Goal: Task Accomplishment & Management: Manage account settings

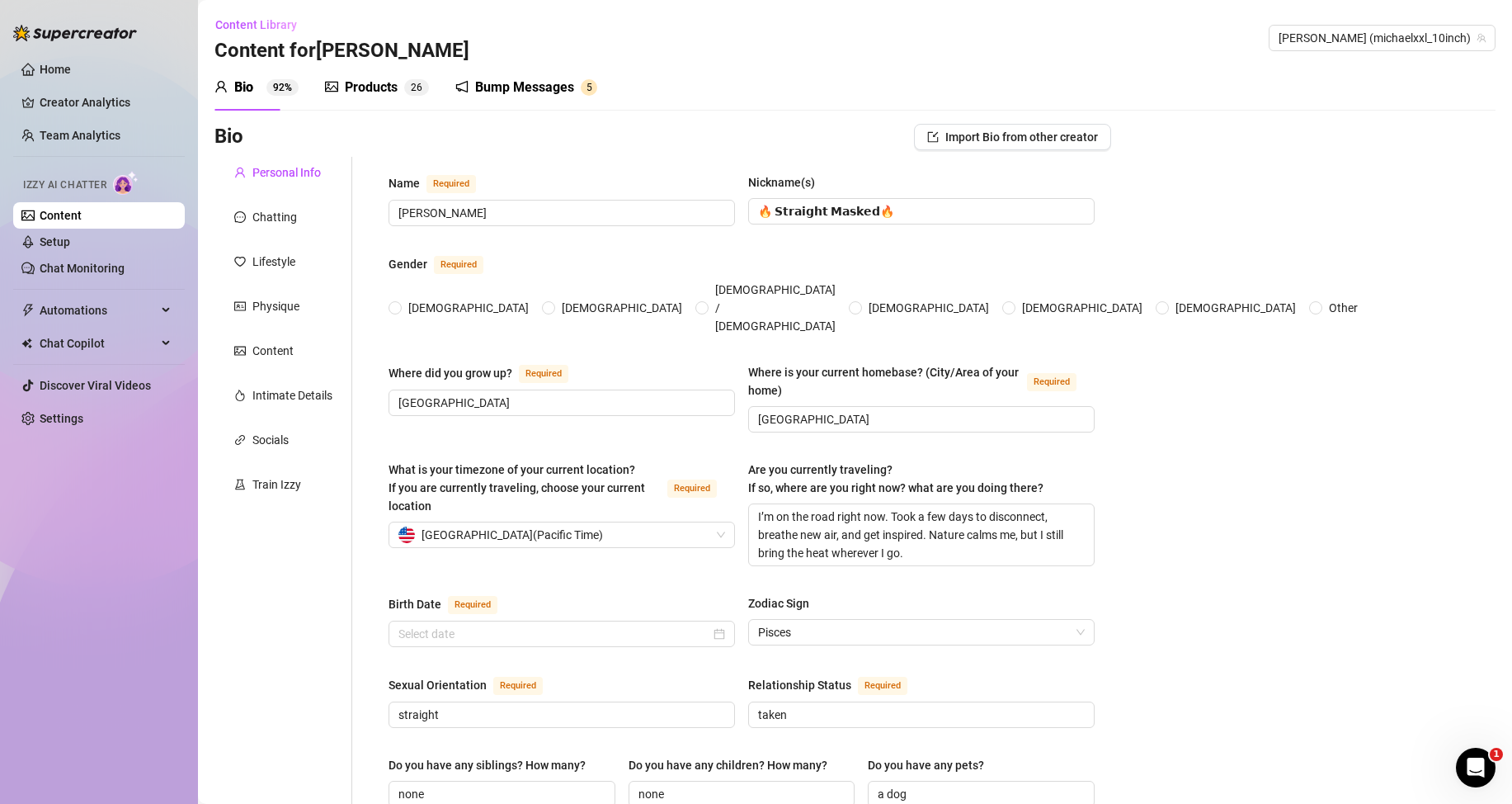
radio input "true"
type input "[DATE]"
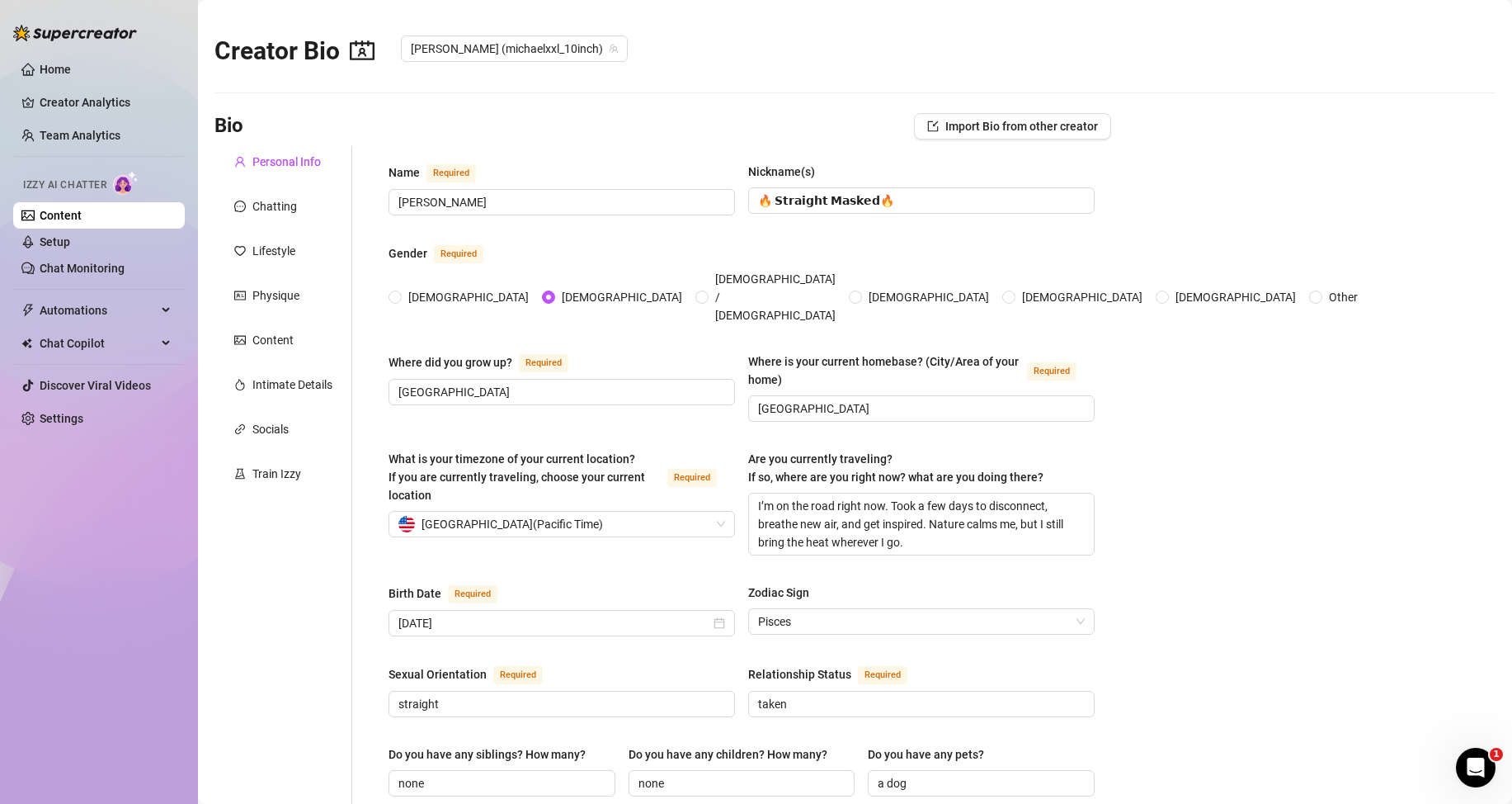
click at [68, 216] on link "Content" at bounding box center [60, 215] width 42 height 13
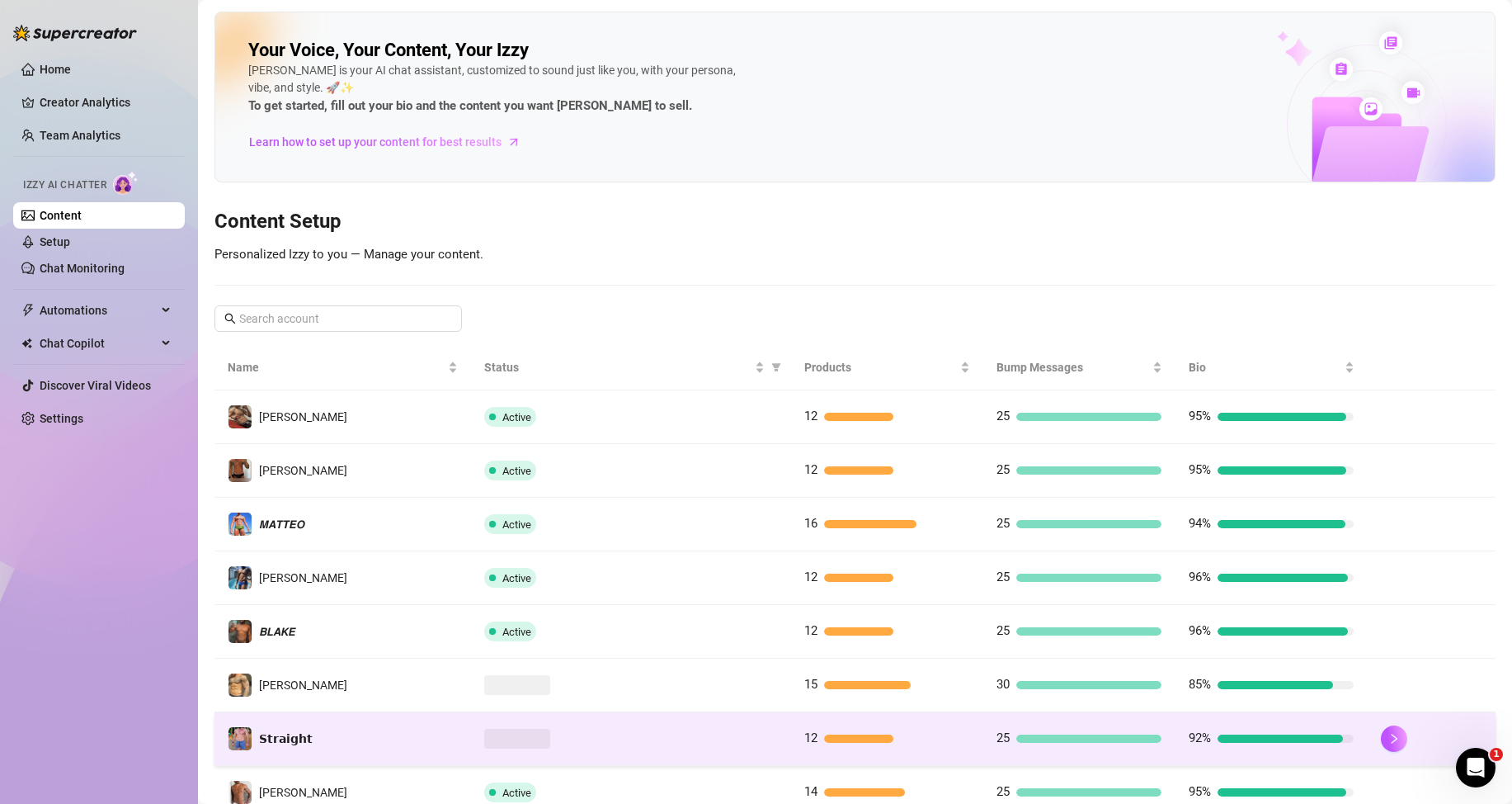
scroll to position [219, 0]
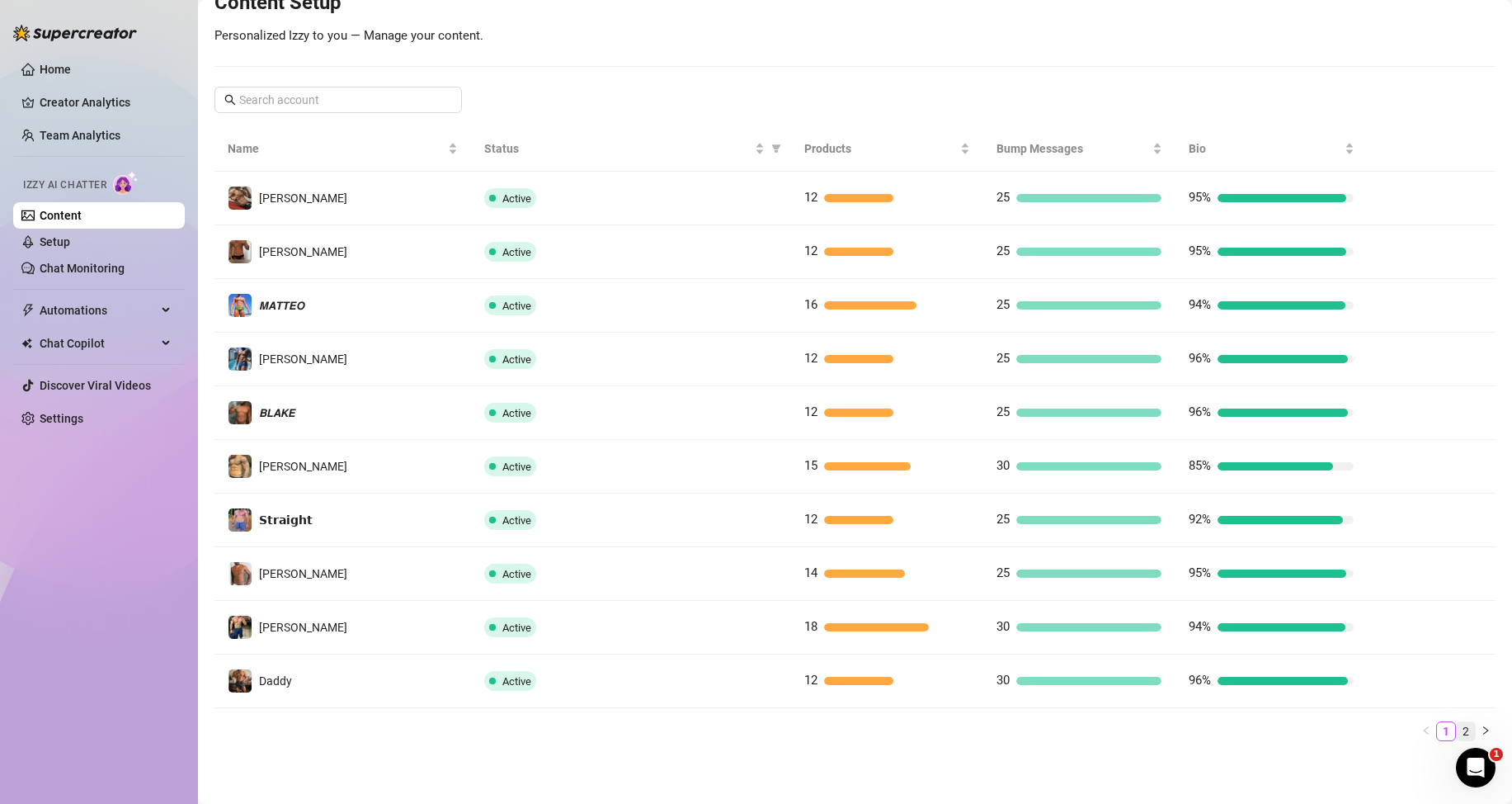
click at [1457, 730] on link "2" at bounding box center [1466, 731] width 18 height 18
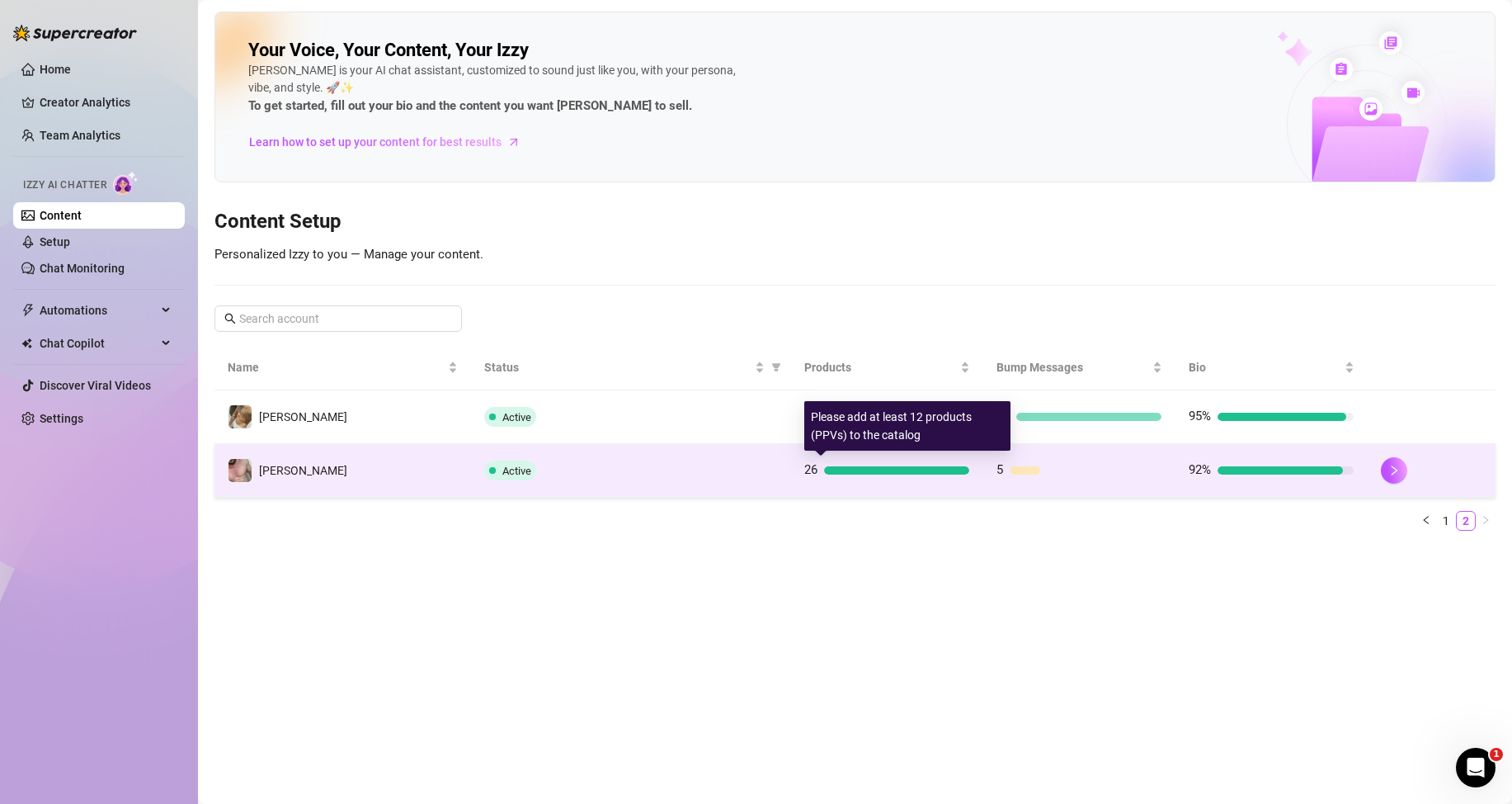
click at [826, 469] on div at bounding box center [896, 470] width 145 height 8
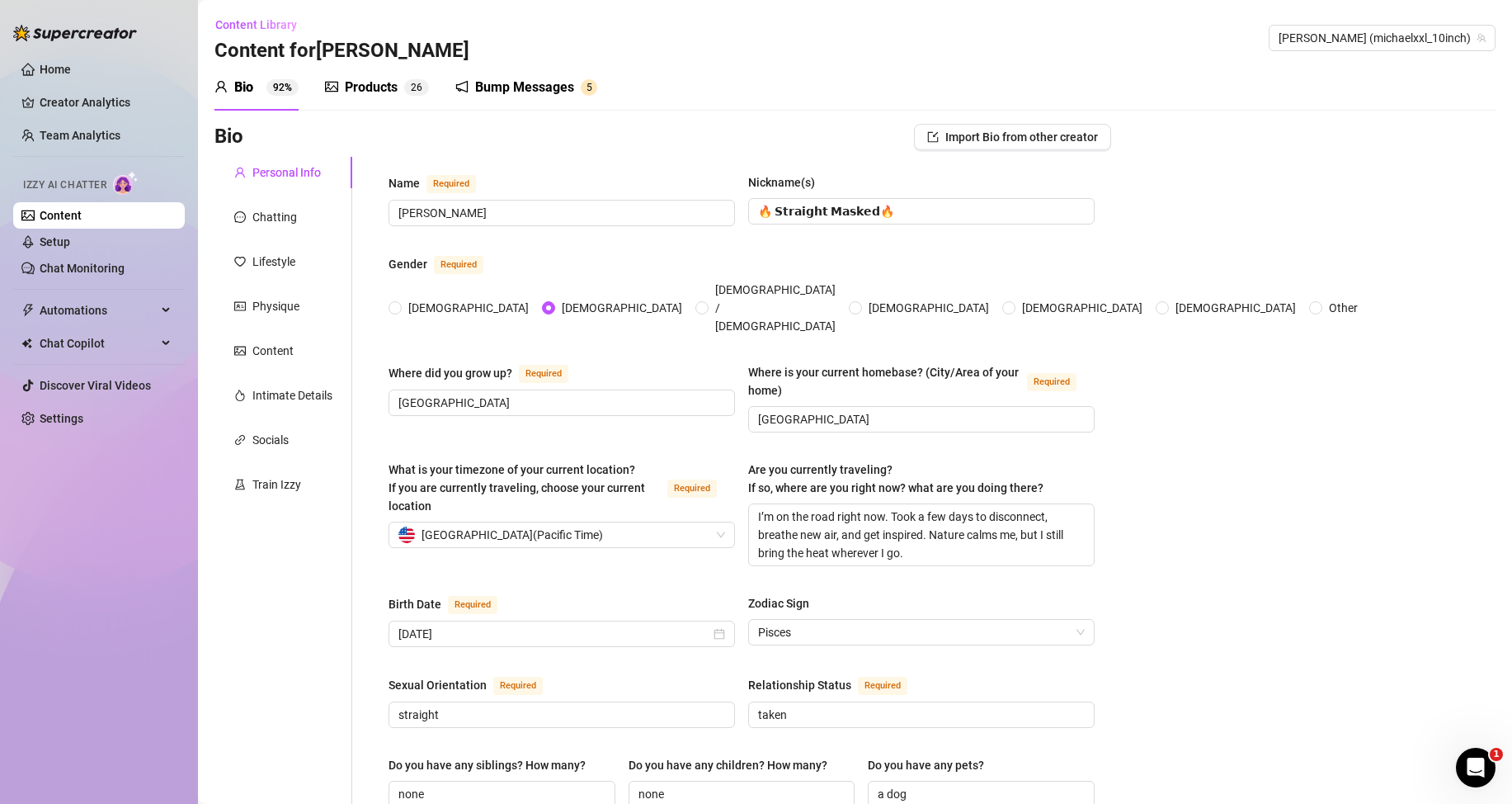
click at [373, 76] on div "Products 2 6" at bounding box center [377, 87] width 104 height 46
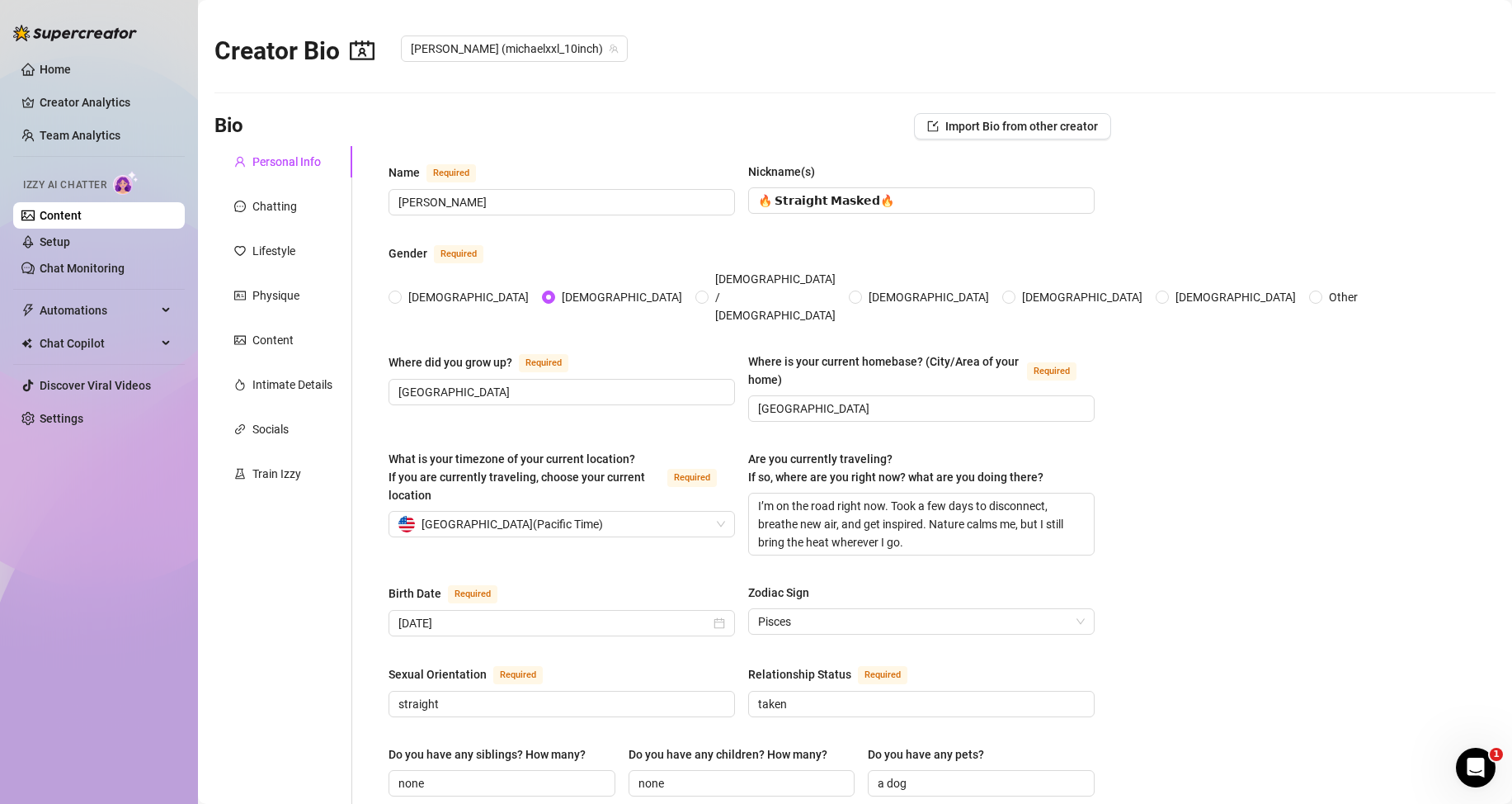
click at [81, 220] on link "Content" at bounding box center [60, 215] width 42 height 13
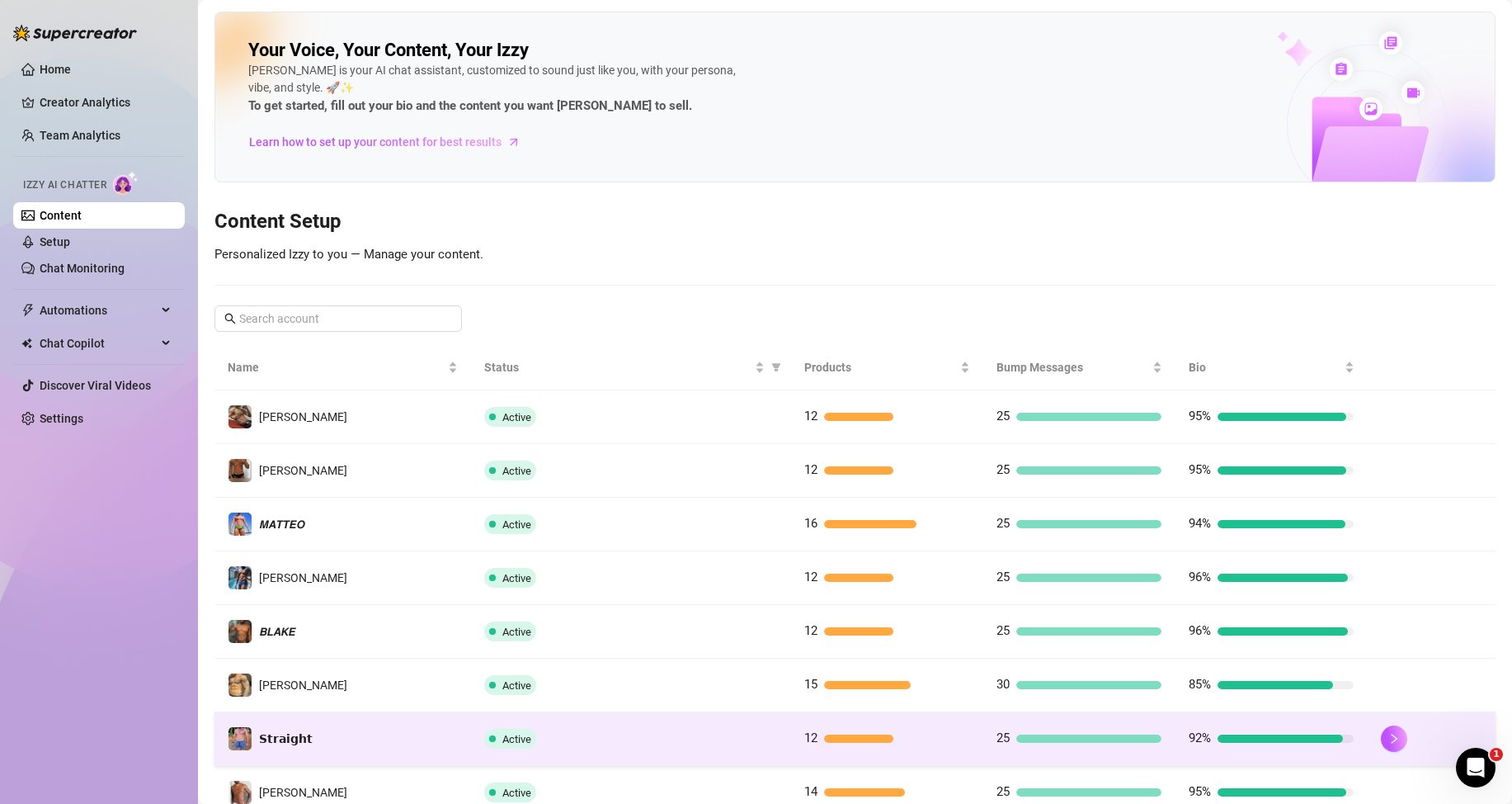
scroll to position [219, 0]
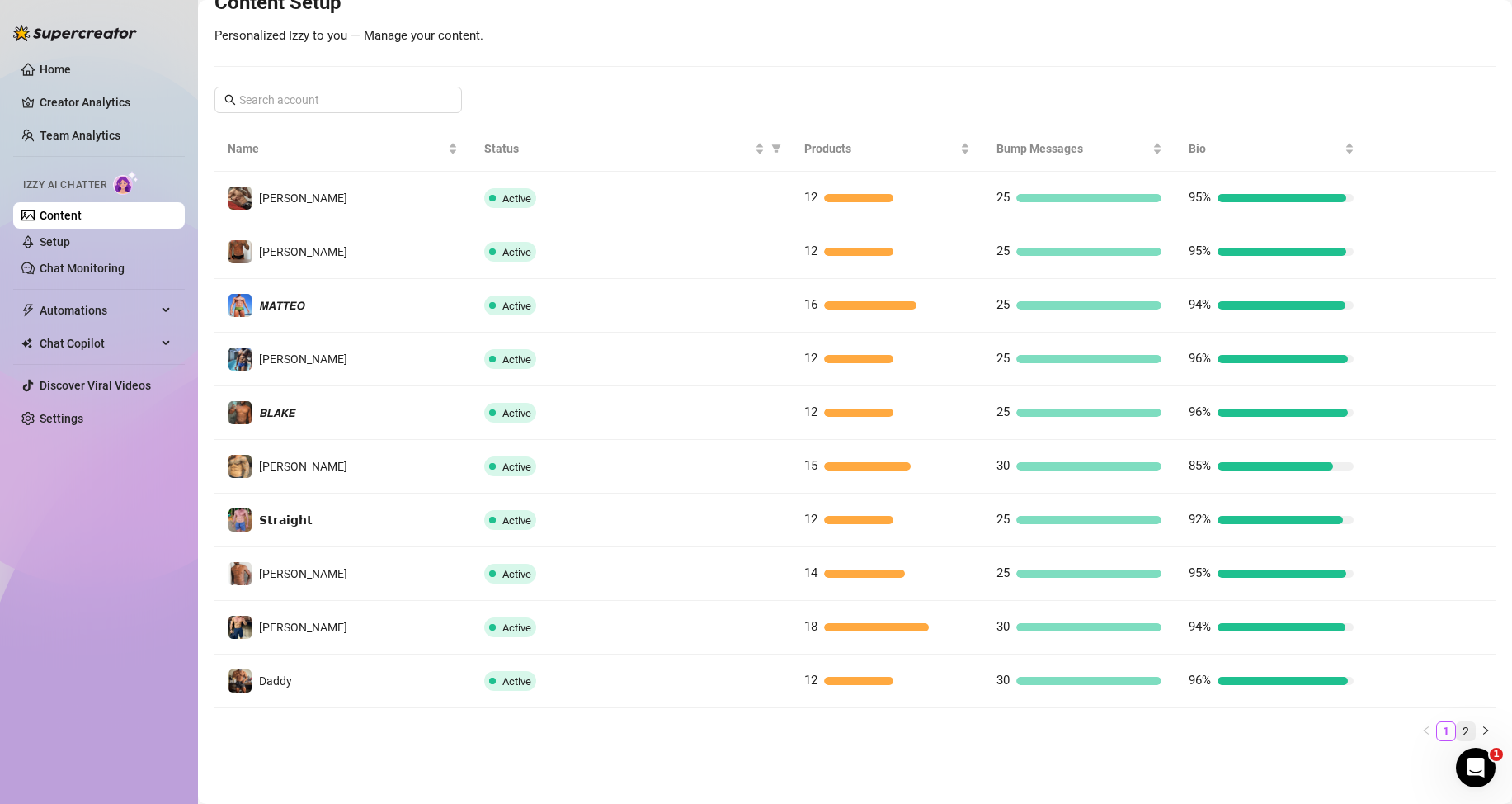
click at [1457, 730] on link "2" at bounding box center [1466, 731] width 18 height 18
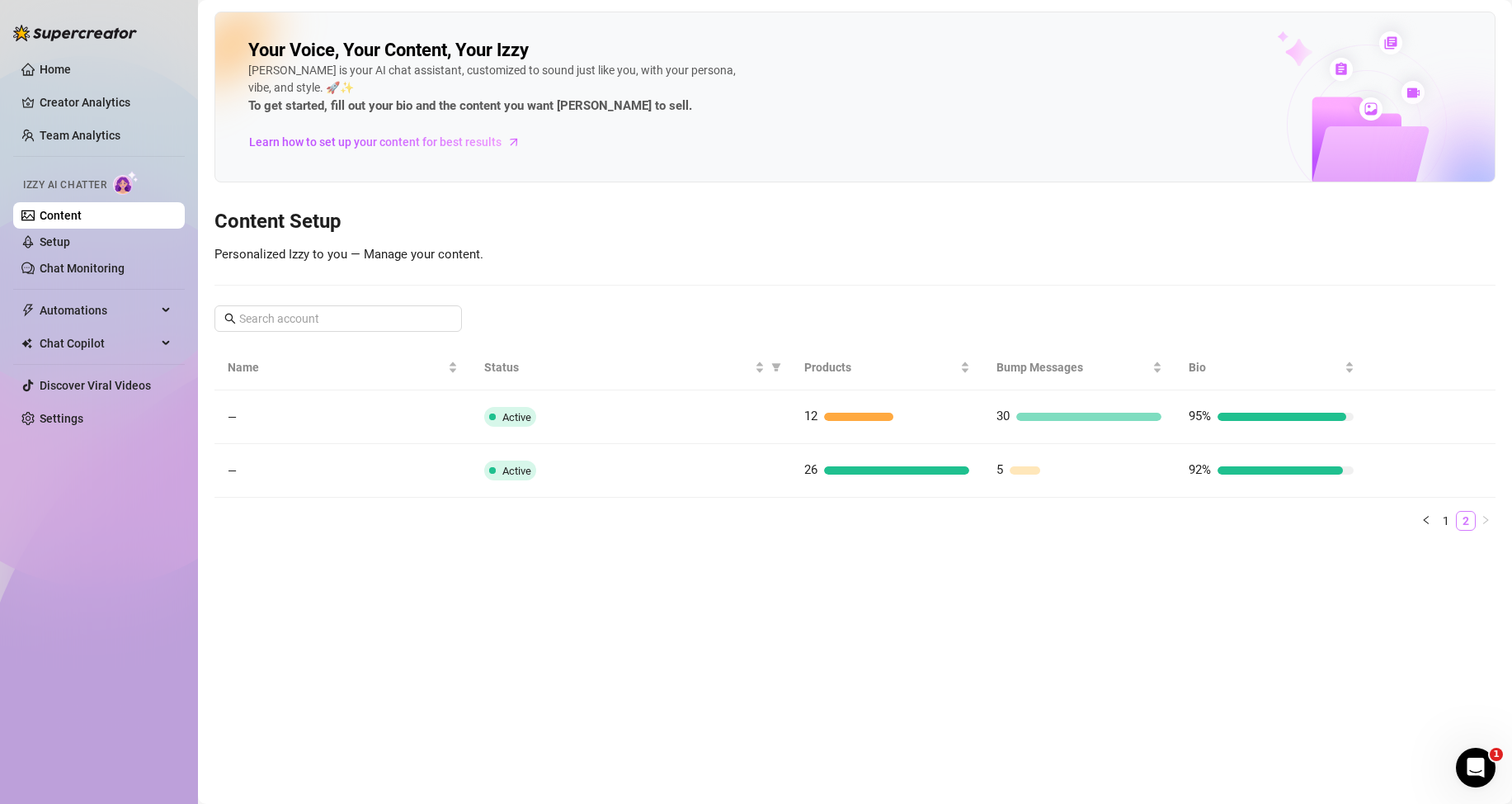
scroll to position [0, 0]
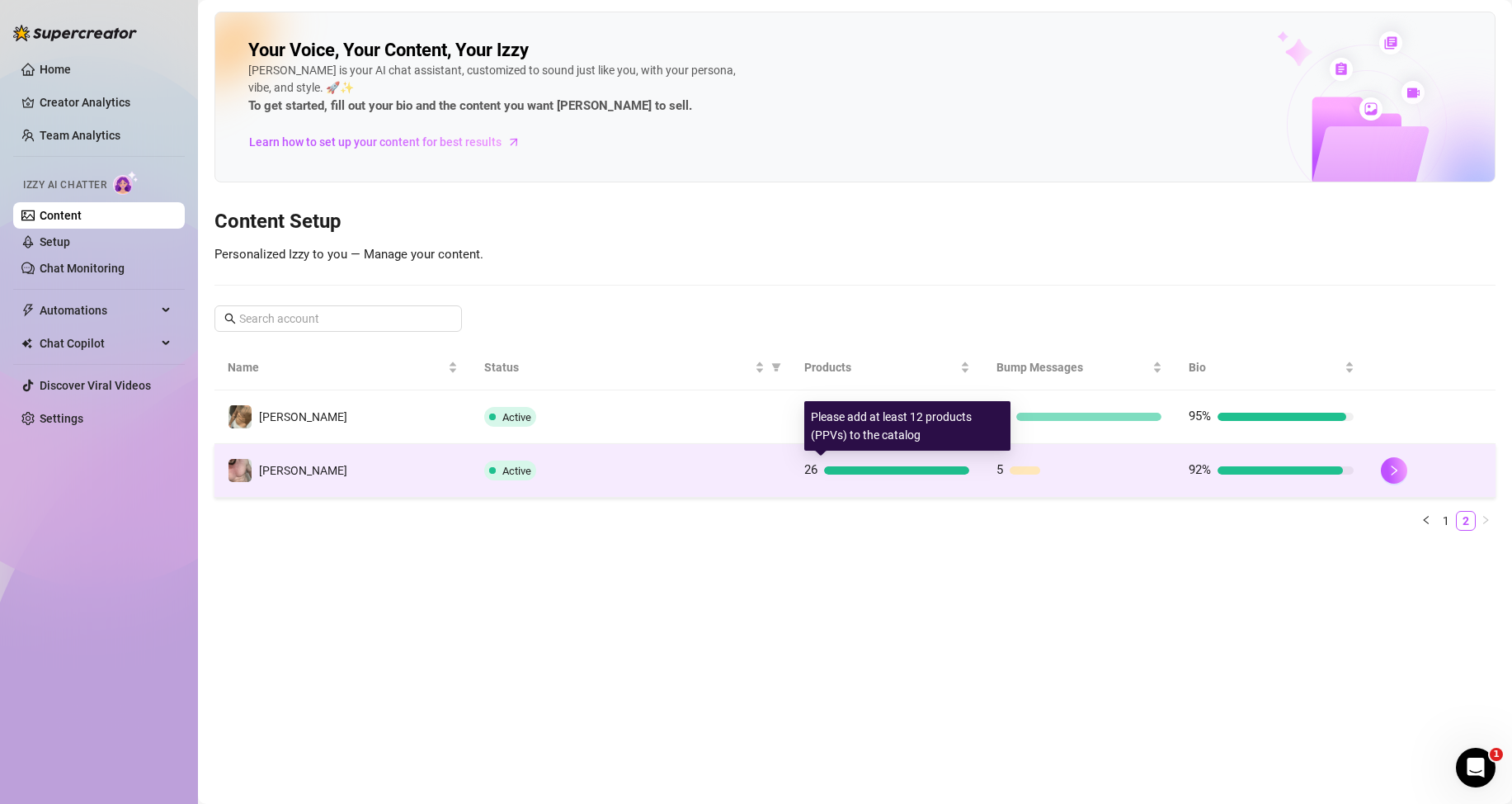
click at [821, 470] on div "26" at bounding box center [887, 470] width 165 height 20
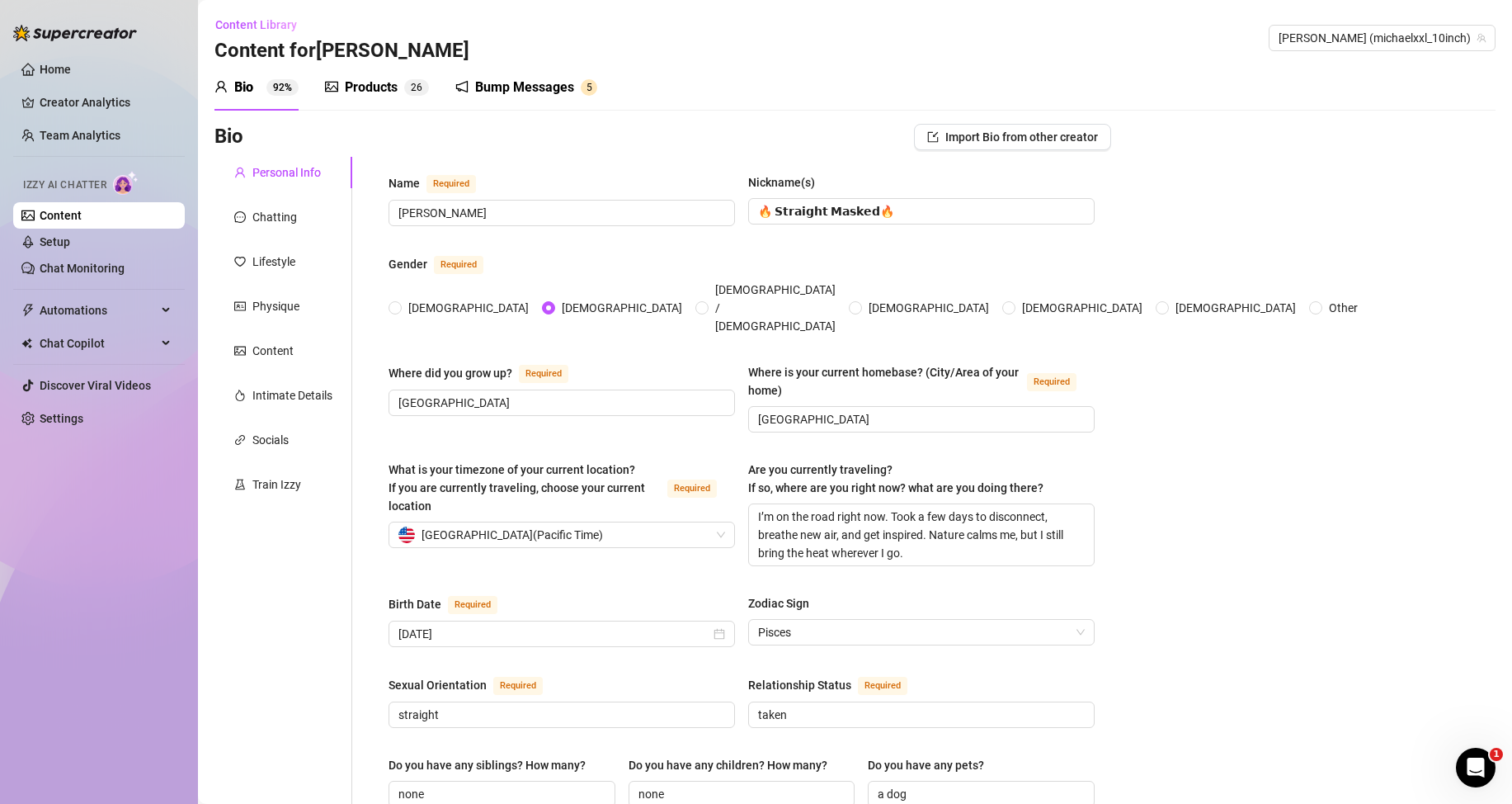
click at [360, 92] on div "Products" at bounding box center [370, 88] width 53 height 20
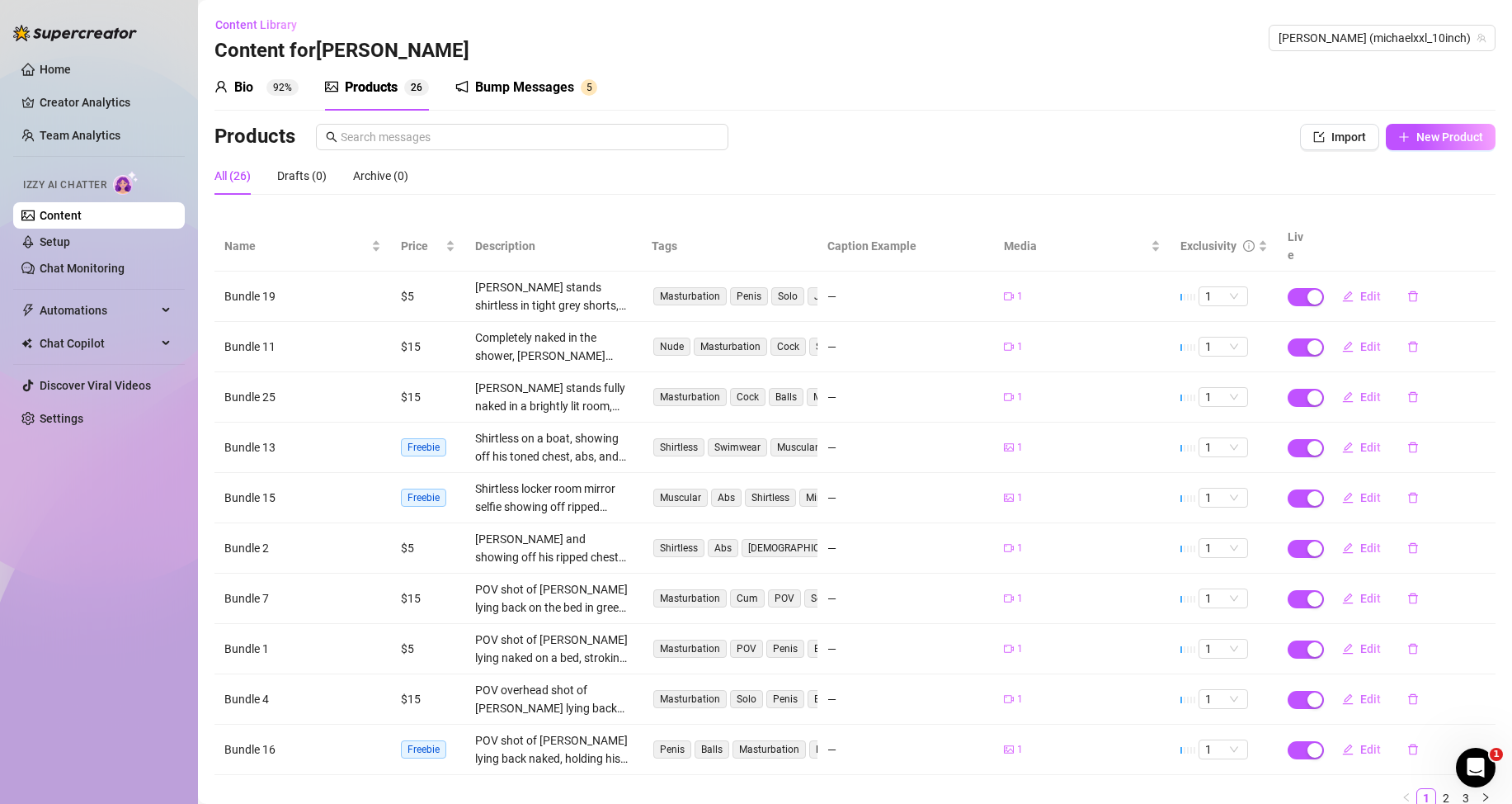
scroll to position [67, 0]
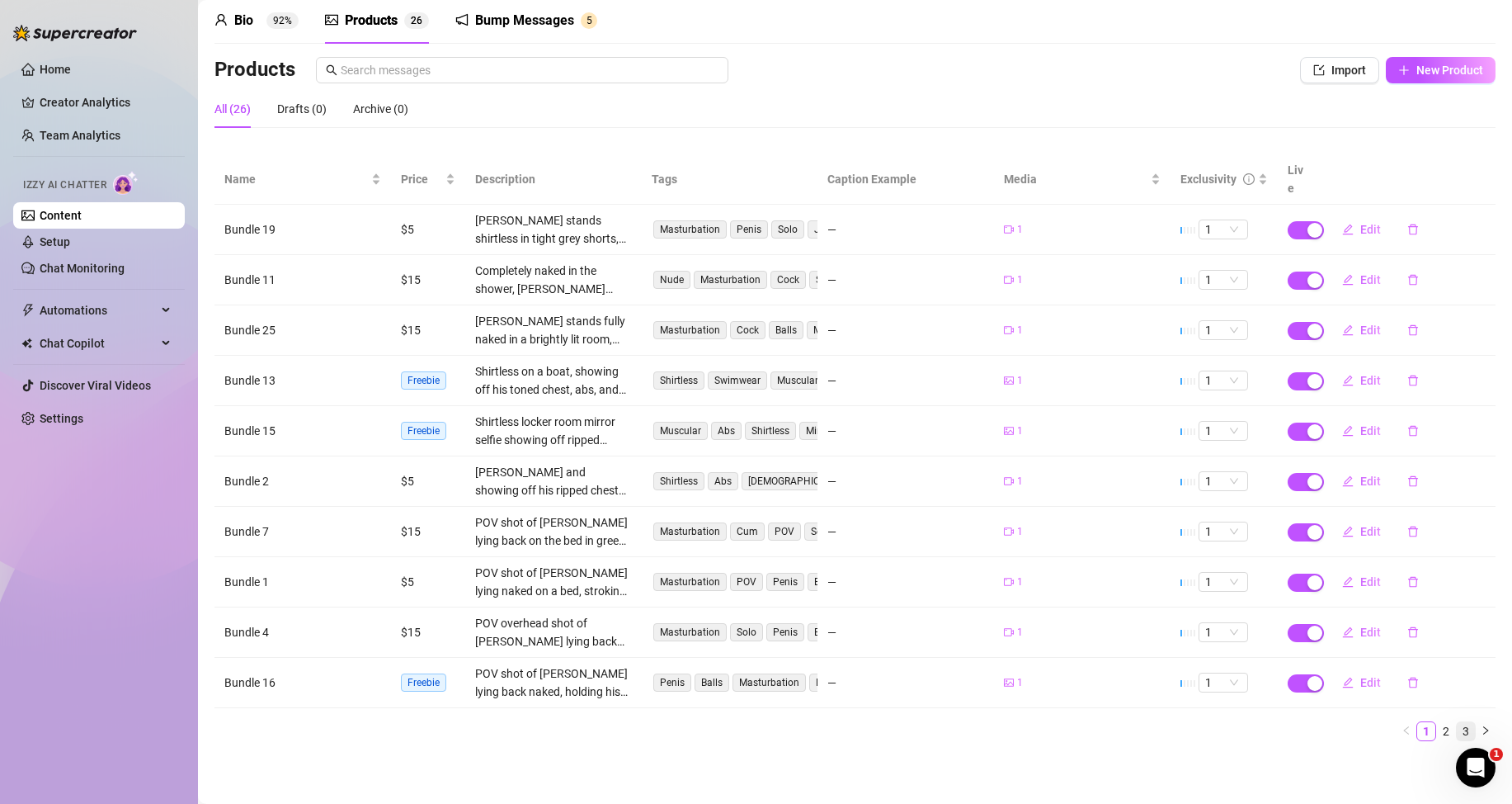
click at [1457, 730] on link "3" at bounding box center [1466, 731] width 18 height 18
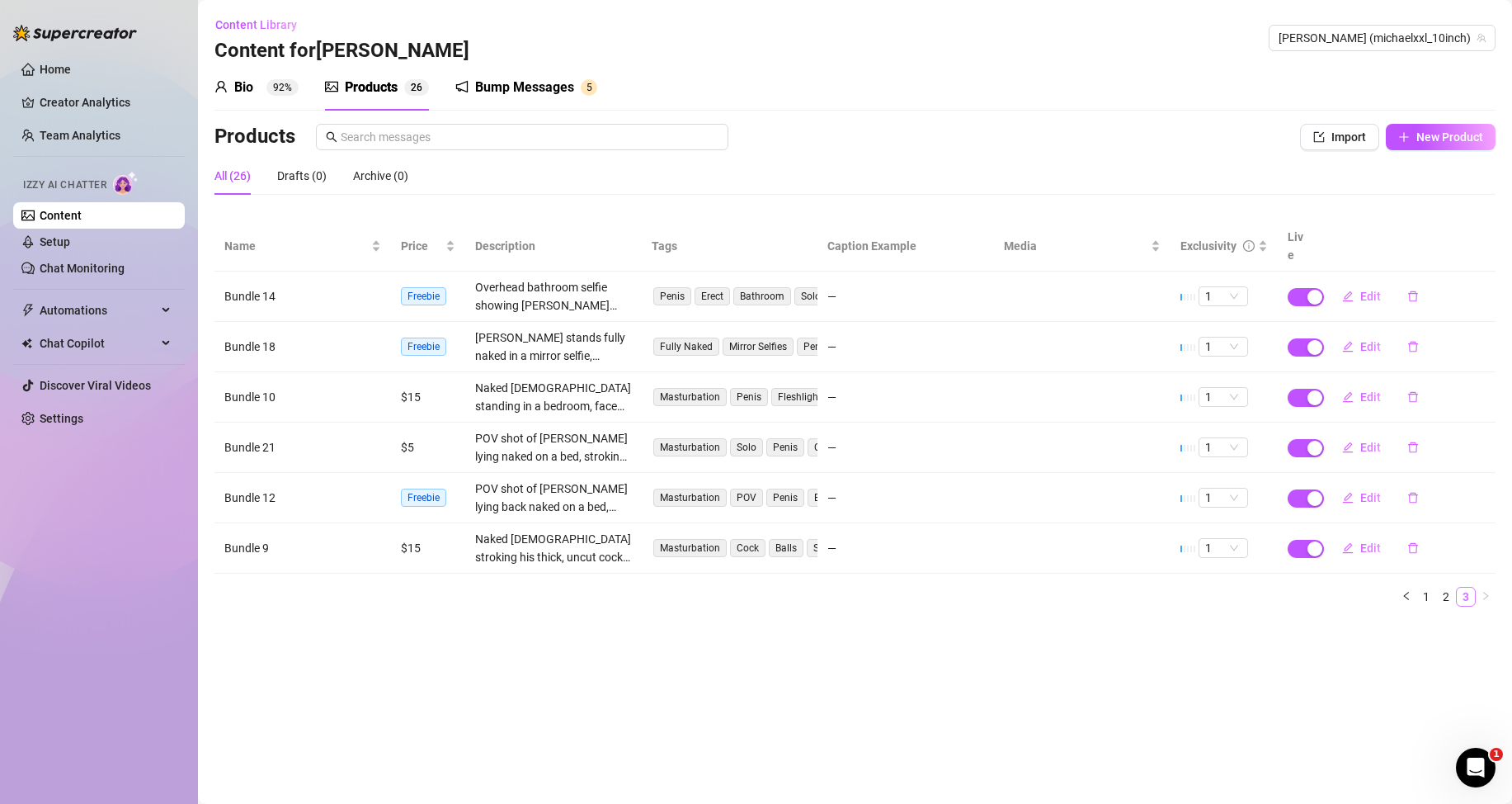
scroll to position [0, 0]
click at [1443, 596] on link "2" at bounding box center [1447, 597] width 18 height 18
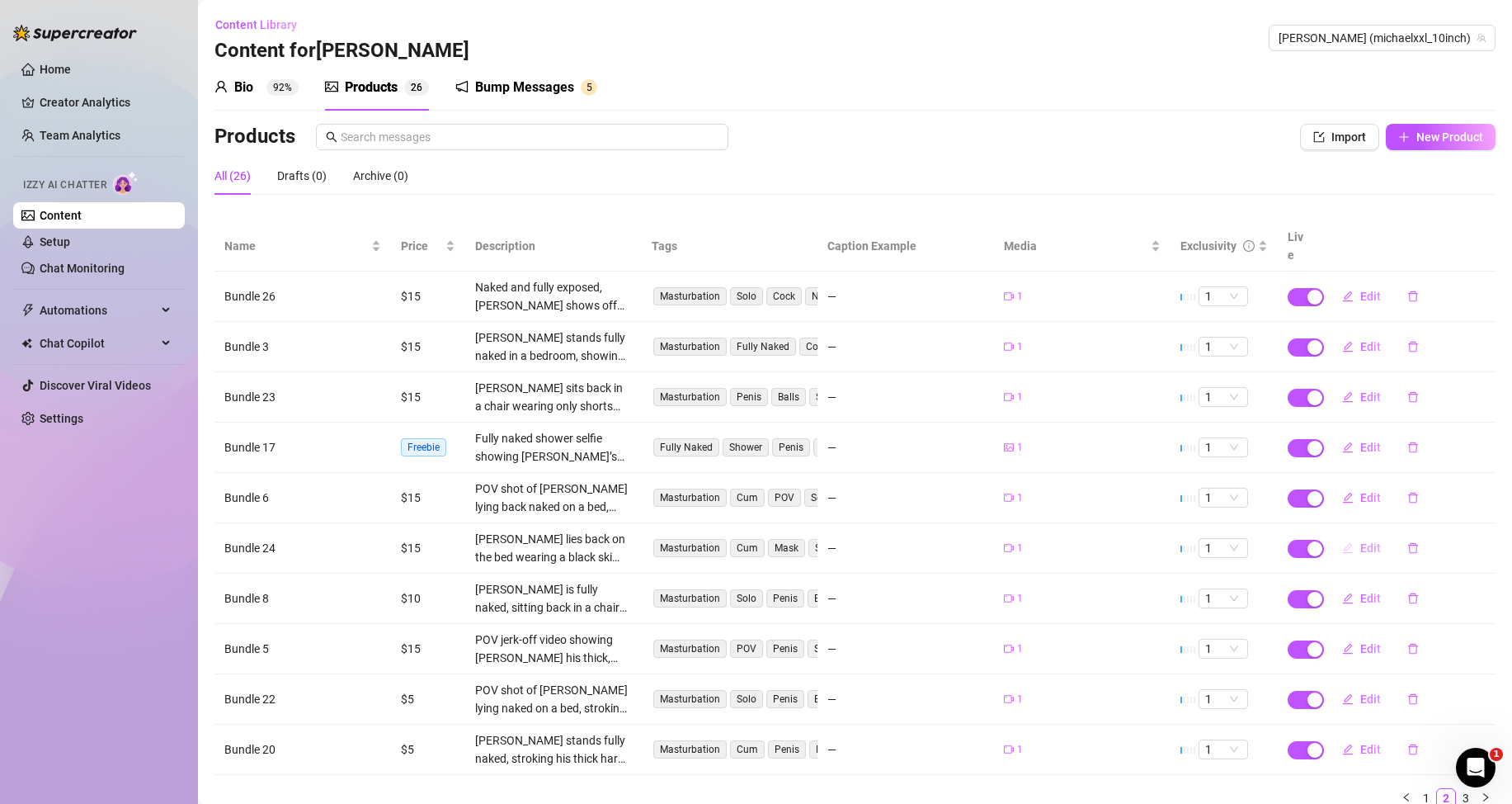
click at [1360, 547] on span "Edit" at bounding box center [1370, 548] width 21 height 13
type textarea "Type your message here..."
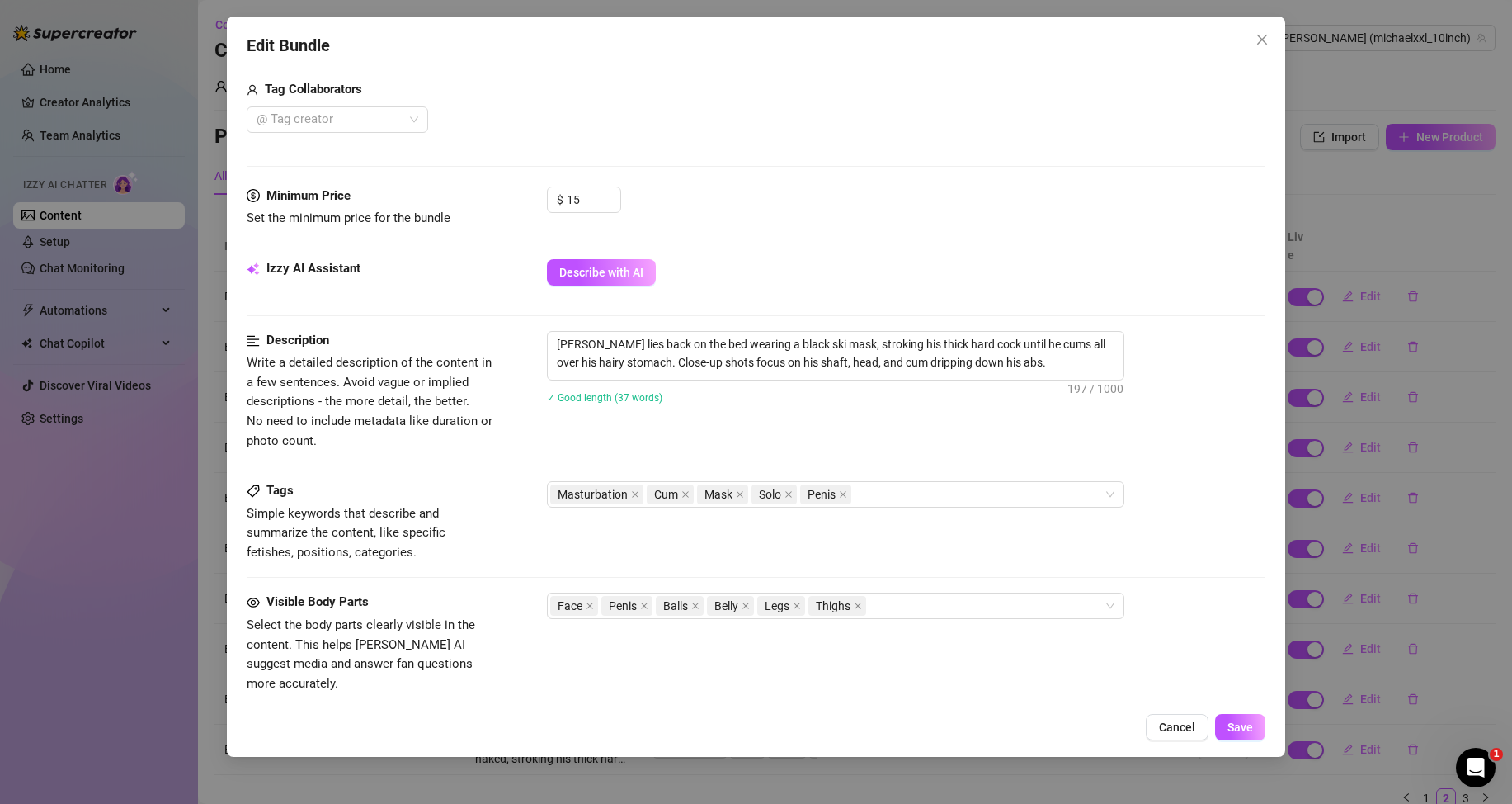
scroll to position [82, 0]
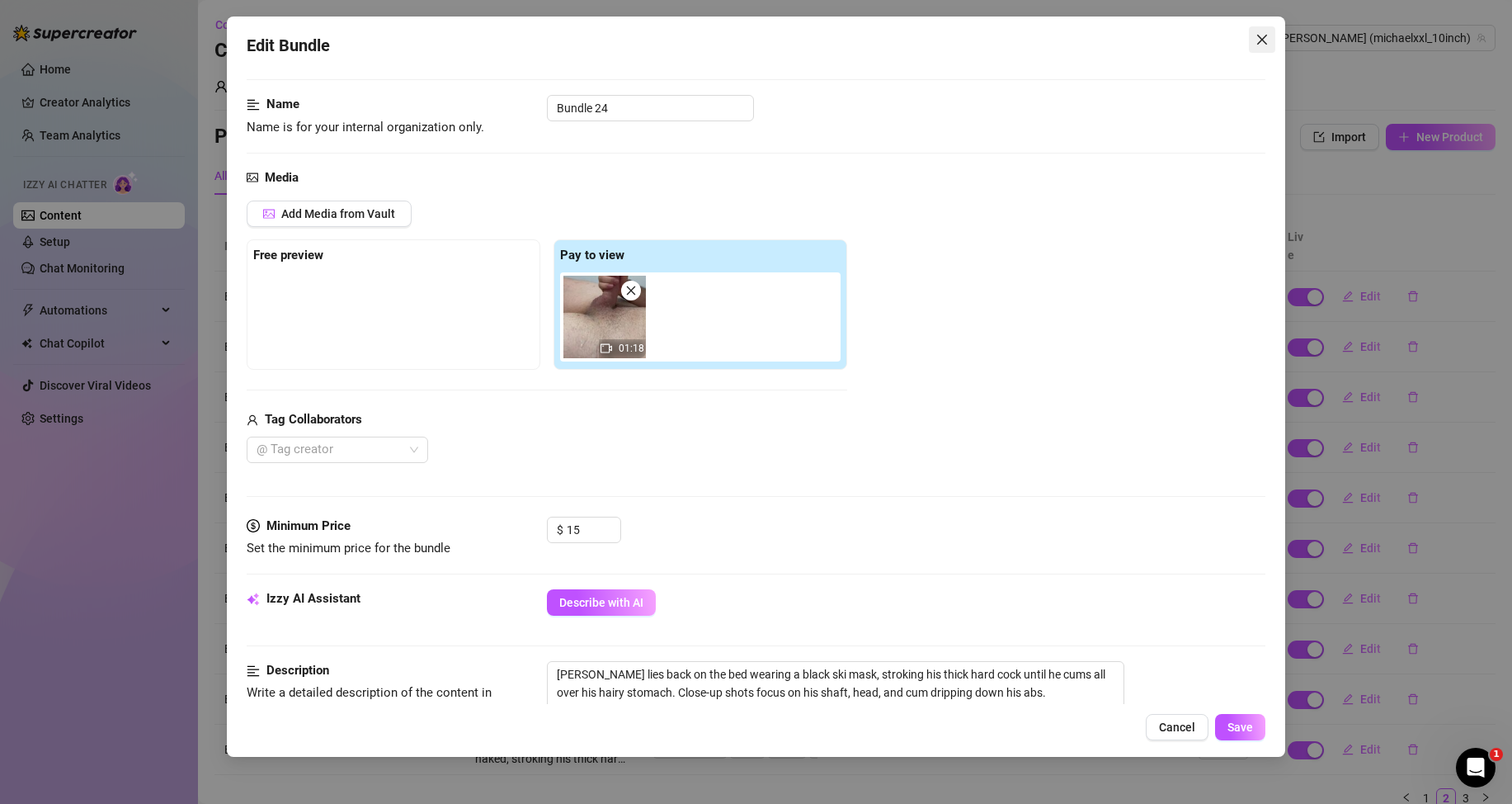
click at [1264, 39] on icon "close" at bounding box center [1262, 39] width 10 height 10
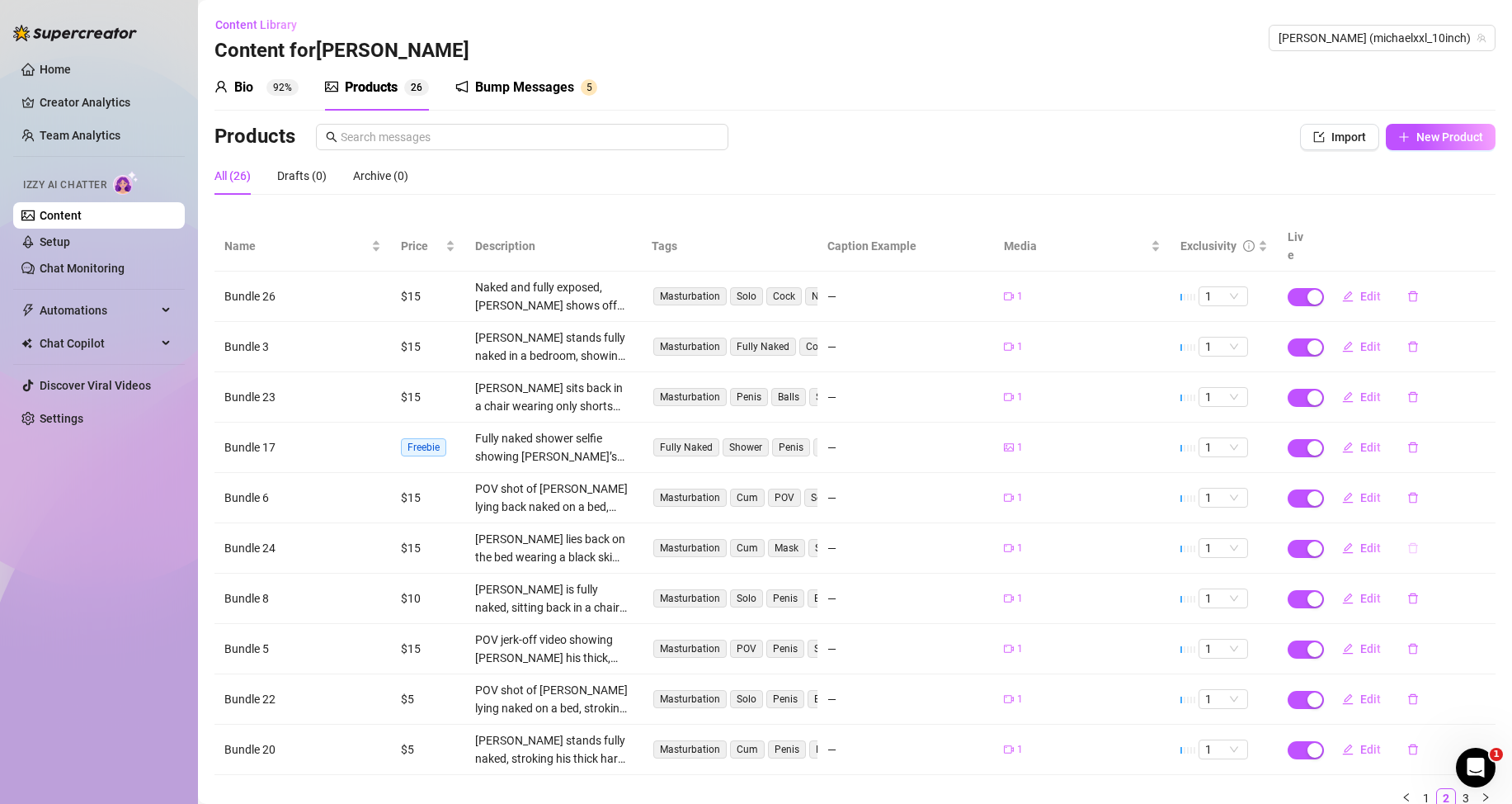
click at [1408, 552] on icon "delete" at bounding box center [1413, 548] width 10 height 11
click at [1496, 506] on button "Yes" at bounding box center [1486, 506] width 31 height 20
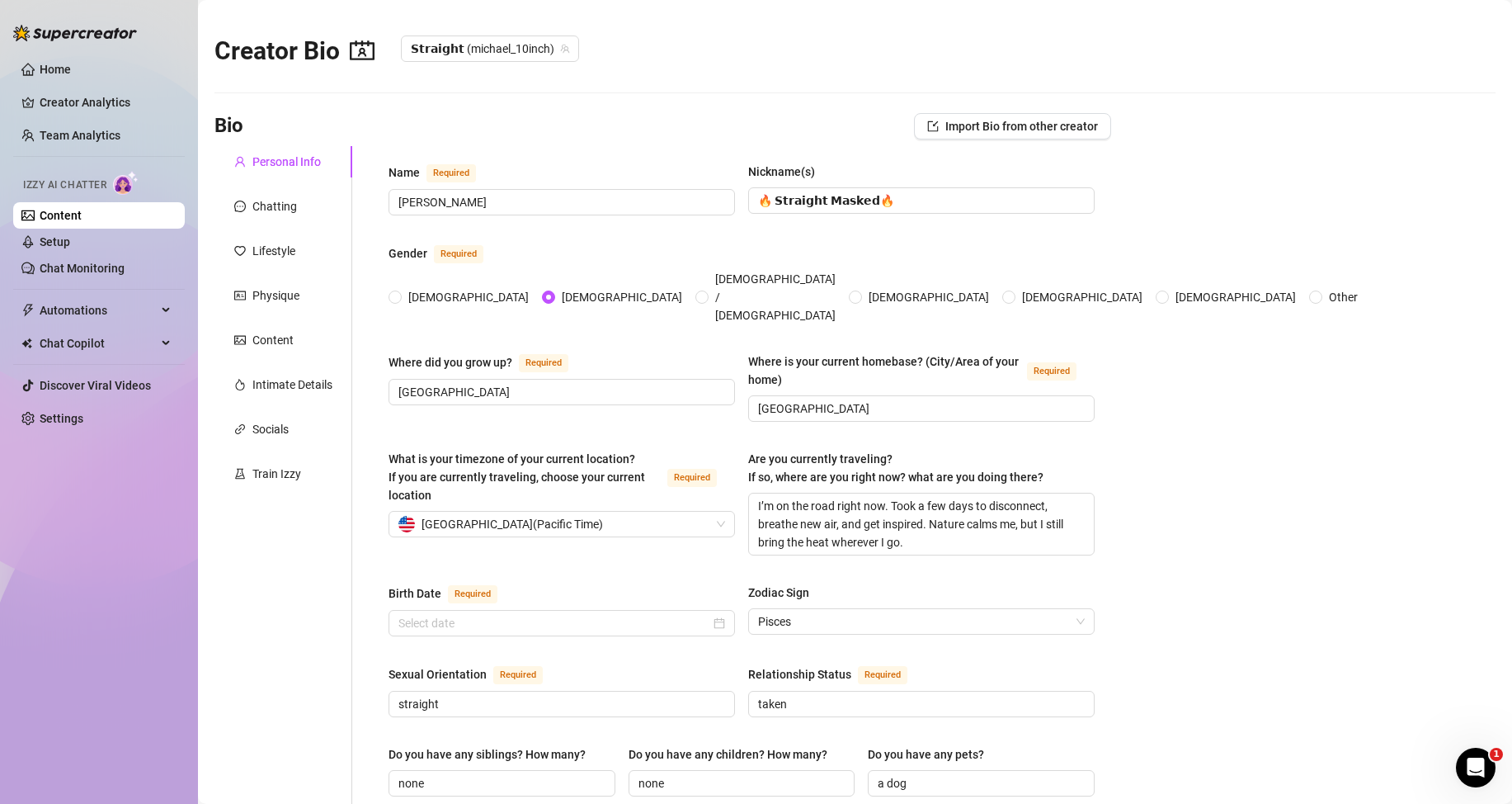
radio input "true"
type input "[DATE]"
click at [81, 210] on link "Content" at bounding box center [60, 215] width 42 height 13
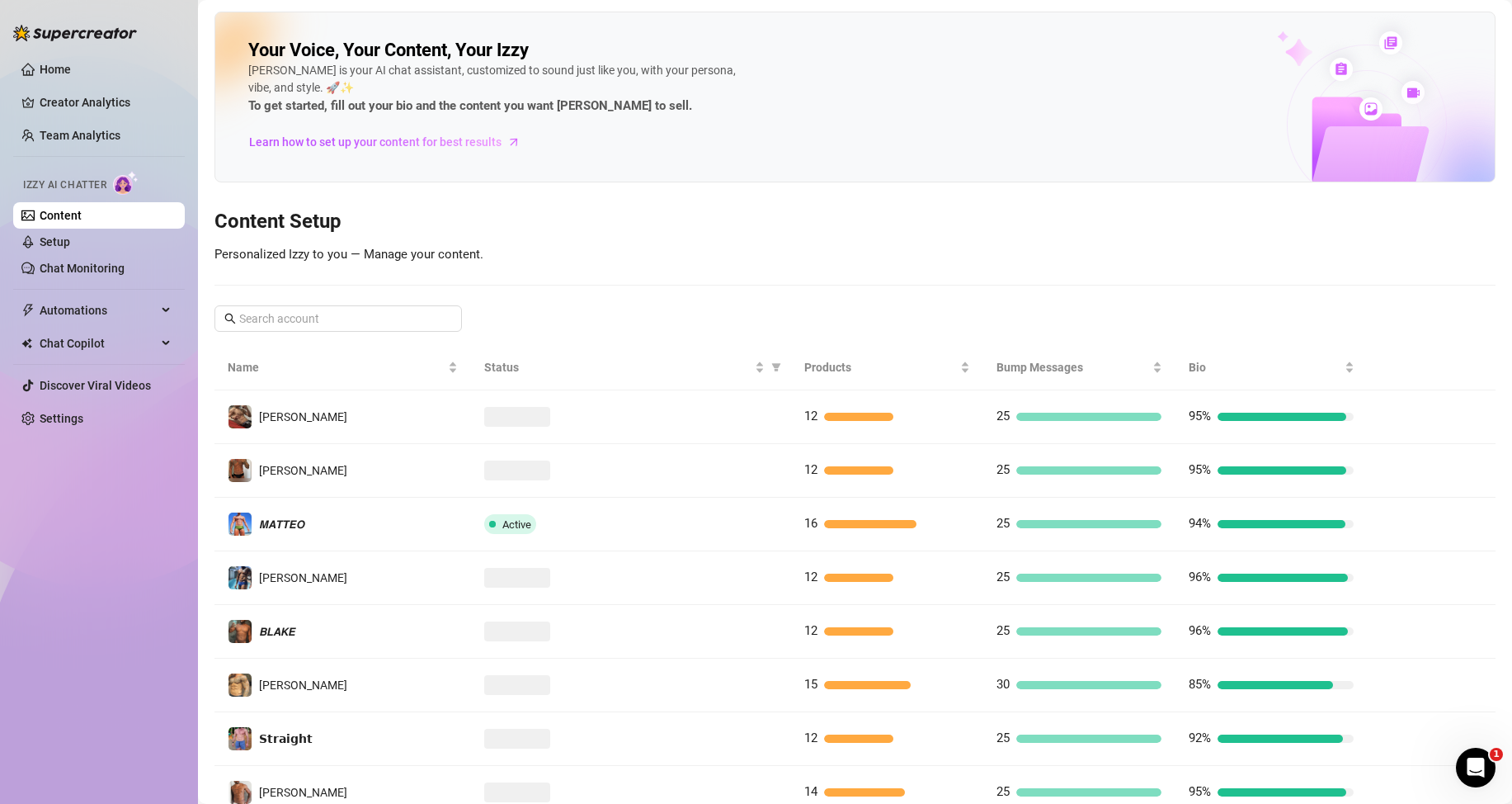
scroll to position [219, 0]
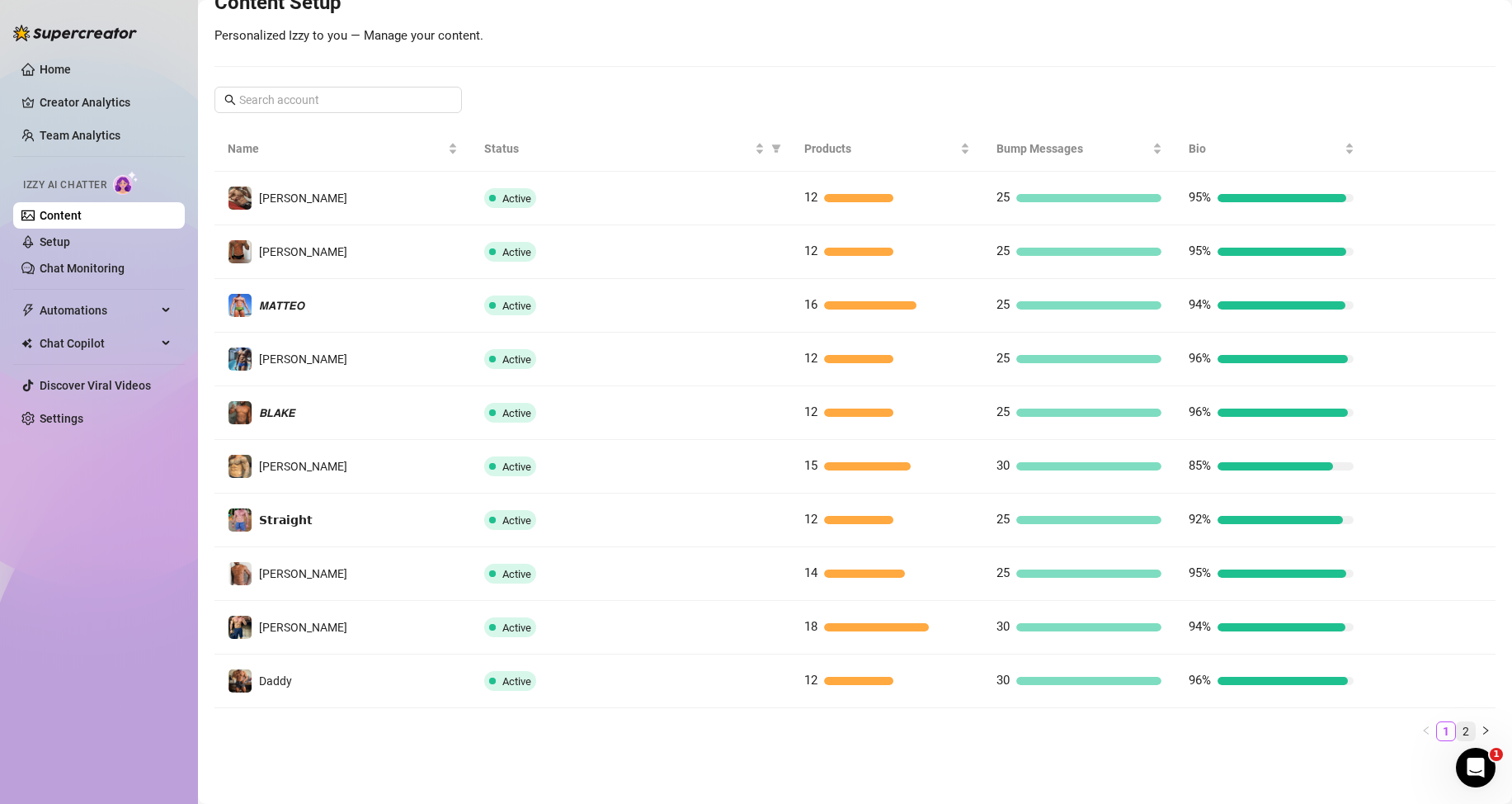
click at [1457, 724] on link "2" at bounding box center [1466, 731] width 18 height 18
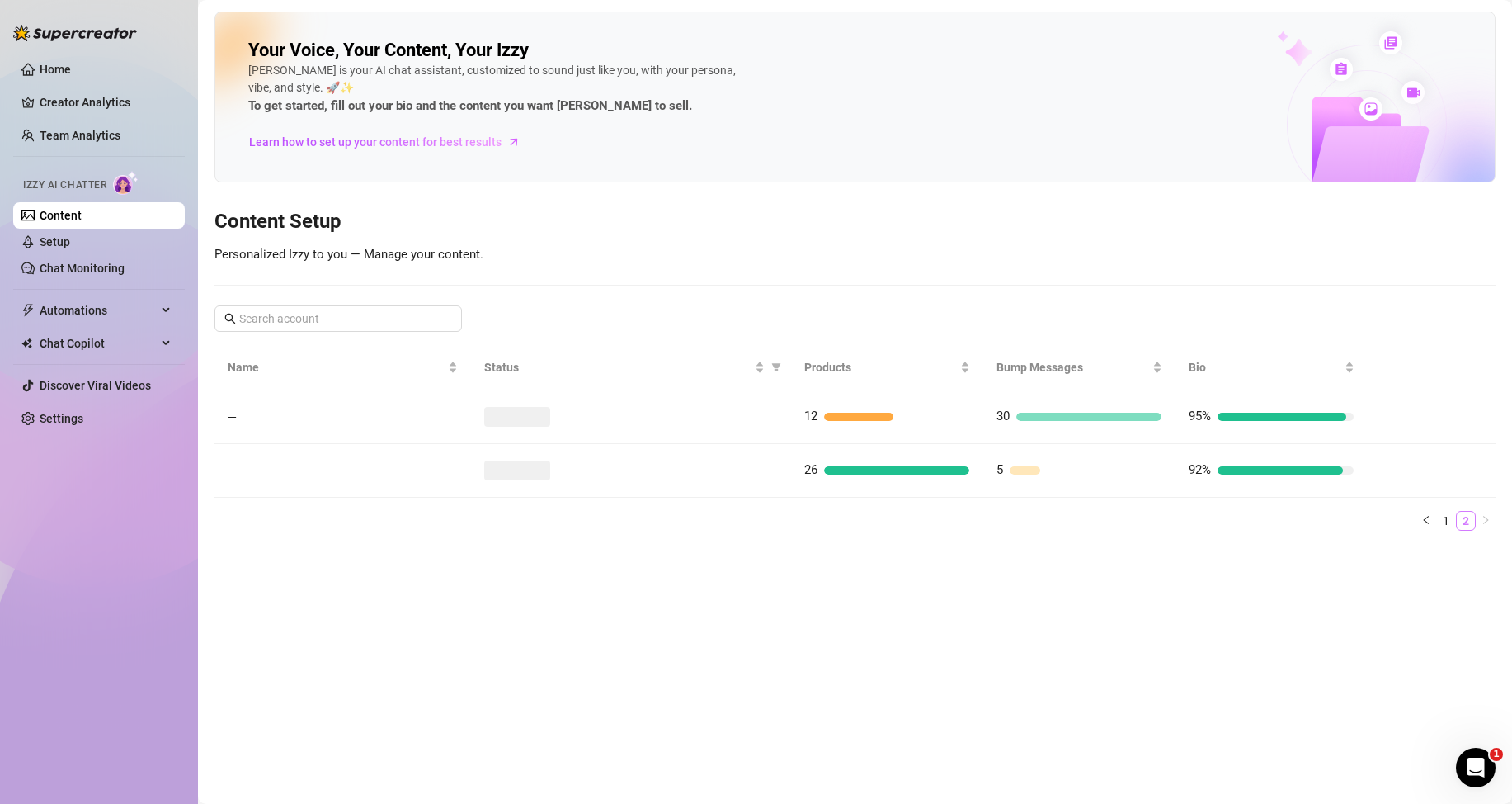
scroll to position [0, 0]
click at [1448, 526] on link "1" at bounding box center [1447, 521] width 18 height 18
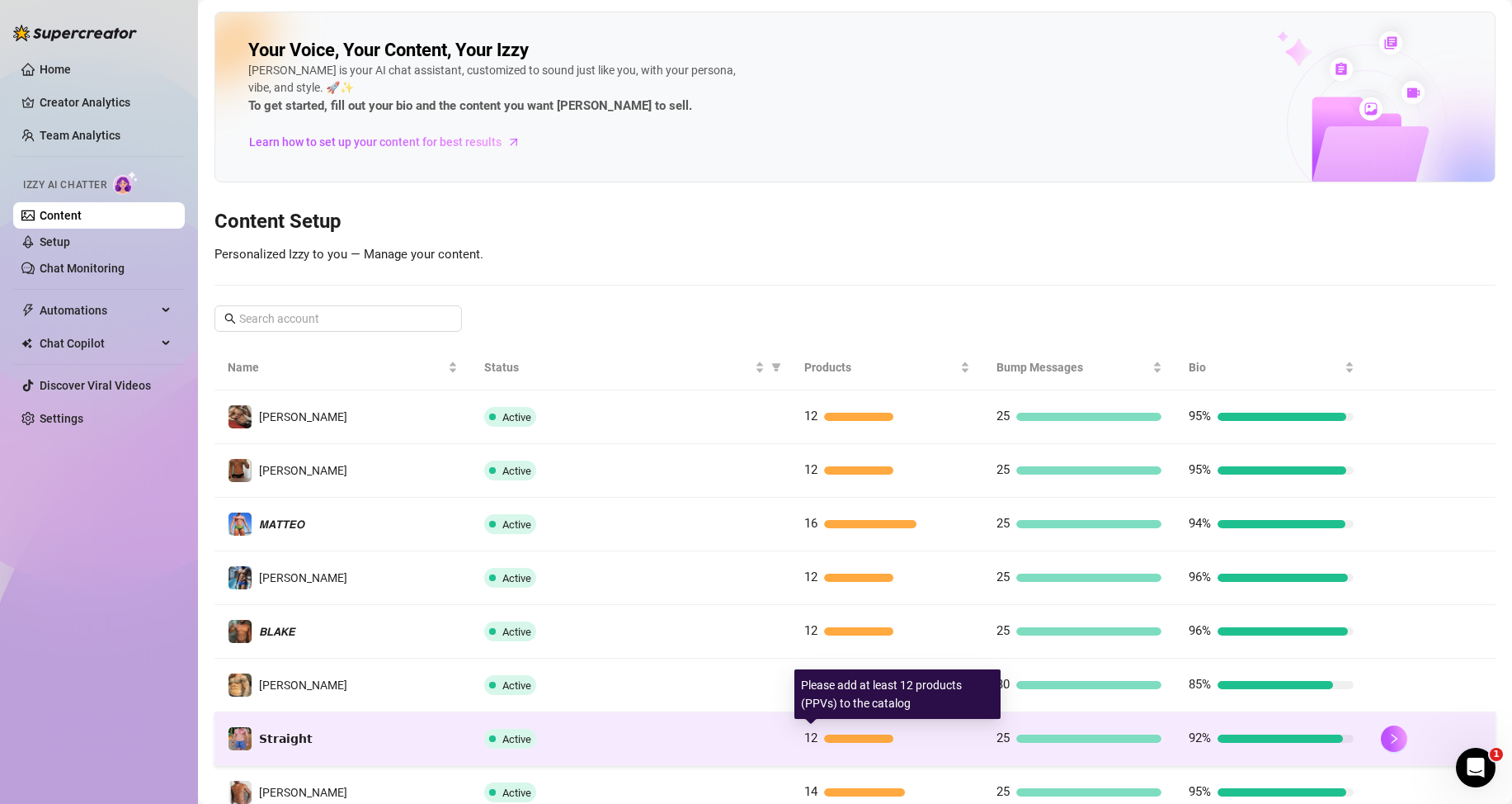
click at [824, 739] on div at bounding box center [858, 739] width 70 height 8
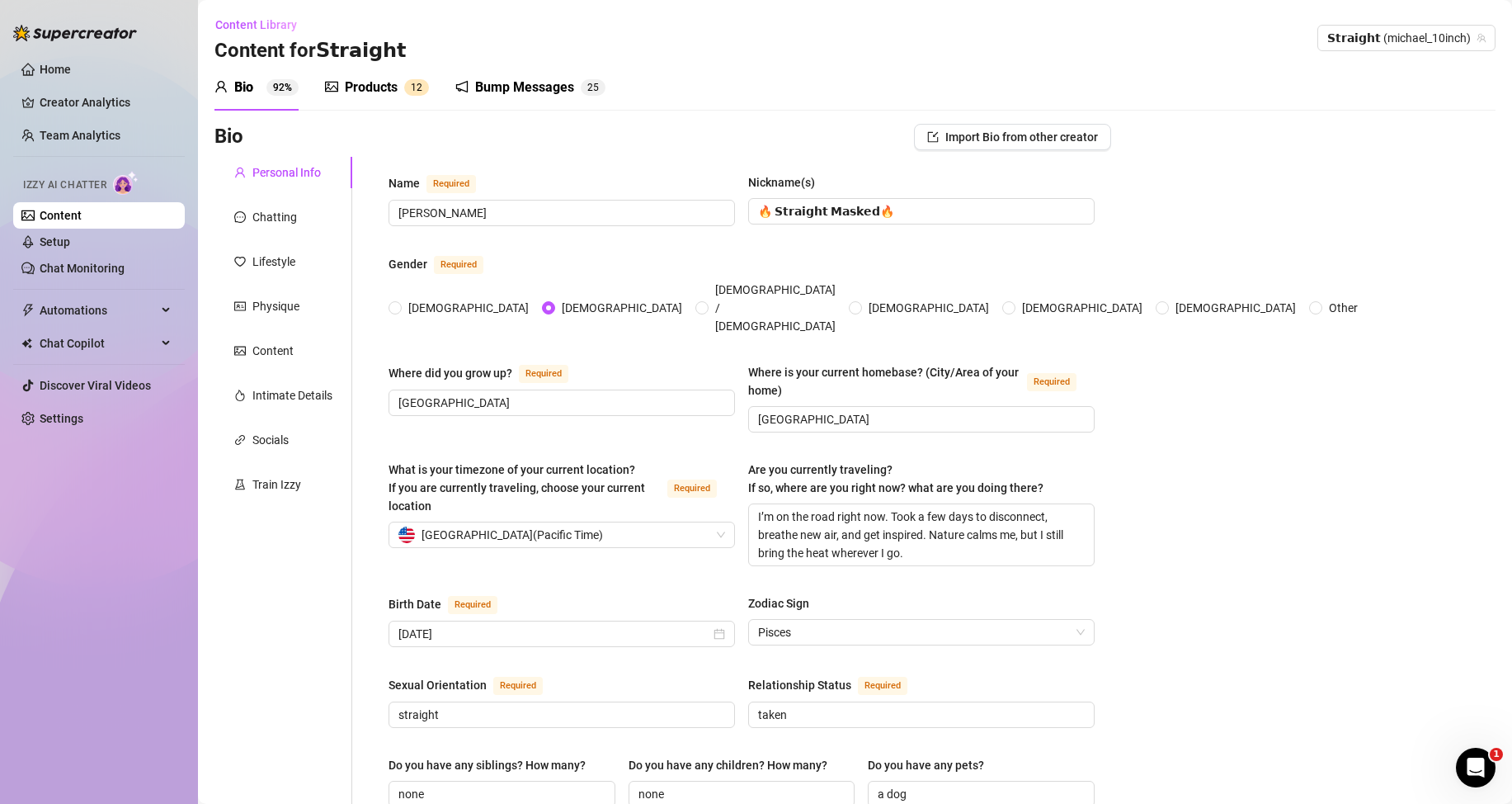
click at [370, 94] on div "Products" at bounding box center [370, 88] width 53 height 20
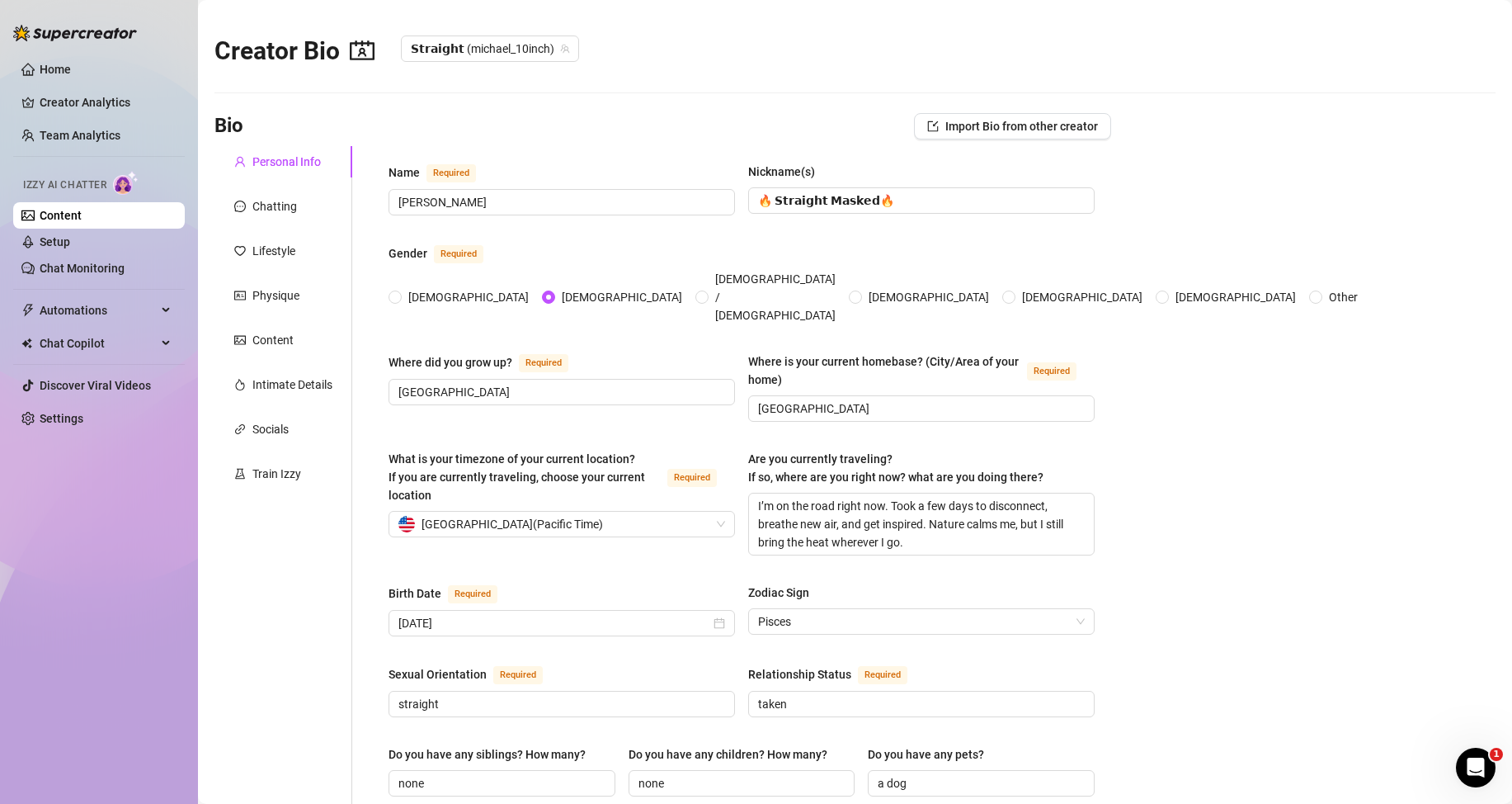
click at [59, 213] on link "Content" at bounding box center [60, 215] width 42 height 13
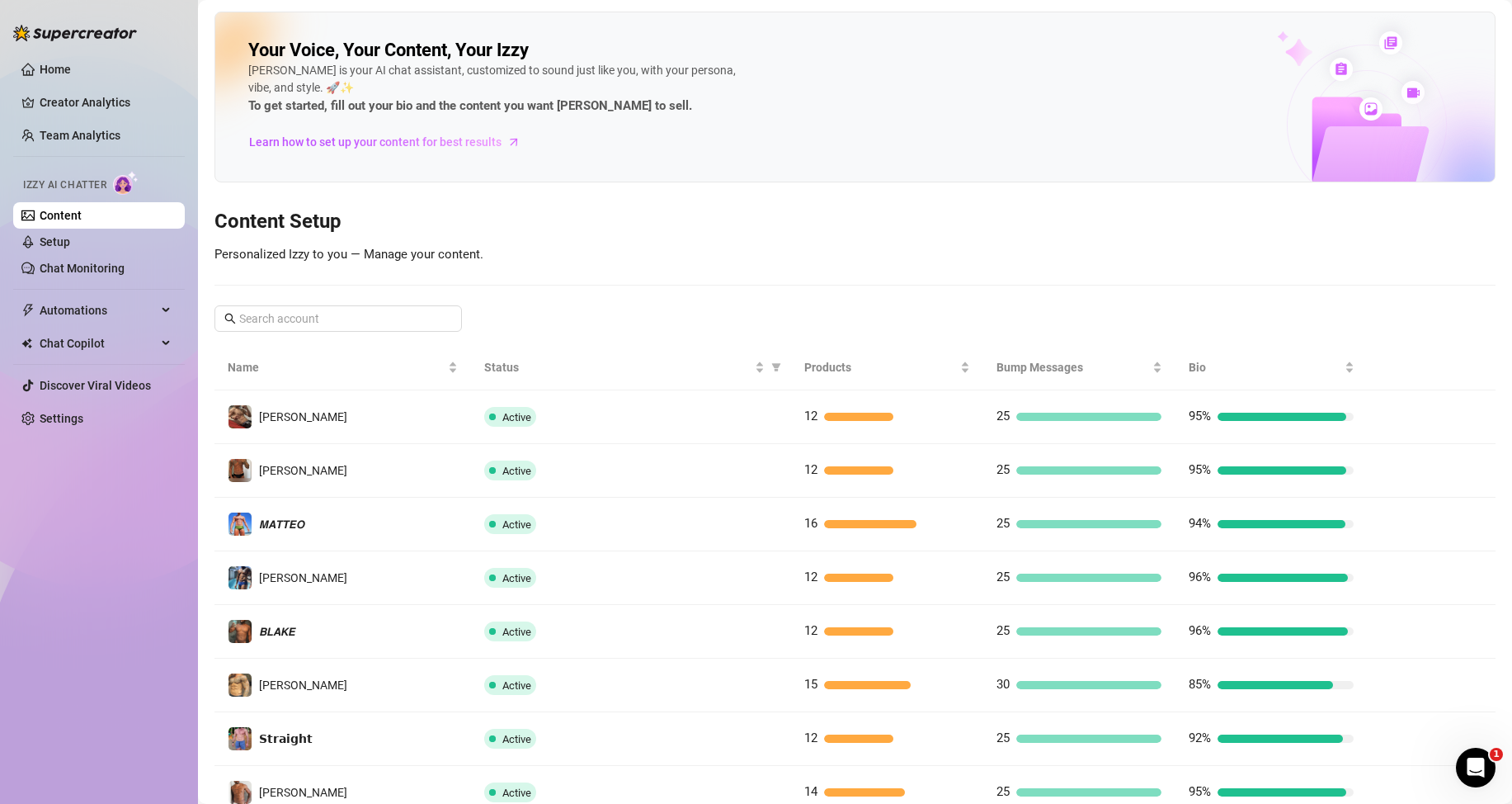
scroll to position [219, 0]
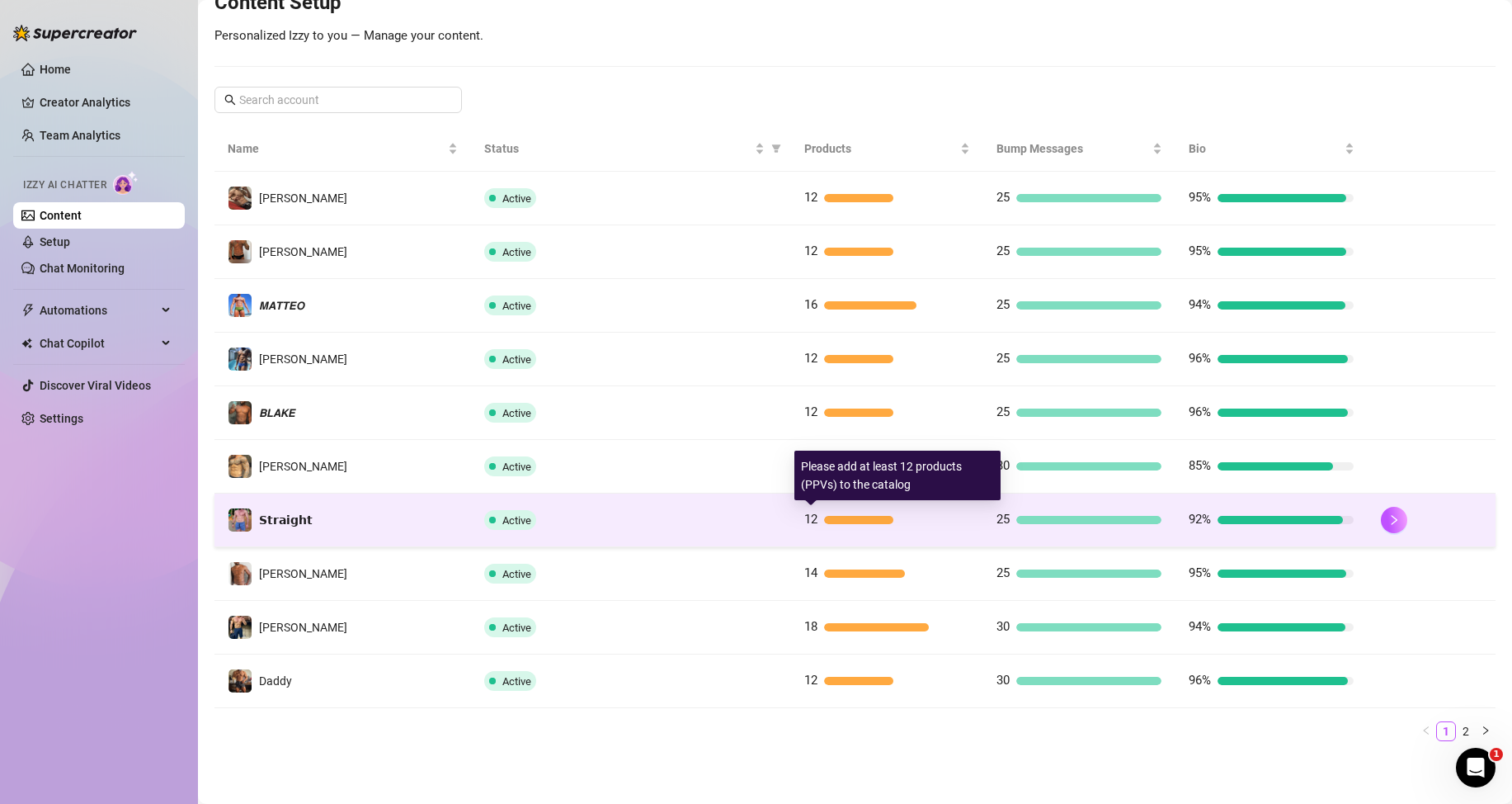
click at [865, 516] on div at bounding box center [858, 520] width 70 height 8
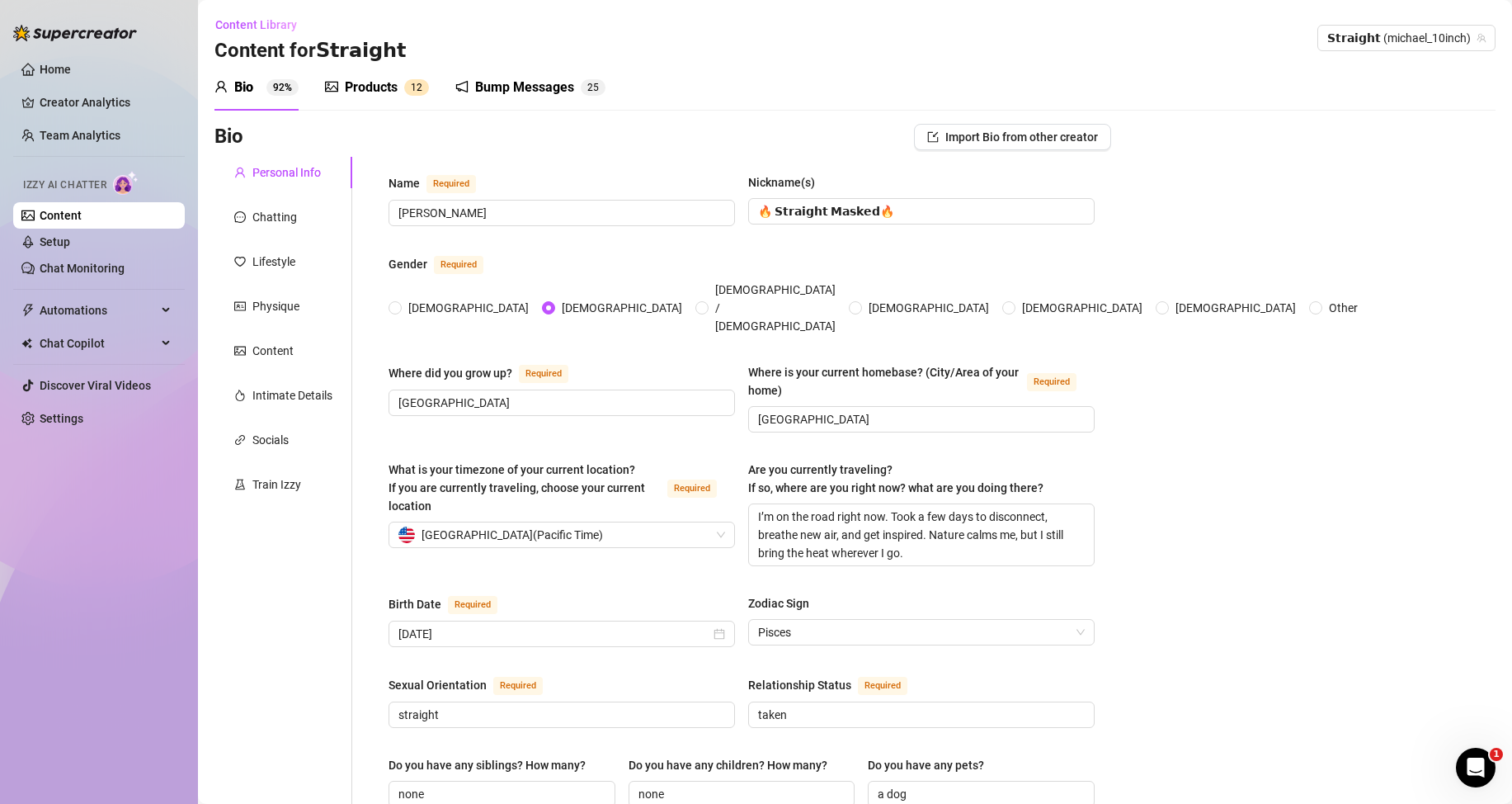
click at [366, 83] on div "Products" at bounding box center [370, 88] width 53 height 20
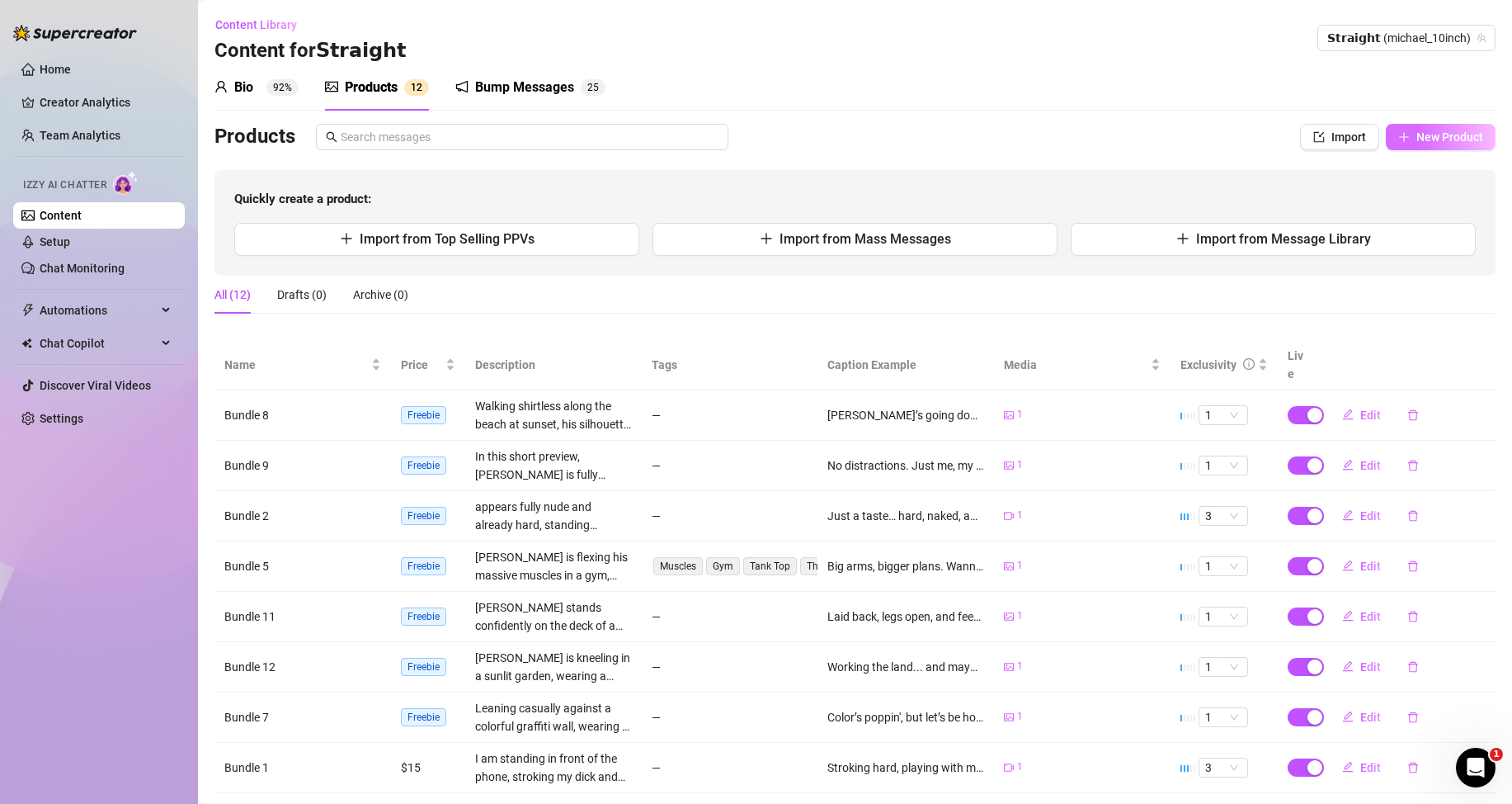
click at [1398, 142] on icon "plus" at bounding box center [1404, 137] width 12 height 12
type textarea "Type your message here..."
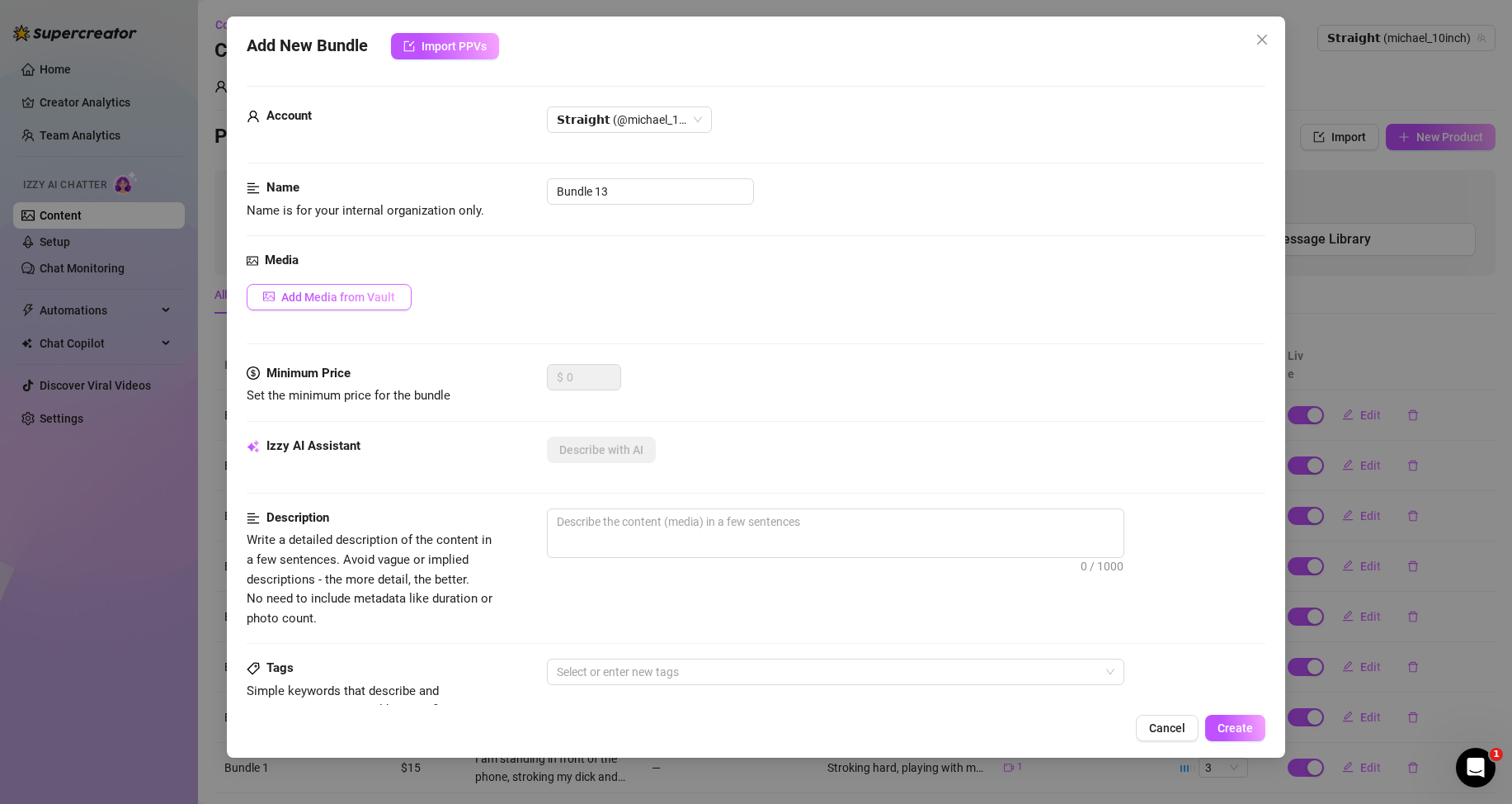
click at [381, 297] on span "Add Media from Vault" at bounding box center [339, 297] width 114 height 13
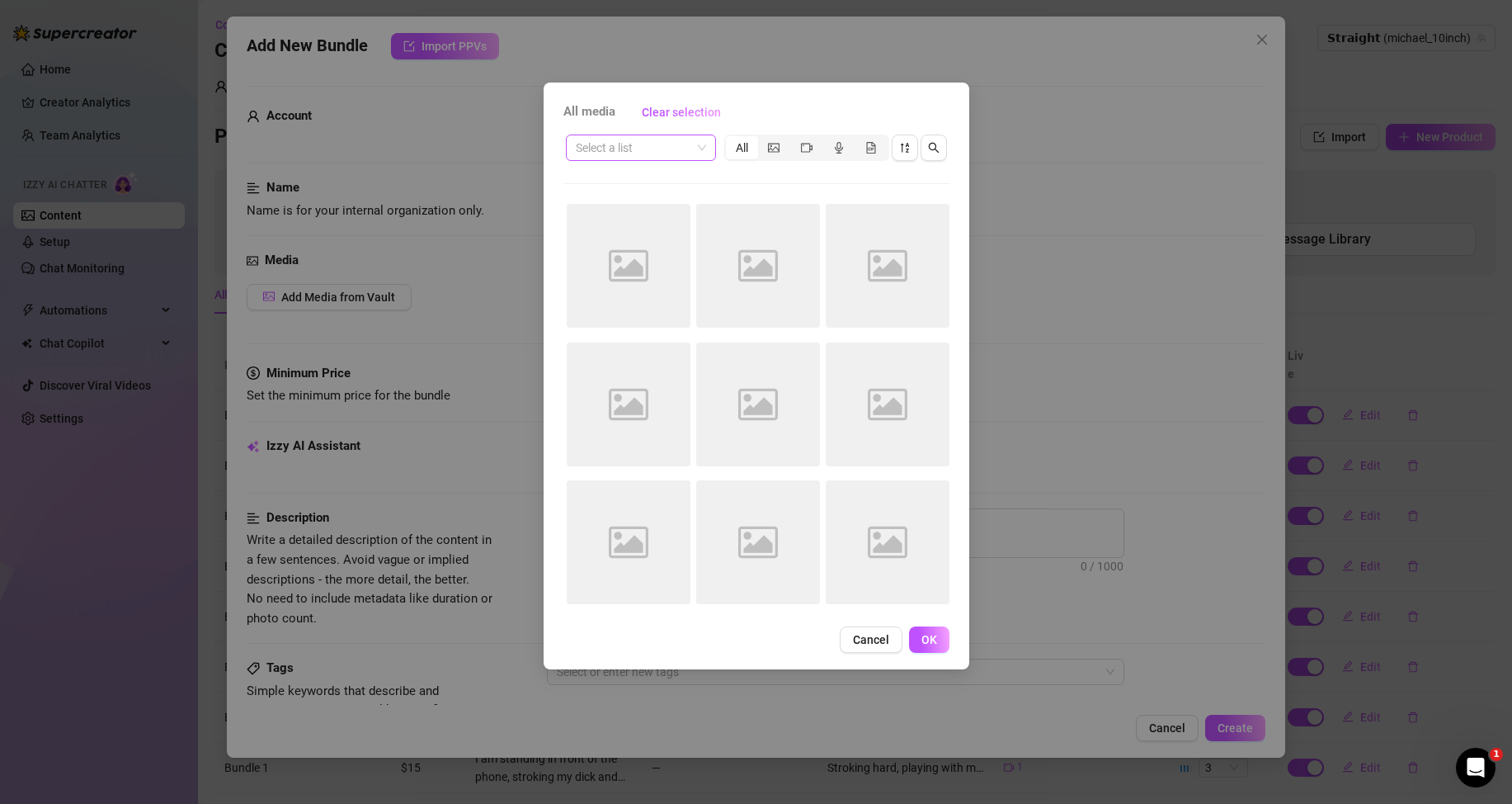
click at [698, 153] on span at bounding box center [641, 148] width 131 height 25
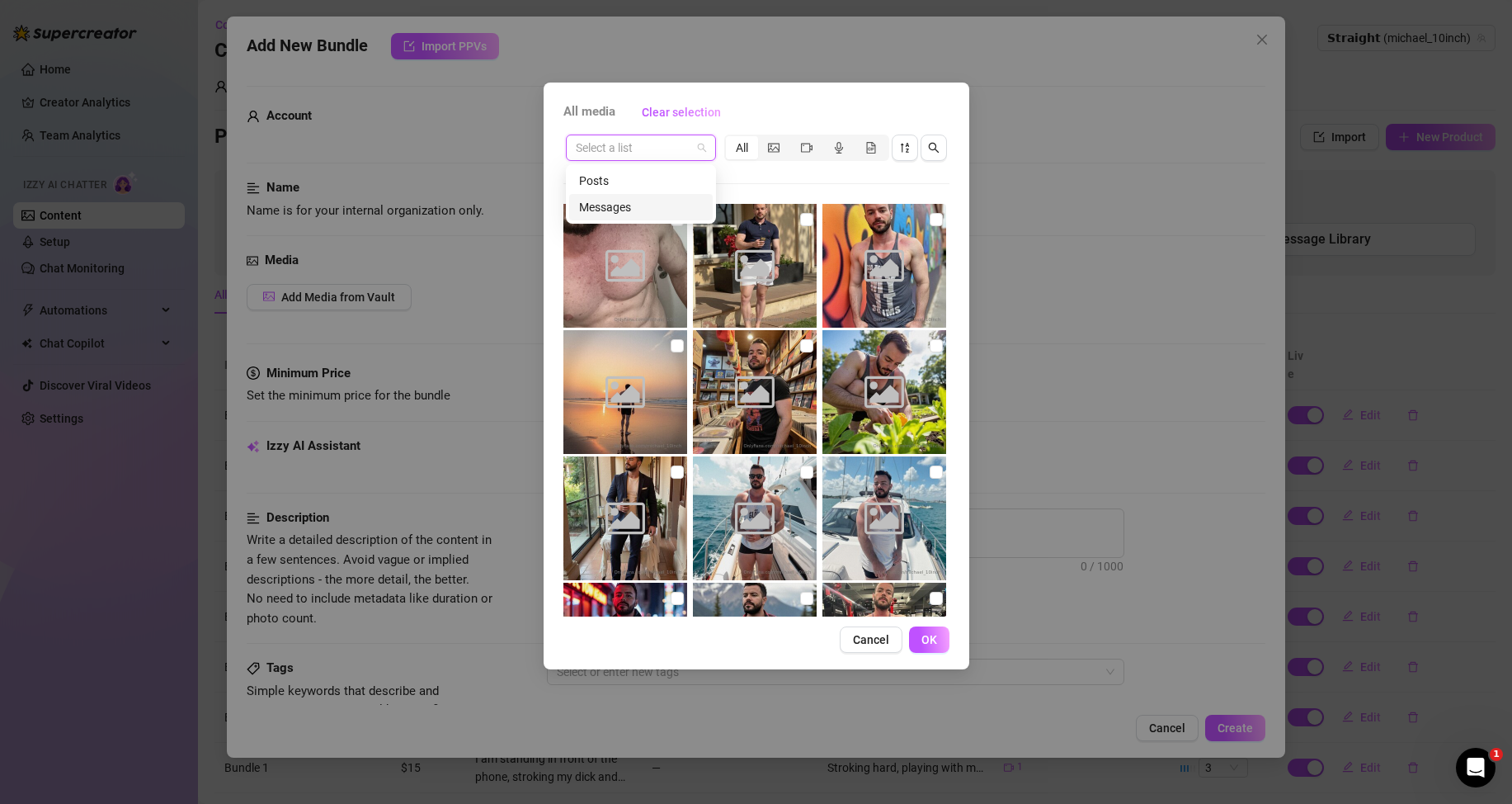
click at [658, 206] on div "Messages" at bounding box center [641, 207] width 124 height 18
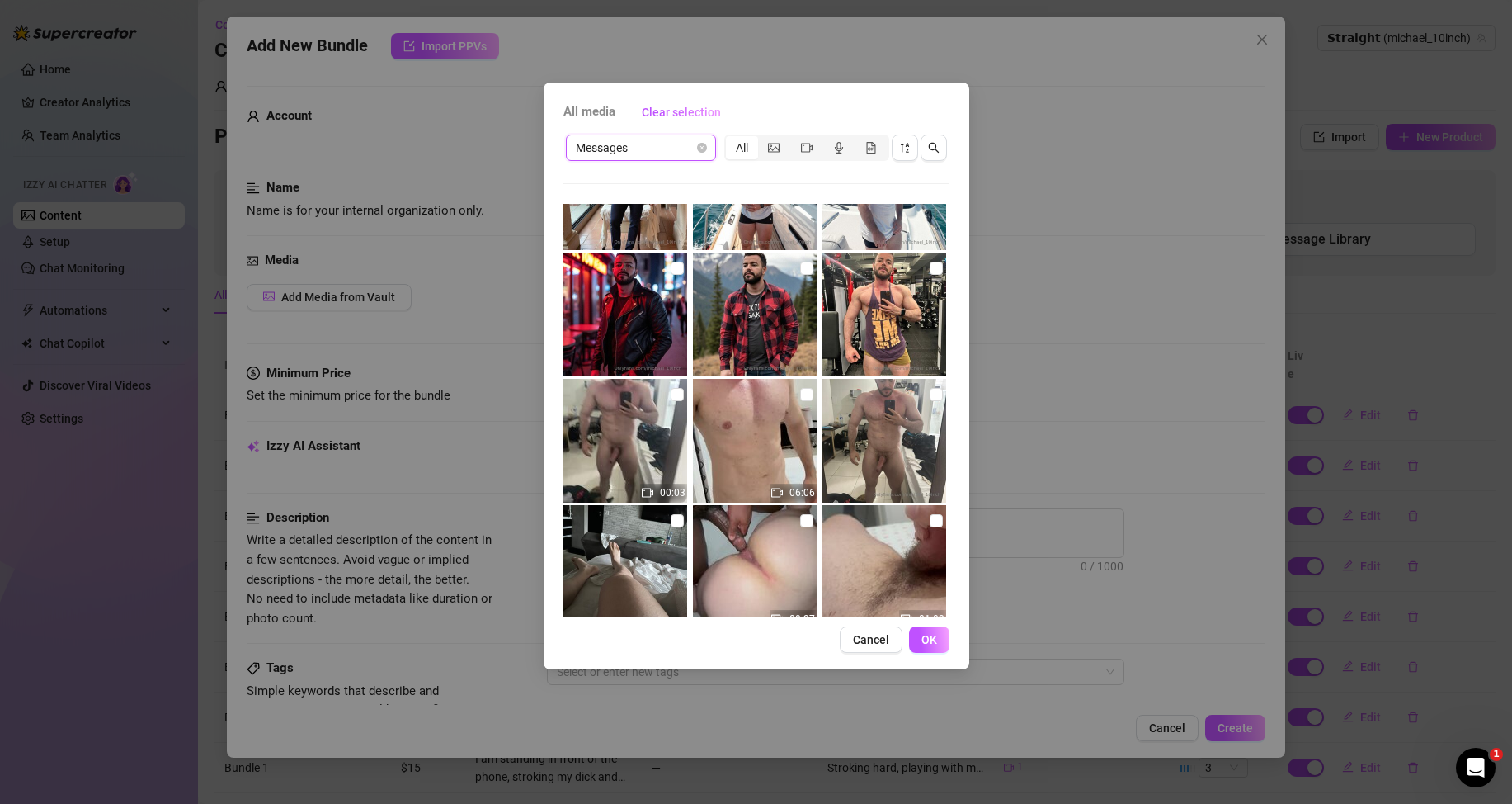
scroll to position [496, 0]
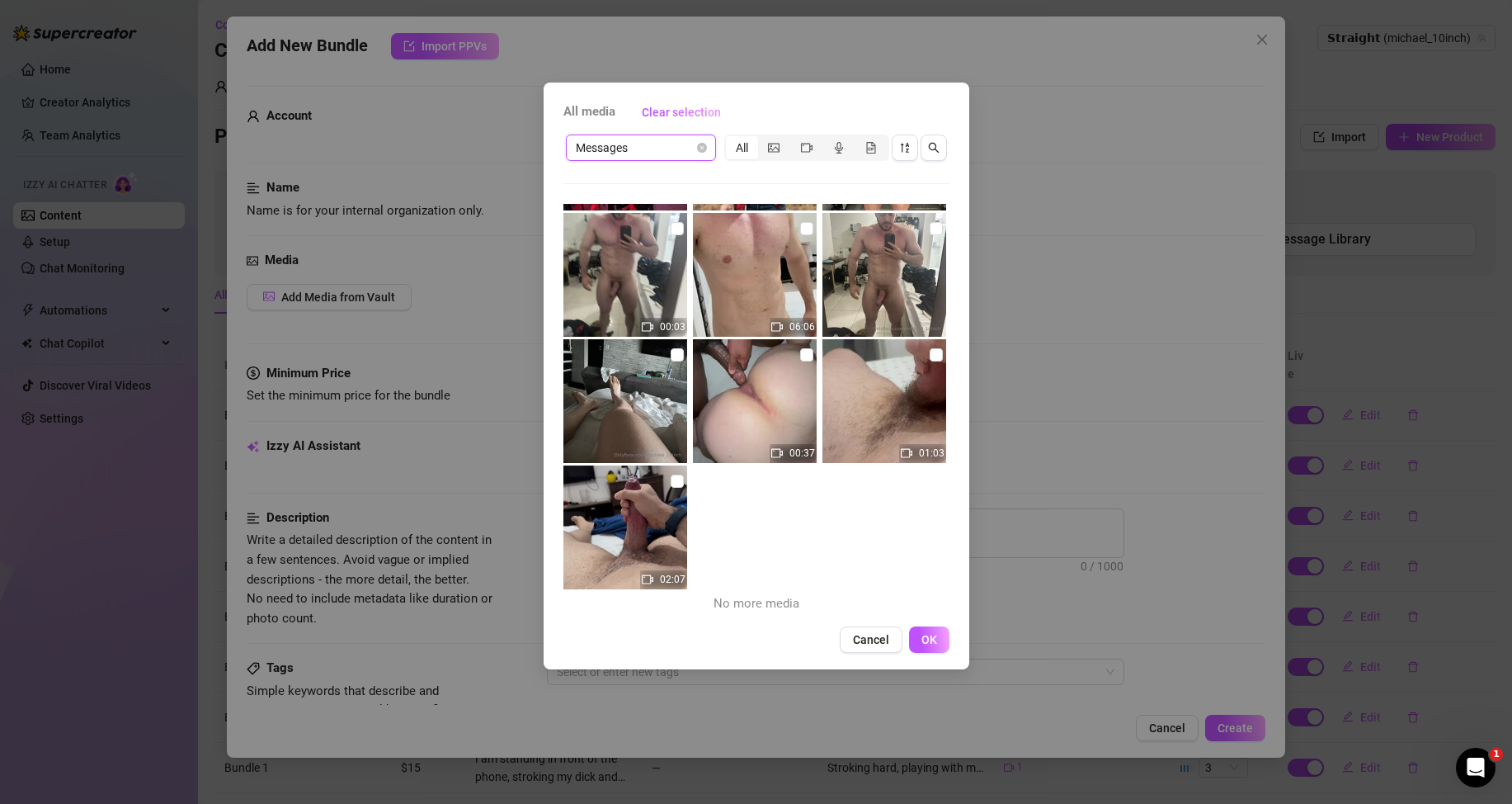
click at [1056, 309] on div "All media Clear selection Messages Messages All 00:03 06:06 00:37 01:03 02:07 N…" at bounding box center [756, 402] width 1512 height 804
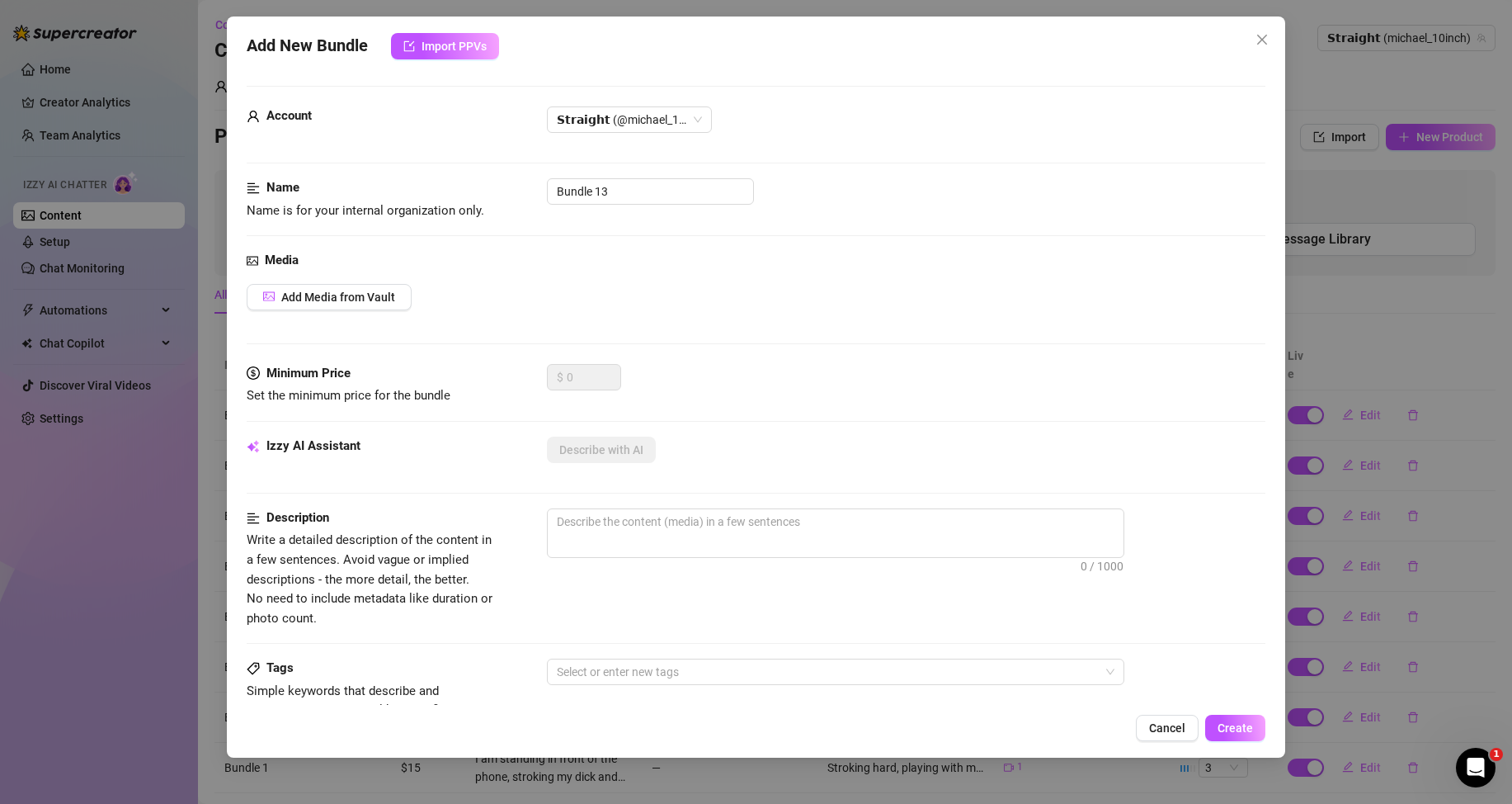
drag, startPoint x: 1259, startPoint y: 43, endPoint x: 1251, endPoint y: 44, distance: 8.1
click at [1261, 43] on icon "close" at bounding box center [1262, 39] width 13 height 13
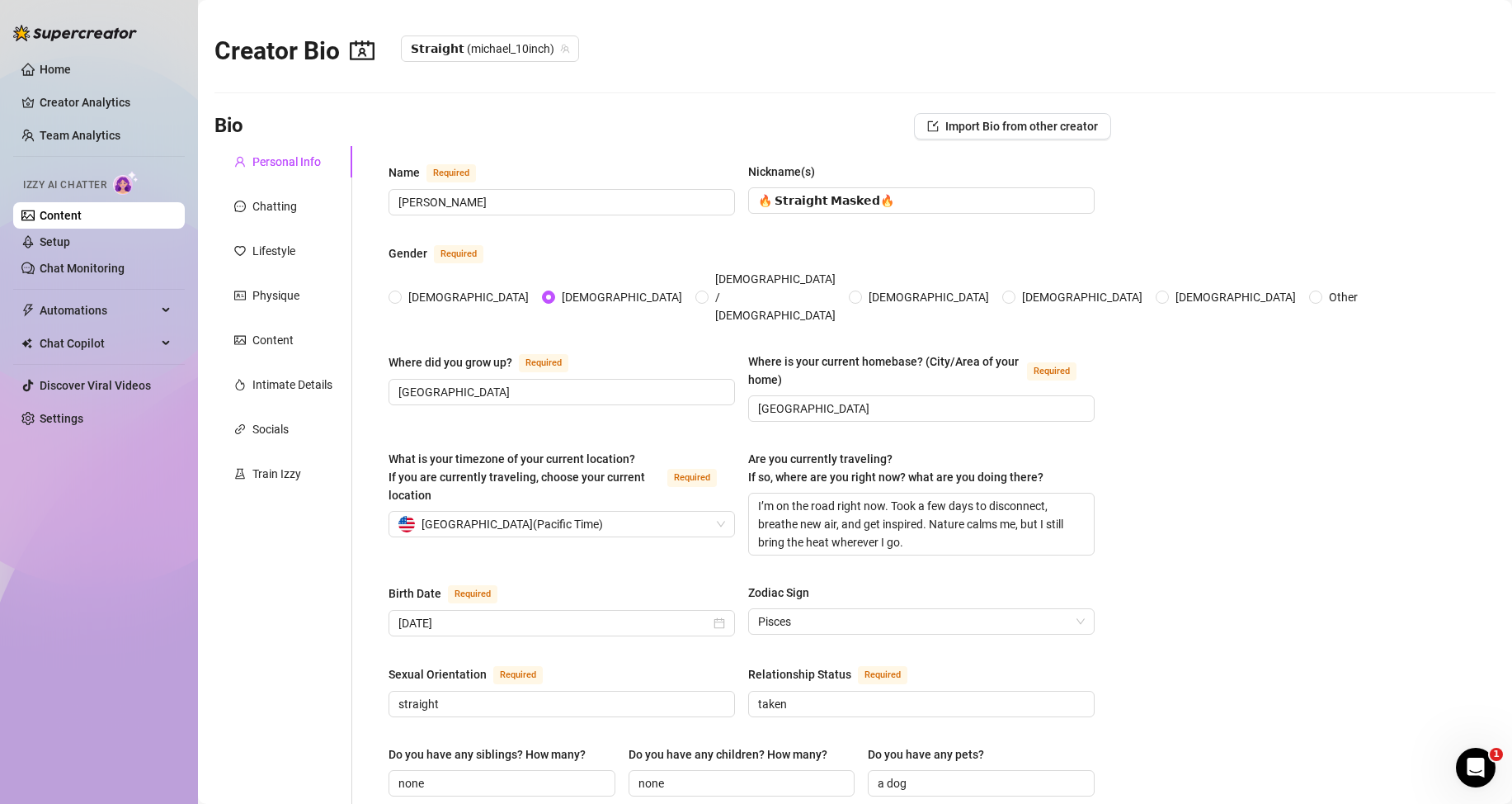
click at [81, 220] on link "Content" at bounding box center [60, 215] width 42 height 13
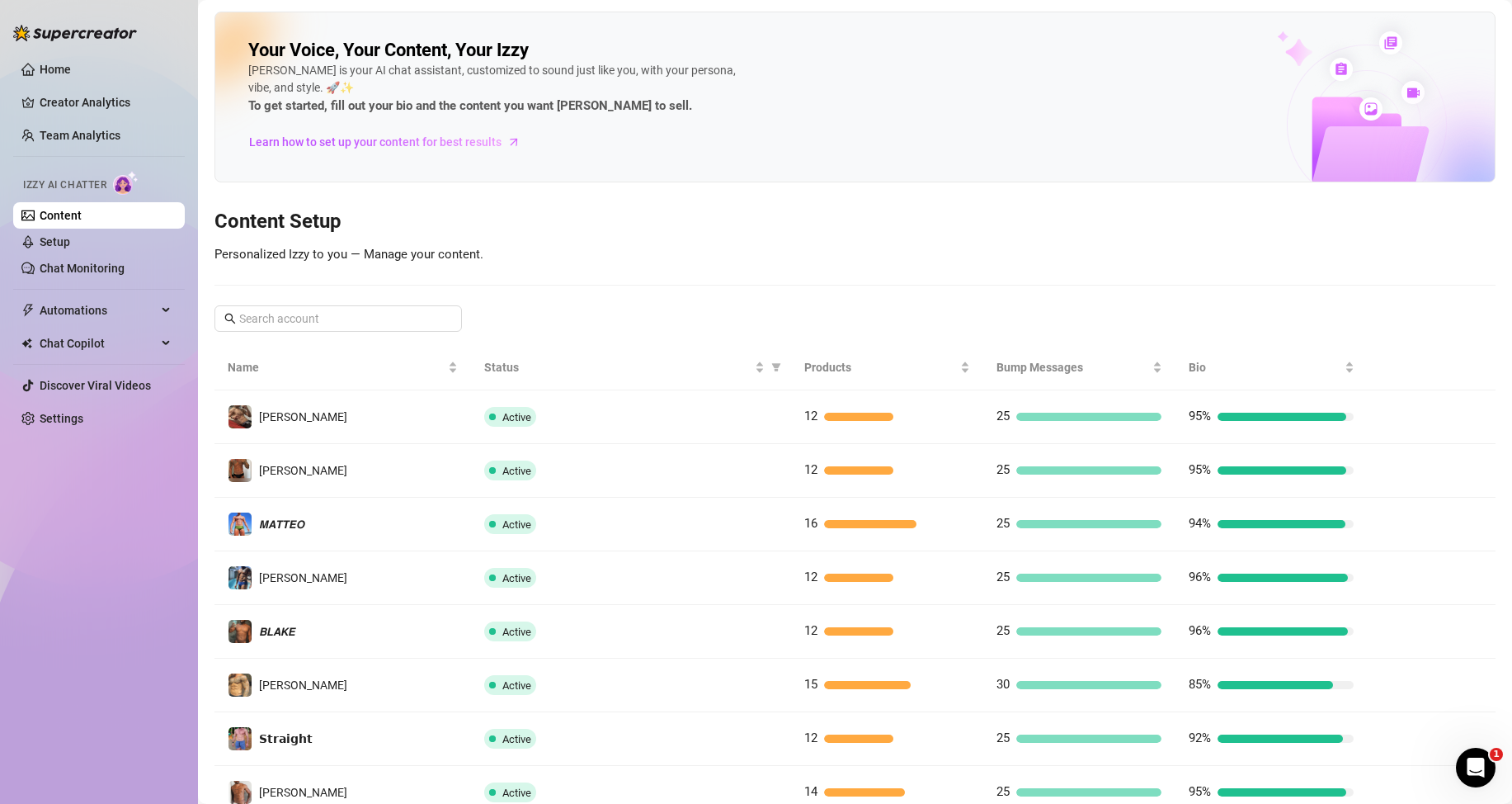
scroll to position [219, 0]
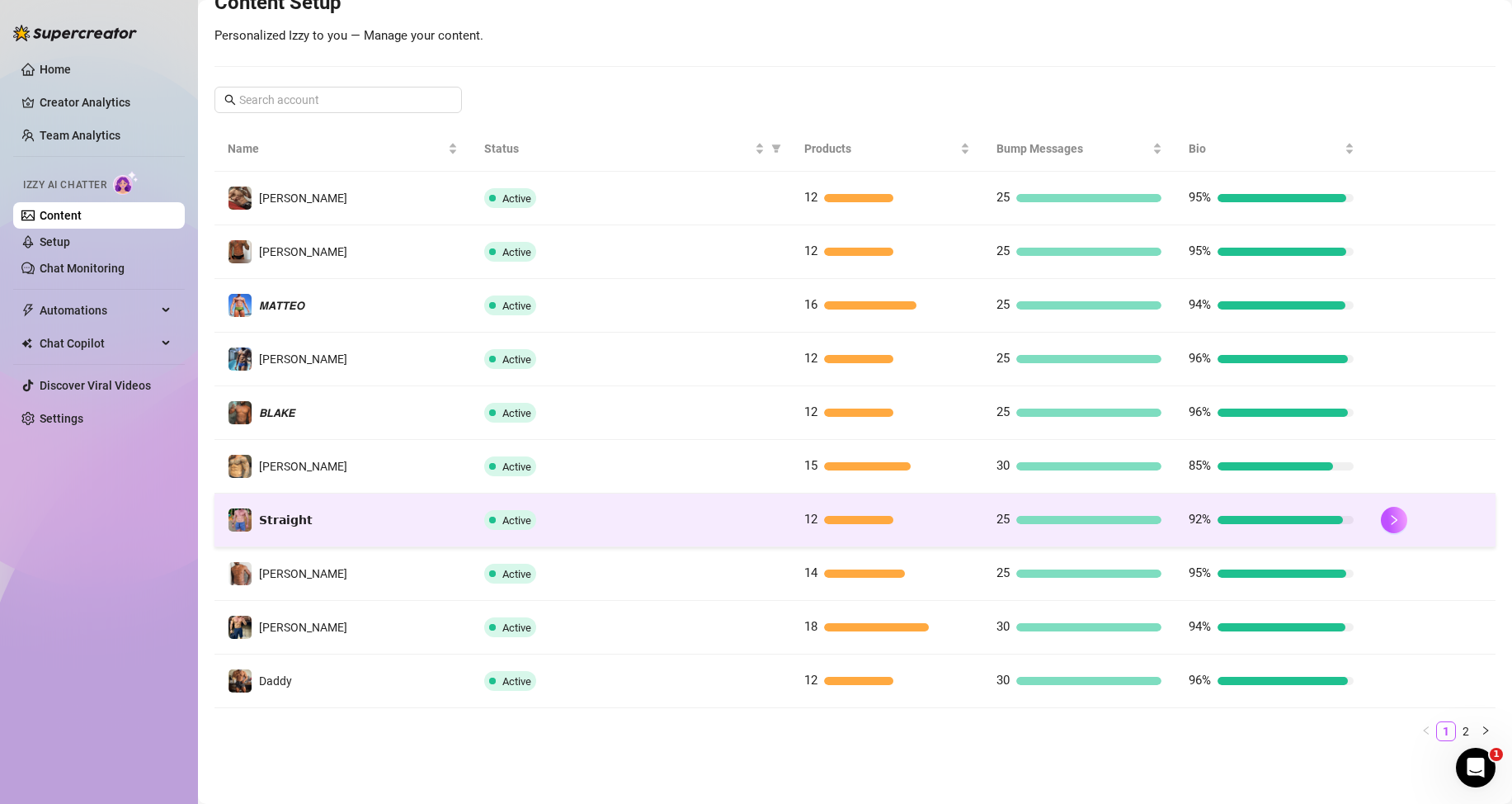
click at [868, 526] on div "12" at bounding box center [887, 520] width 165 height 20
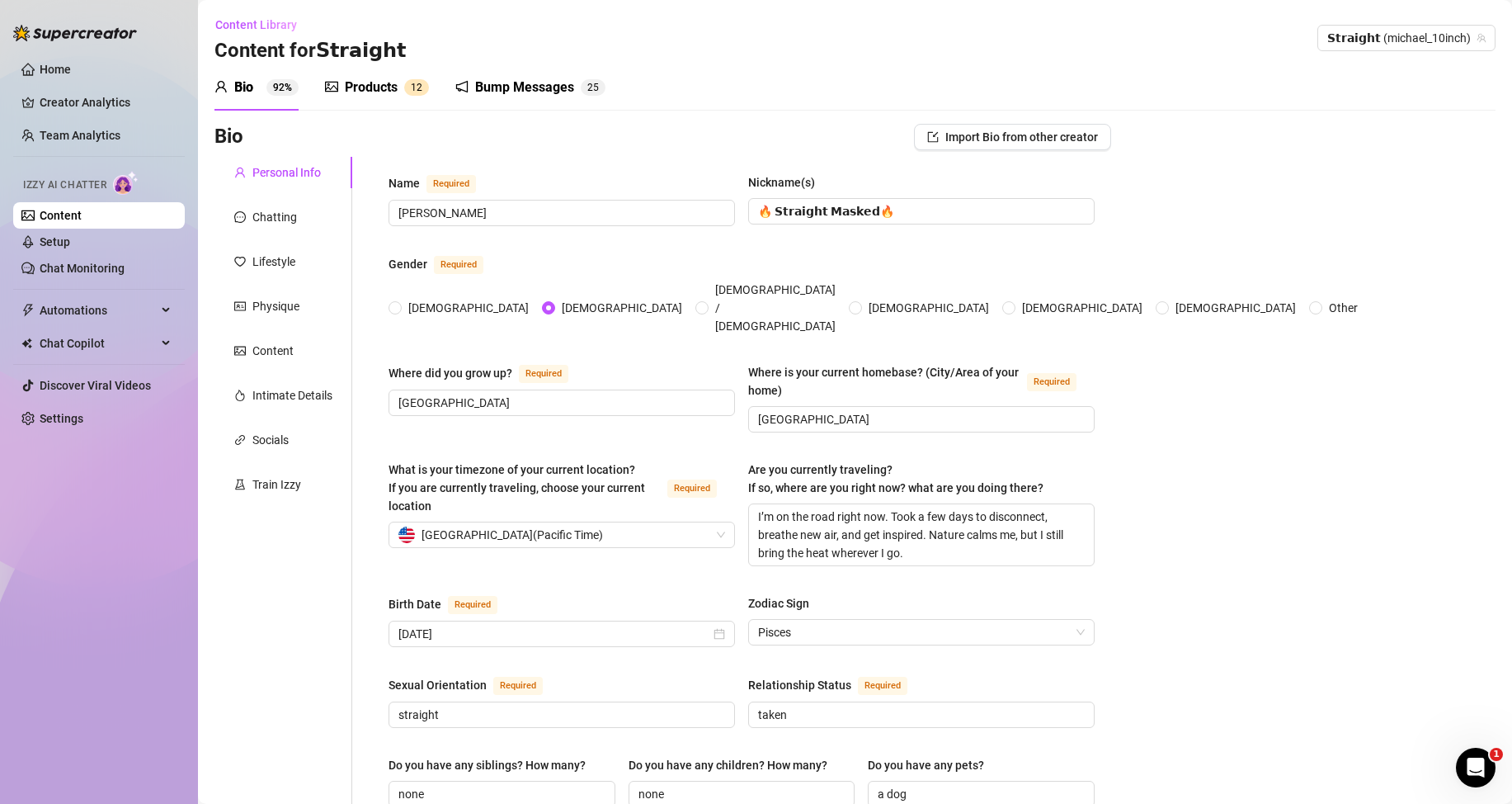
click at [365, 86] on div "Products" at bounding box center [370, 88] width 53 height 20
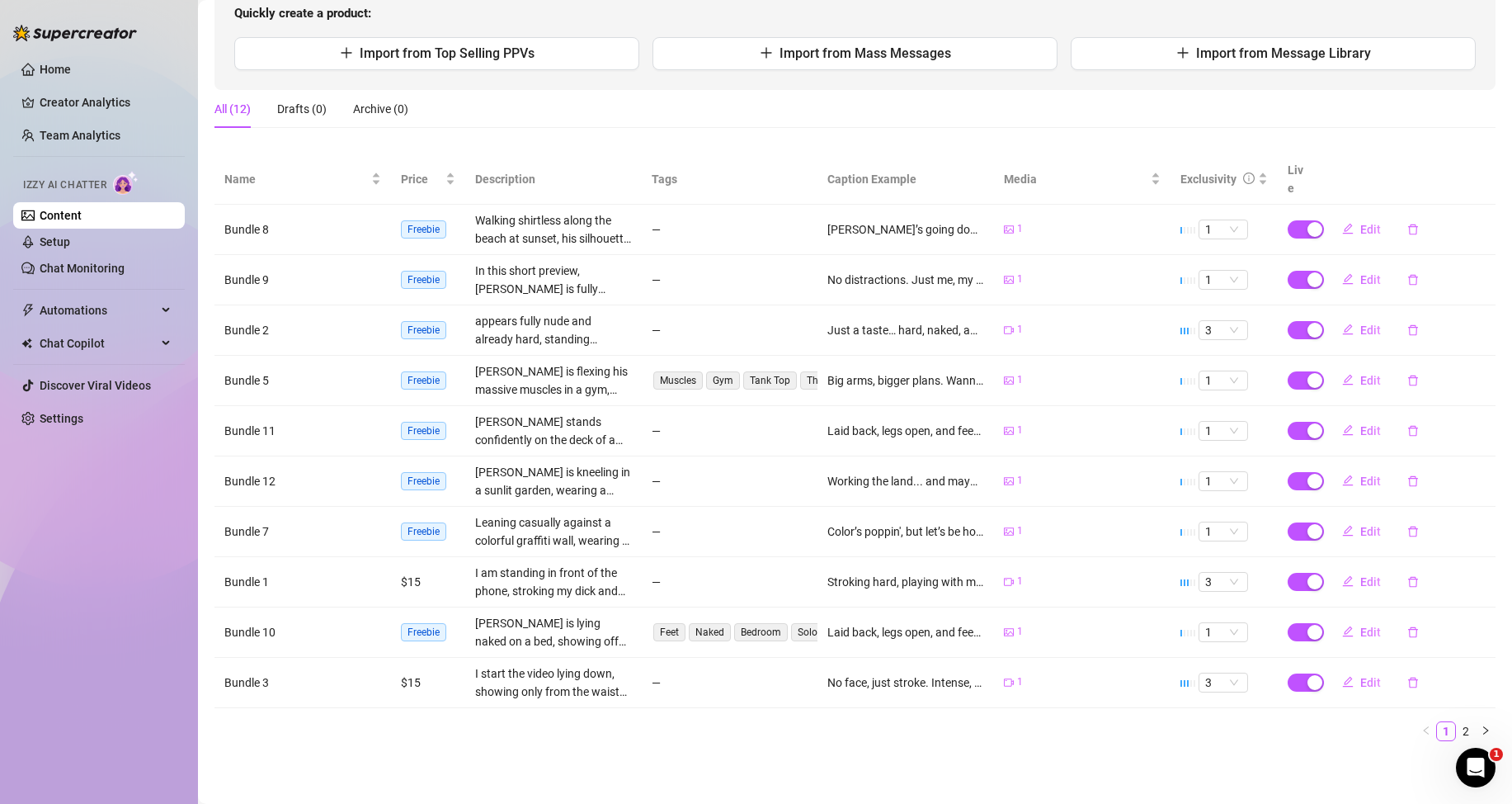
scroll to position [21, 0]
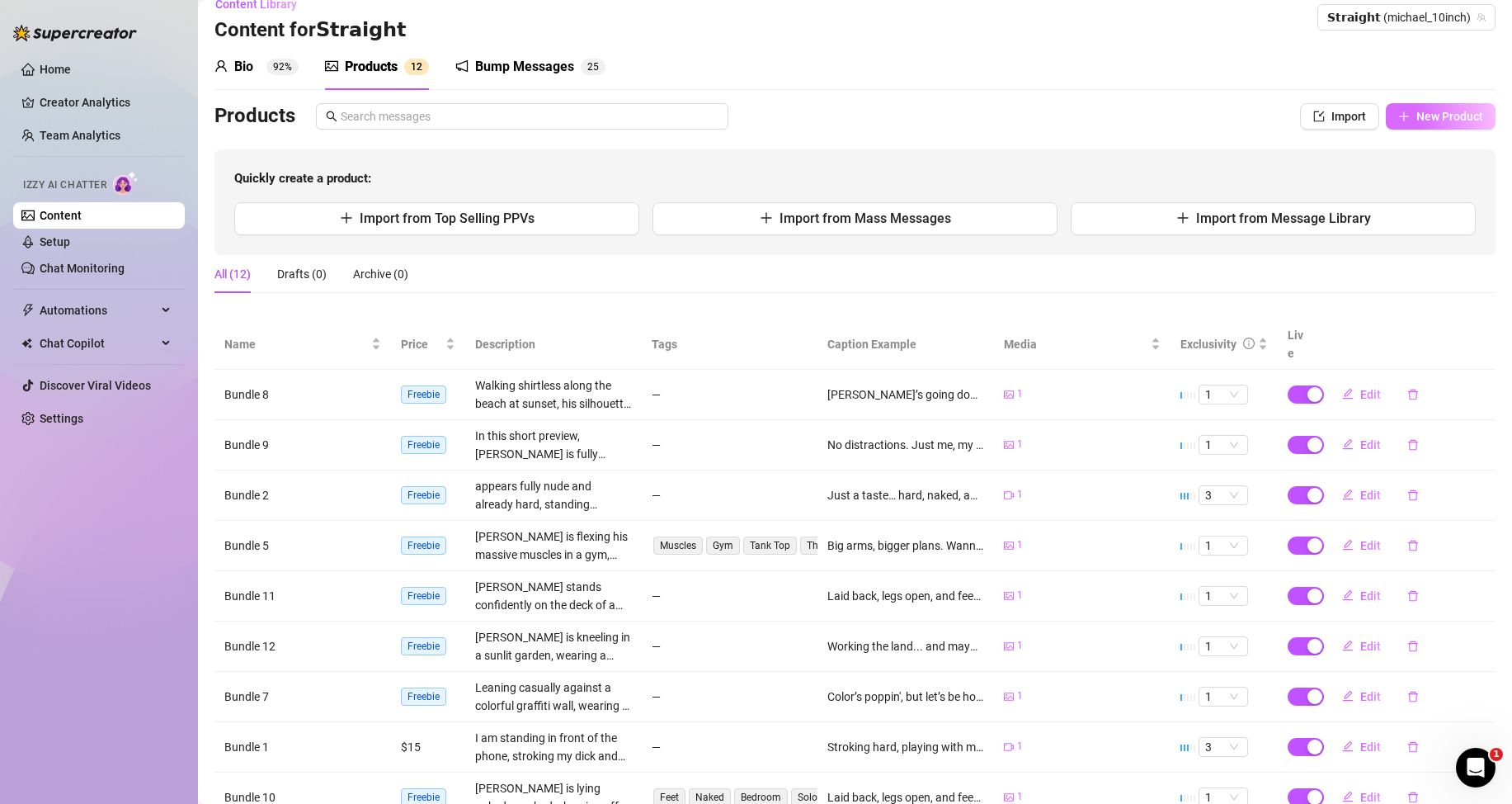
click at [1398, 118] on icon "plus" at bounding box center [1404, 117] width 12 height 12
type textarea "Type your message here..."
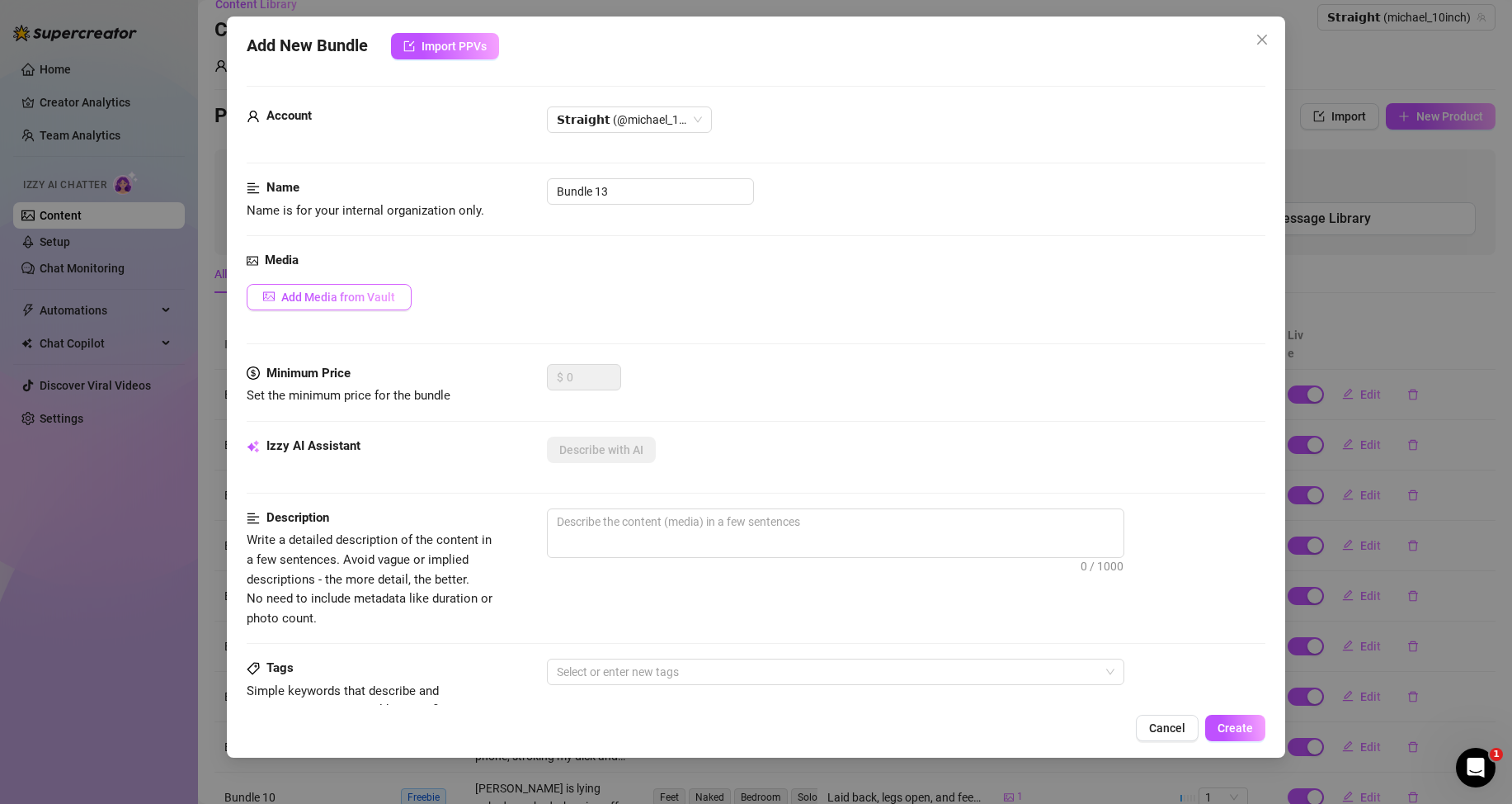
click at [289, 298] on span "Add Media from Vault" at bounding box center [339, 297] width 114 height 13
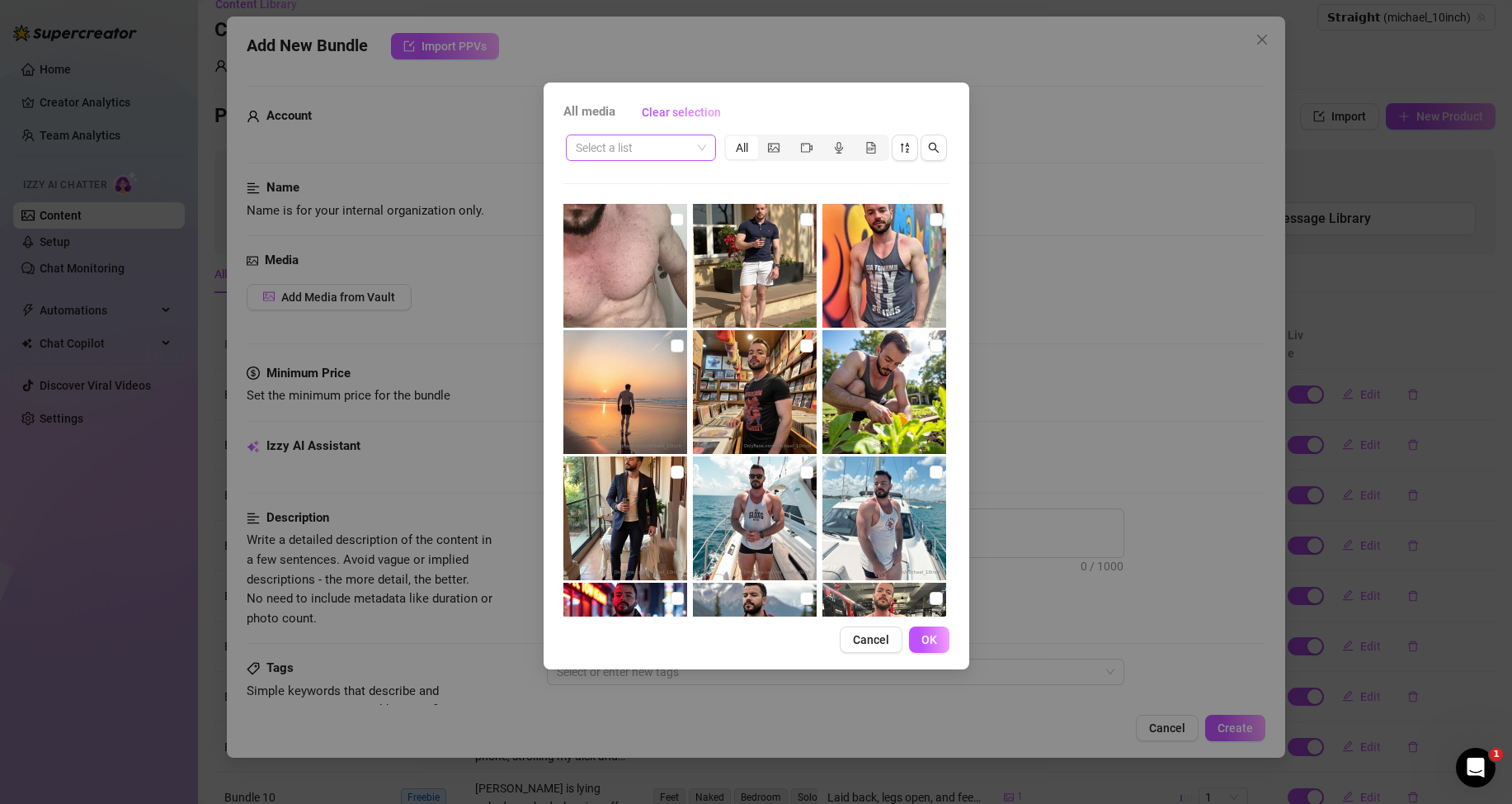
click at [711, 143] on div "Select a list" at bounding box center [640, 147] width 150 height 26
click at [651, 209] on div "Messages" at bounding box center [641, 207] width 124 height 18
click at [810, 149] on icon "video-camera" at bounding box center [807, 147] width 12 height 9
click at [795, 138] on input "segmented control" at bounding box center [795, 138] width 0 height 0
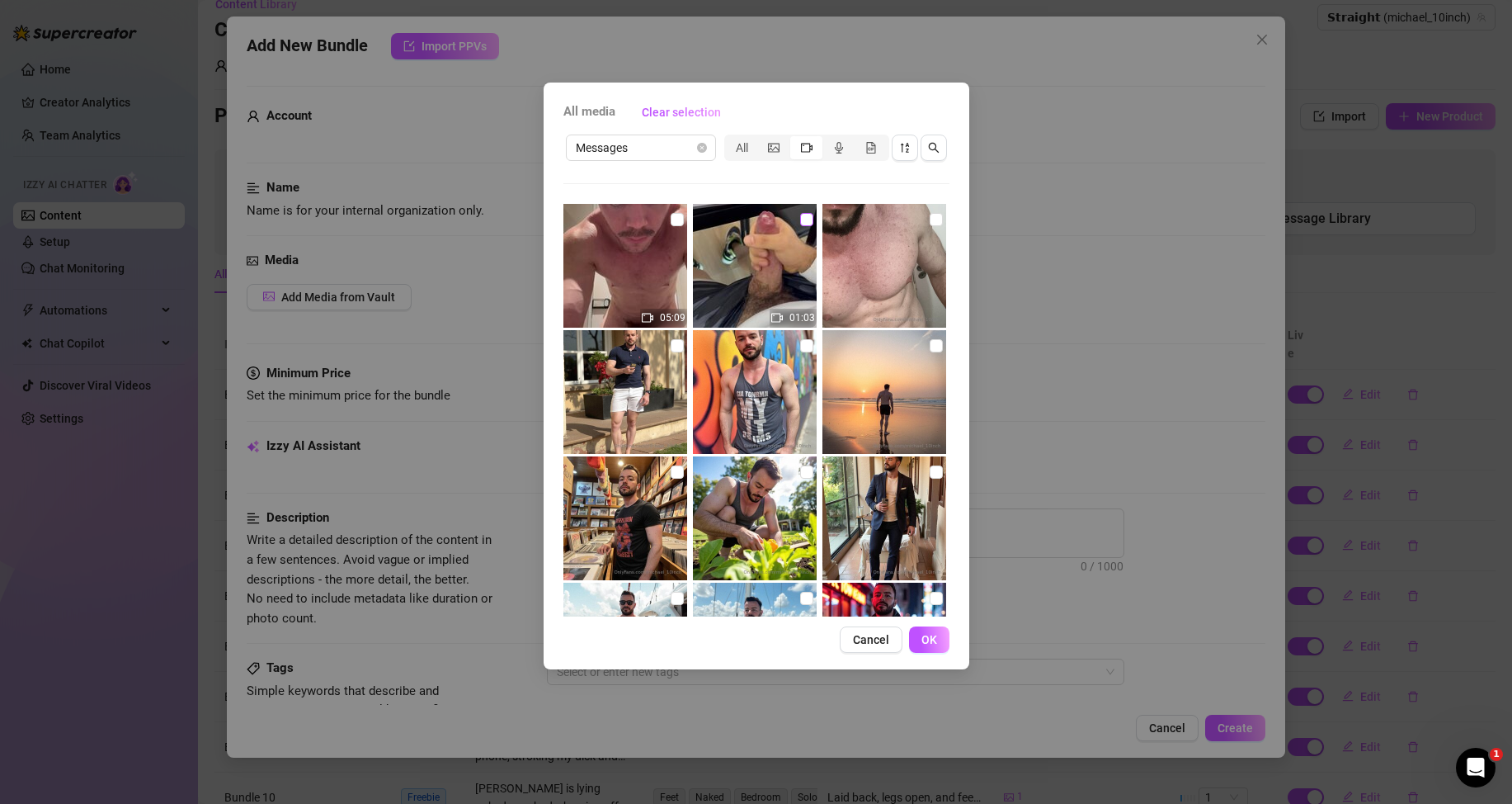
click at [800, 218] on input "checkbox" at bounding box center [807, 220] width 13 height 13
checkbox input "true"
click at [929, 640] on span "OK" at bounding box center [929, 640] width 16 height 13
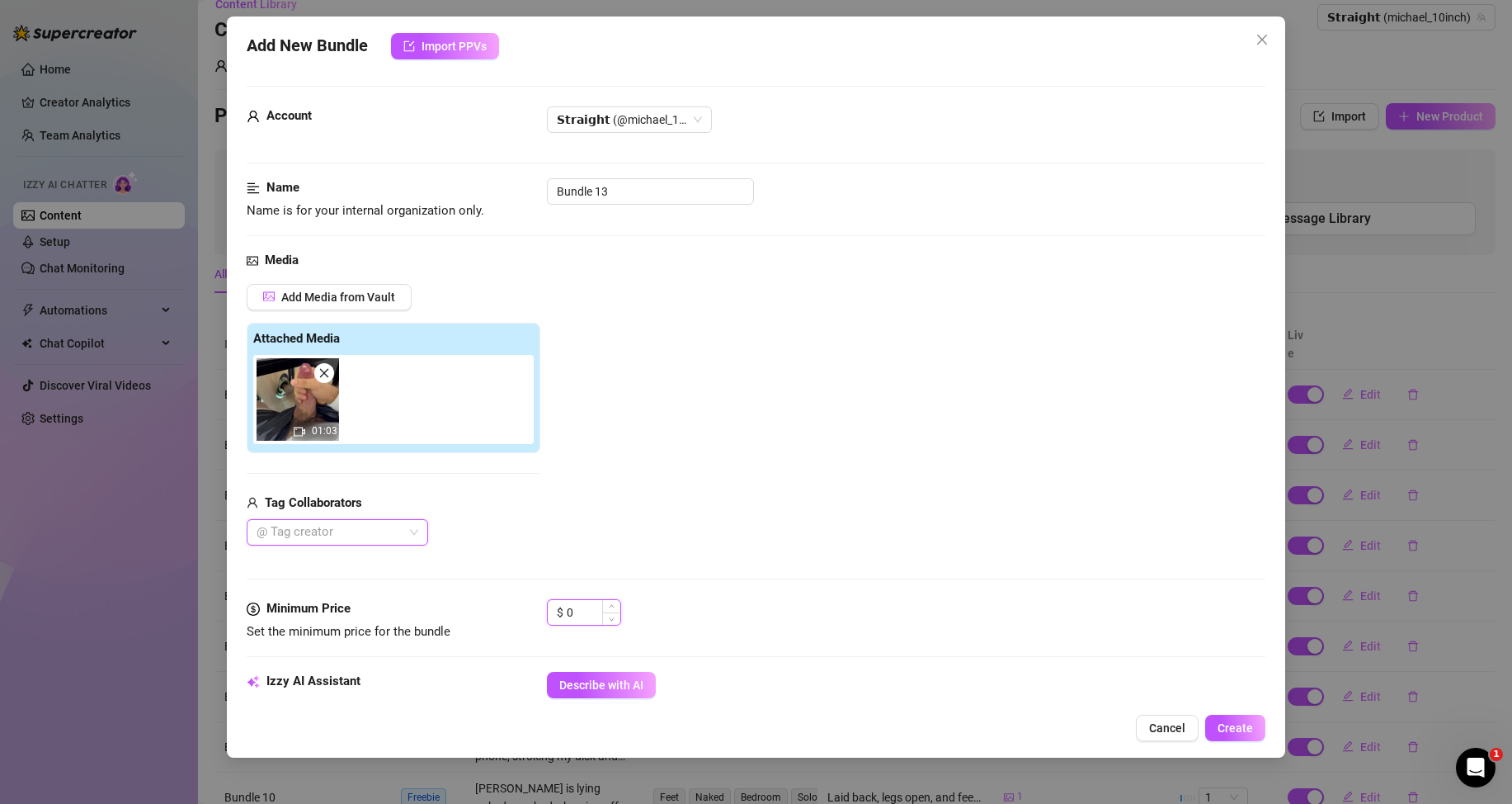
click at [575, 617] on input "0" at bounding box center [593, 613] width 54 height 25
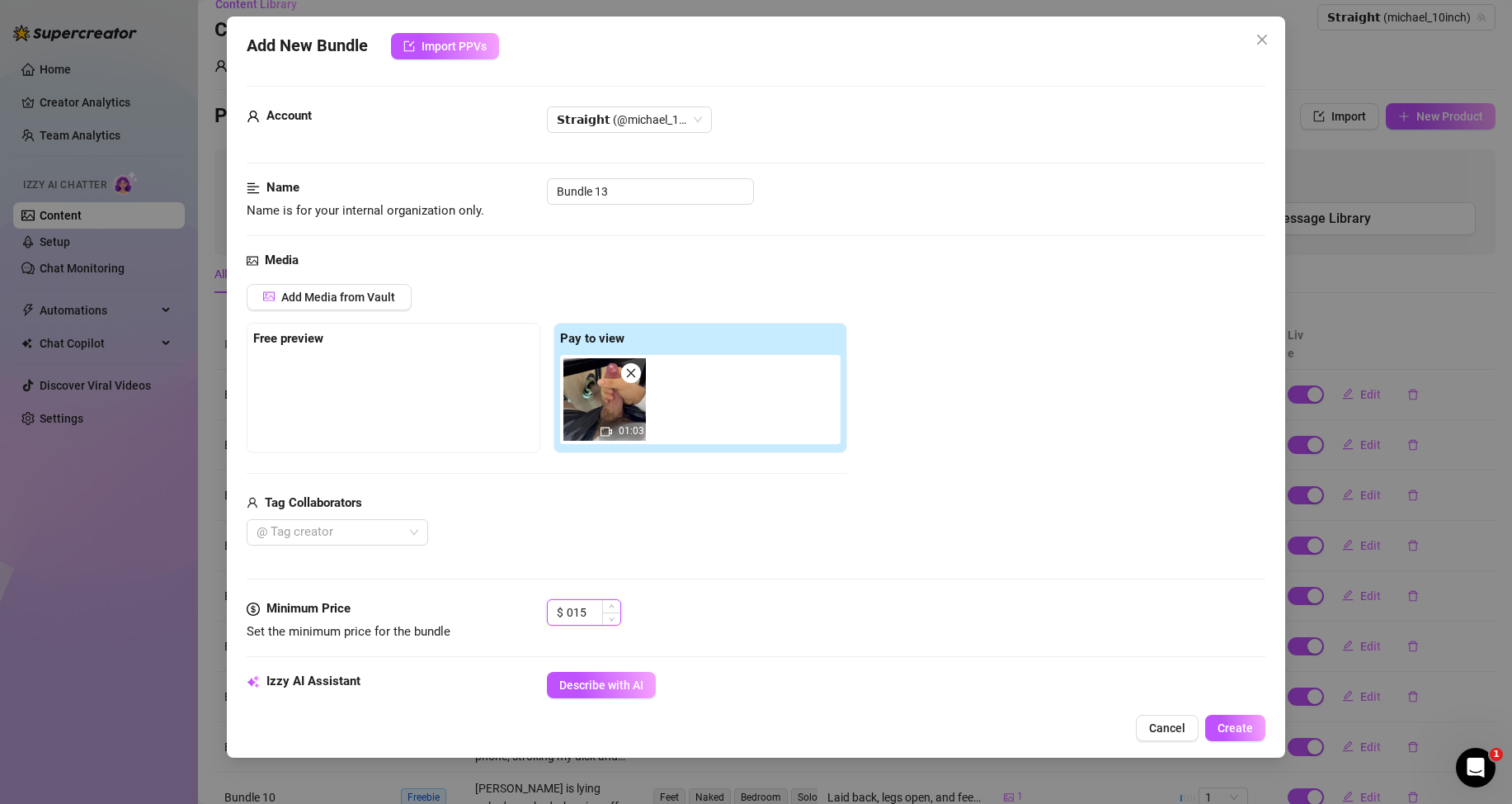
type input "15"
drag, startPoint x: 631, startPoint y: 692, endPoint x: 653, endPoint y: 635, distance: 61.1
click at [629, 692] on span "Describe with AI" at bounding box center [601, 685] width 84 height 13
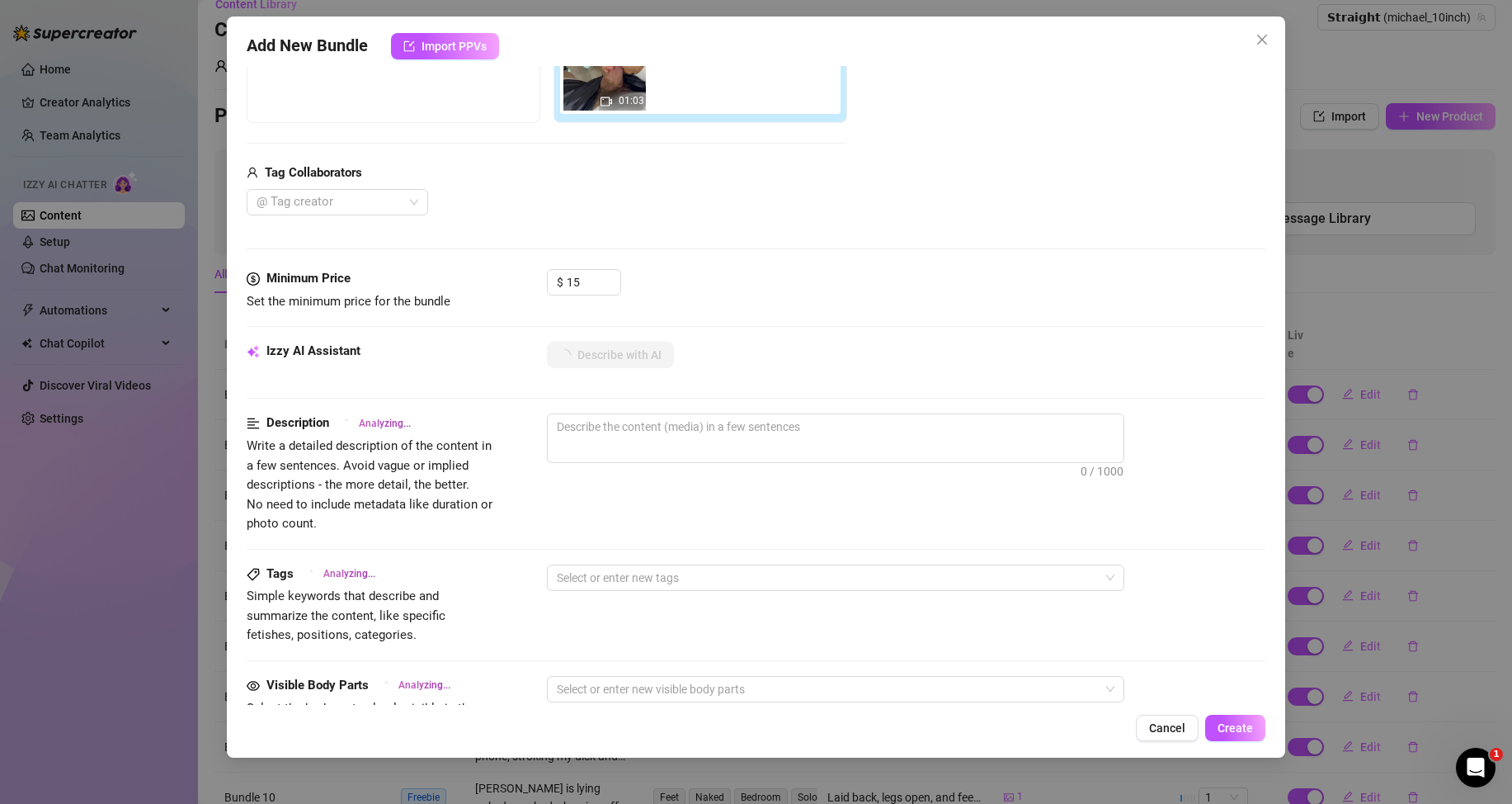
type textarea "POV"
type textarea "POV jerk-off"
type textarea "POV jerk-off video"
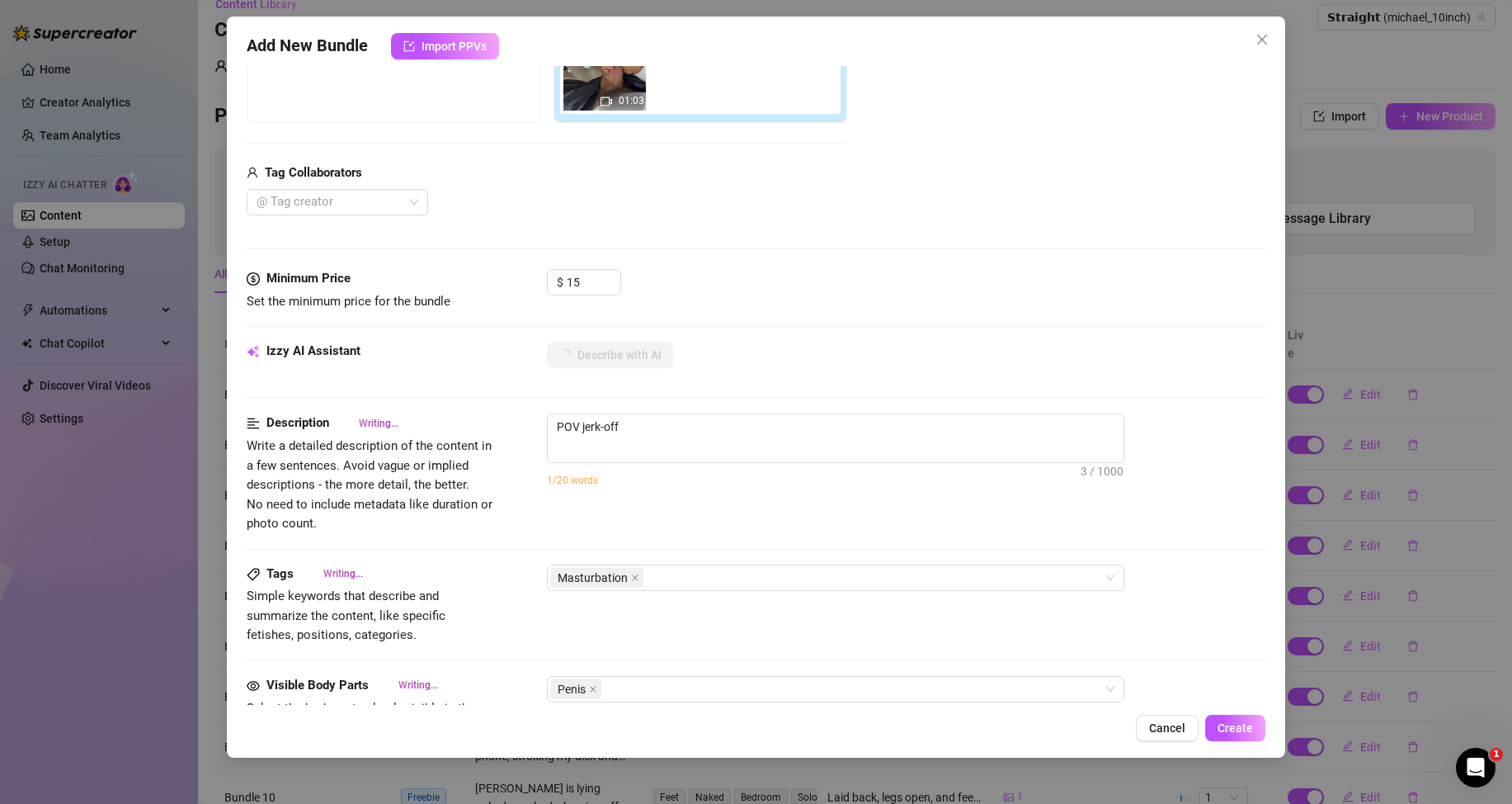
type textarea "POV jerk-off video"
type textarea "POV jerk-off video with"
type textarea "POV jerk-off video with [PERSON_NAME]"
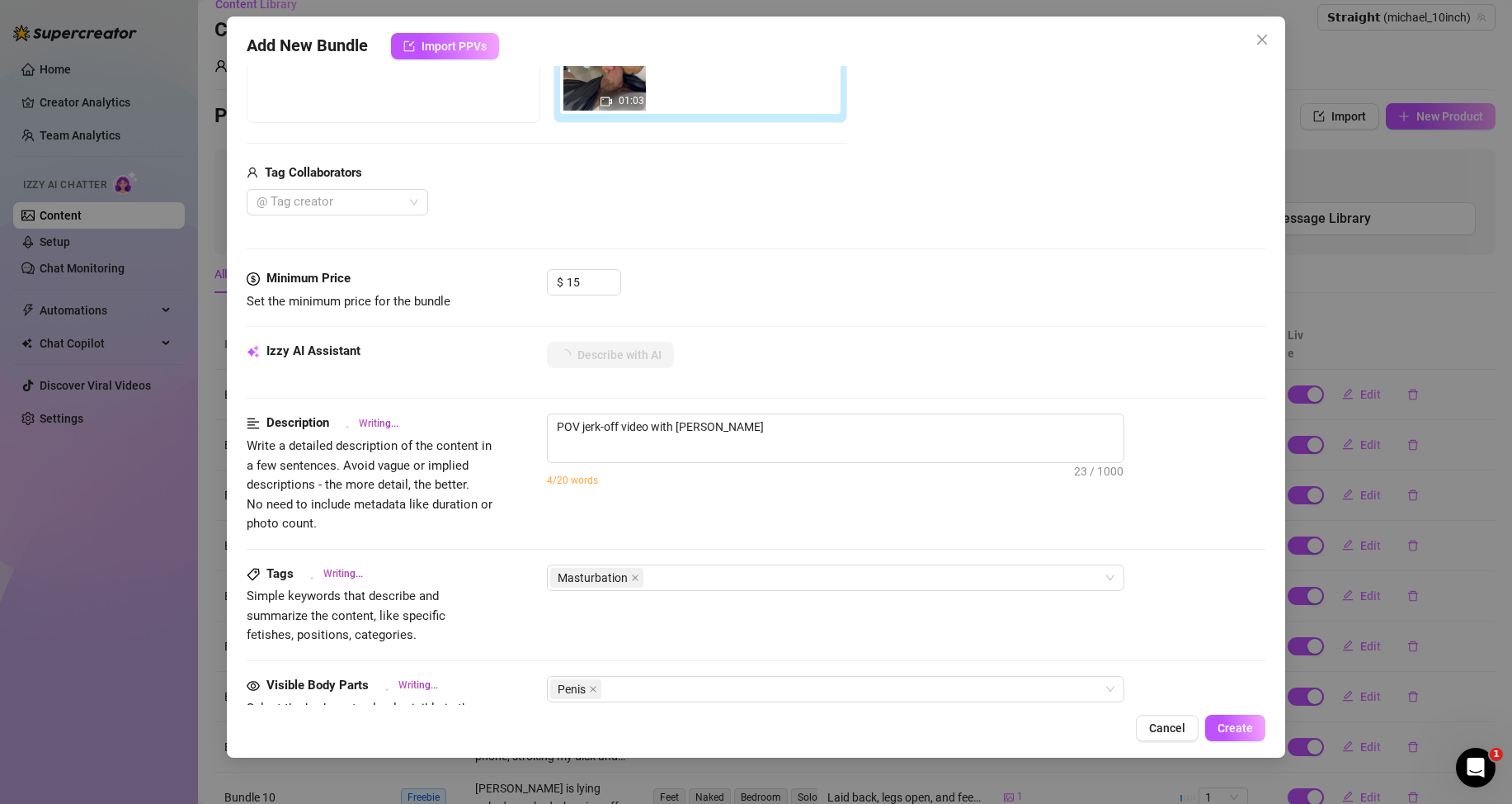
type textarea "POV jerk-off video with [PERSON_NAME]"
type textarea "POV jerk-off video with [PERSON_NAME] his"
type textarea "POV jerk-off video with [PERSON_NAME] his thick,"
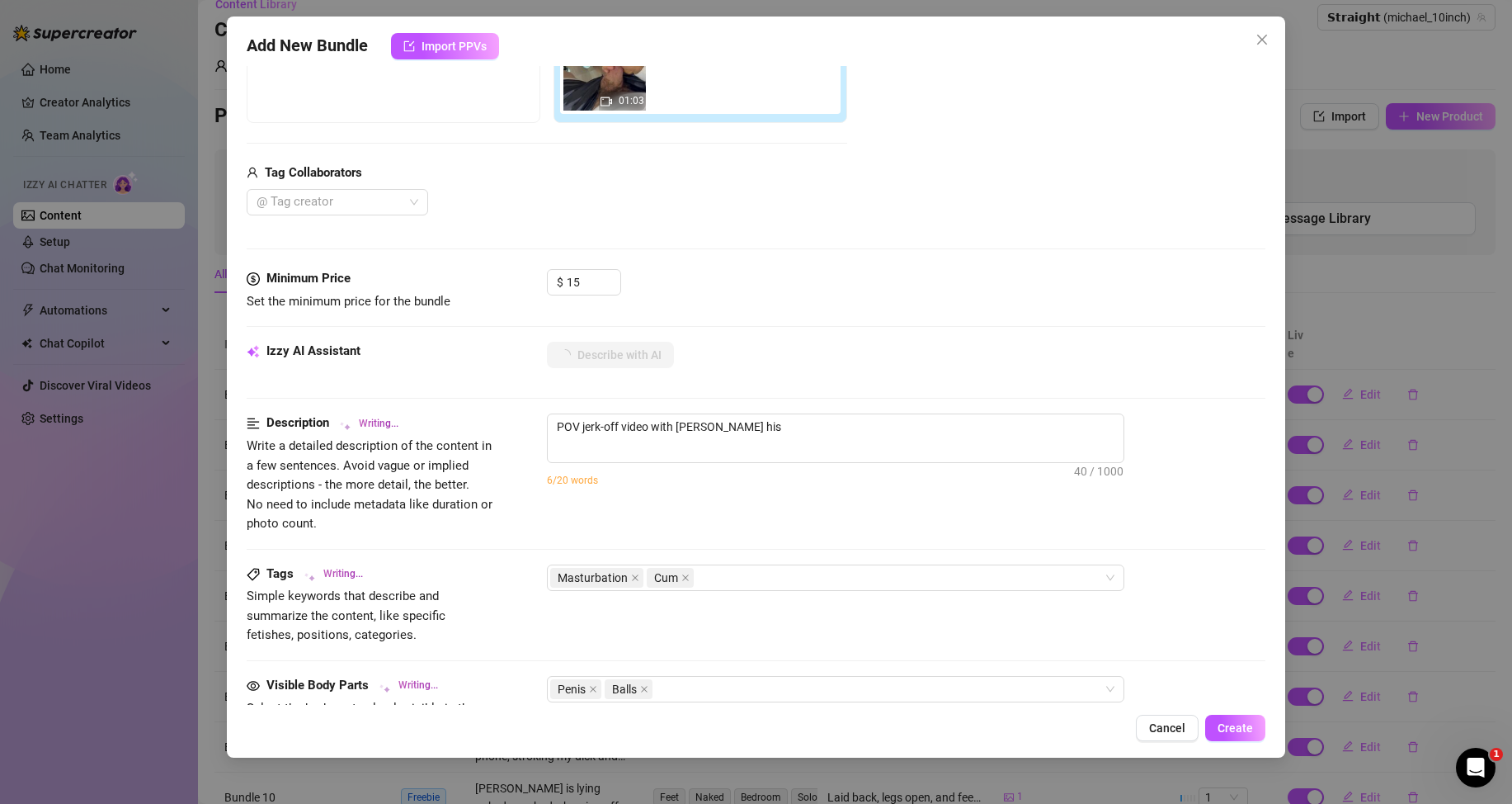
type textarea "POV jerk-off video with [PERSON_NAME] his thick,"
type textarea "POV jerk-off video with [PERSON_NAME] his thick, uncut"
type textarea "POV jerk-off video with [PERSON_NAME] his thick, uncut cock"
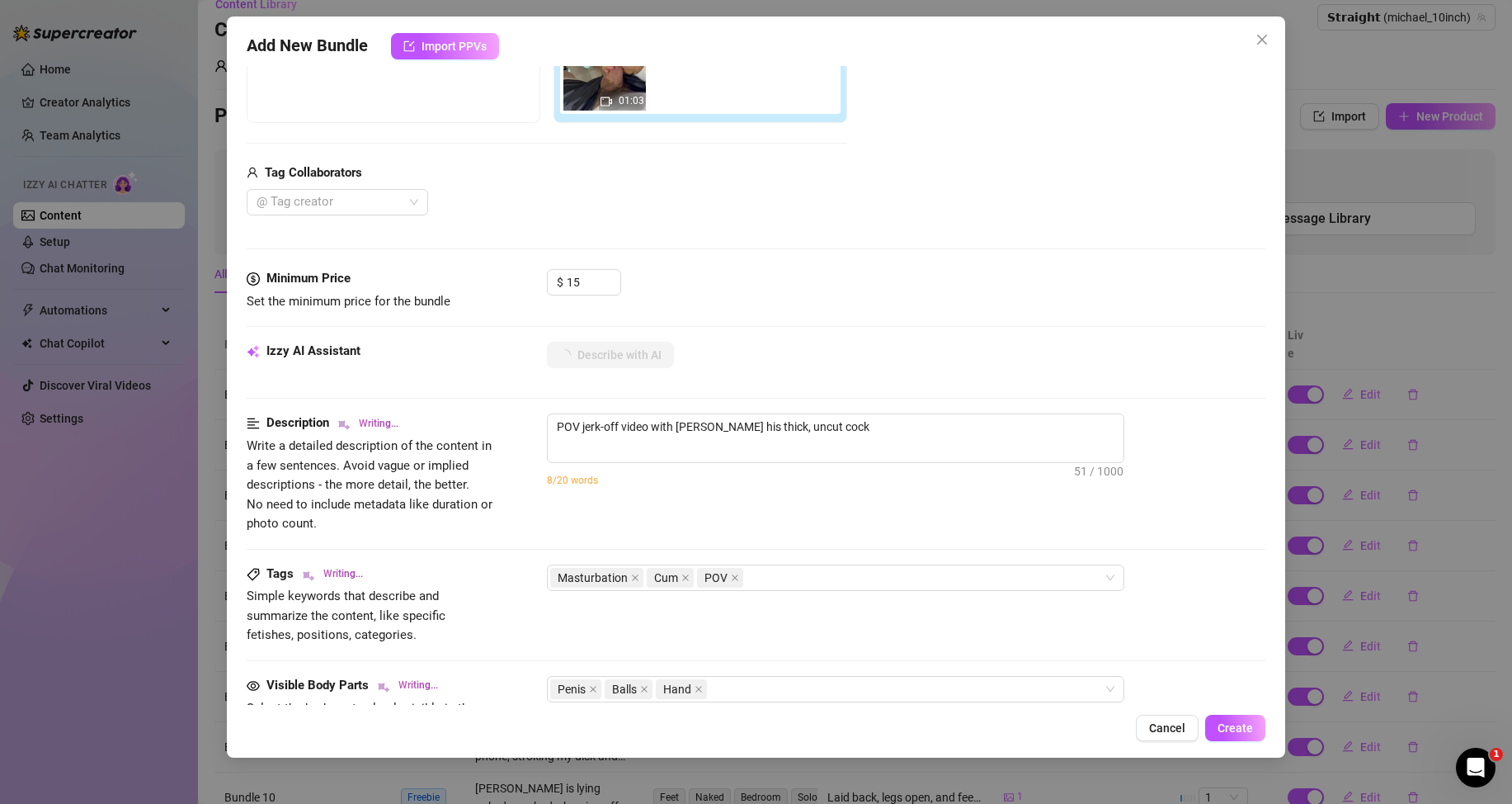
type textarea "POV jerk-off video with [PERSON_NAME] his thick, uncut cock until"
type textarea "POV jerk-off video with [PERSON_NAME] his thick, uncut cock until he"
type textarea "POV jerk-off video with [PERSON_NAME] his thick, uncut cock until he cums."
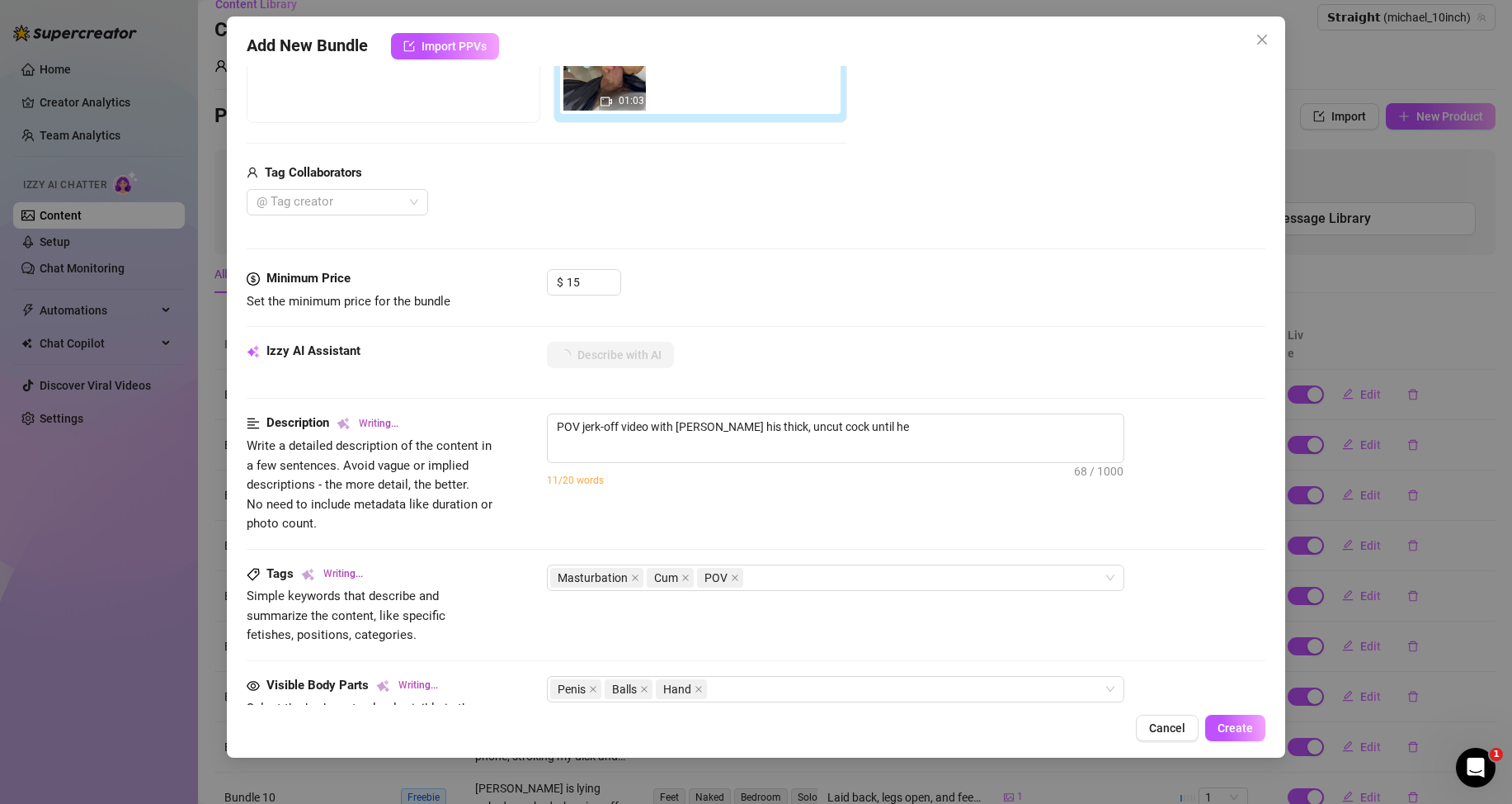
type textarea "POV jerk-off video with [PERSON_NAME] his thick, uncut cock until he cums."
type textarea "POV jerk-off video with [PERSON_NAME] his thick, uncut cock until he cums. Clos…"
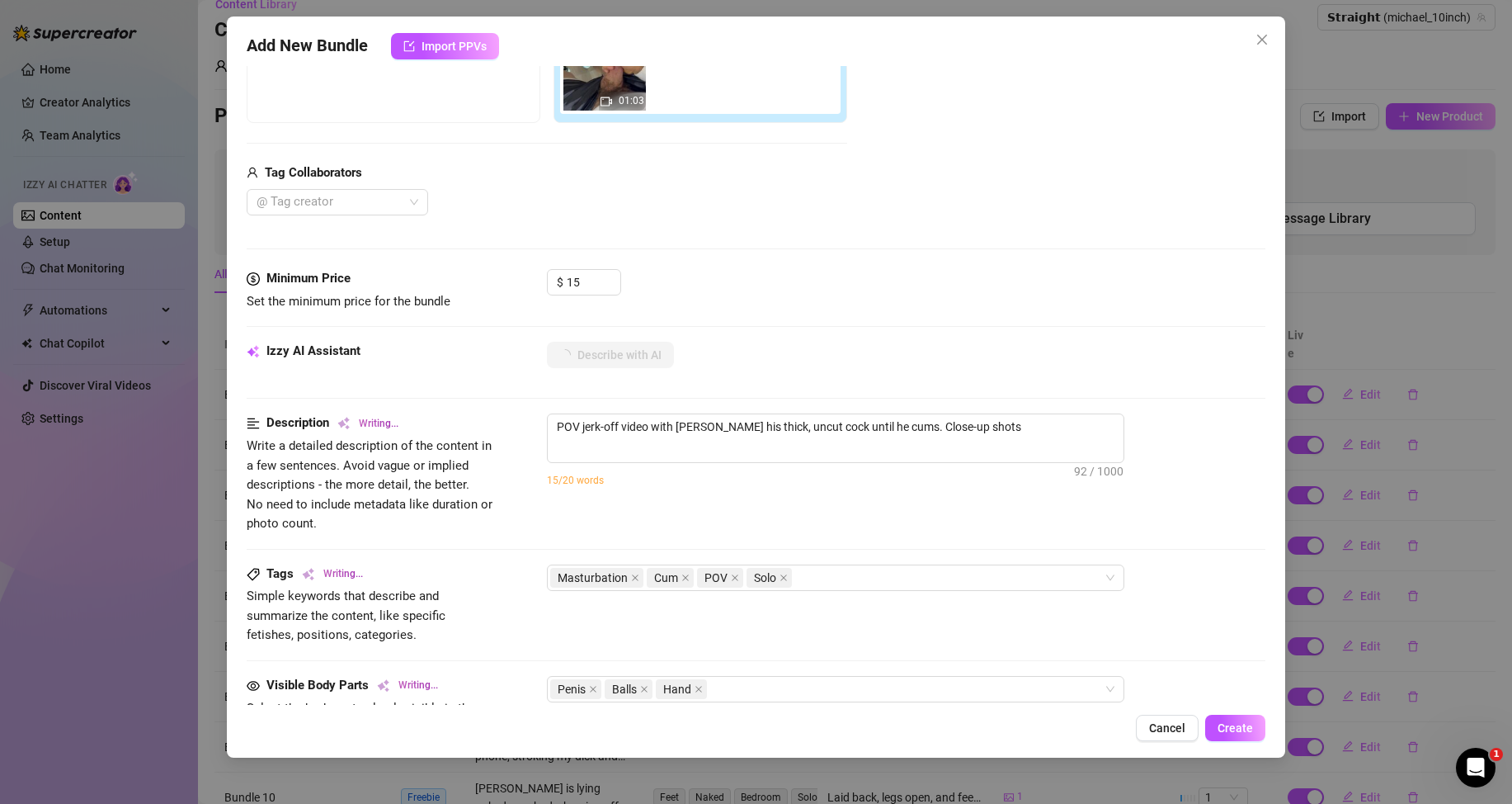
type textarea "POV jerk-off video with [PERSON_NAME] his thick, uncut cock until he cums. Clos…"
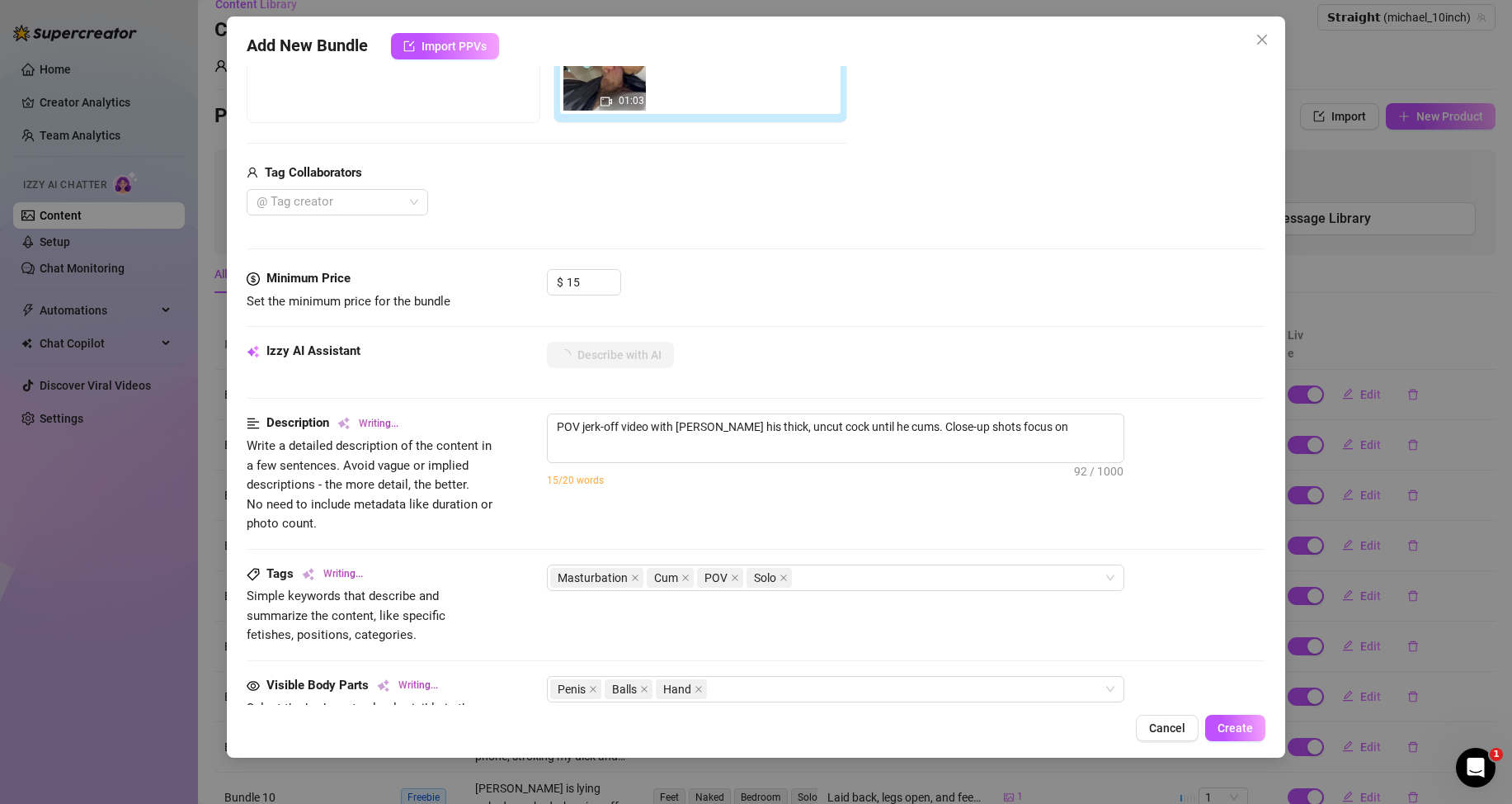
type textarea "POV jerk-off video with [PERSON_NAME] his thick, uncut cock until he cums. Clos…"
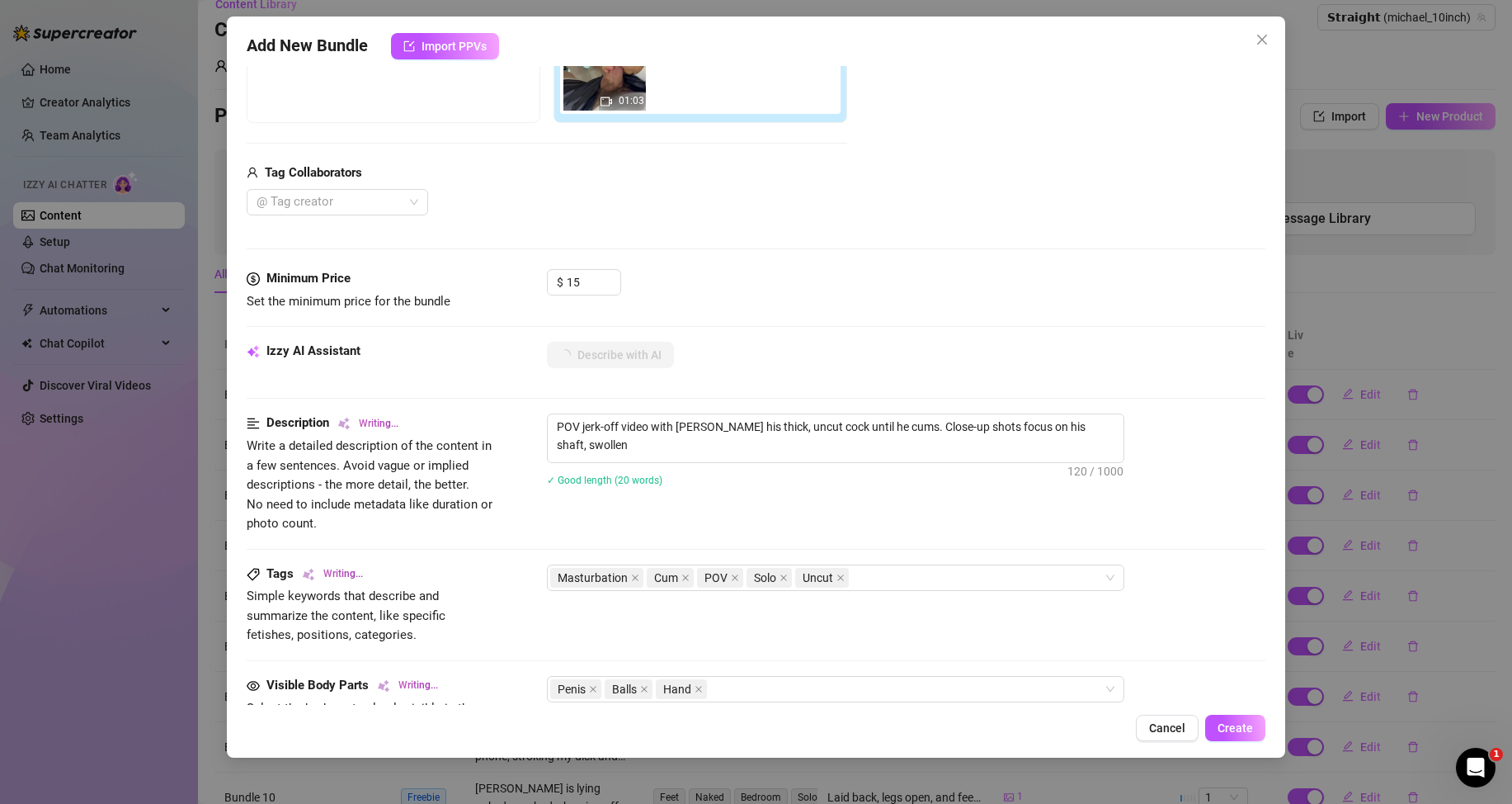
type textarea "POV jerk-off video with [PERSON_NAME] his thick, uncut cock until he cums. Clos…"
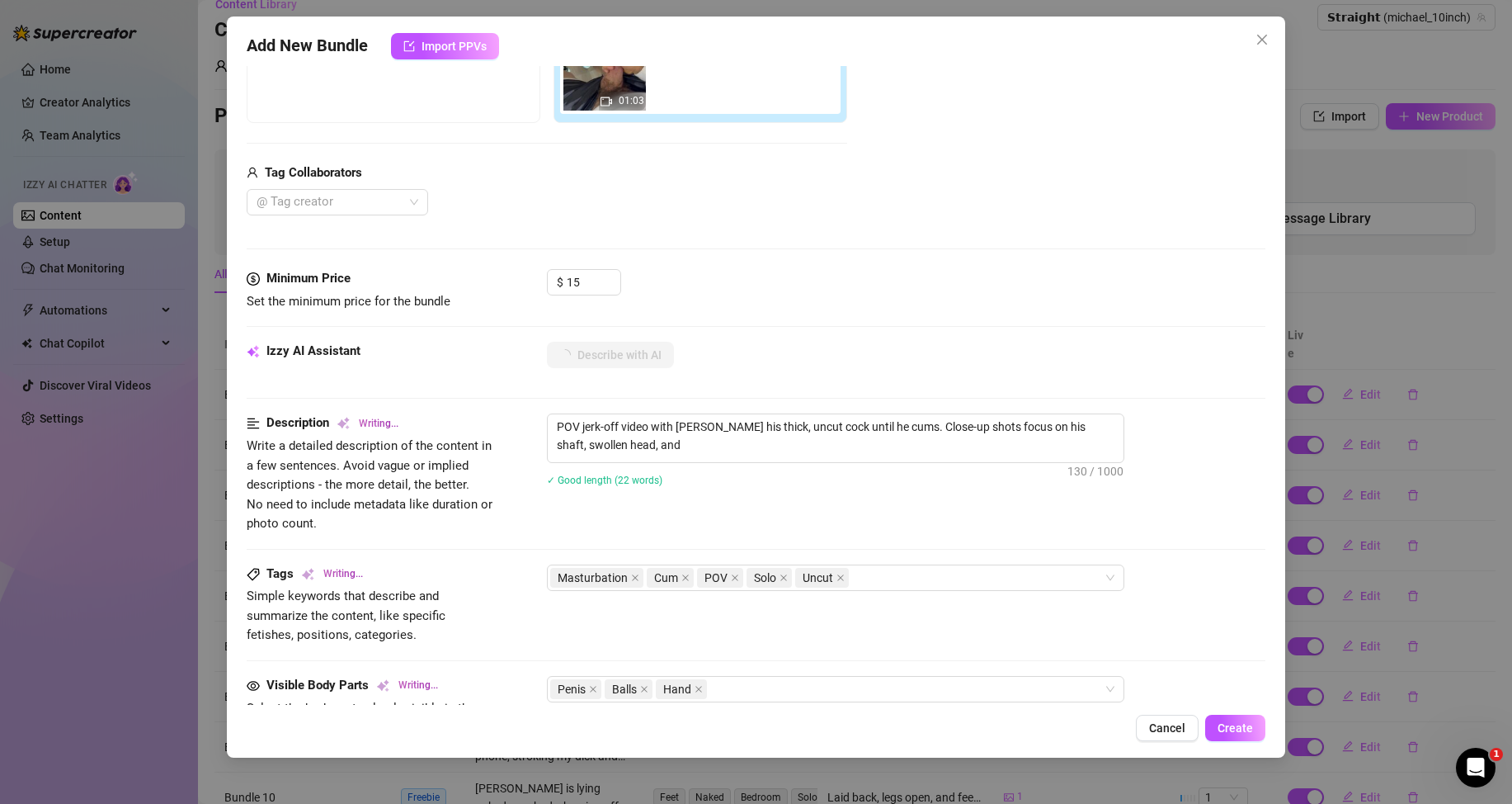
type textarea "POV jerk-off video with [PERSON_NAME] his thick, uncut cock until he cums. Clos…"
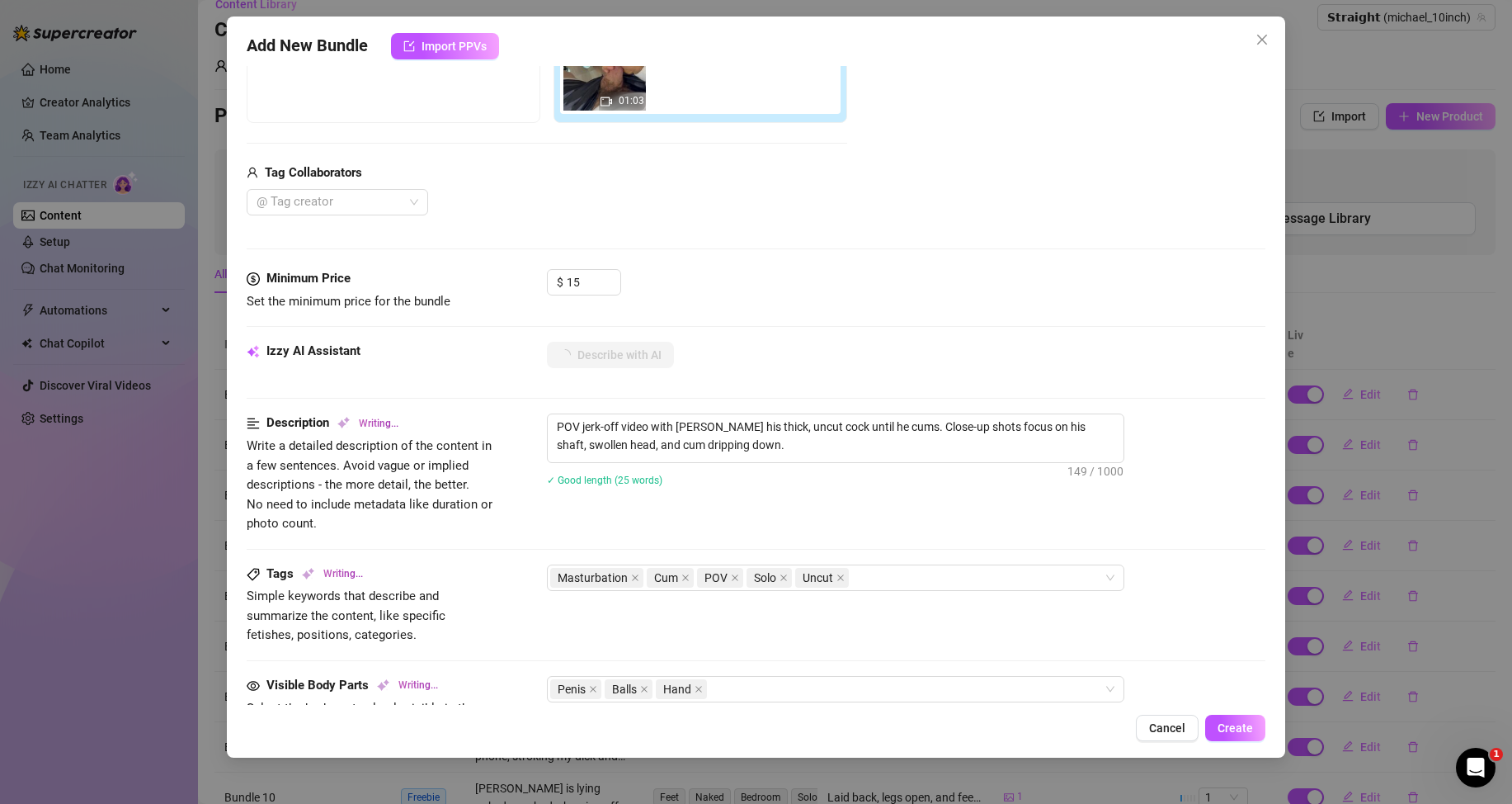
type textarea "POV jerk-off video with [PERSON_NAME] his thick, uncut cock until he cums. Clos…"
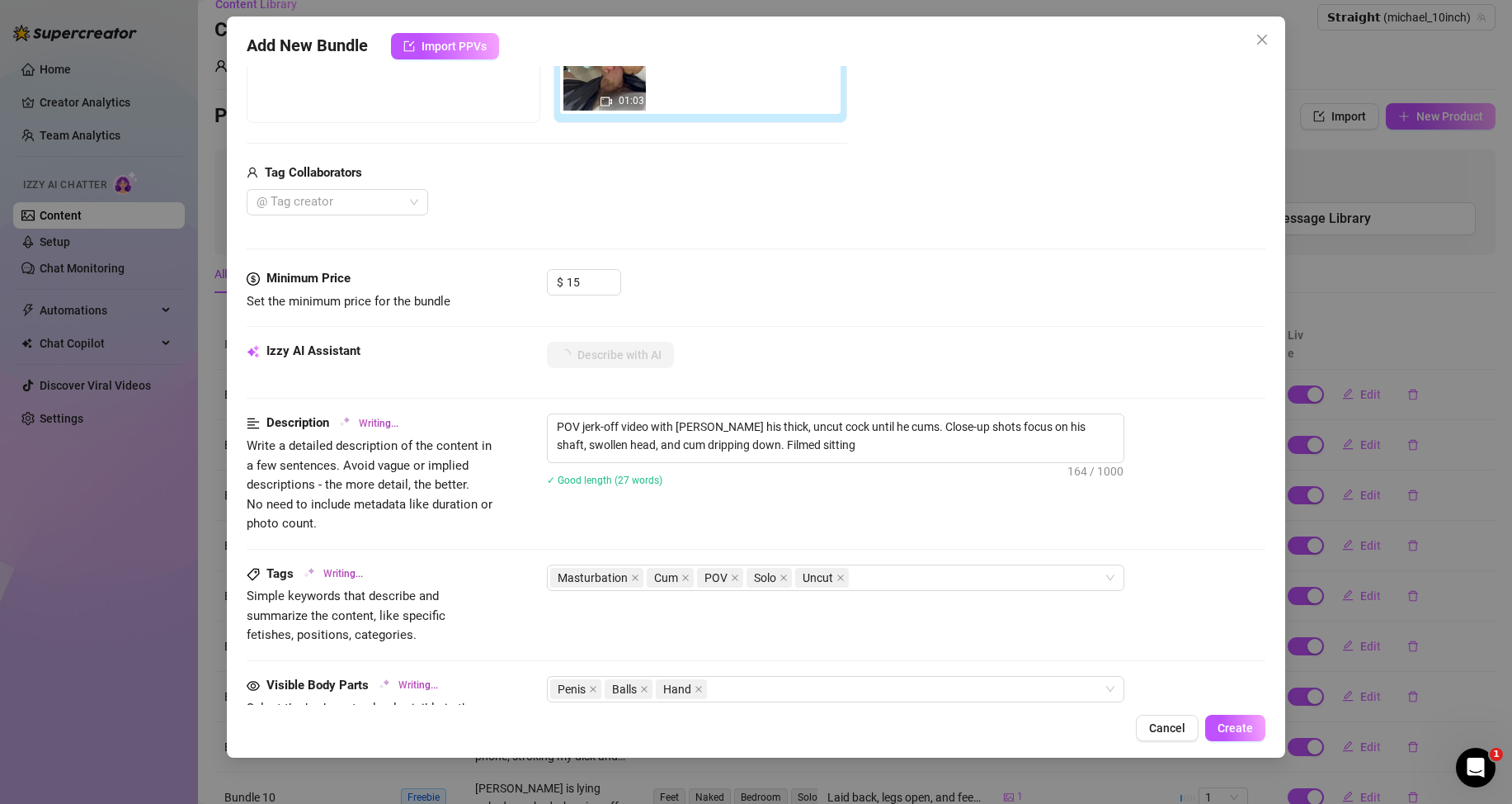
type textarea "POV jerk-off video with [PERSON_NAME] his thick, uncut cock until he cums. Clos…"
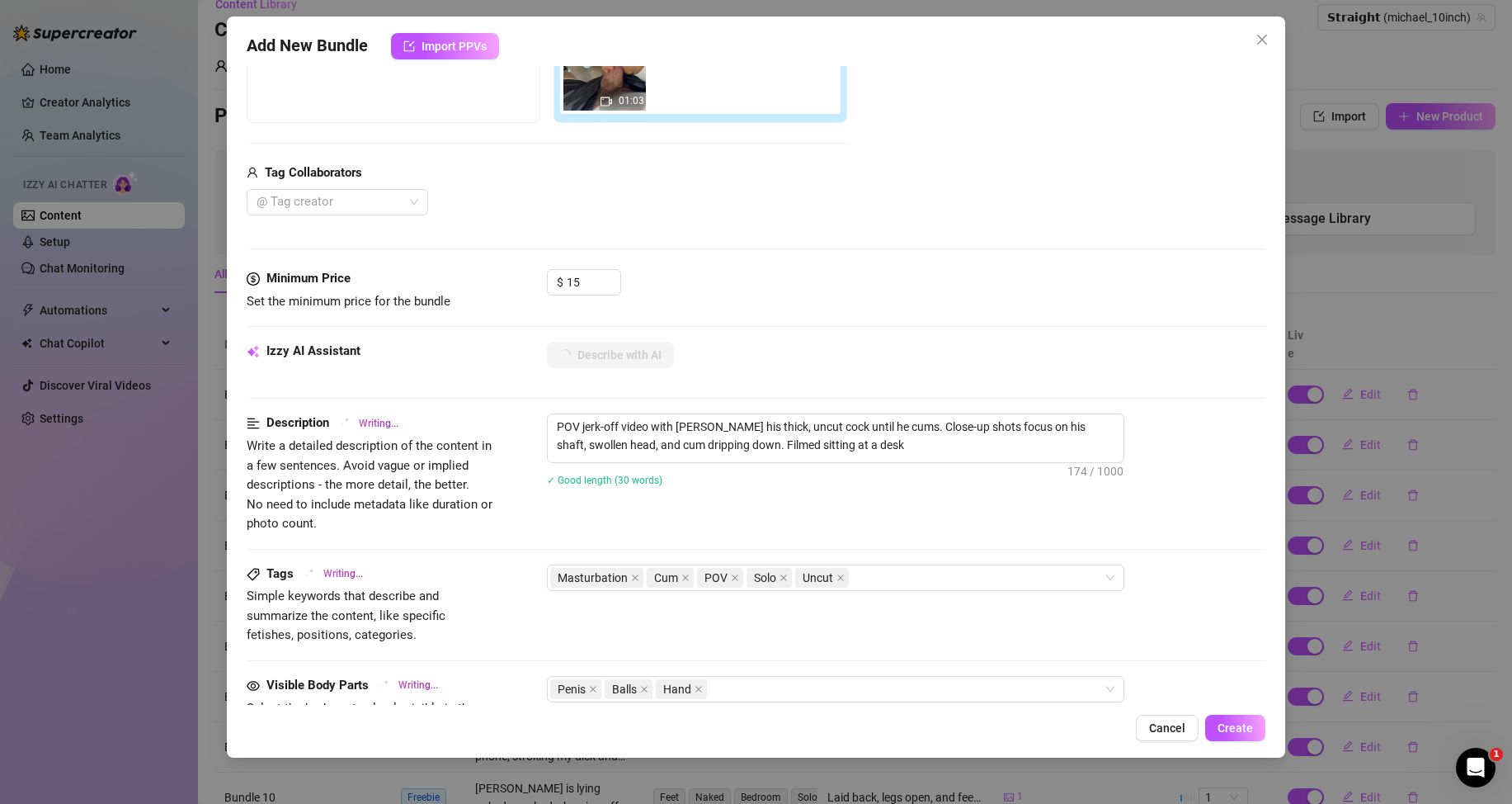
type textarea "POV jerk-off video with [PERSON_NAME] his thick, uncut cock until he cums. Clos…"
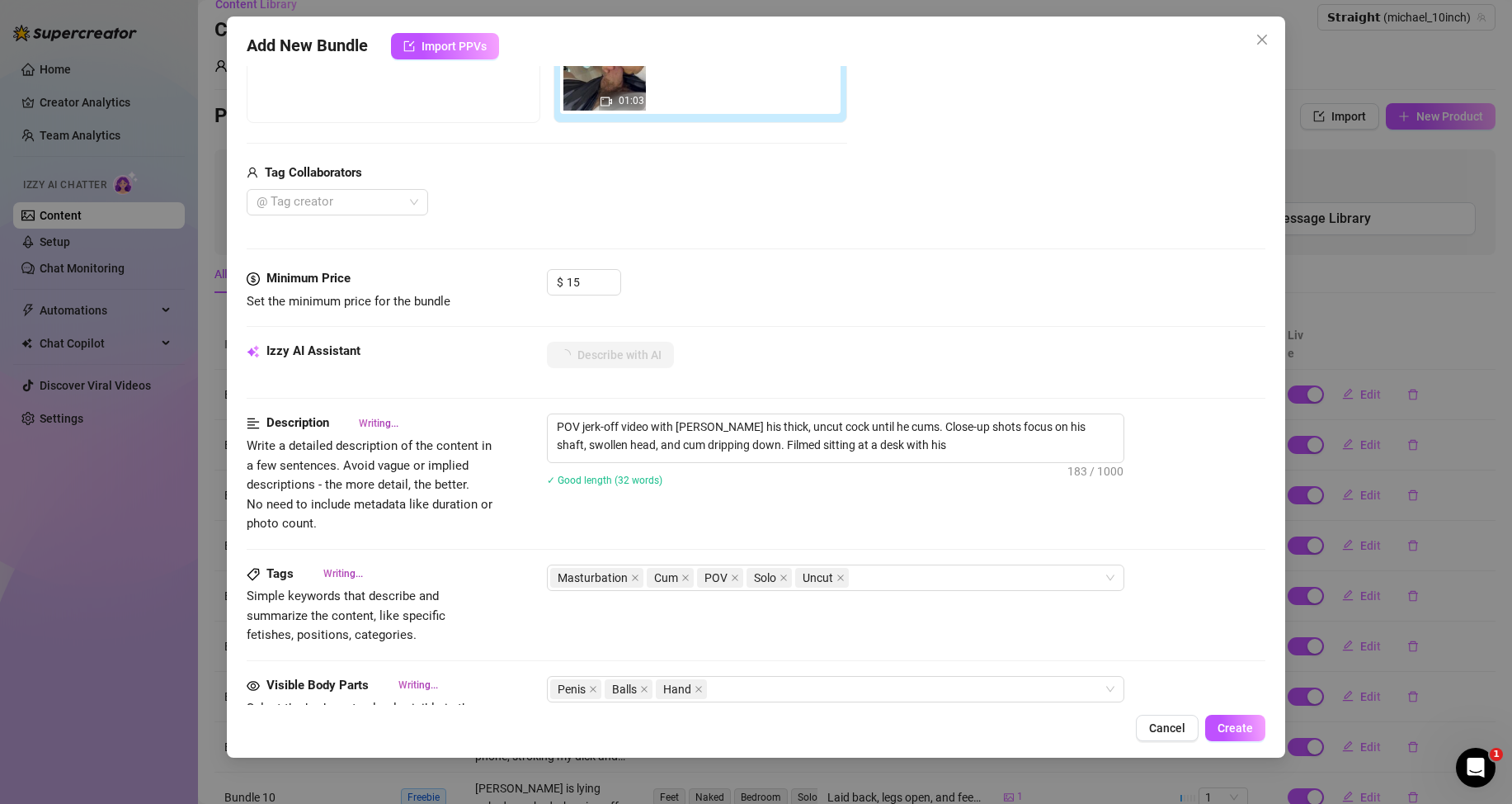
type textarea "POV jerk-off video with [PERSON_NAME] his thick, uncut cock until he cums. Clos…"
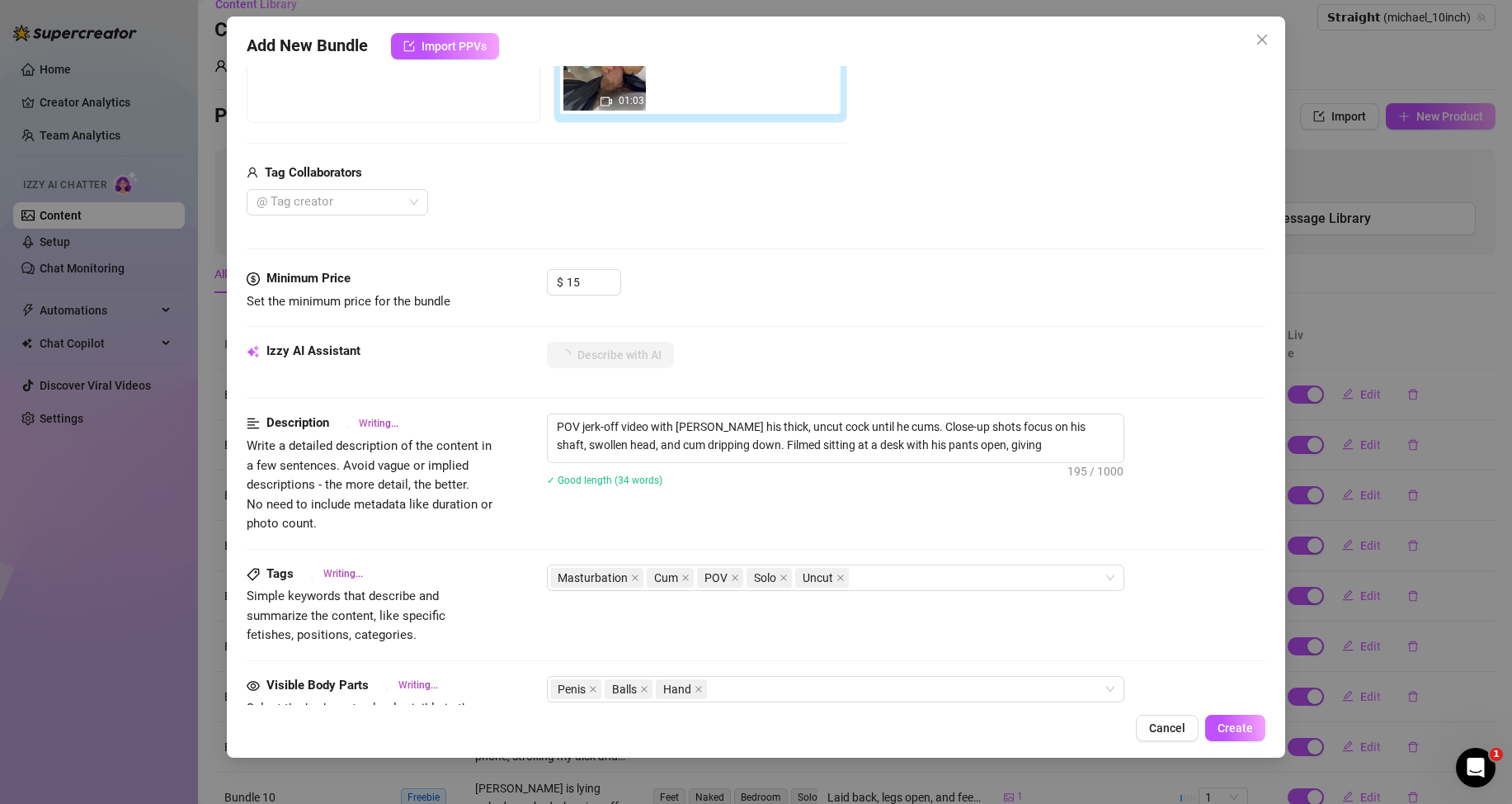
type textarea "POV jerk-off video with [PERSON_NAME] his thick, uncut cock until he cums. Clos…"
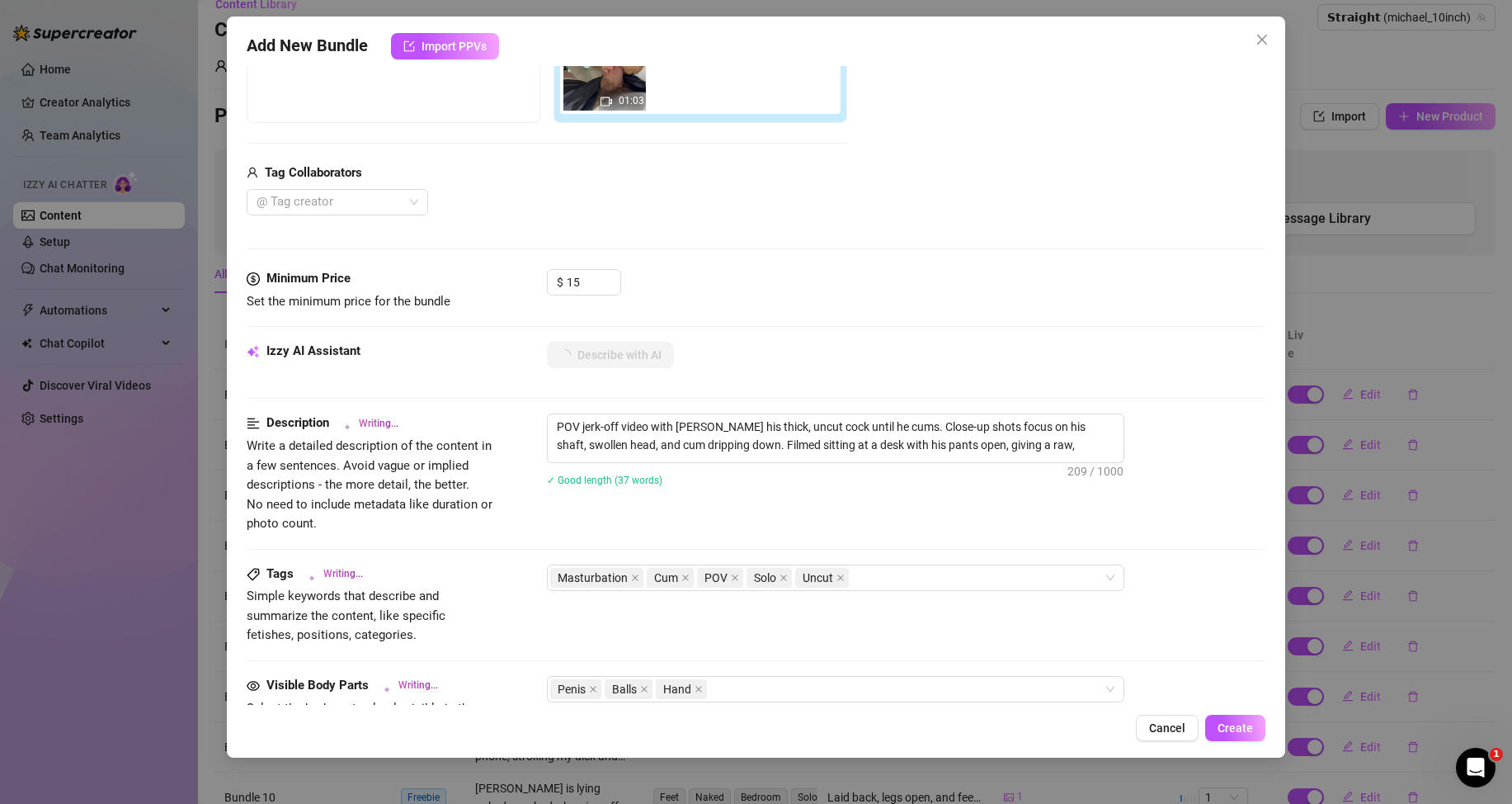
type textarea "POV jerk-off video with [PERSON_NAME] his thick, uncut cock until he cums. Clos…"
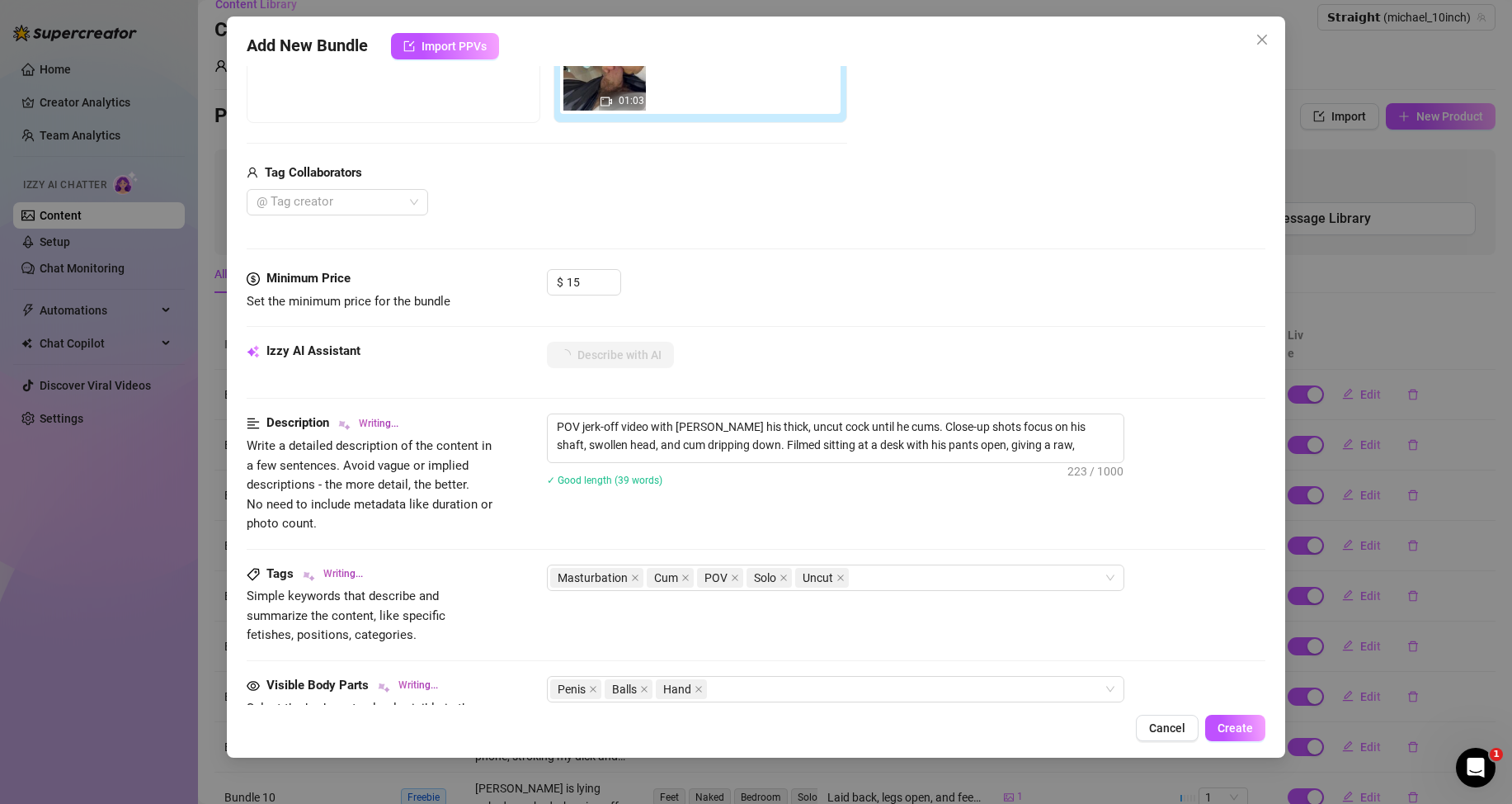
type textarea "POV jerk-off video with [PERSON_NAME] his thick, uncut cock until he cums. Clos…"
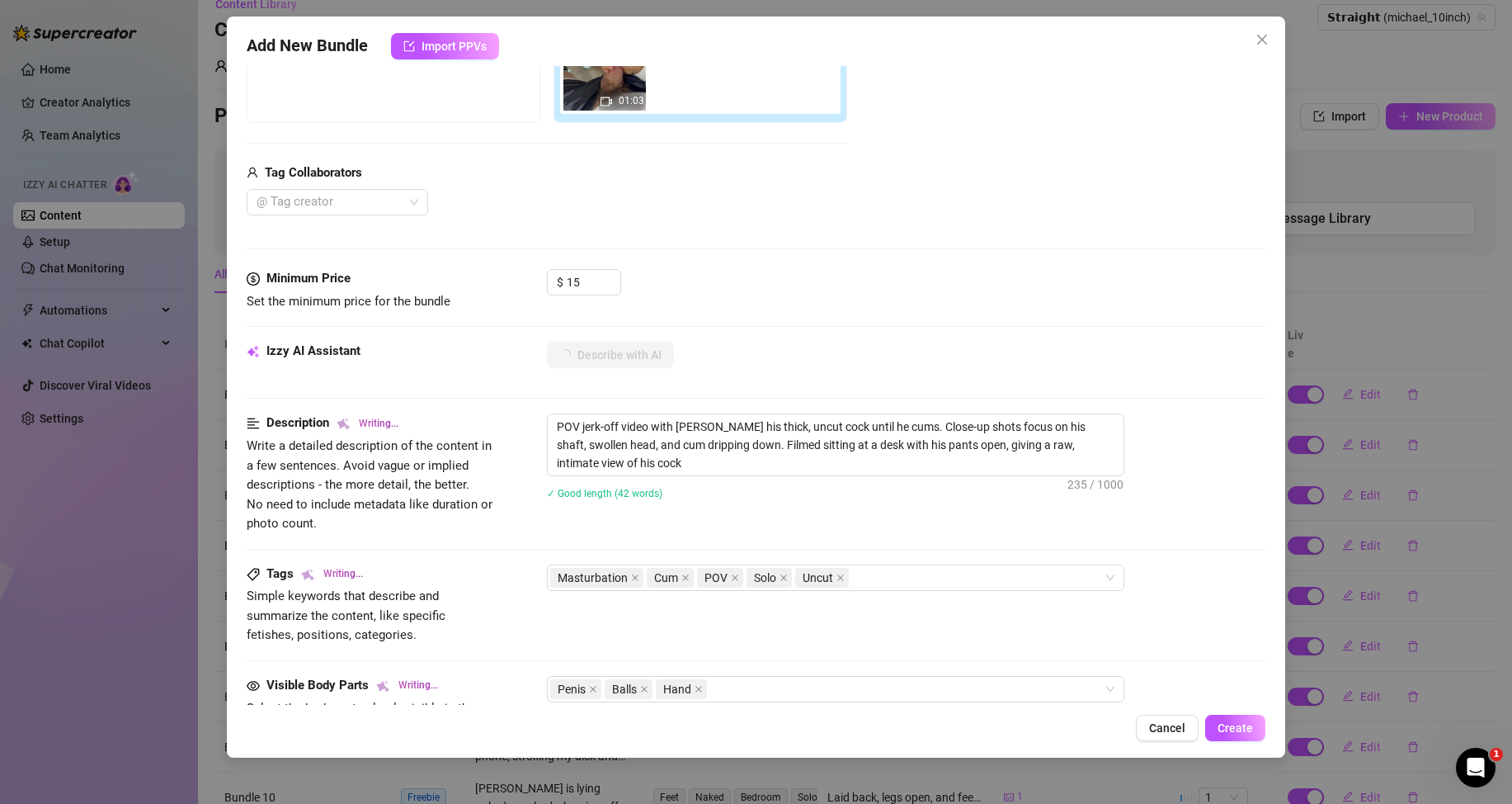
type textarea "POV jerk-off video with [PERSON_NAME] his thick, uncut cock until he cums. Clos…"
click at [1243, 725] on span "Create" at bounding box center [1235, 728] width 35 height 13
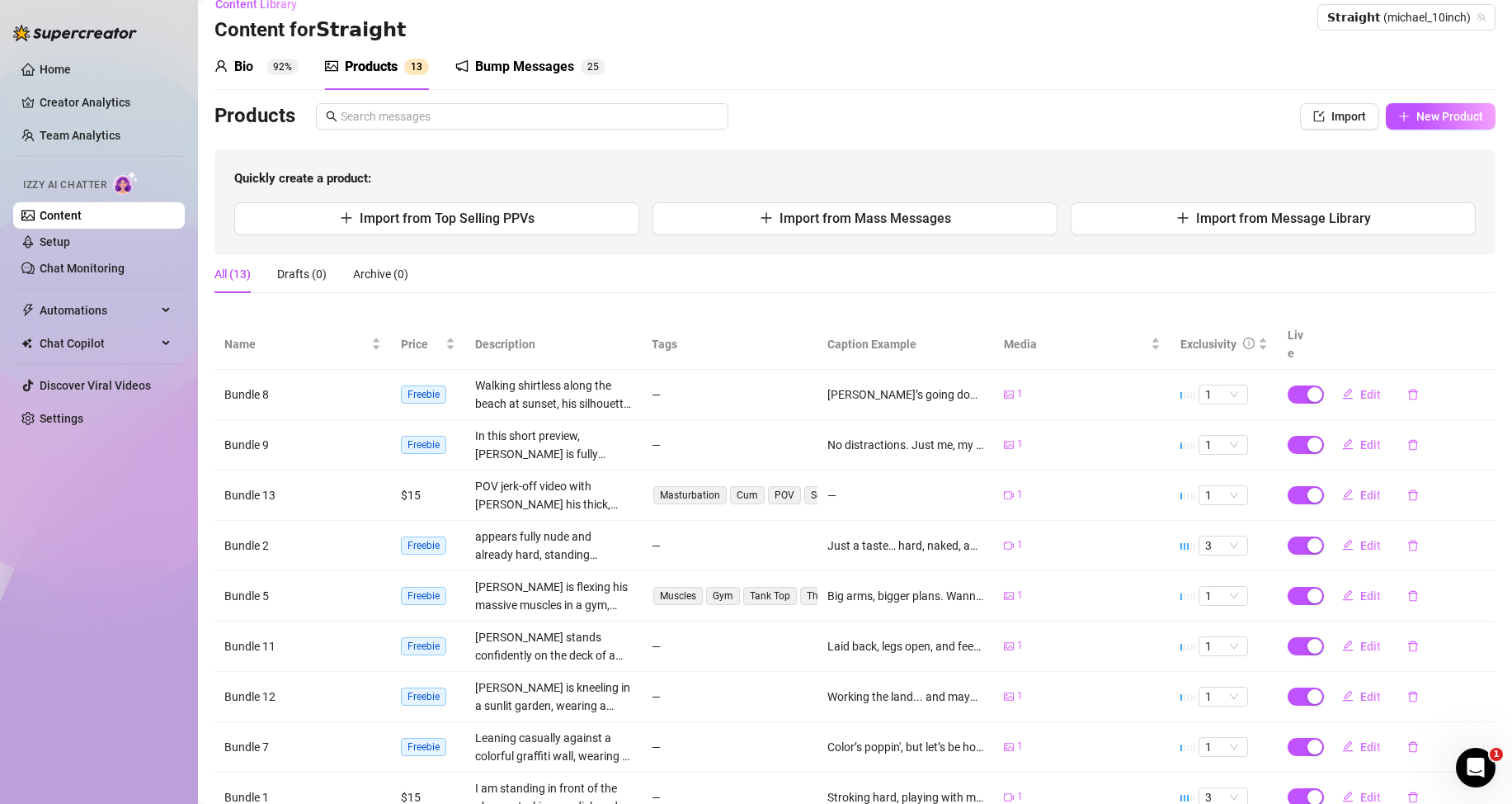
click at [998, 275] on div "All (13) Drafts (0) Archive (0)" at bounding box center [855, 273] width 1281 height 38
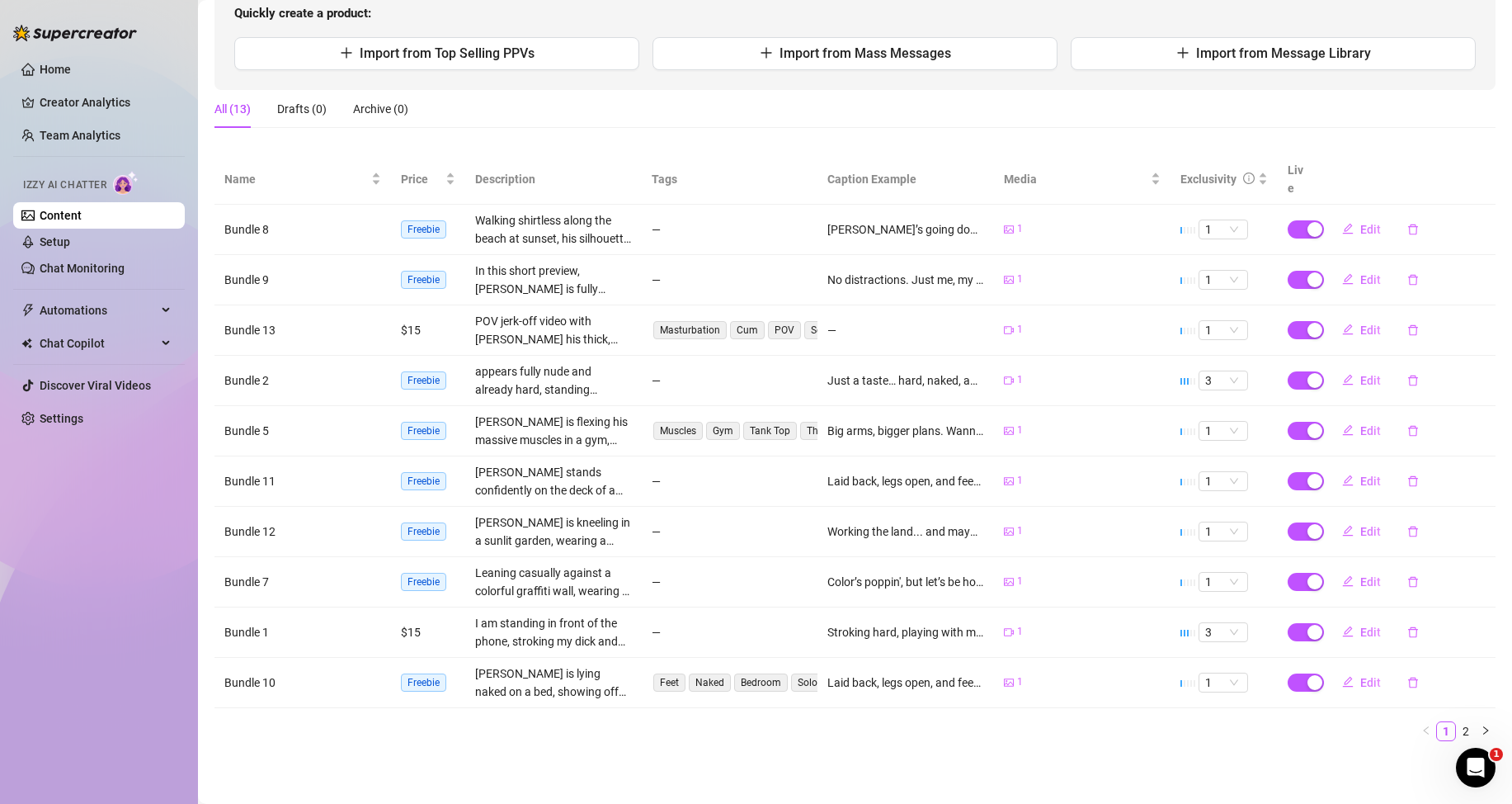
scroll to position [0, 0]
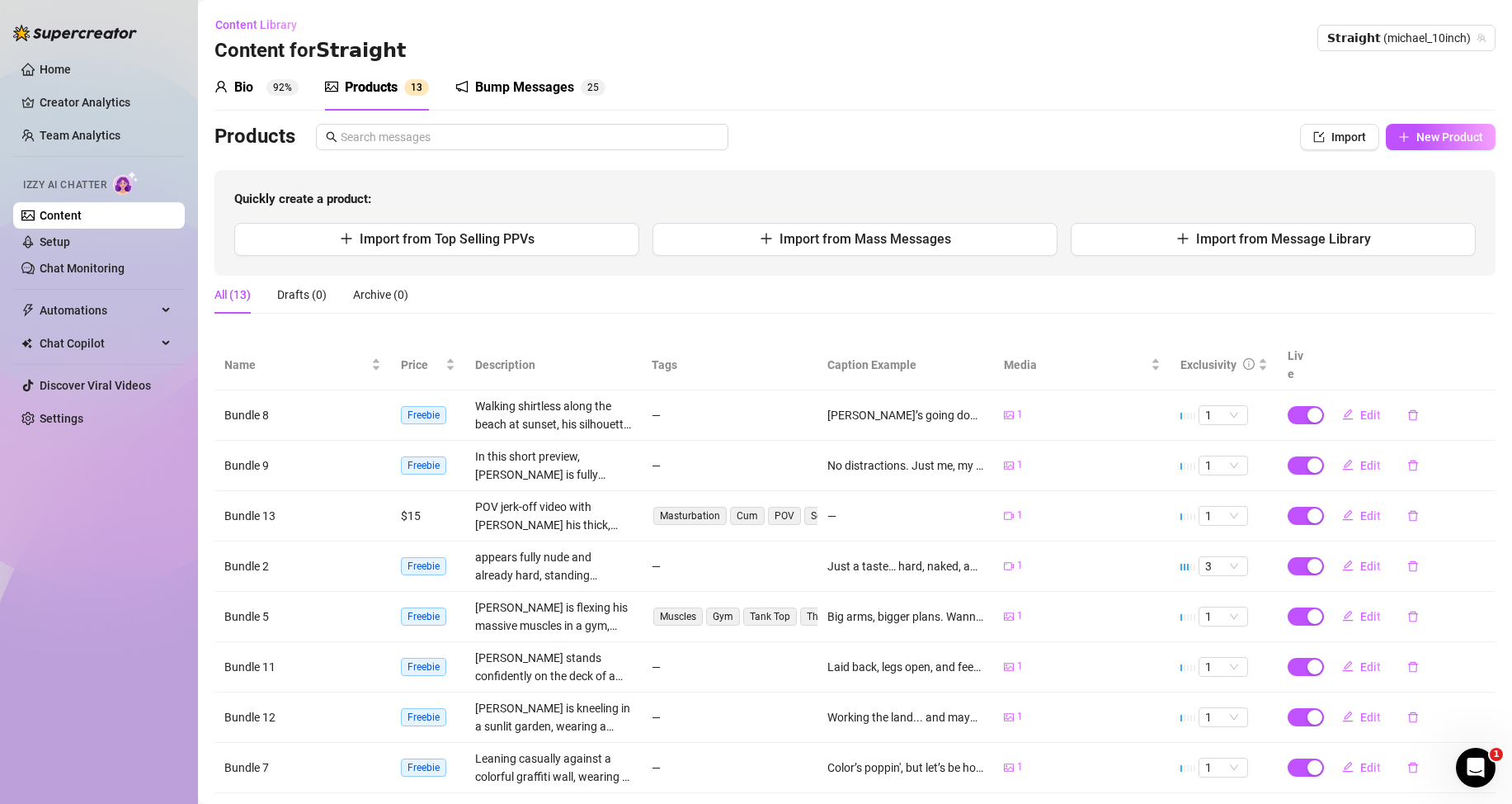
click at [1395, 153] on div "Products Import New Product Quickly create a product: Import from Top Selling P…" at bounding box center [855, 200] width 1281 height 152
click at [1395, 141] on button "New Product" at bounding box center [1440, 137] width 110 height 26
type textarea "Type your message here..."
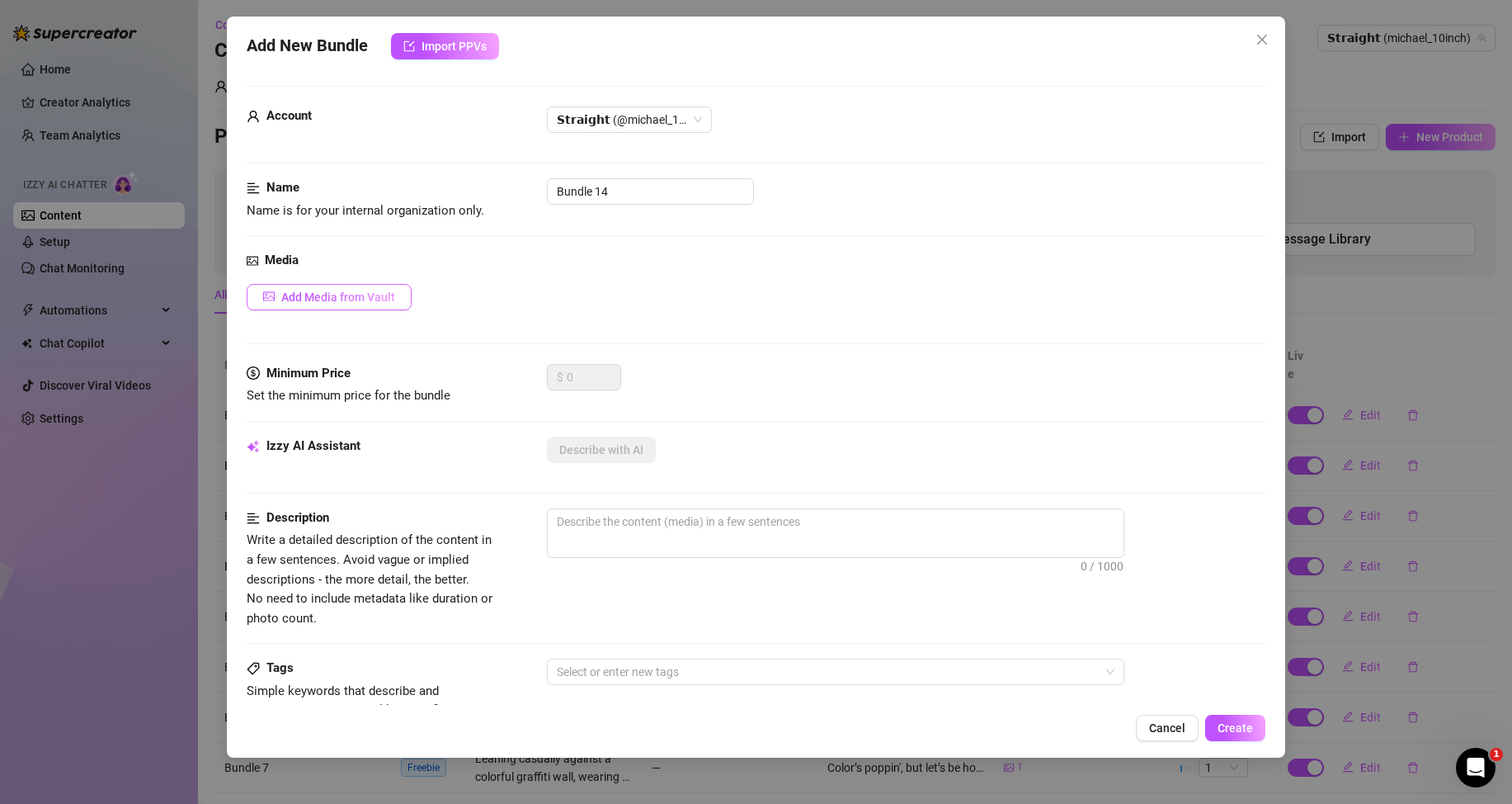
click at [332, 302] on span "Add Media from Vault" at bounding box center [339, 297] width 114 height 13
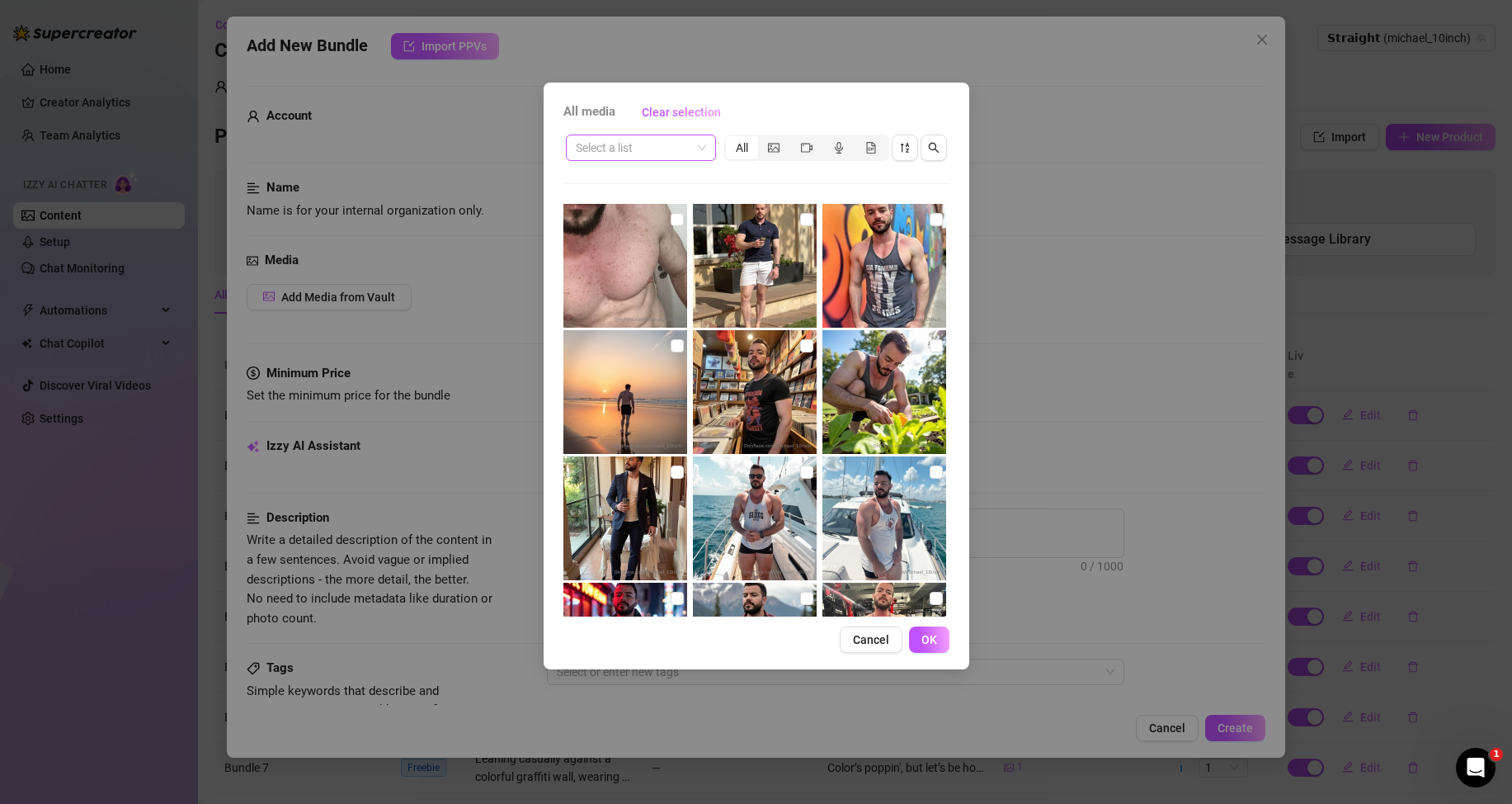
click at [698, 143] on span at bounding box center [641, 148] width 131 height 25
click at [650, 213] on div "Messages" at bounding box center [641, 207] width 124 height 18
click at [810, 147] on icon "video-camera" at bounding box center [807, 148] width 12 height 12
click at [795, 138] on input "segmented control" at bounding box center [795, 138] width 0 height 0
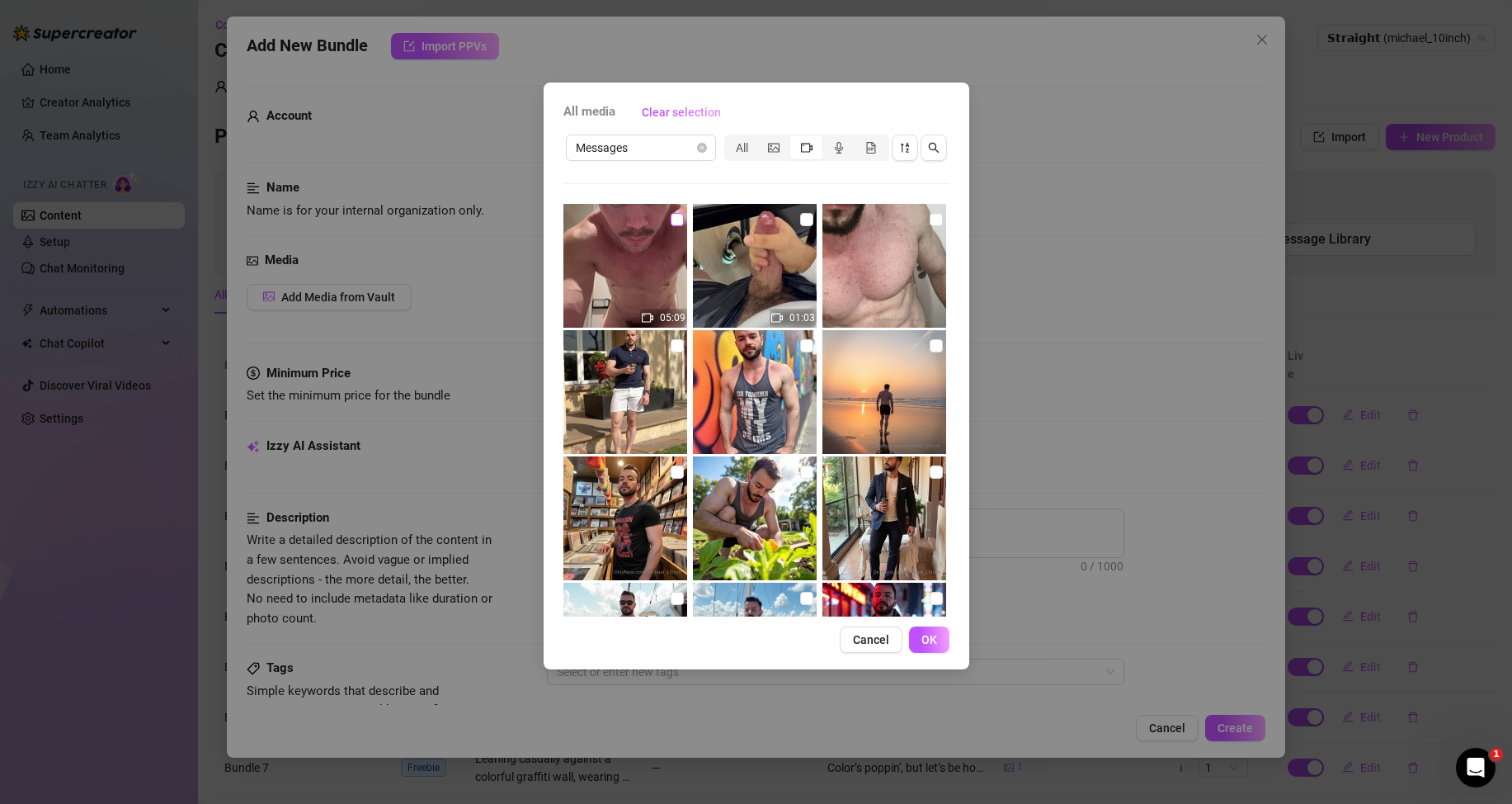
click at [671, 210] on label at bounding box center [677, 220] width 13 height 18
click at [671, 213] on input "checkbox" at bounding box center [677, 220] width 13 height 13
checkbox input "true"
click at [928, 638] on span "OK" at bounding box center [929, 640] width 16 height 13
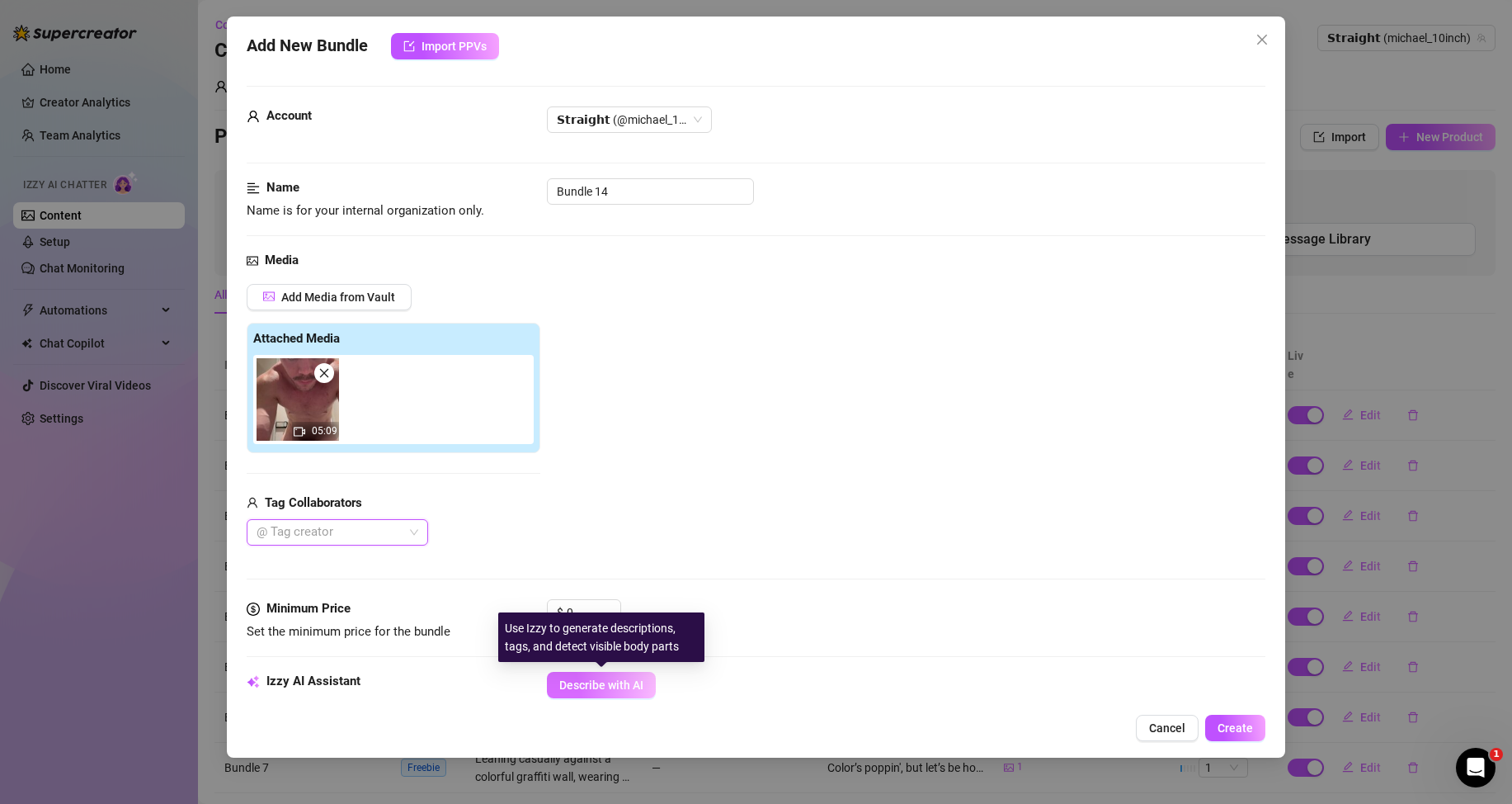
click at [601, 682] on span "Describe with AI" at bounding box center [601, 685] width 84 height 13
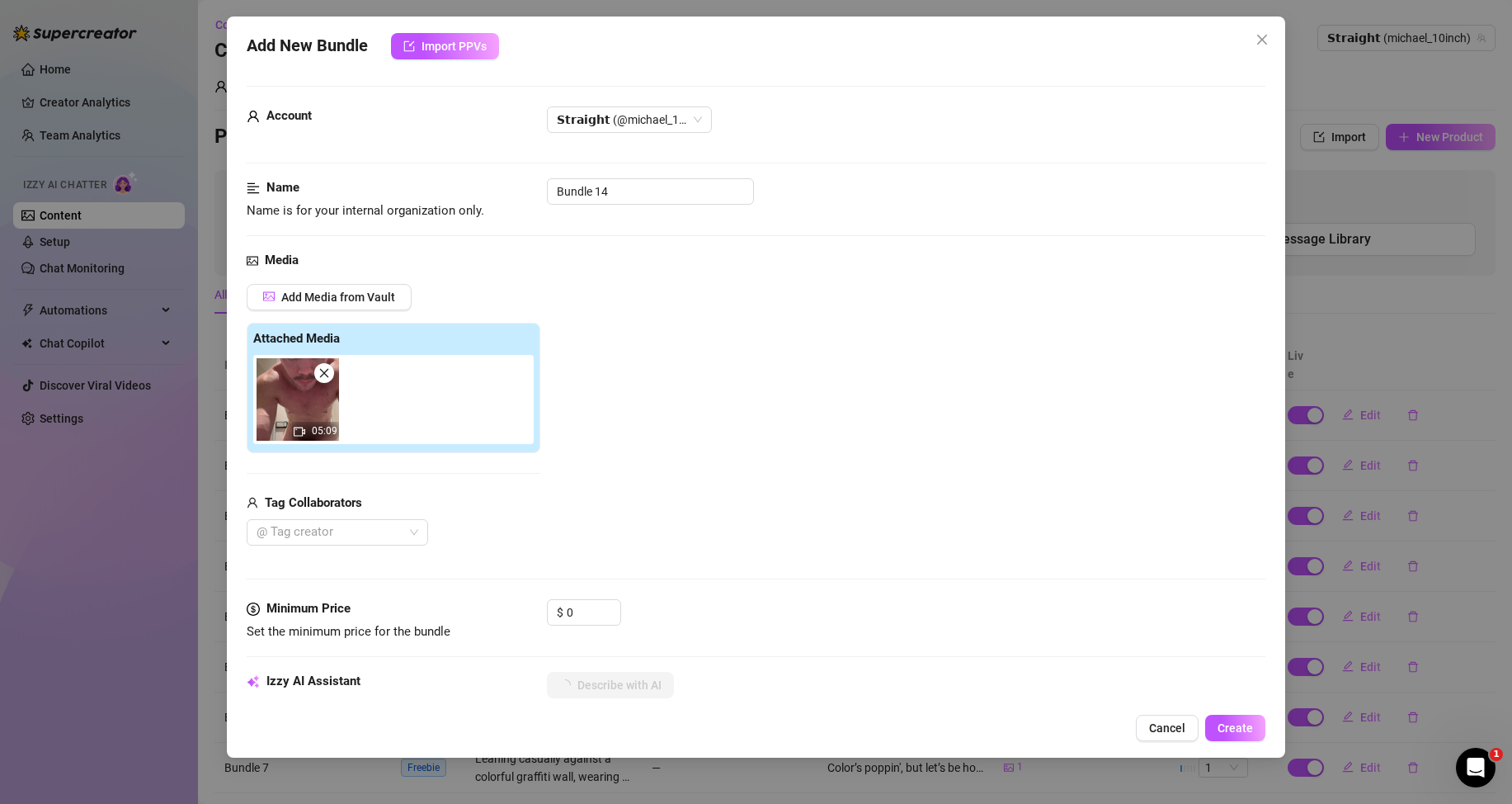
scroll to position [165, 0]
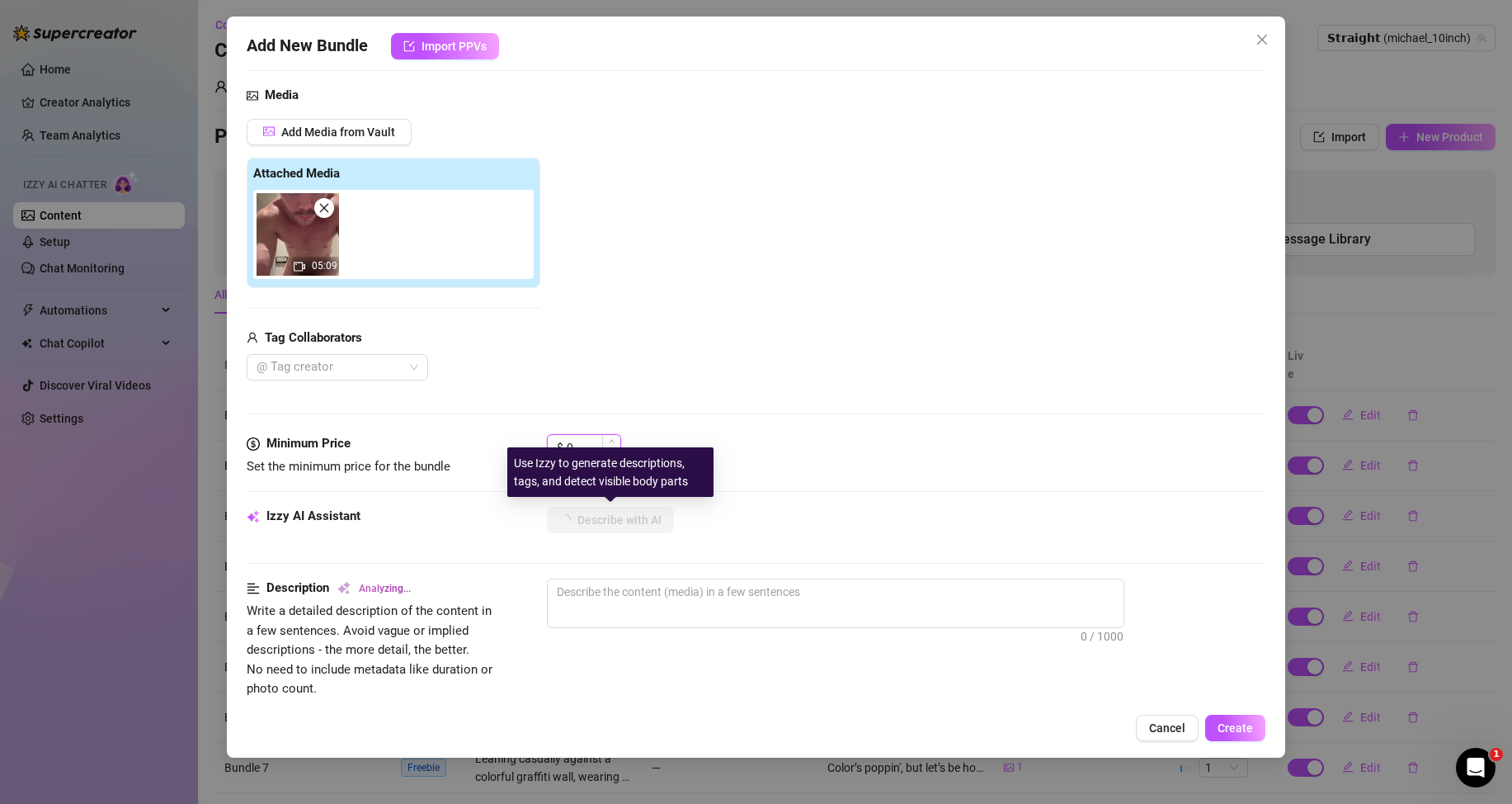
click at [575, 445] on input "0" at bounding box center [593, 448] width 54 height 25
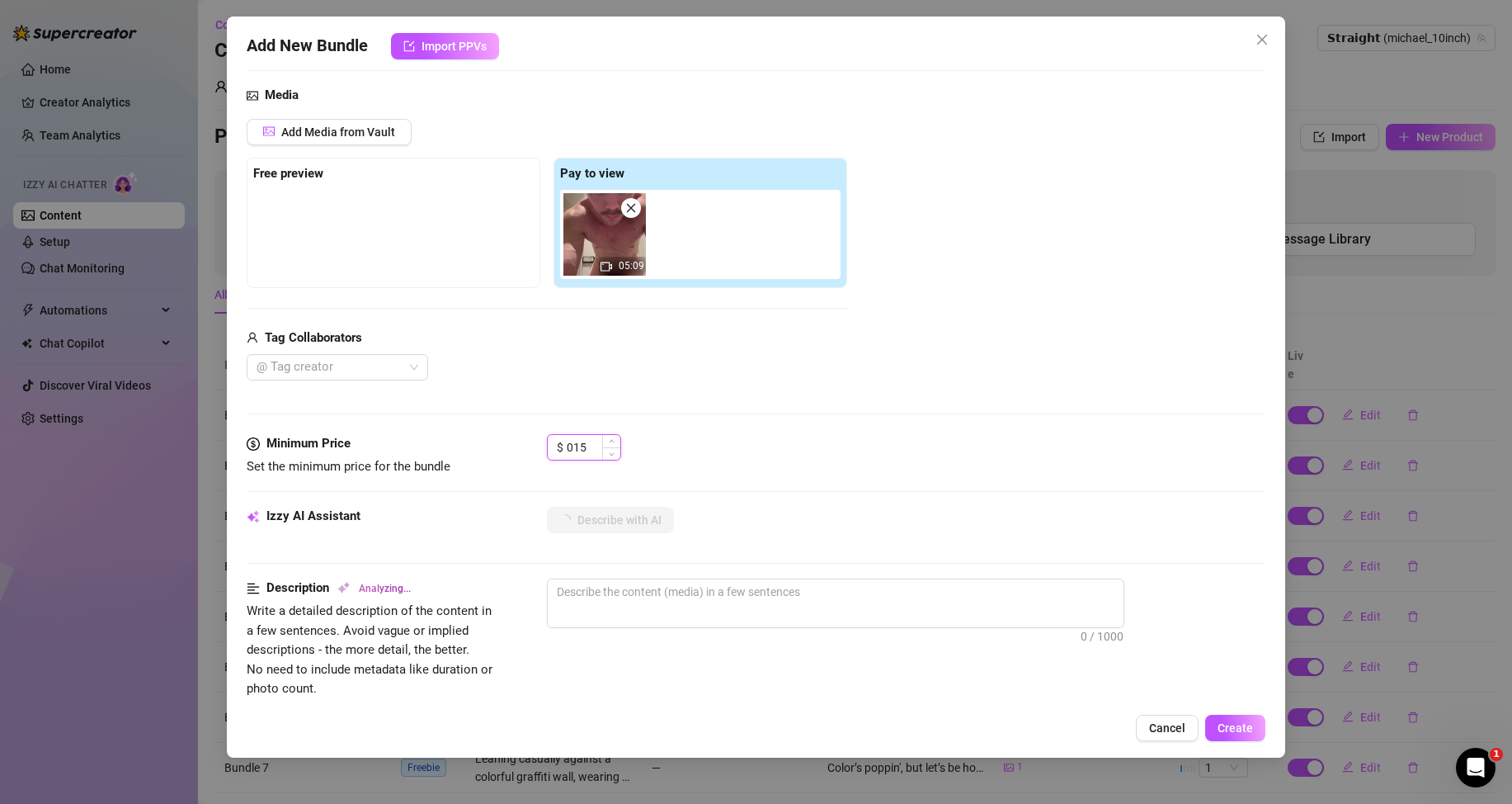
type input "15"
type textarea "Naked"
type textarea "Naked and"
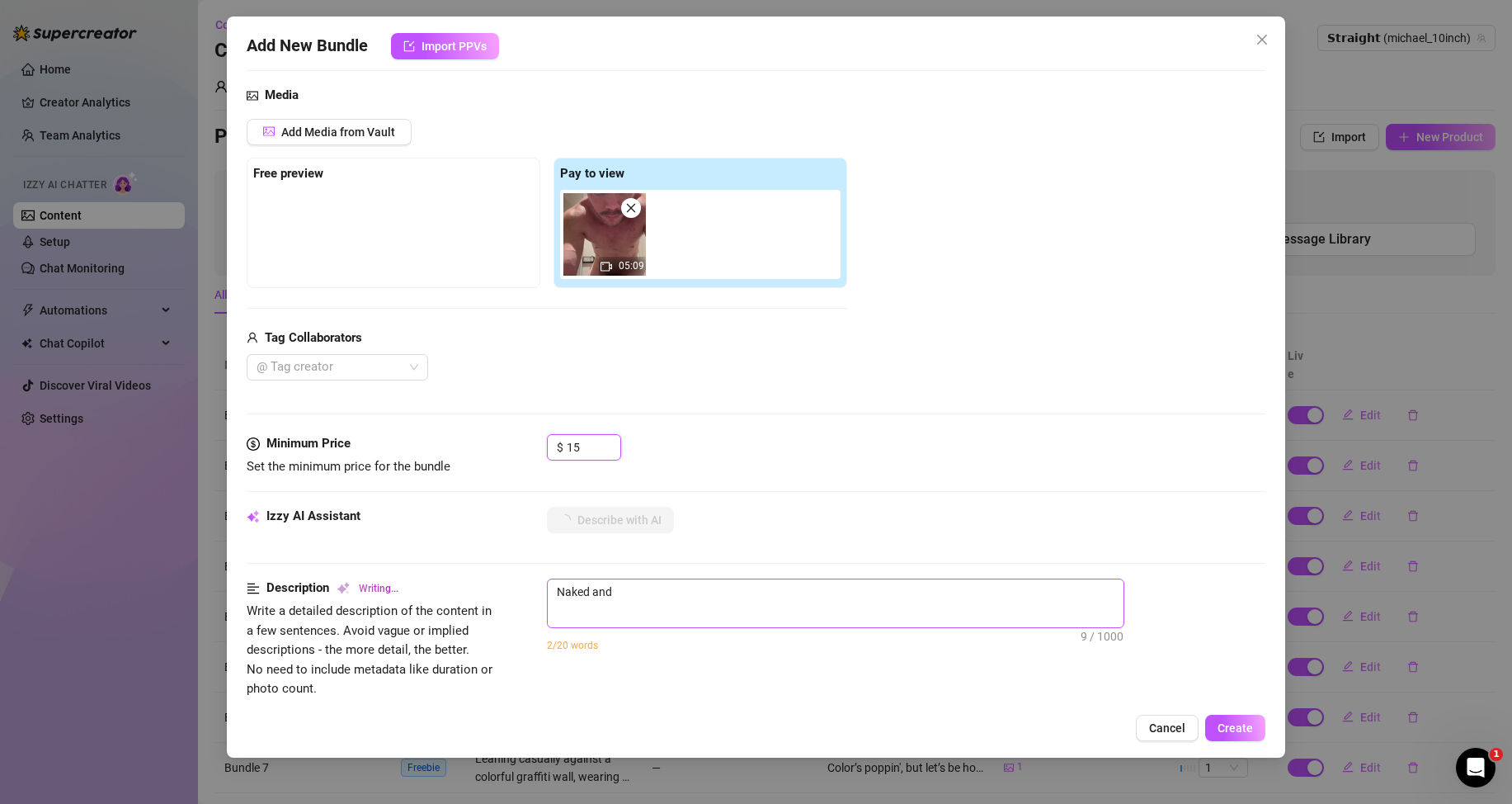
type textarea "Naked and fully"
type textarea "Naked and fully exposed"
type textarea "Naked and fully exposed in"
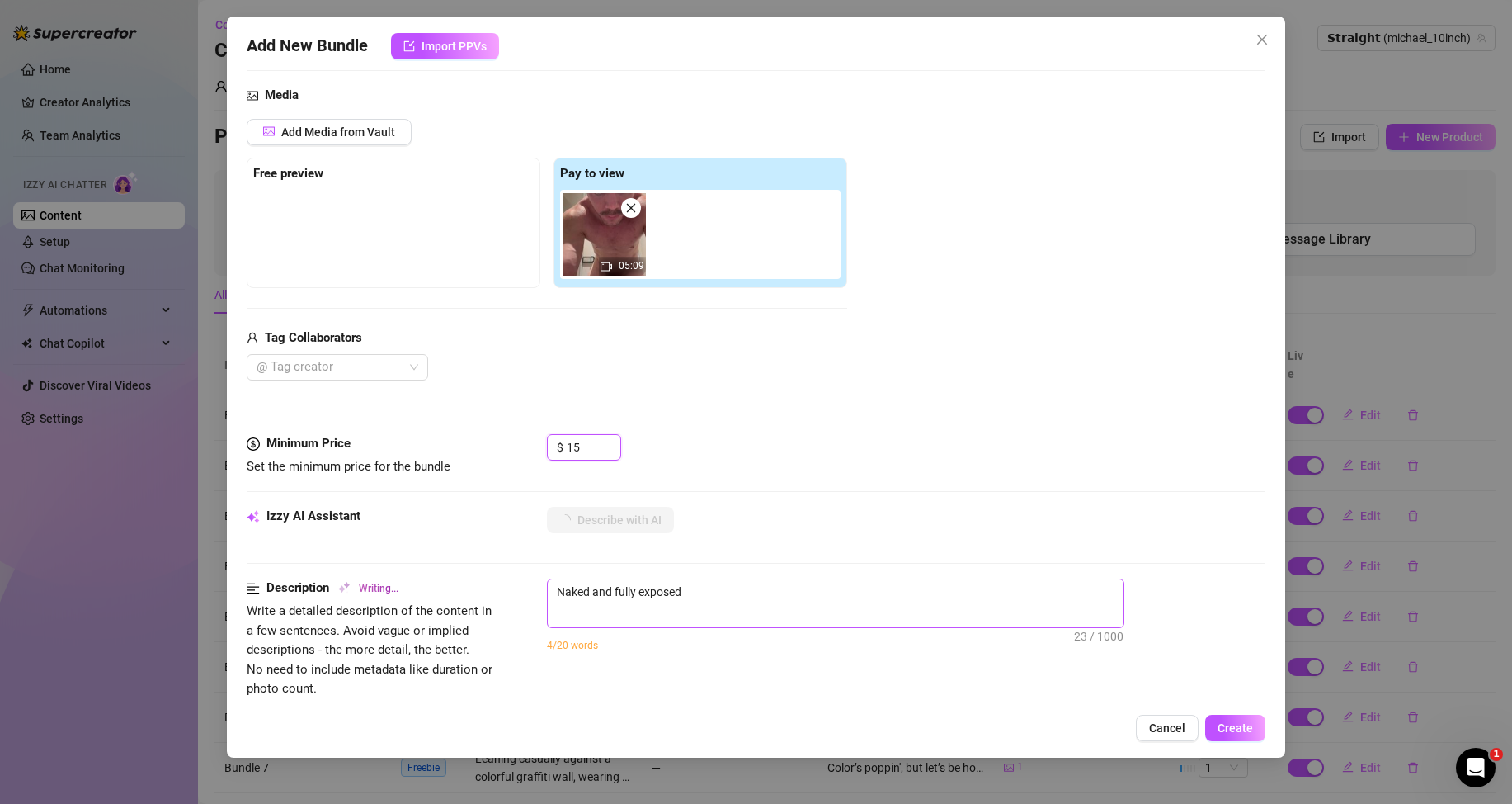
type textarea "Naked and fully exposed in"
type textarea "Naked and fully exposed in a"
type textarea "Naked and fully exposed in a bathroom,"
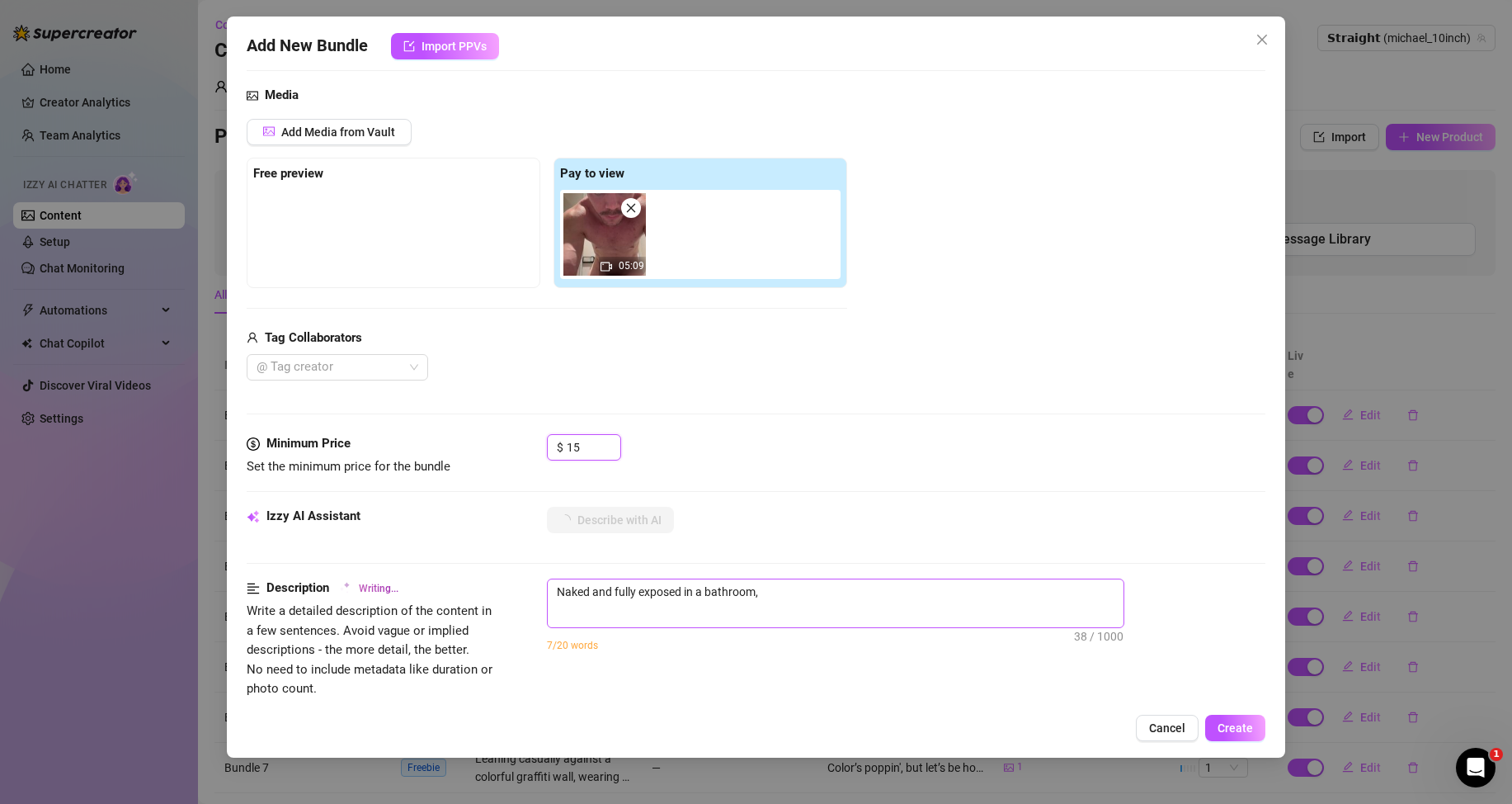
type textarea "Naked and fully exposed in a bathroom, [PERSON_NAME]"
type textarea "Naked and fully exposed in a bathroom, [PERSON_NAME] stands"
type textarea "Naked and fully exposed in a bathroom, [PERSON_NAME] stands stroking"
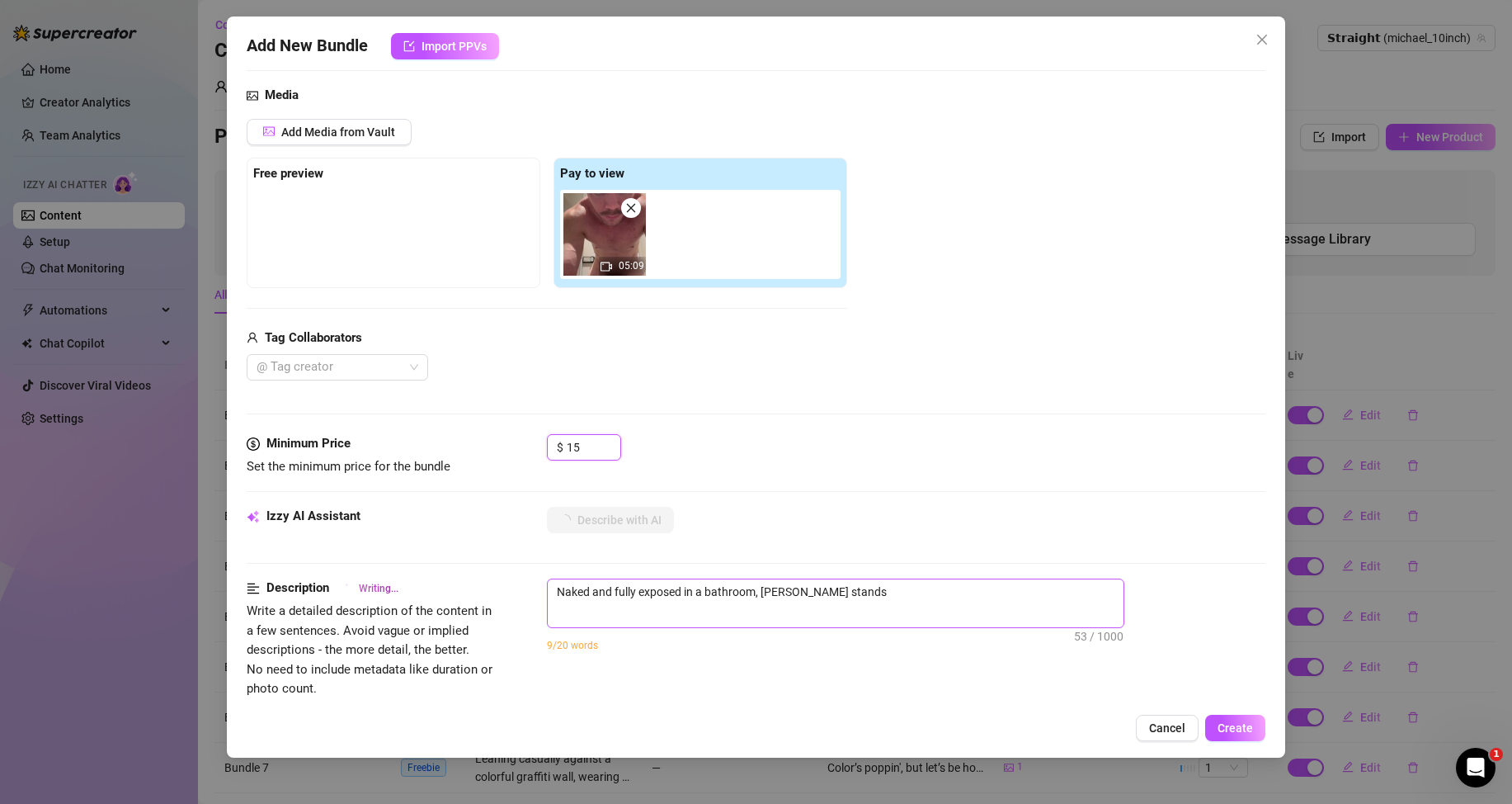
type textarea "Naked and fully exposed in a bathroom, [PERSON_NAME] stands stroking"
type textarea "Naked and fully exposed in a bathroom, [PERSON_NAME] stands stroking his"
type textarea "Naked and fully exposed in a bathroom, [PERSON_NAME] stands stroking his thick"
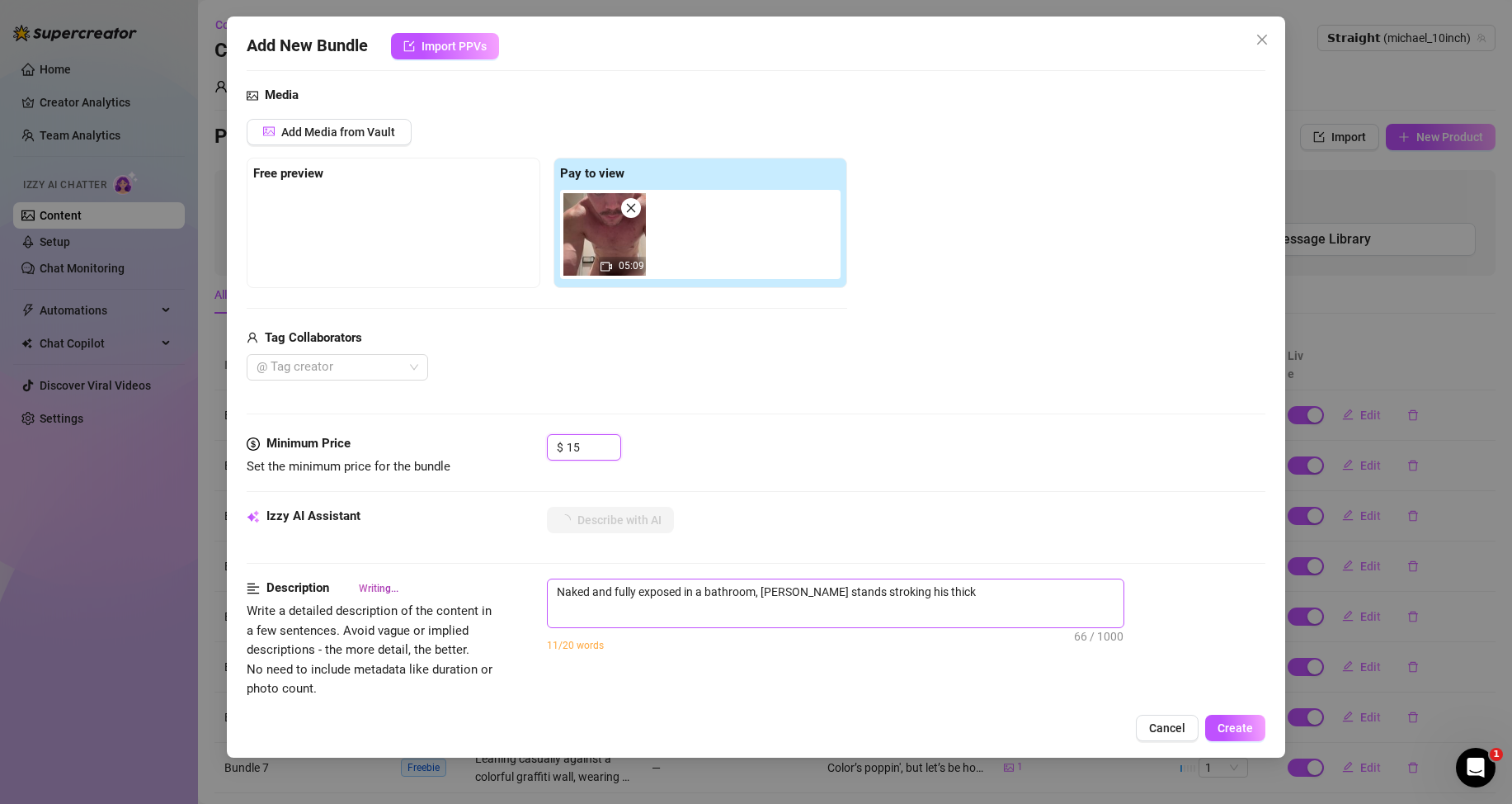
type textarea "Naked and fully exposed in a bathroom, [PERSON_NAME] stands stroking his thick …"
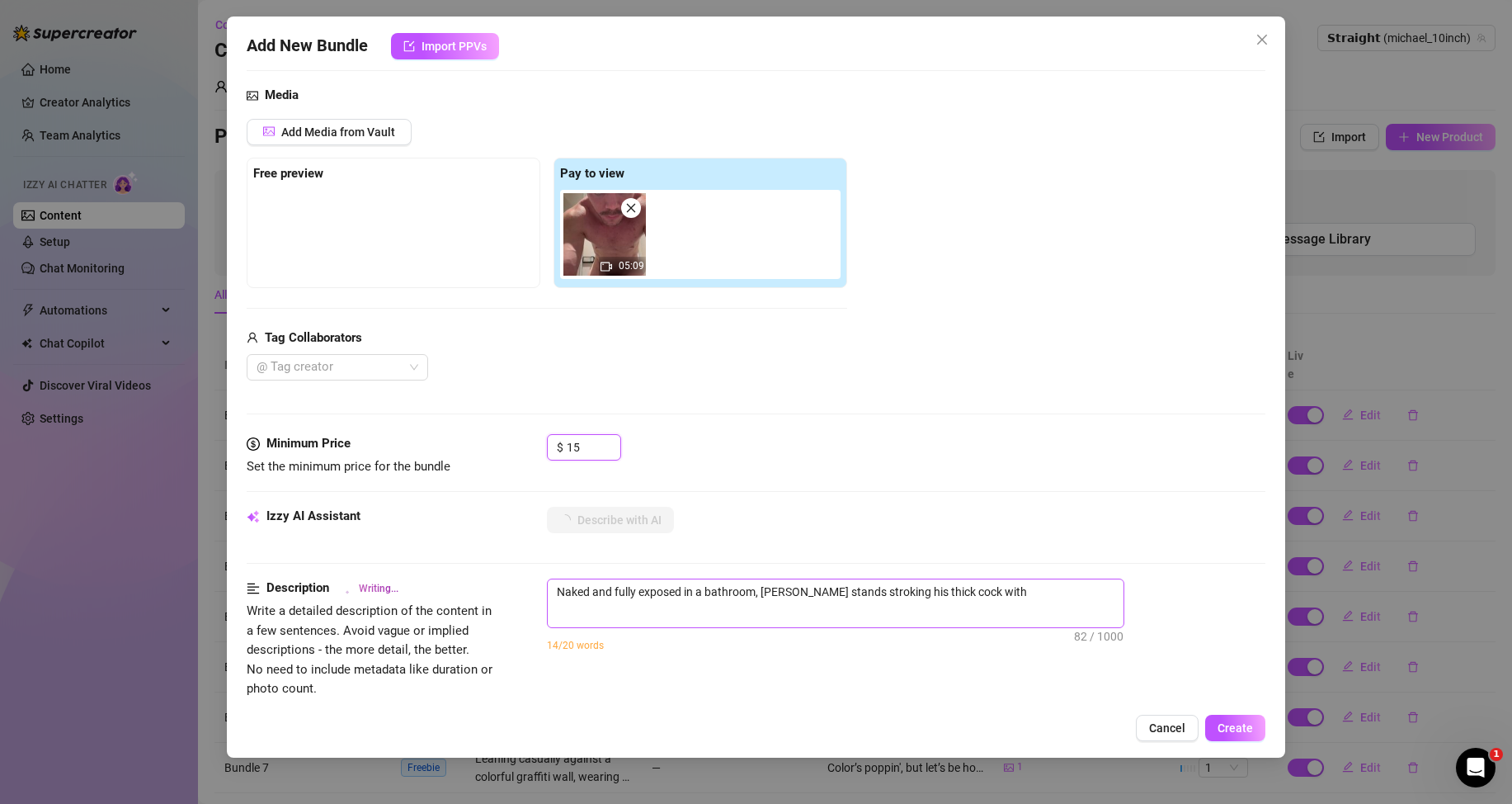
type textarea "Naked and fully exposed in a bathroom, [PERSON_NAME] stands stroking his thick …"
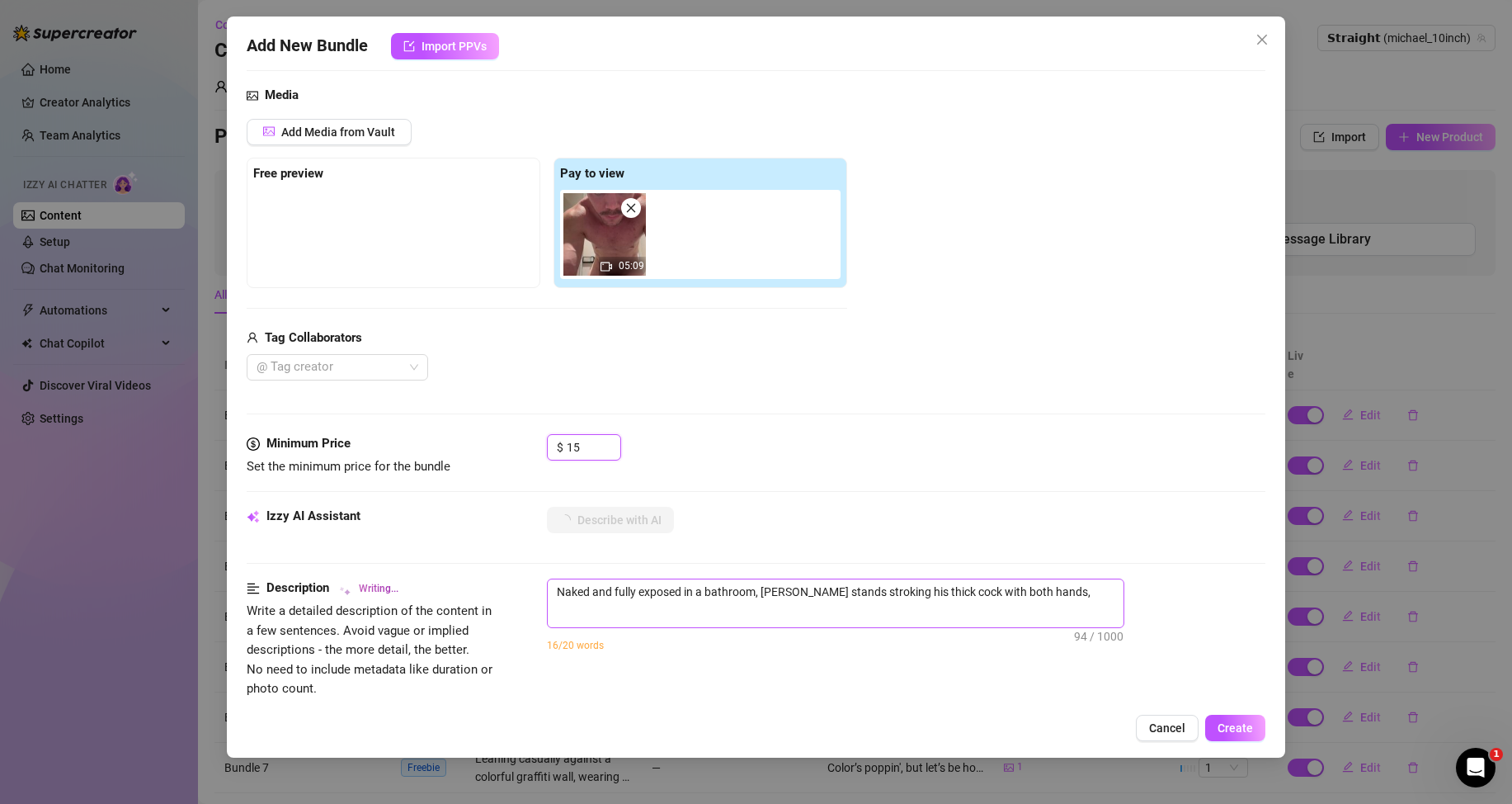
type textarea "Naked and fully exposed in a bathroom, [PERSON_NAME] stands stroking his thick …"
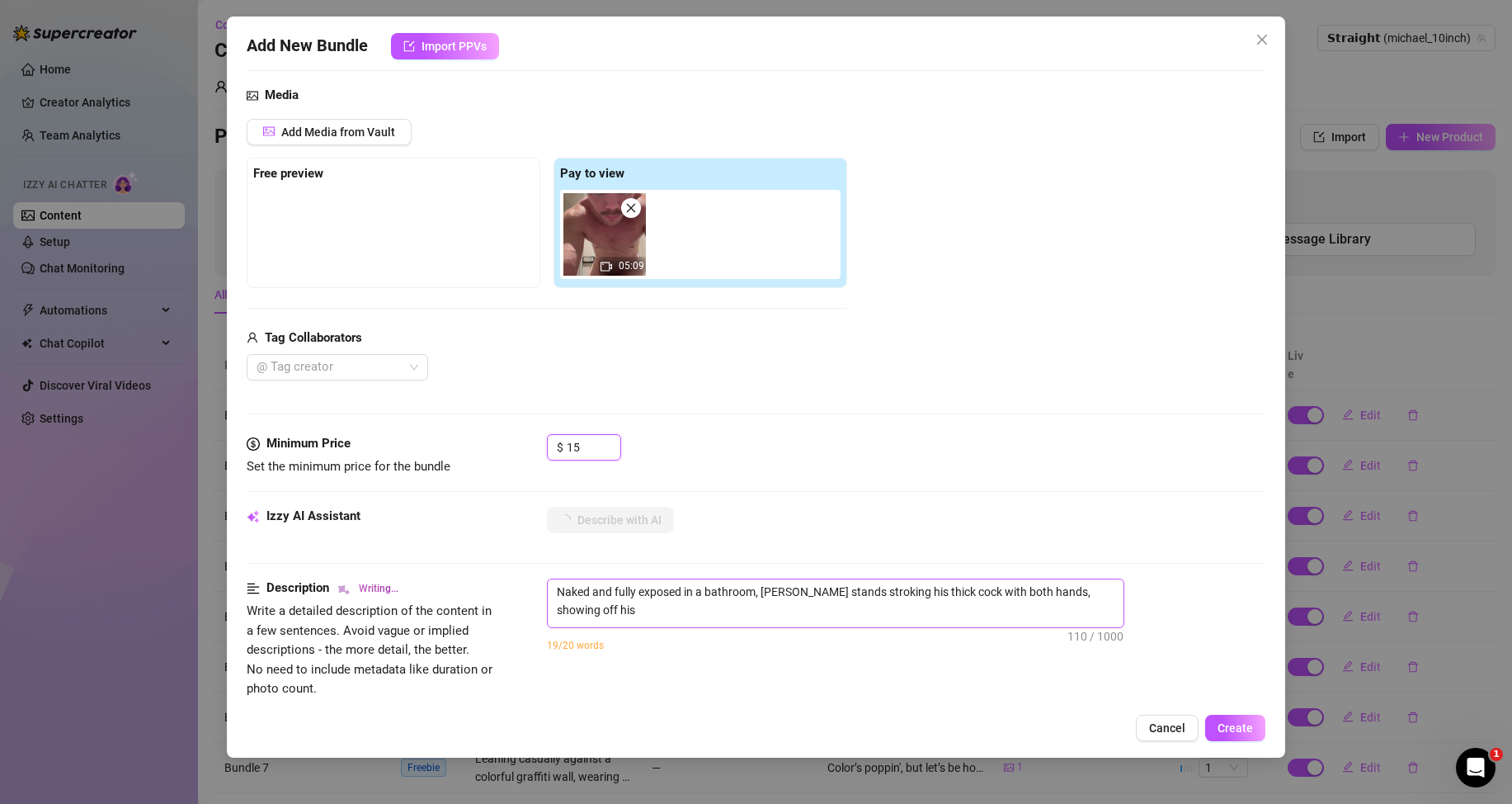
type textarea "Naked and fully exposed in a bathroom, [PERSON_NAME] stands stroking his thick …"
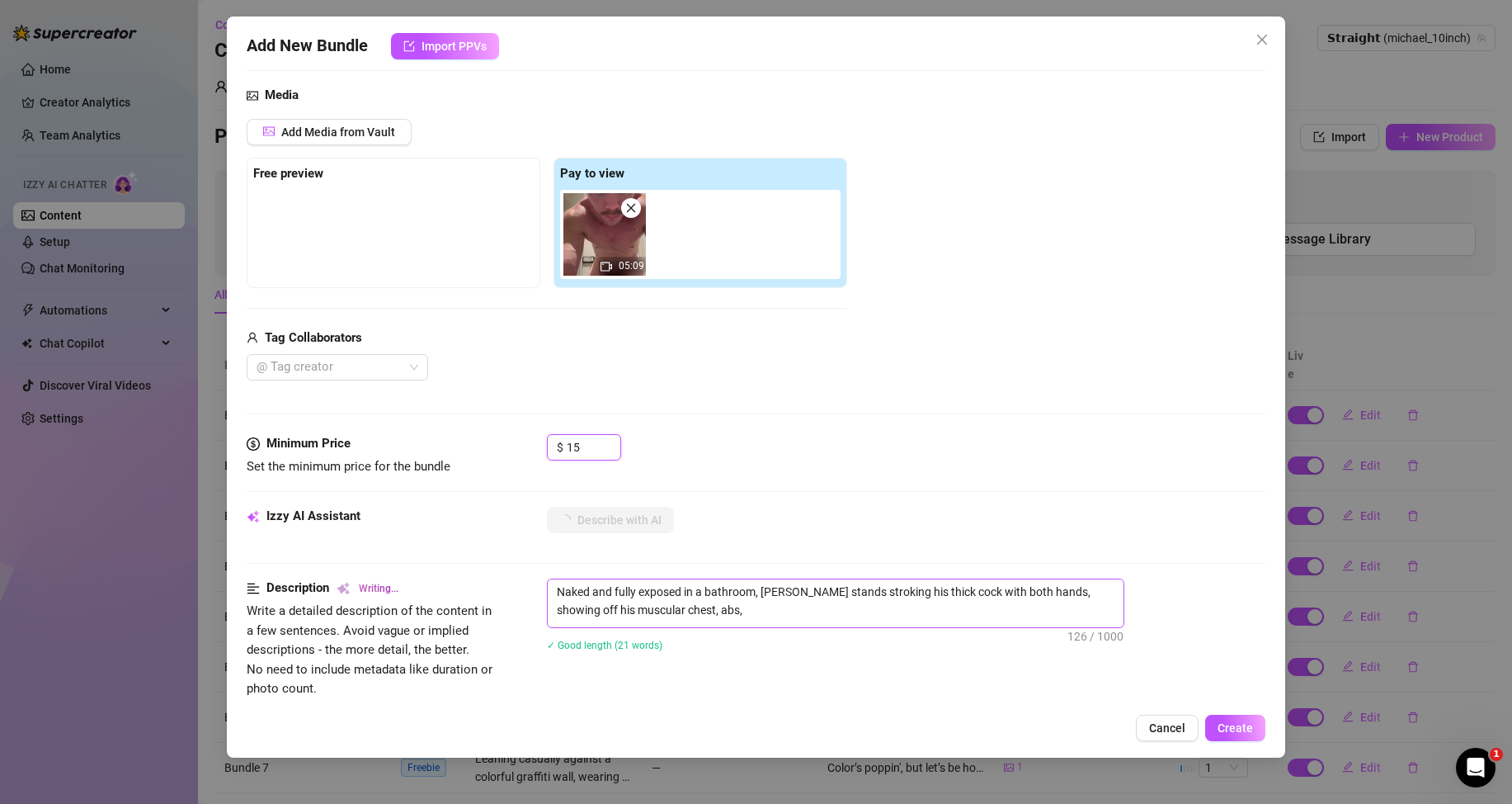
type textarea "Naked and fully exposed in a bathroom, [PERSON_NAME] stands stroking his thick …"
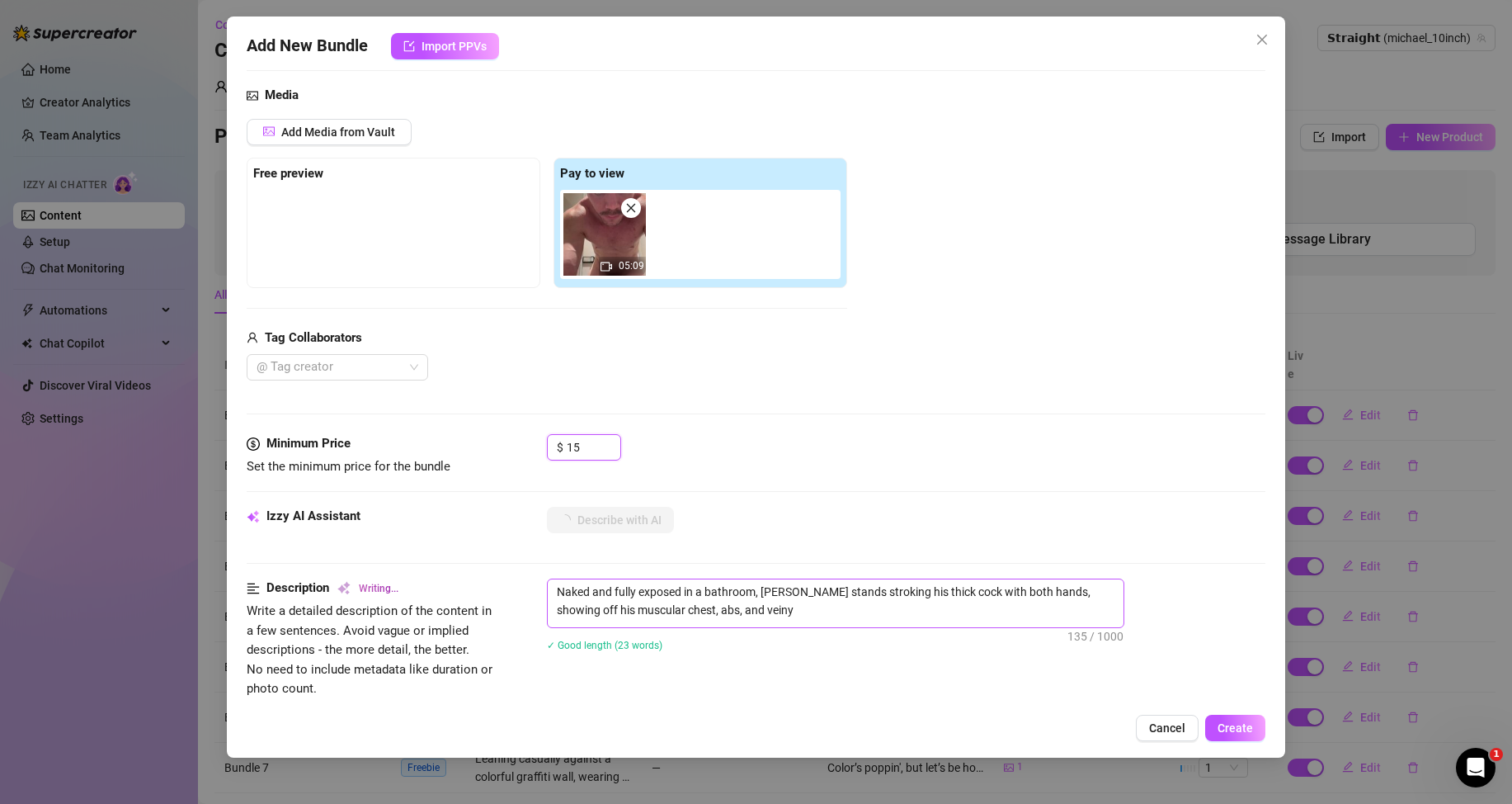
type textarea "Naked and fully exposed in a bathroom, [PERSON_NAME] stands stroking his thick …"
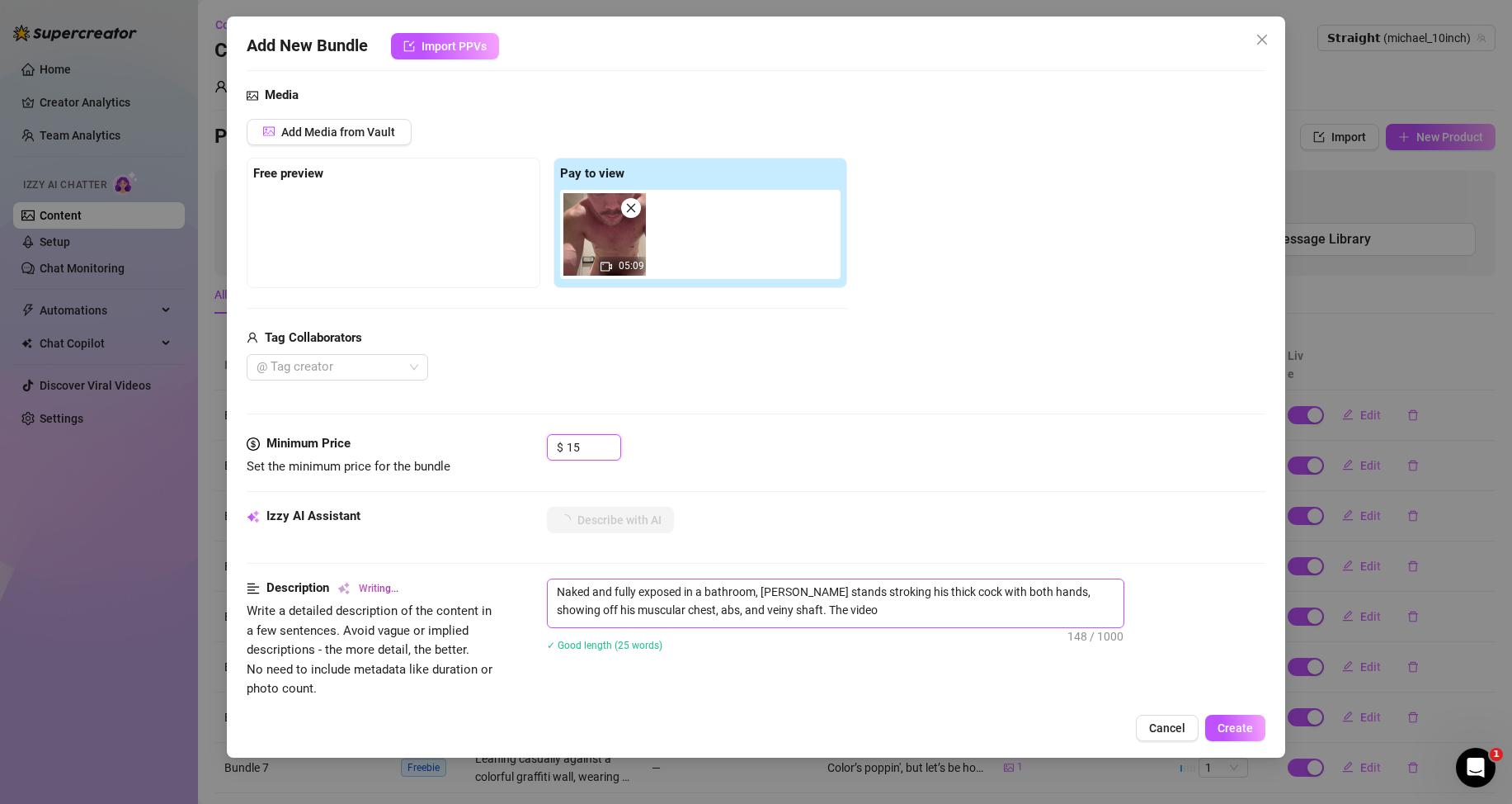
type textarea "Naked and fully exposed in a bathroom, [PERSON_NAME] stands stroking his thick …"
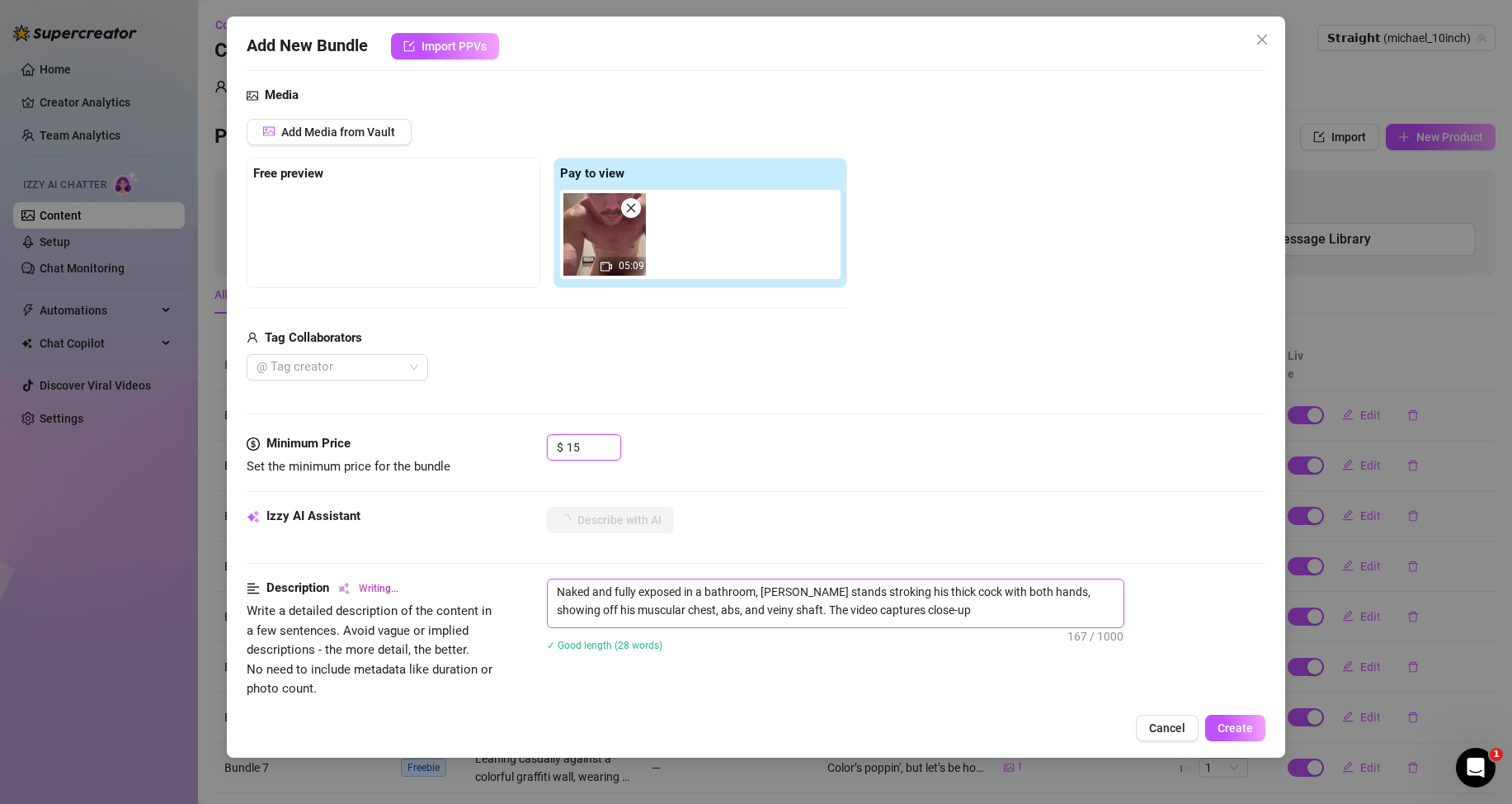
type textarea "Naked and fully exposed in a bathroom, [PERSON_NAME] stands stroking his thick …"
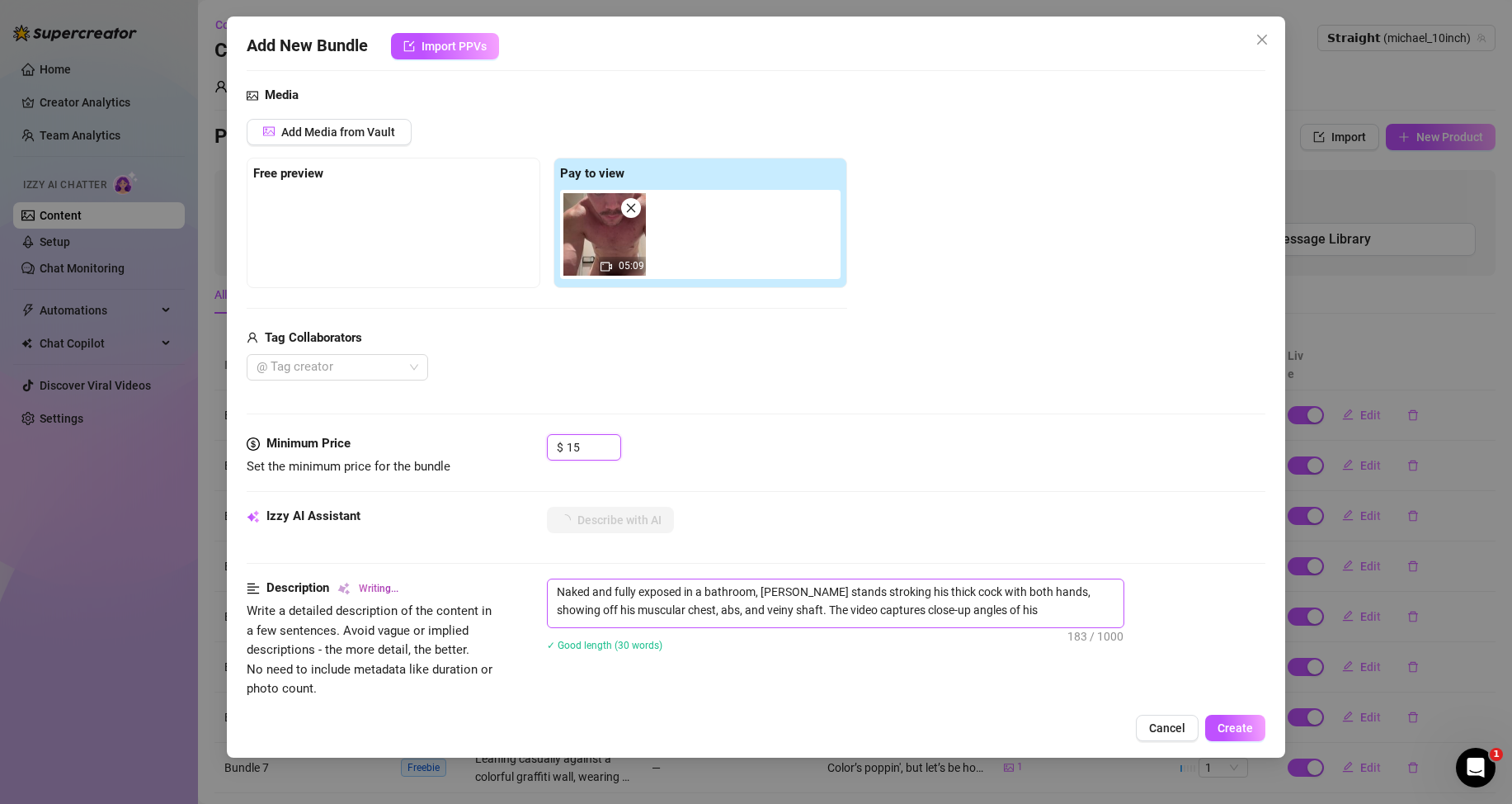
type textarea "Naked and fully exposed in a bathroom, [PERSON_NAME] stands stroking his thick …"
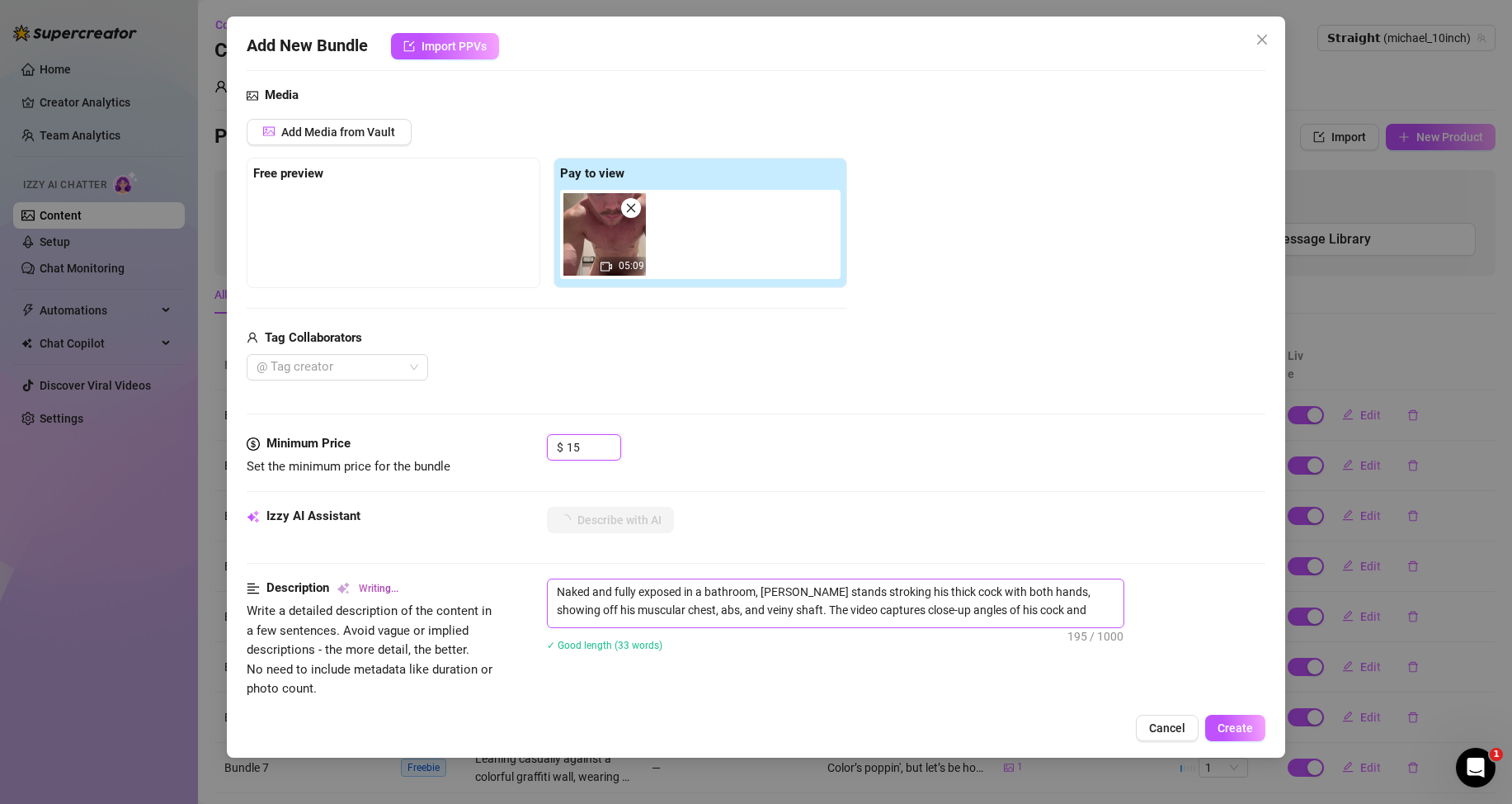
type textarea "Naked and fully exposed in a bathroom, [PERSON_NAME] stands stroking his thick …"
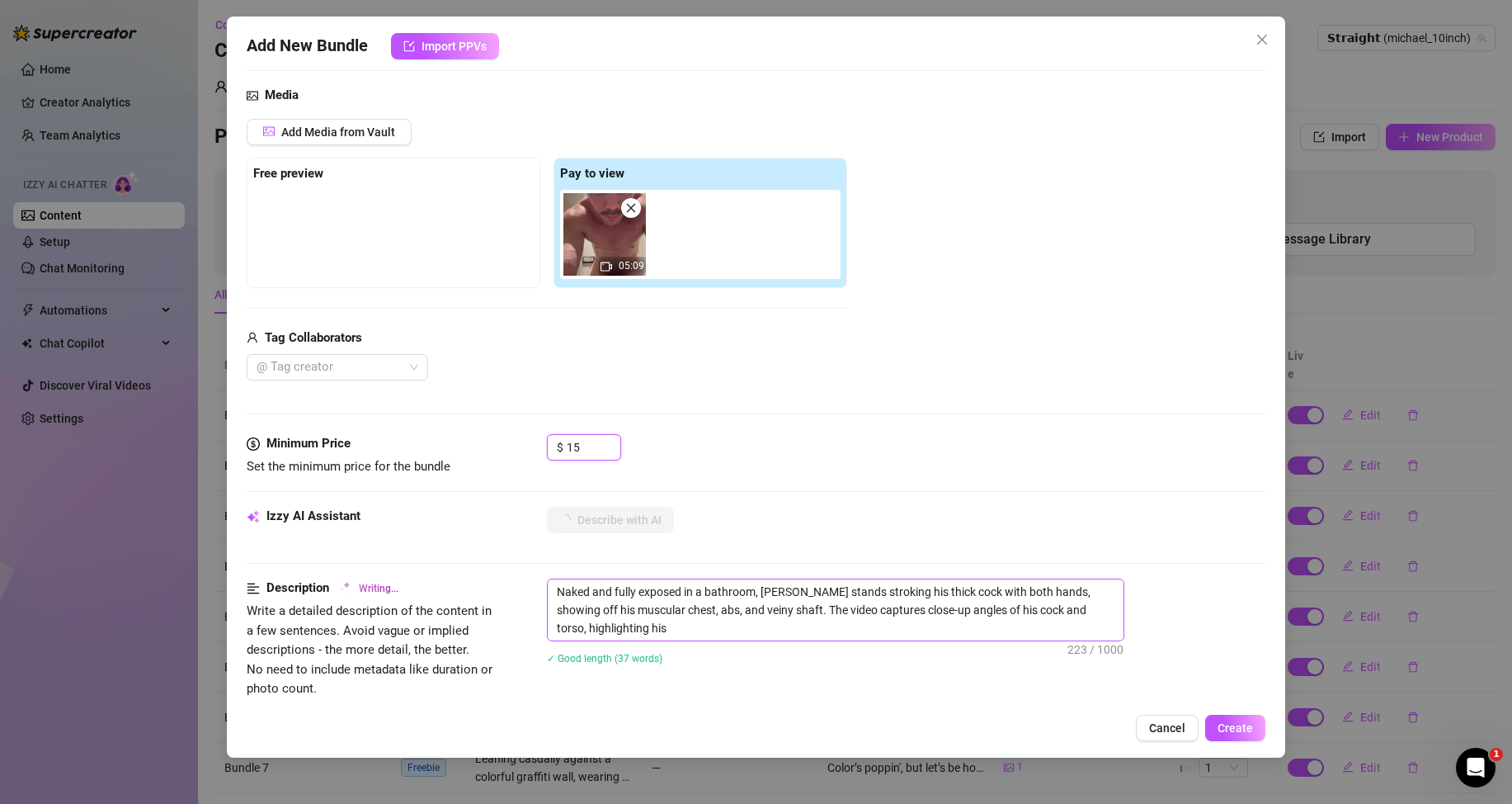
type textarea "Naked and fully exposed in a bathroom, [PERSON_NAME] stands stroking his thick …"
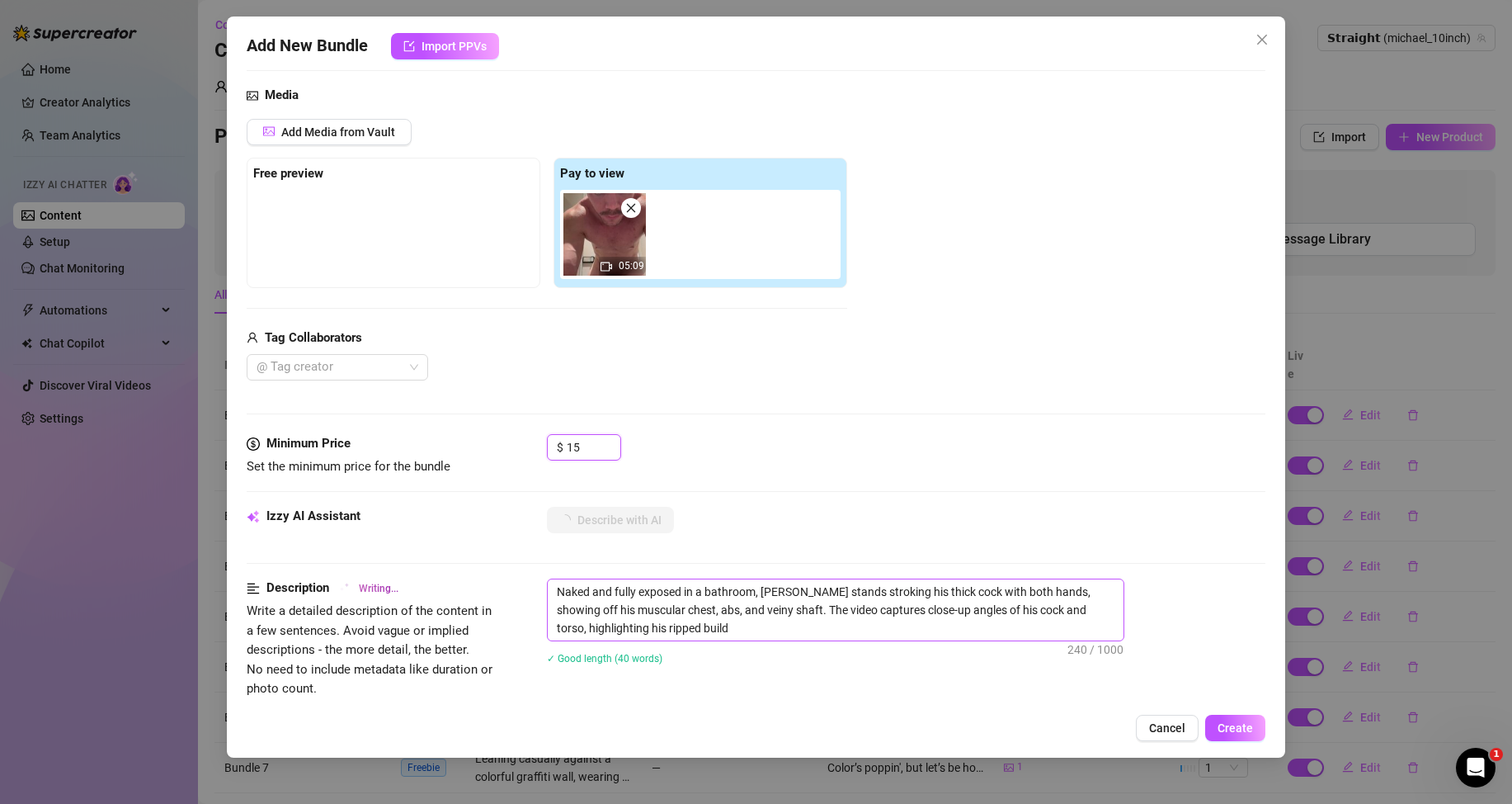
type textarea "Naked and fully exposed in a bathroom, [PERSON_NAME] stands stroking his thick …"
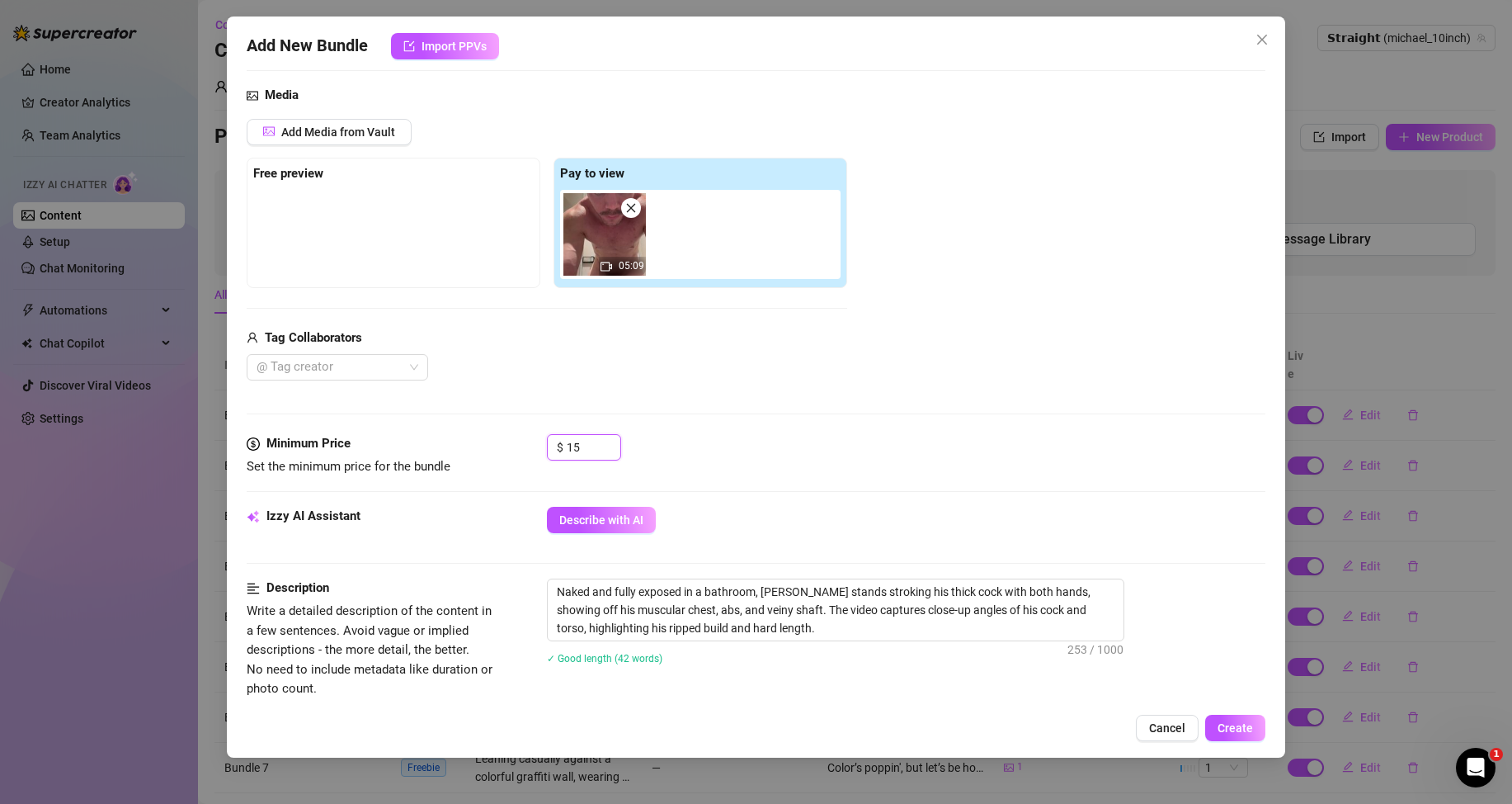
scroll to position [578, 0]
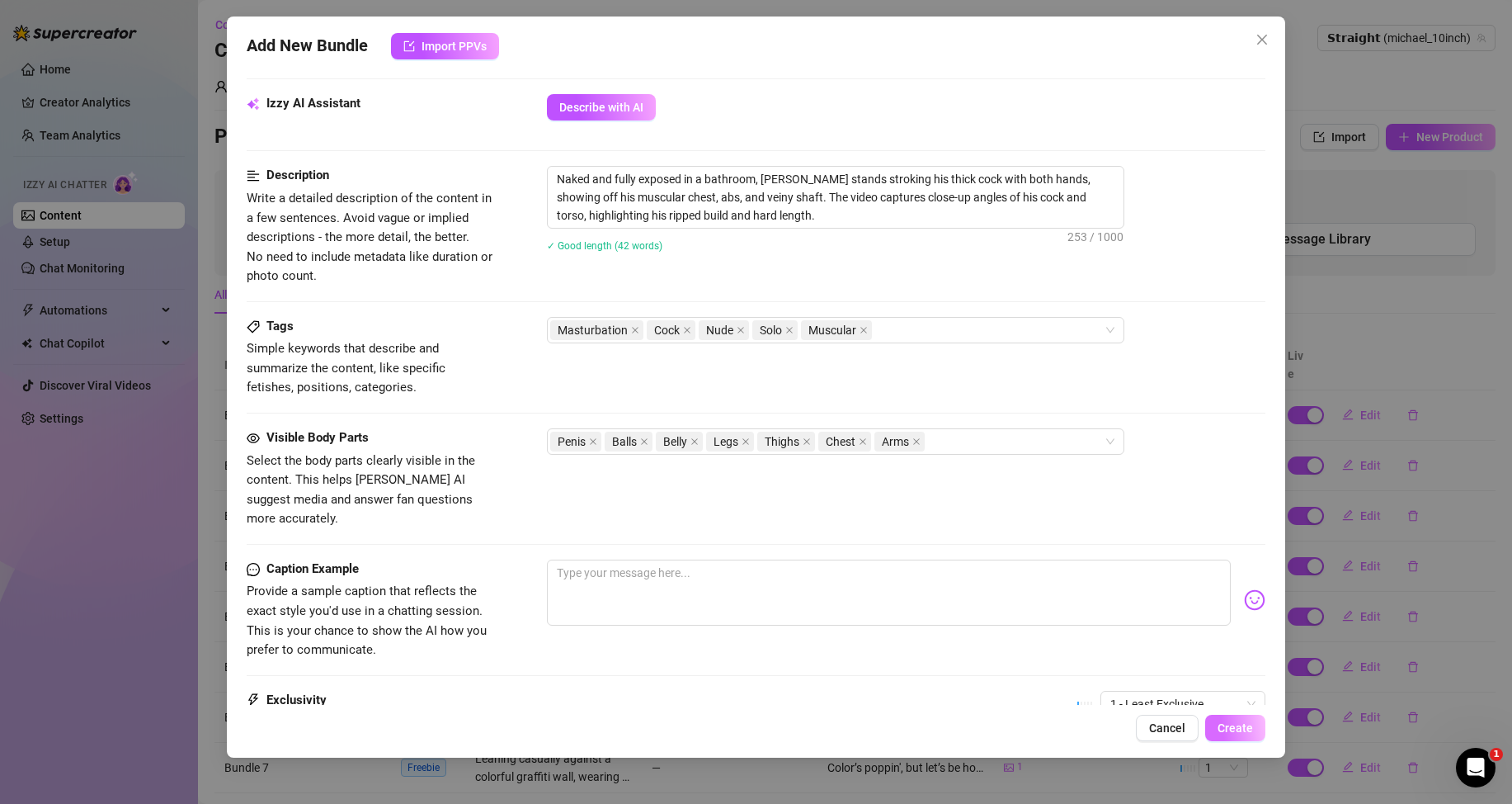
click at [1217, 727] on button "Create" at bounding box center [1235, 727] width 60 height 26
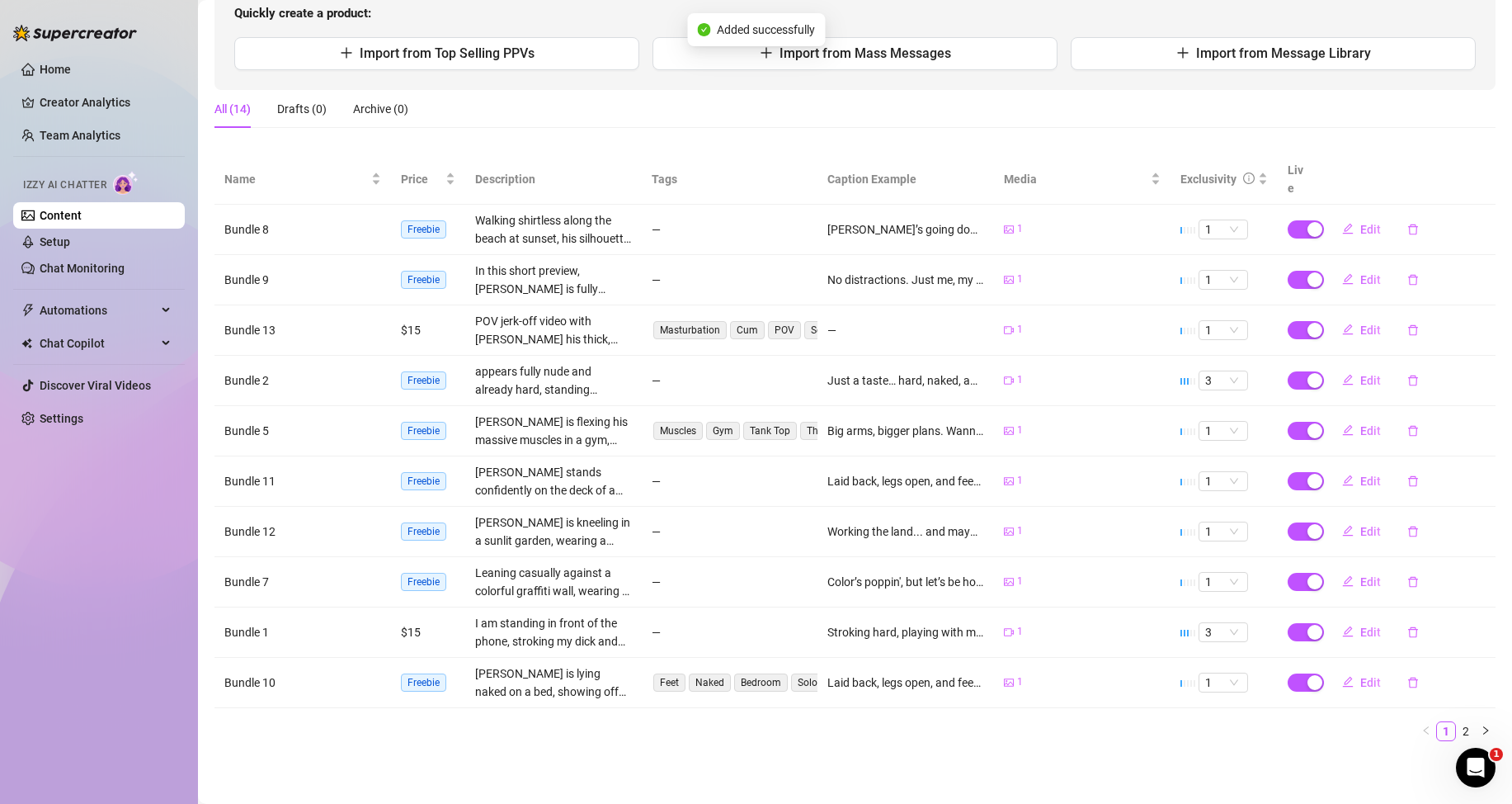
scroll to position [0, 0]
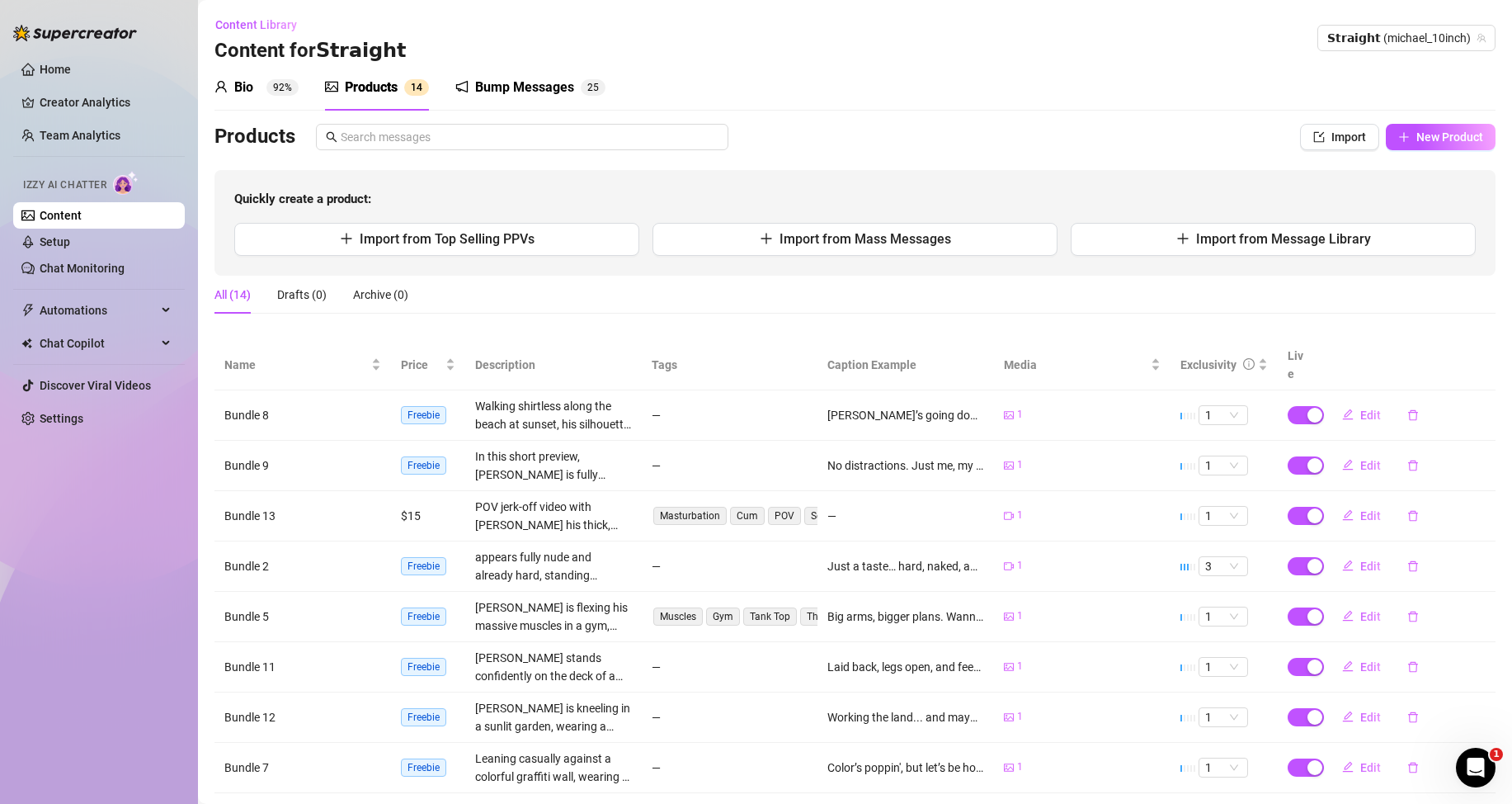
click at [240, 83] on div "Bio" at bounding box center [244, 88] width 19 height 20
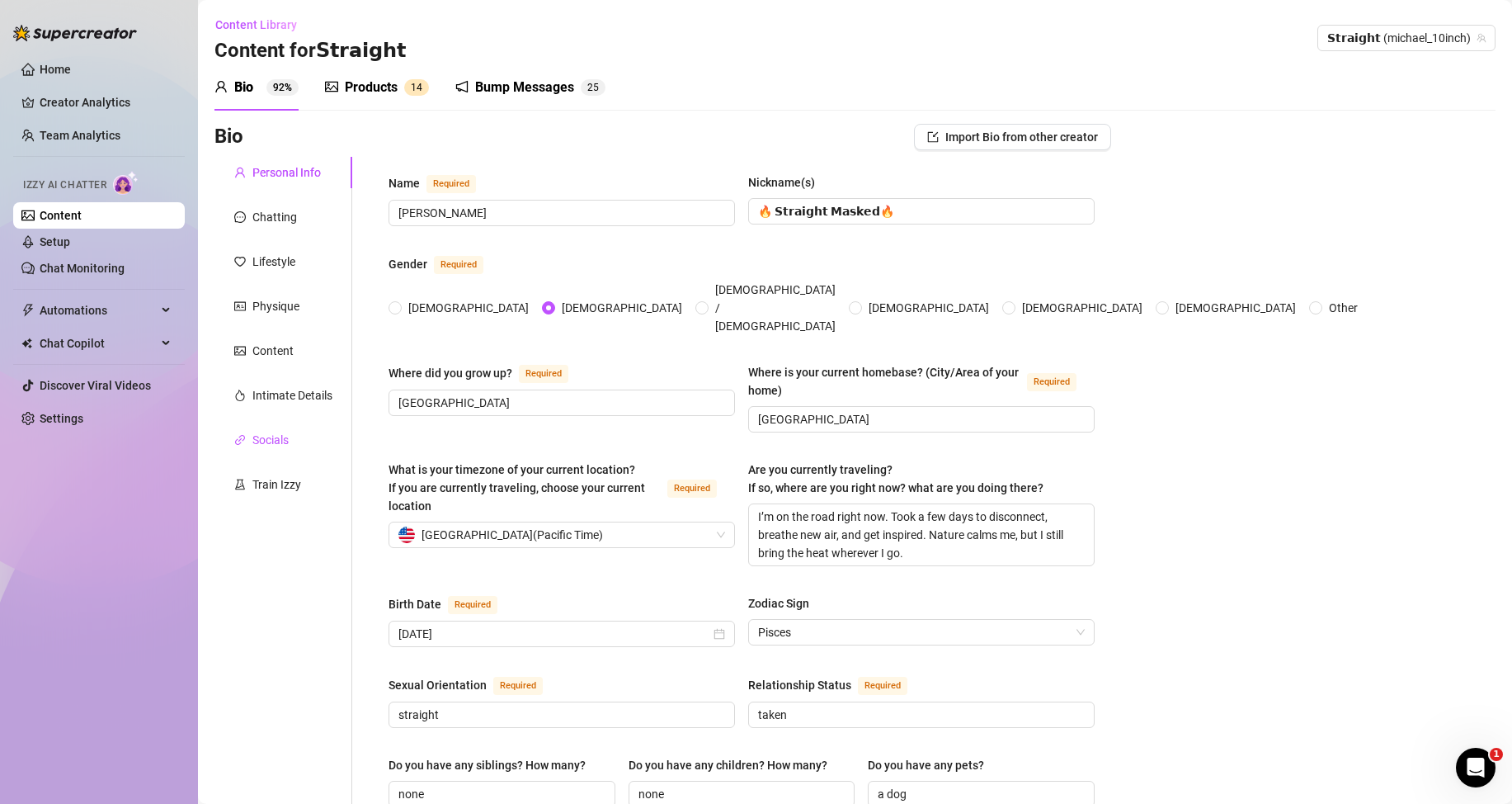
click at [276, 438] on div "Socials" at bounding box center [270, 440] width 36 height 18
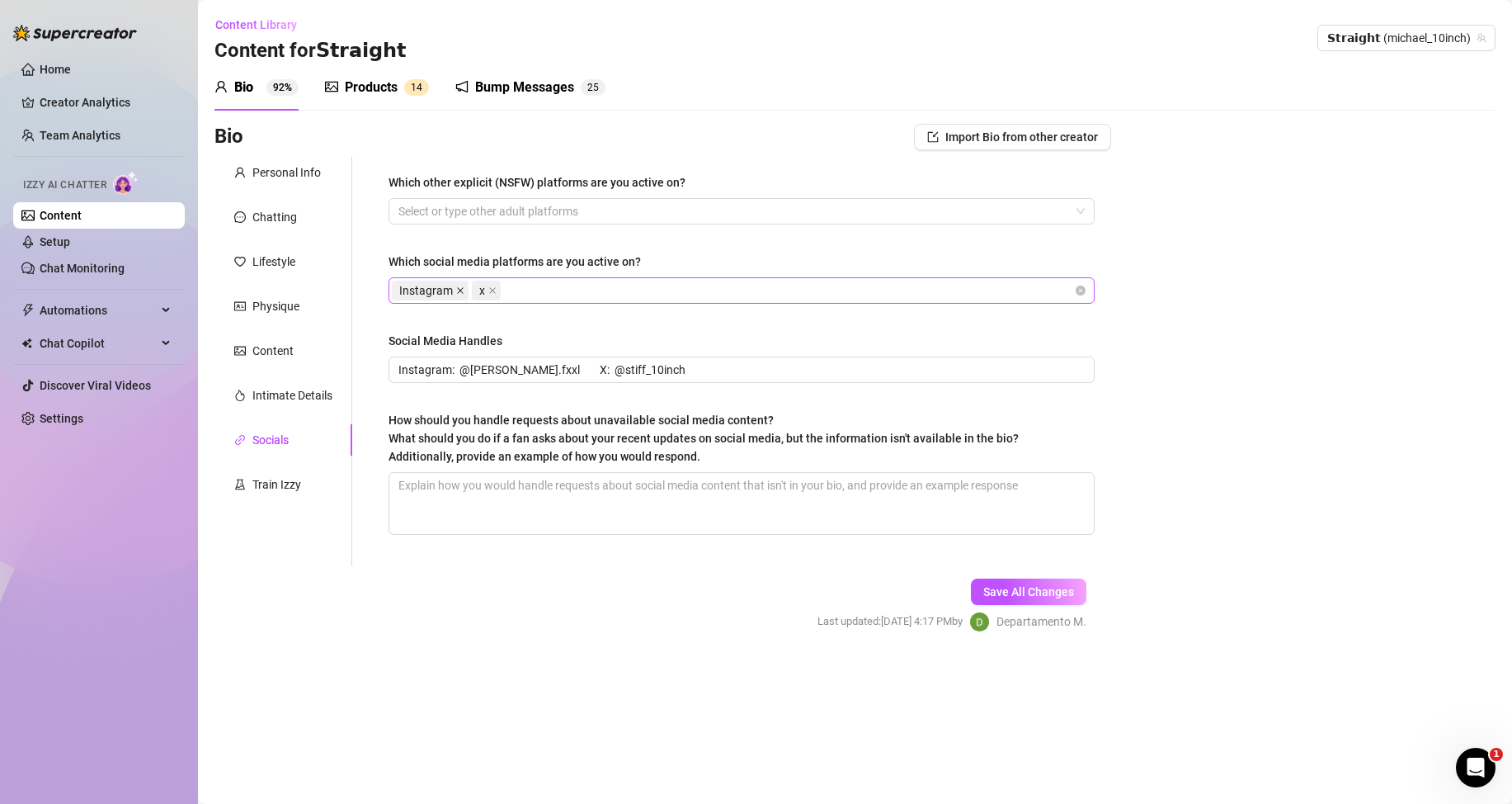
click at [458, 289] on icon "close" at bounding box center [460, 291] width 8 height 8
drag, startPoint x: 535, startPoint y: 371, endPoint x: 393, endPoint y: 366, distance: 142.1
click at [393, 366] on span "Instagram: @[PERSON_NAME].fxxl X: @stiff_10inch" at bounding box center [742, 369] width 706 height 26
click at [1043, 587] on span "Save All Changes" at bounding box center [1028, 592] width 91 height 13
type input "X: @stiff_10inch"
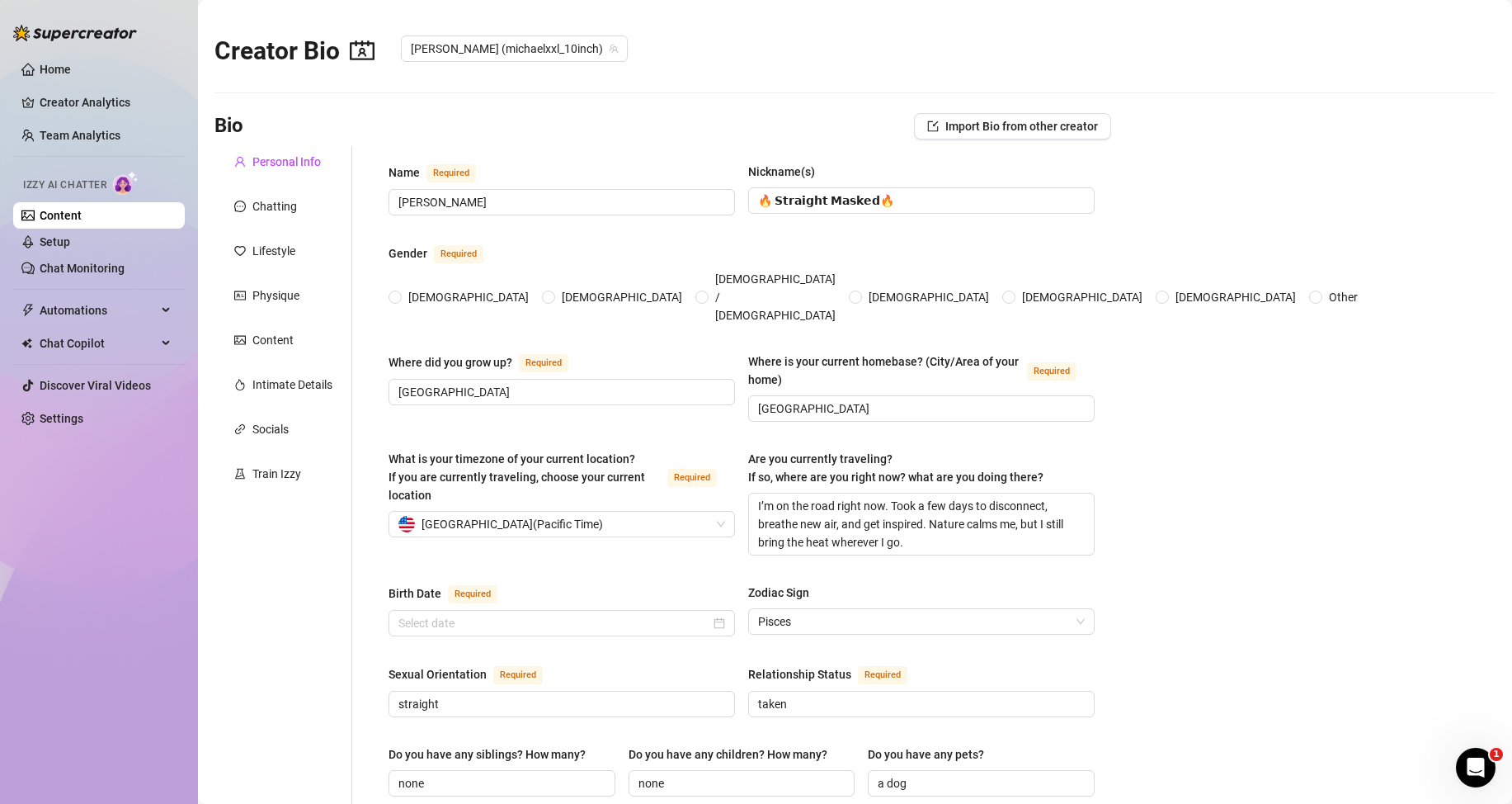
type input "[PERSON_NAME]"
type input "🔥 𝗦𝘁𝗿𝗮𝗶𝗴𝗵𝘁 𝗠𝗮𝘀𝗸𝗲𝗱🔥"
type input "[GEOGRAPHIC_DATA]"
type textarea "I’m on the road right now. Took a few days to disconnect, breathe new air, and …"
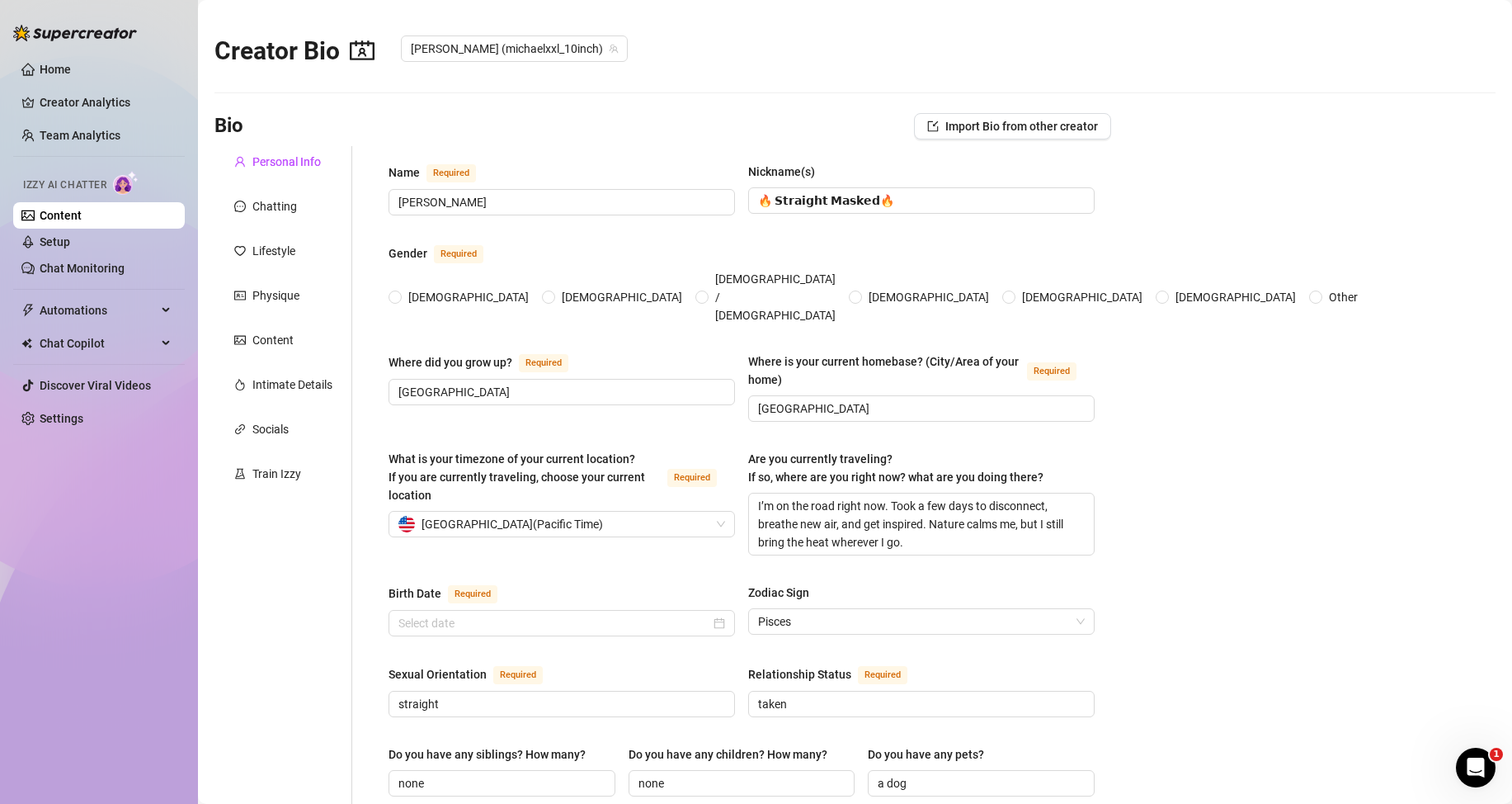
type input "straight"
type input "taken"
type input "none"
type input "a dog"
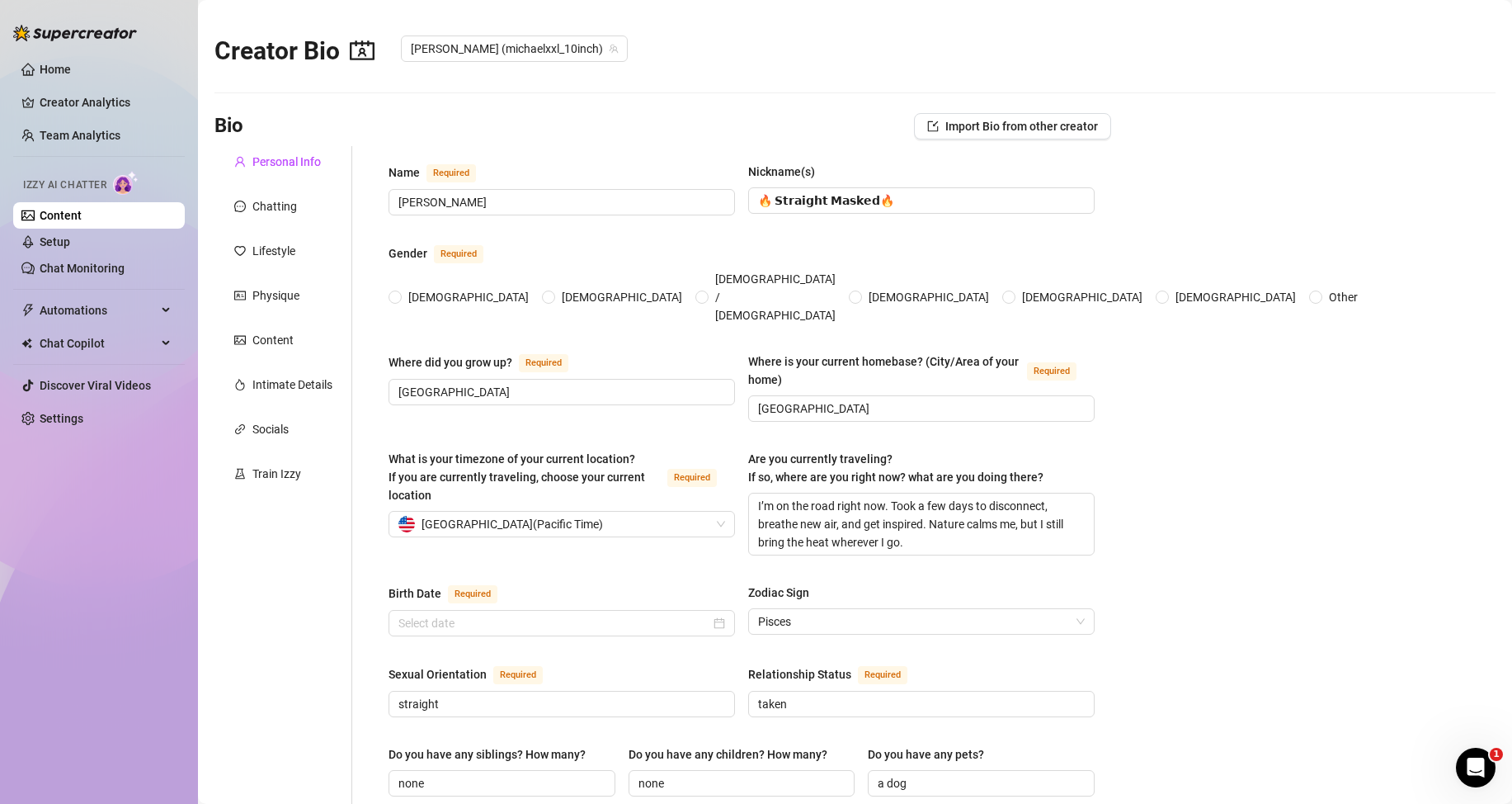
type input "Personal trainer"
type input "I worked in gyms doing everything from cleaning equipment to guiding new member…"
type input "college"
click at [282, 428] on div "Socials" at bounding box center [270, 429] width 36 height 18
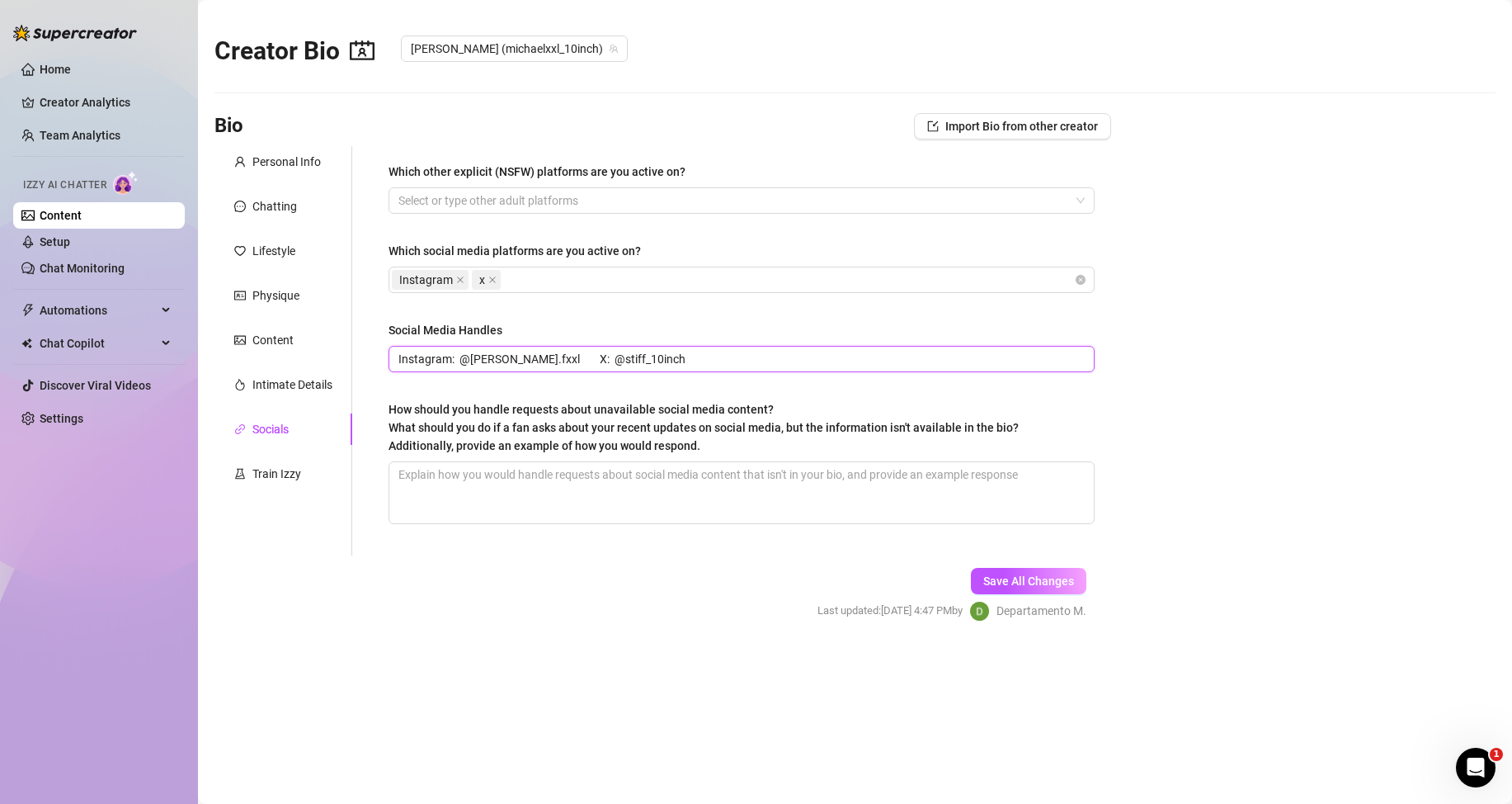
drag, startPoint x: 550, startPoint y: 360, endPoint x: 390, endPoint y: 351, distance: 160.3
click at [390, 351] on span "Instagram: @[PERSON_NAME].fxxl X: @stiff_10inch" at bounding box center [742, 358] width 706 height 26
click at [457, 280] on icon "close" at bounding box center [460, 280] width 8 height 8
click at [1007, 584] on span "Save All Changes" at bounding box center [1028, 581] width 91 height 13
drag, startPoint x: 610, startPoint y: 361, endPoint x: 551, endPoint y: 361, distance: 59.0
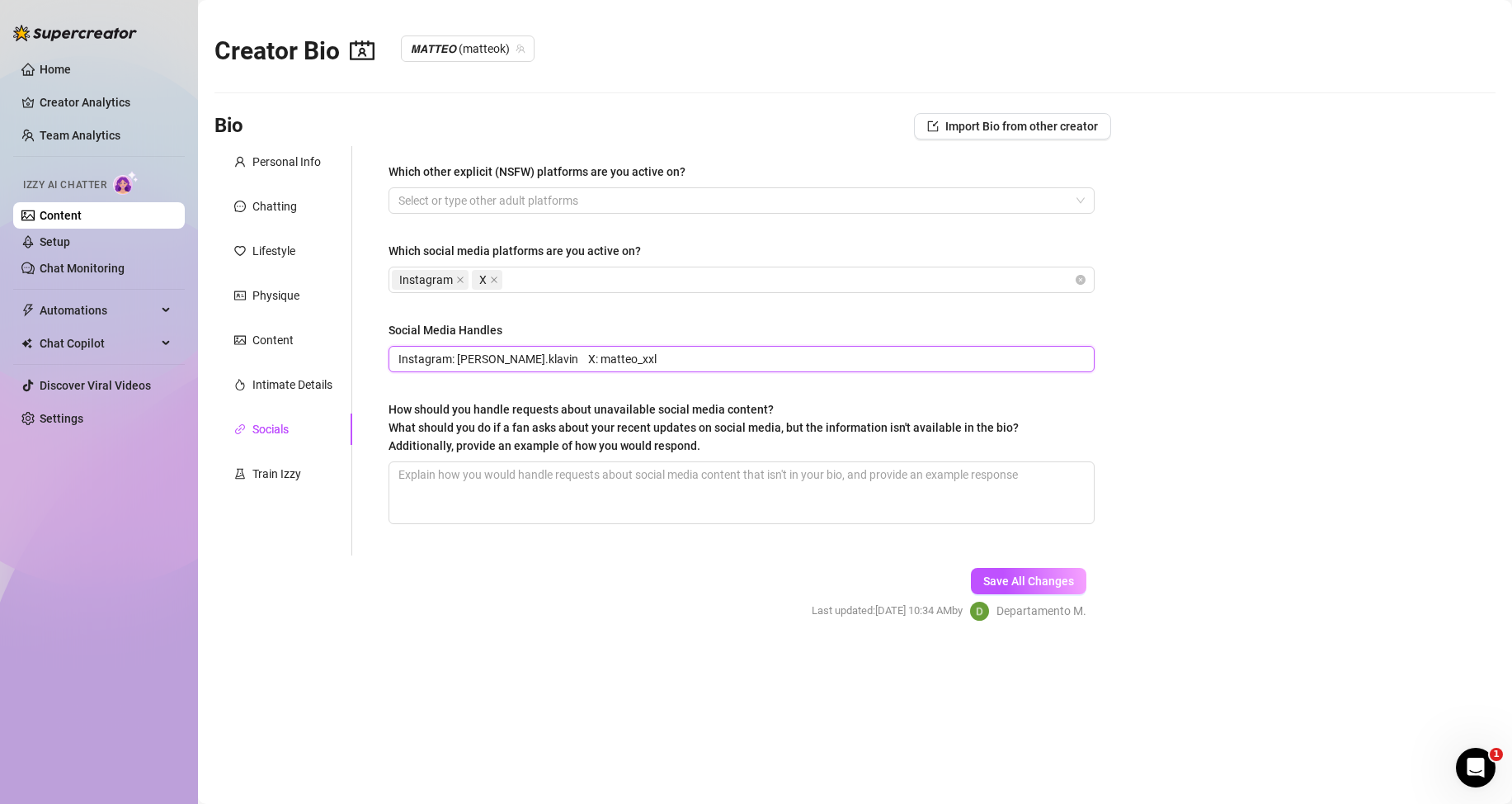
click at [551, 361] on input "Instagram: [PERSON_NAME].klavin X: matteo_xxl" at bounding box center [739, 359] width 683 height 18
drag, startPoint x: 536, startPoint y: 360, endPoint x: 387, endPoint y: 356, distance: 149.1
click at [387, 356] on div "Which other explicit (NSFW) platforms are you active on? Select or type other a…" at bounding box center [742, 350] width 739 height 409
click at [461, 280] on icon "close" at bounding box center [460, 280] width 8 height 8
click at [1047, 592] on button "Save All Changes" at bounding box center [1028, 580] width 116 height 26
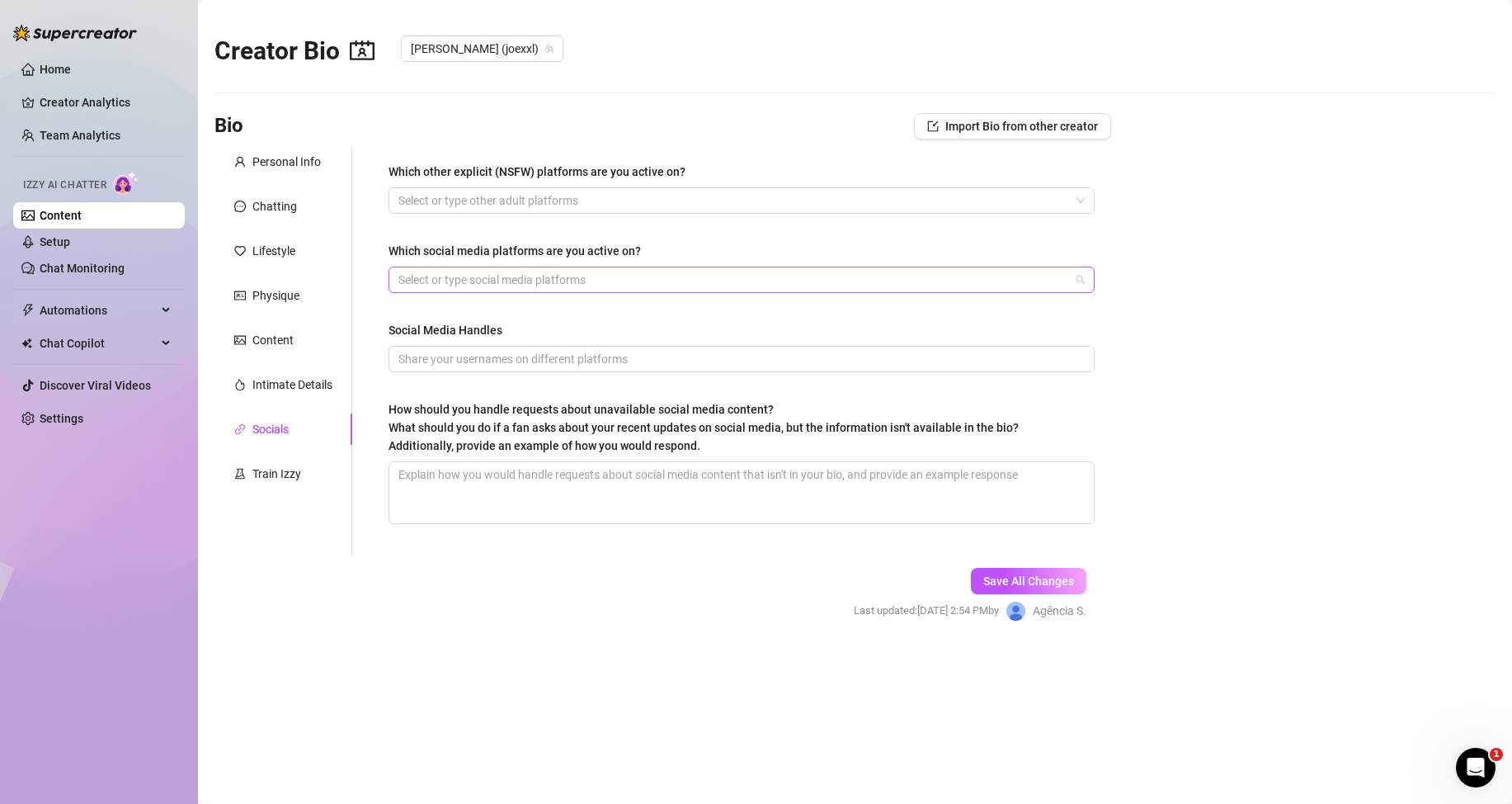
click at [618, 286] on div at bounding box center [733, 280] width 682 height 23
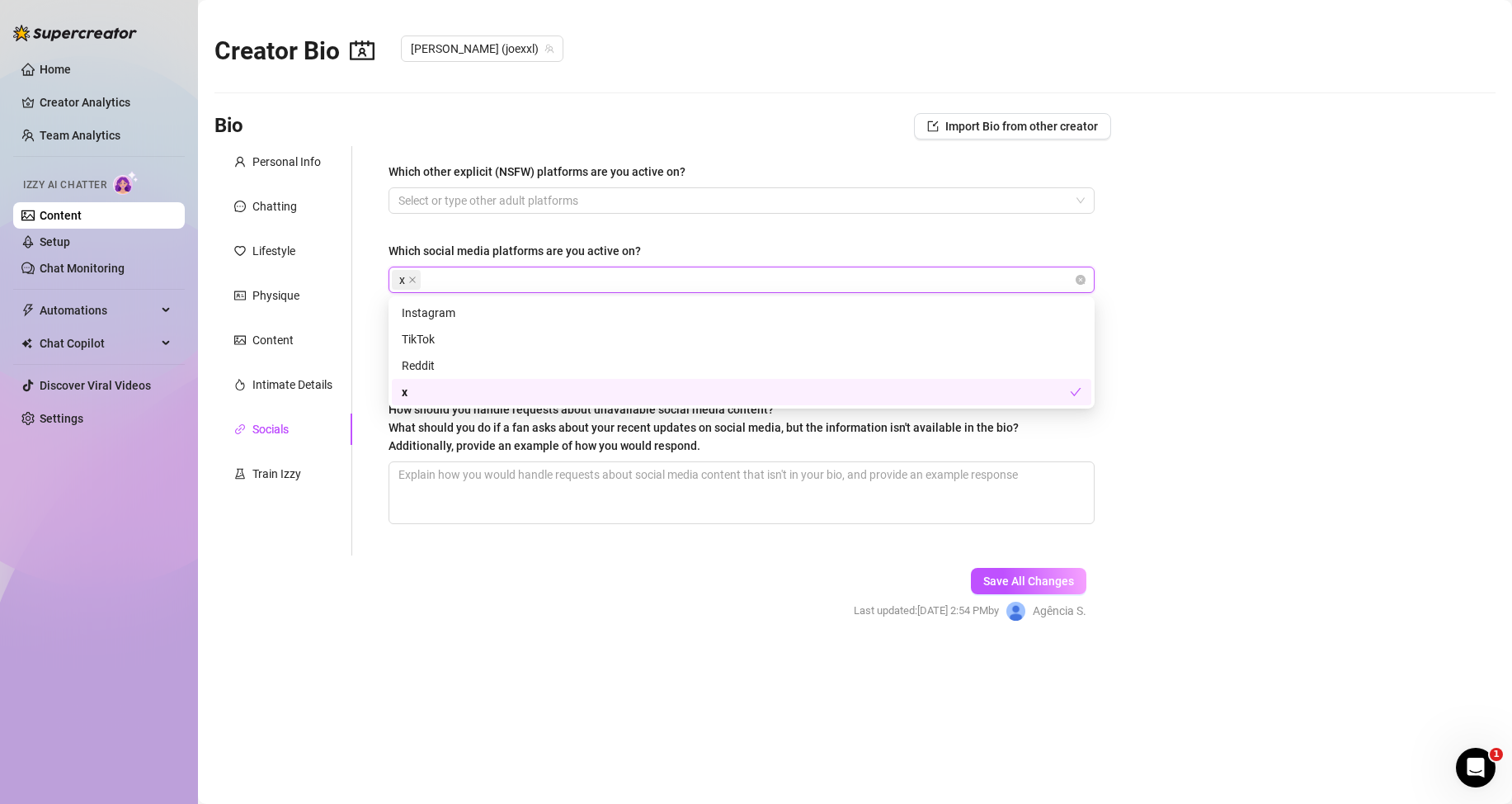
click at [412, 391] on div "x" at bounding box center [735, 392] width 668 height 18
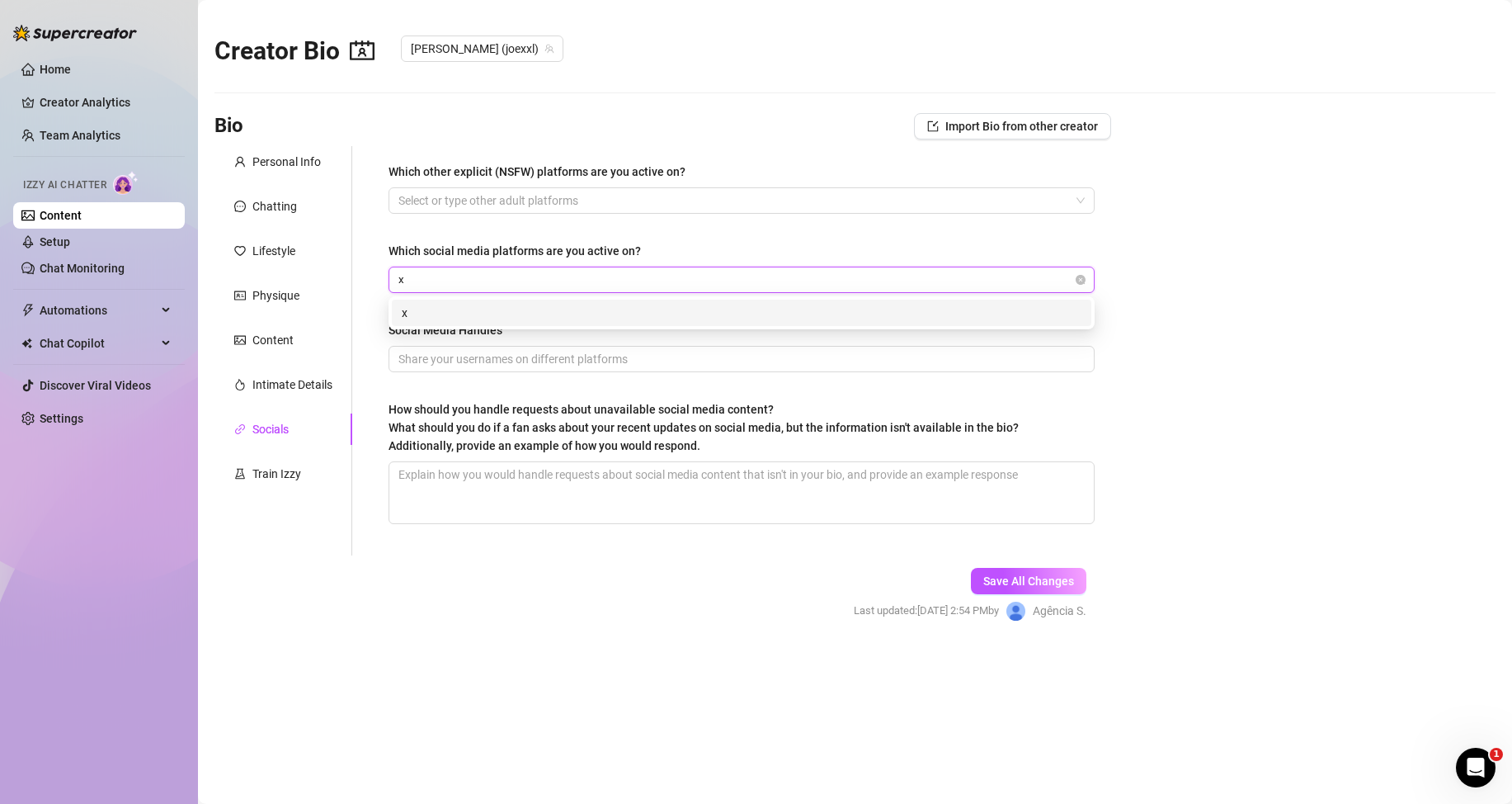
click at [452, 302] on div "x" at bounding box center [742, 312] width 700 height 26
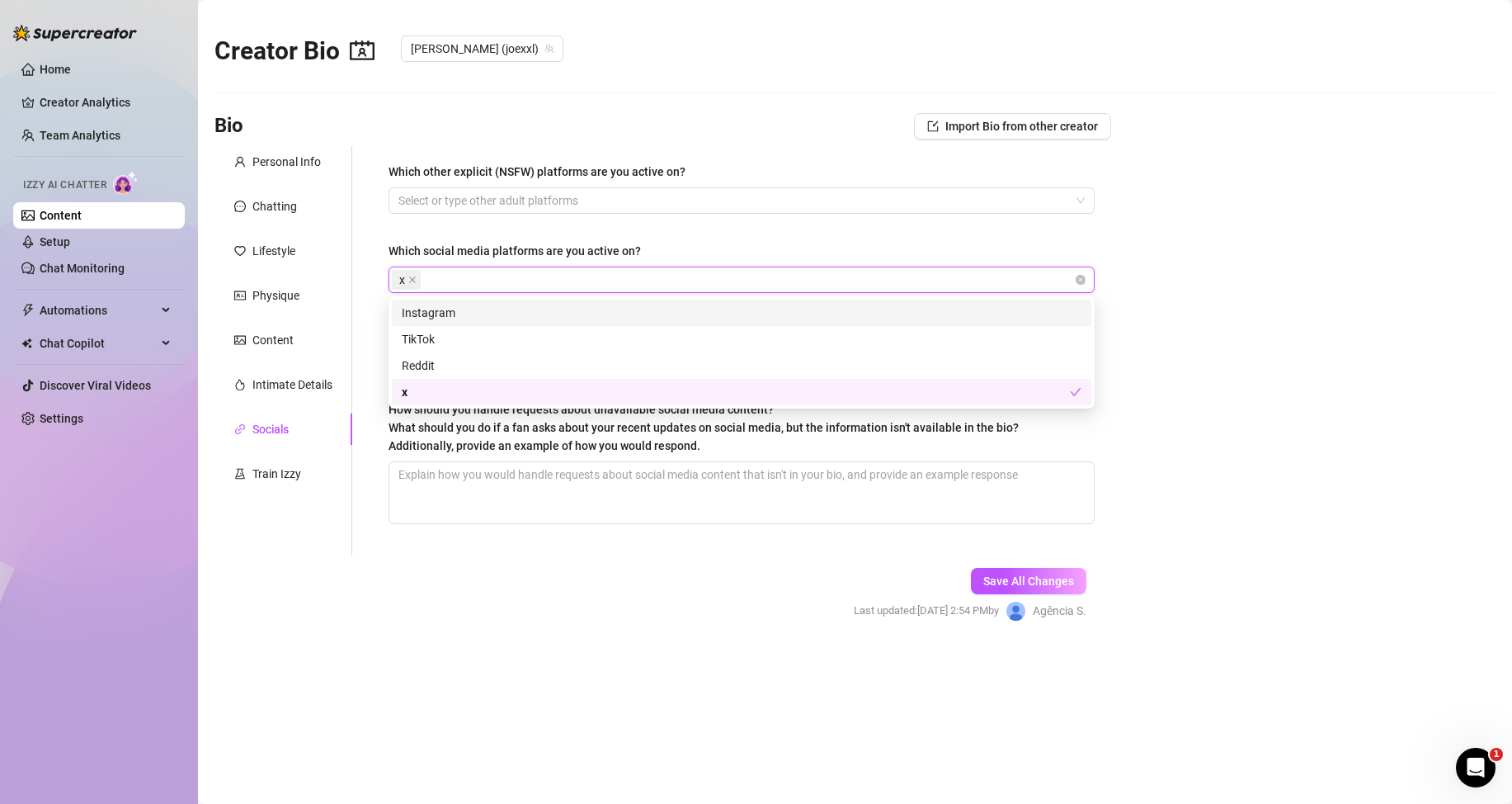
click at [365, 304] on div "Which other explicit (NSFW) platforms are you active on? Select or type other a…" at bounding box center [731, 350] width 759 height 409
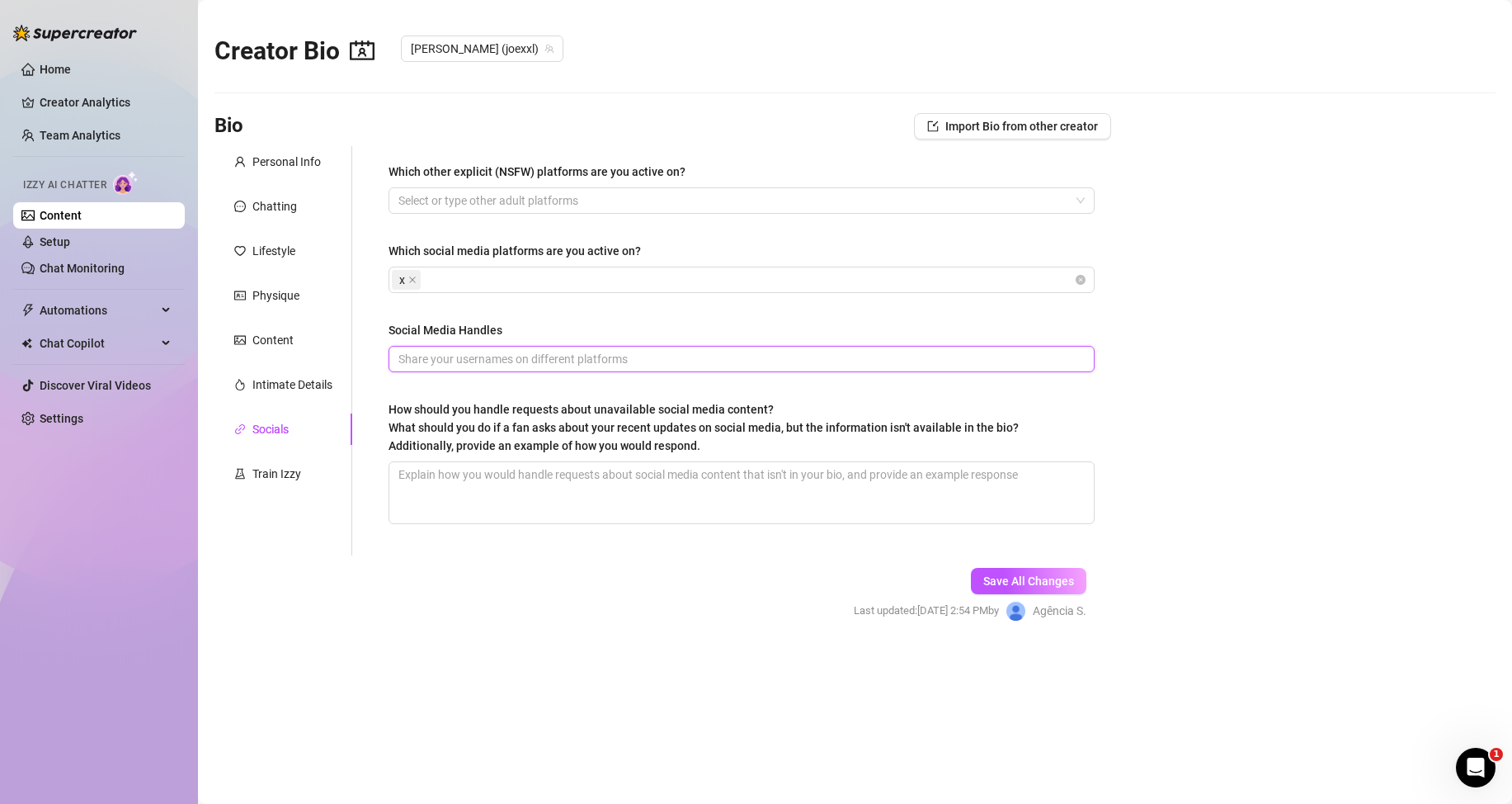
click at [522, 355] on input "Social Media Handles" at bounding box center [739, 359] width 683 height 18
paste input "JoeHawkinsXXL"
click at [399, 357] on input "JoeHawkinsXXL" at bounding box center [739, 359] width 683 height 18
click at [1031, 585] on span "Save All Changes" at bounding box center [1028, 581] width 91 height 13
click at [1012, 580] on span "Save All Changes" at bounding box center [1028, 581] width 91 height 13
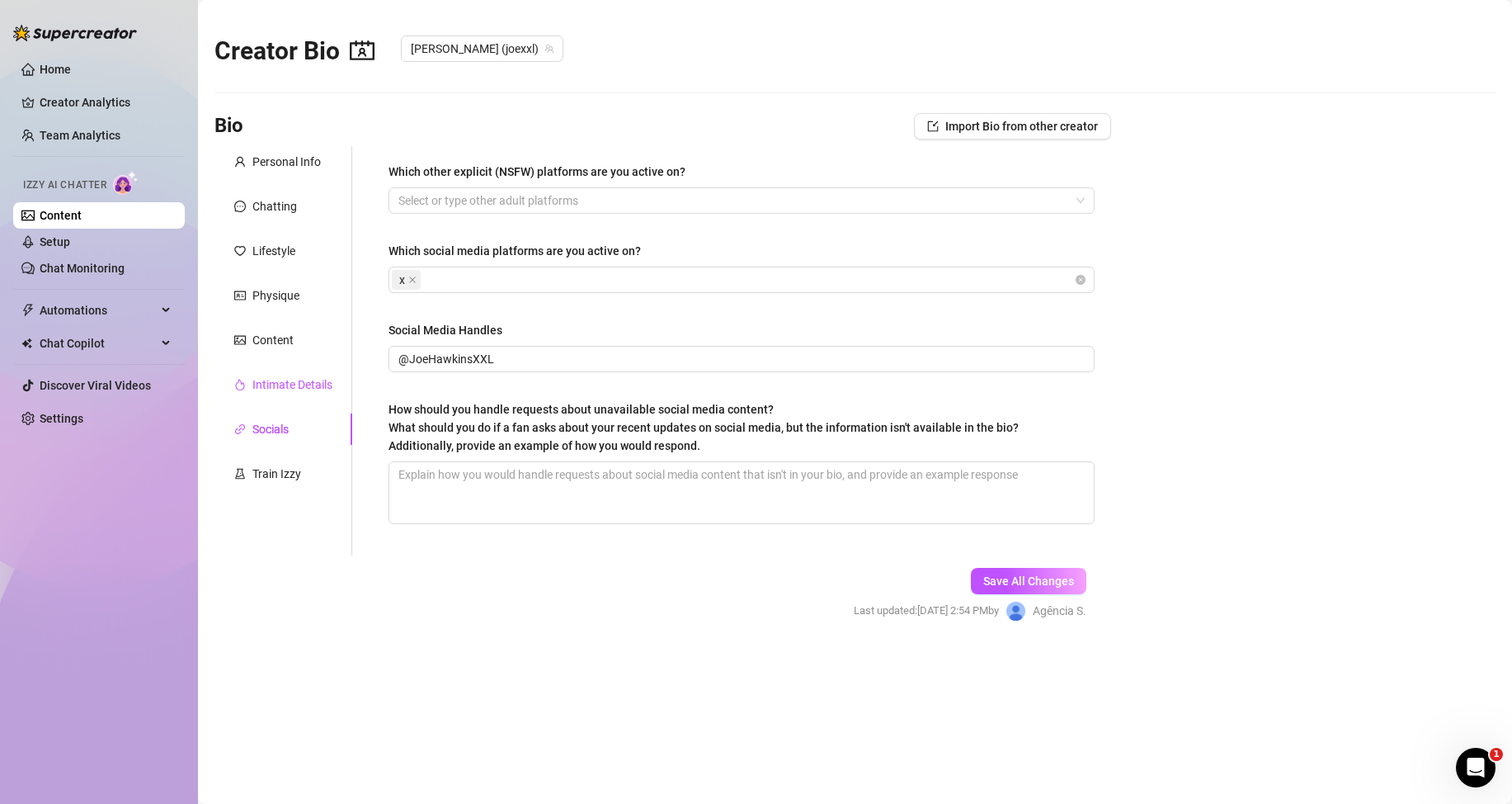
click at [292, 384] on div "Intimate Details" at bounding box center [292, 385] width 80 height 18
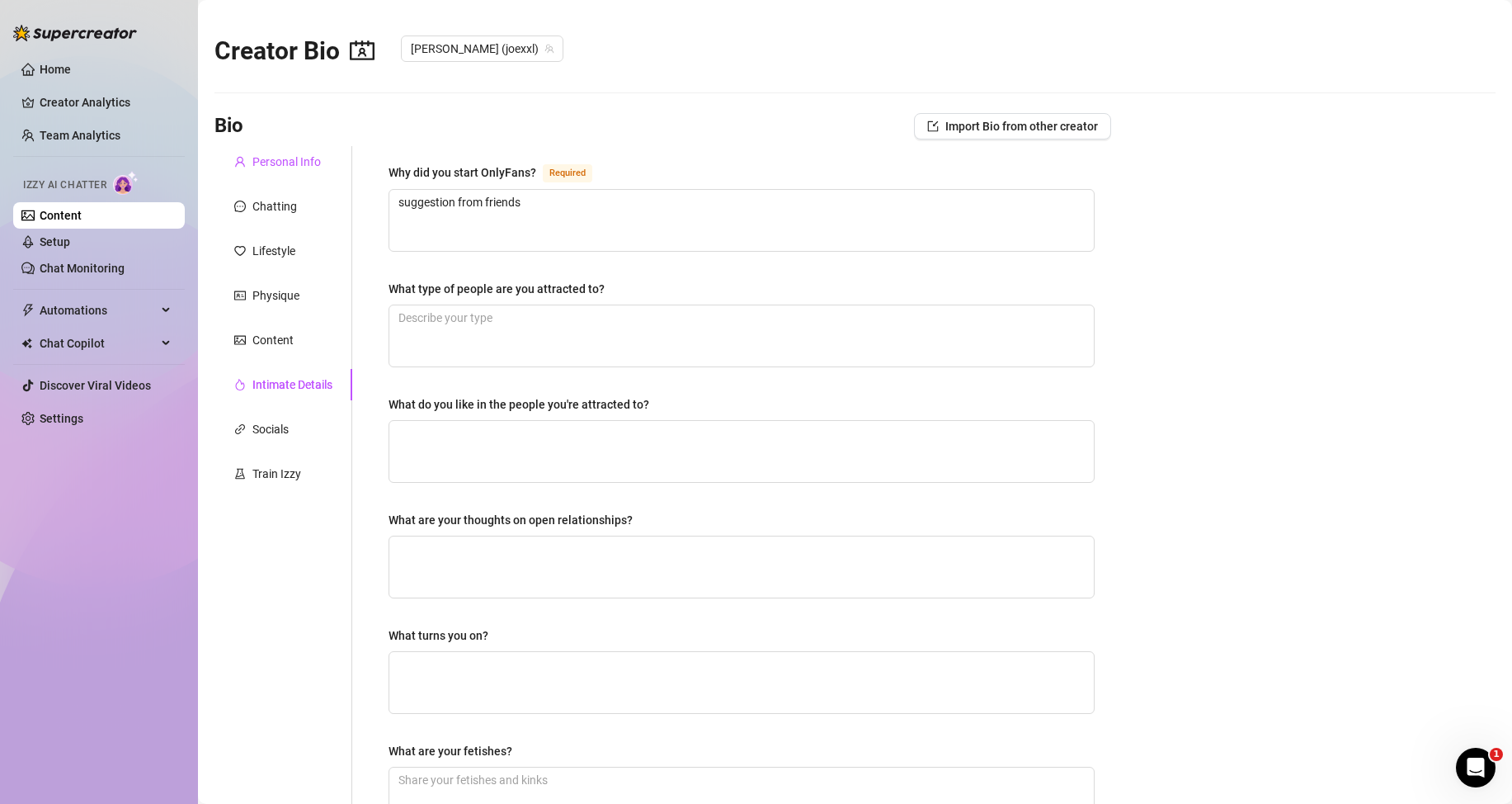
click at [261, 163] on div "Personal Info" at bounding box center [287, 162] width 69 height 18
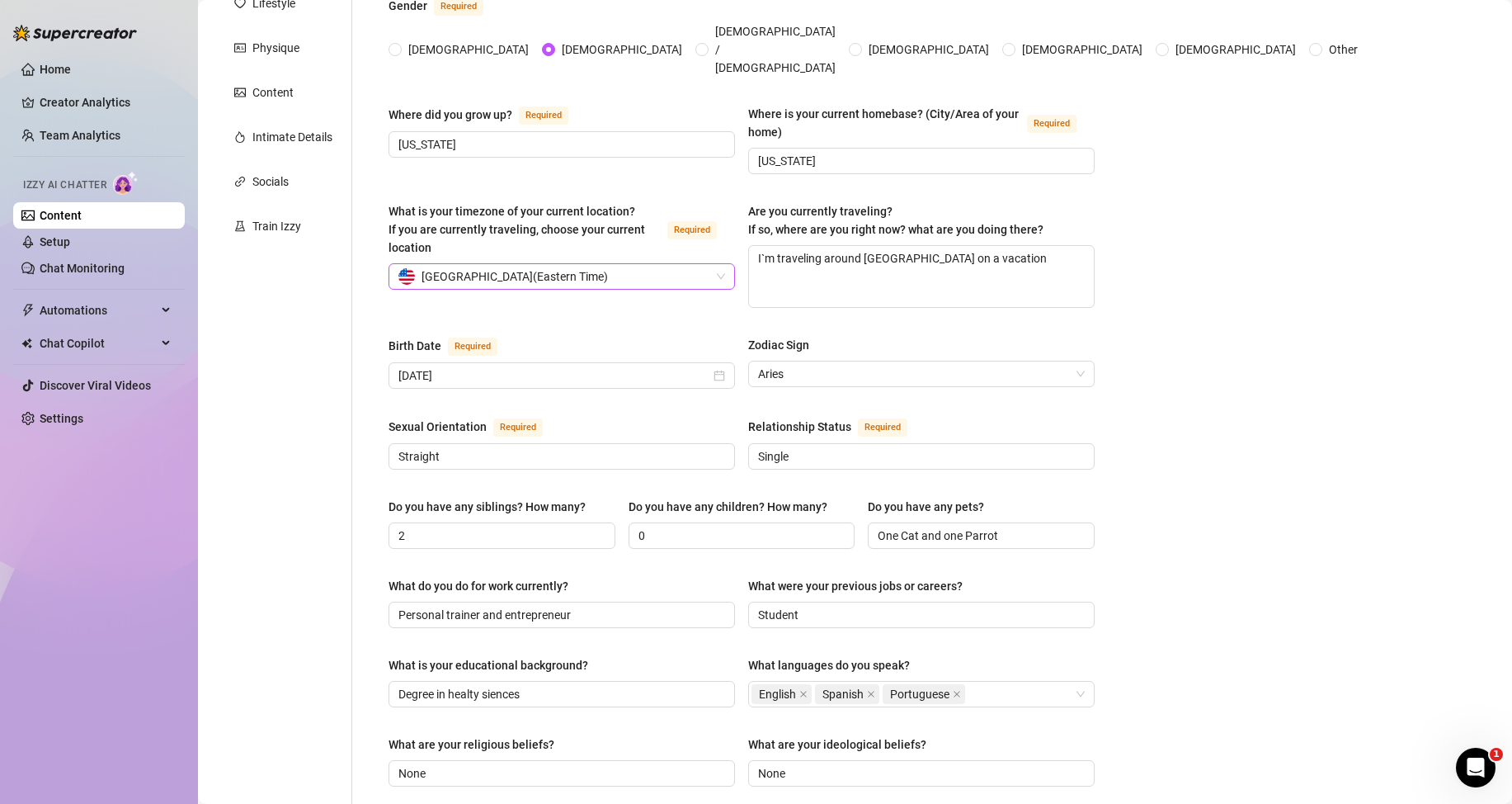
scroll to position [82, 0]
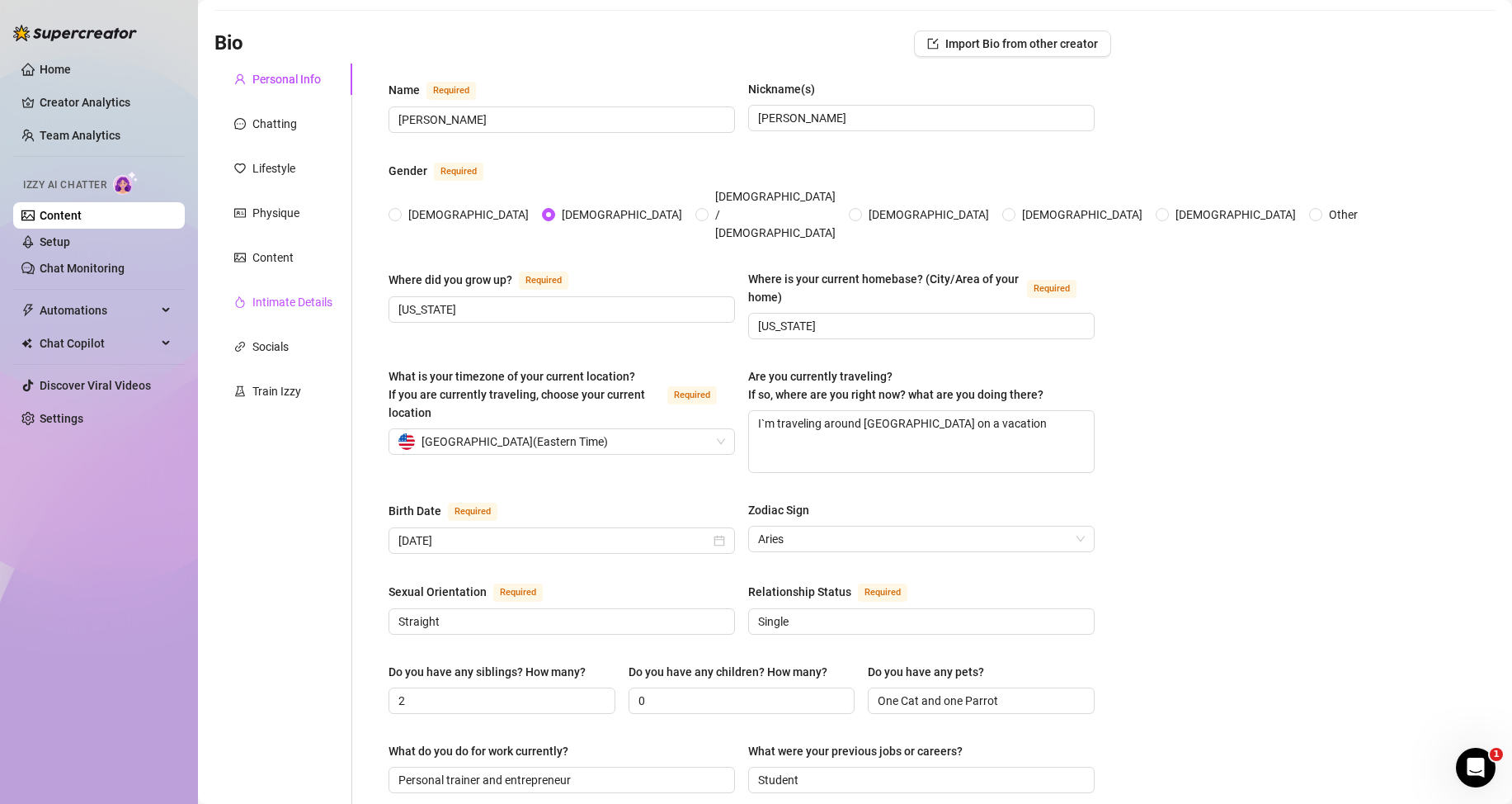
click at [270, 302] on div "Intimate Details" at bounding box center [292, 302] width 80 height 18
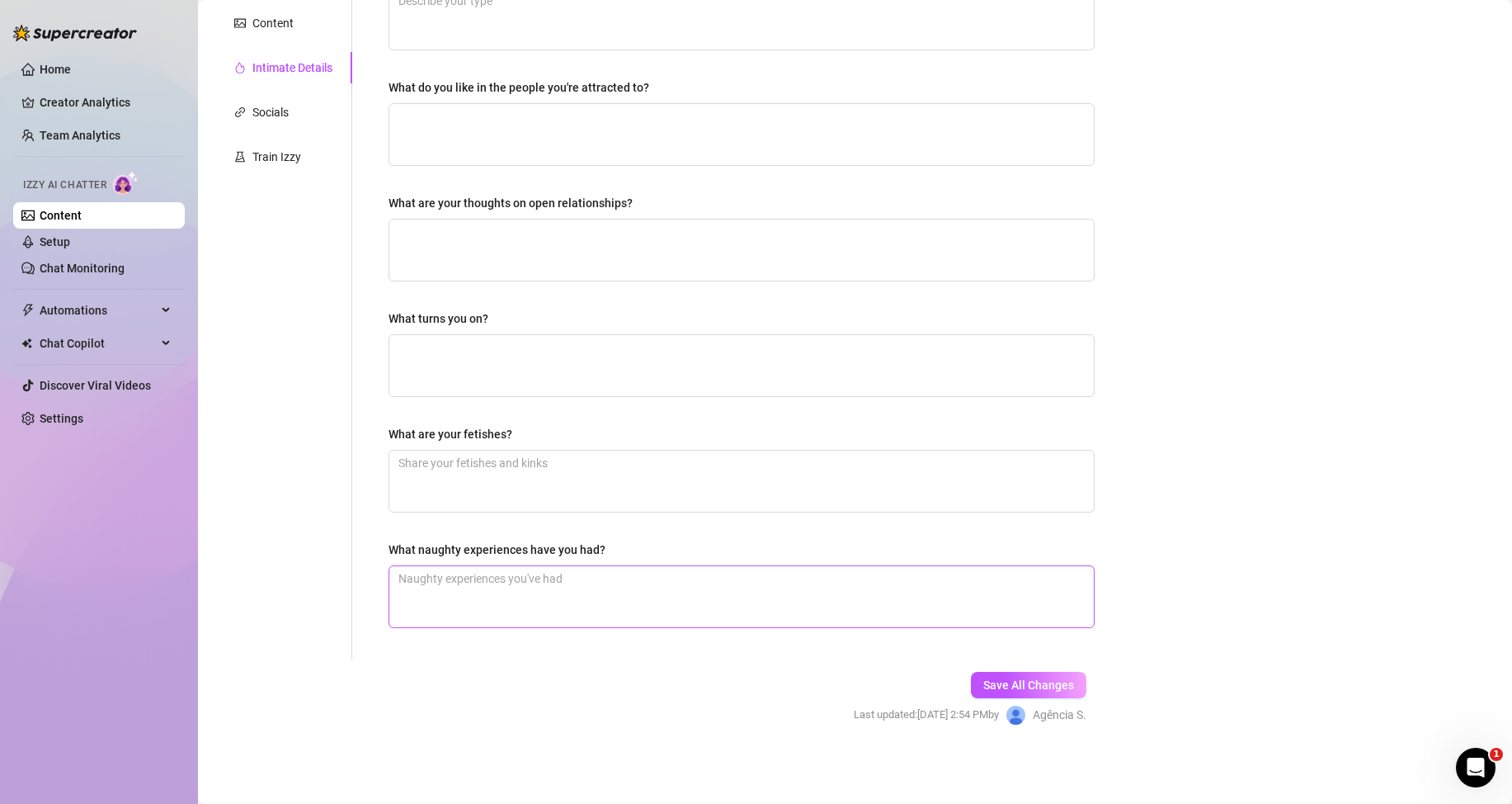
scroll to position [0, 0]
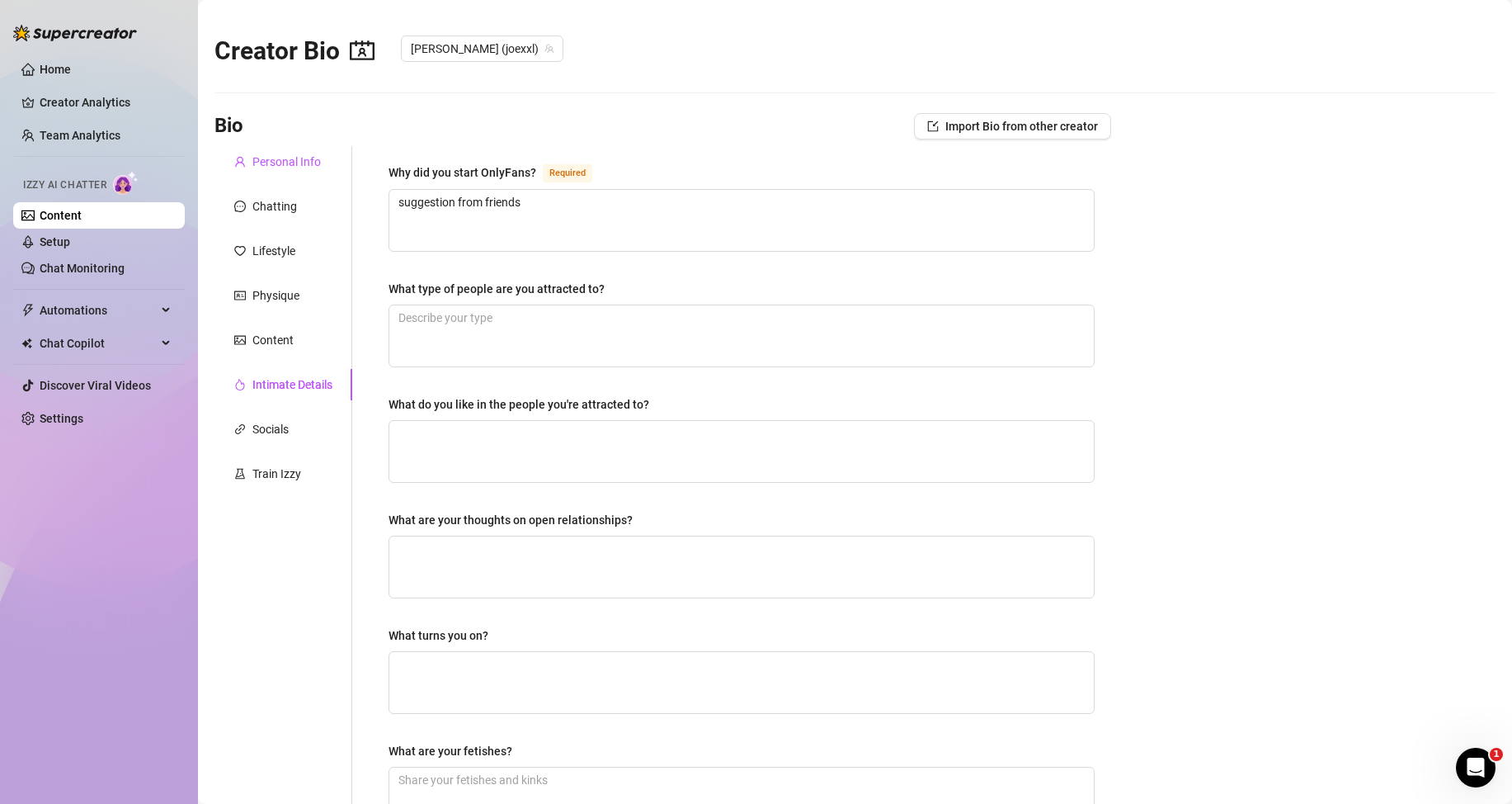
click at [288, 163] on div "Personal Info" at bounding box center [287, 162] width 69 height 18
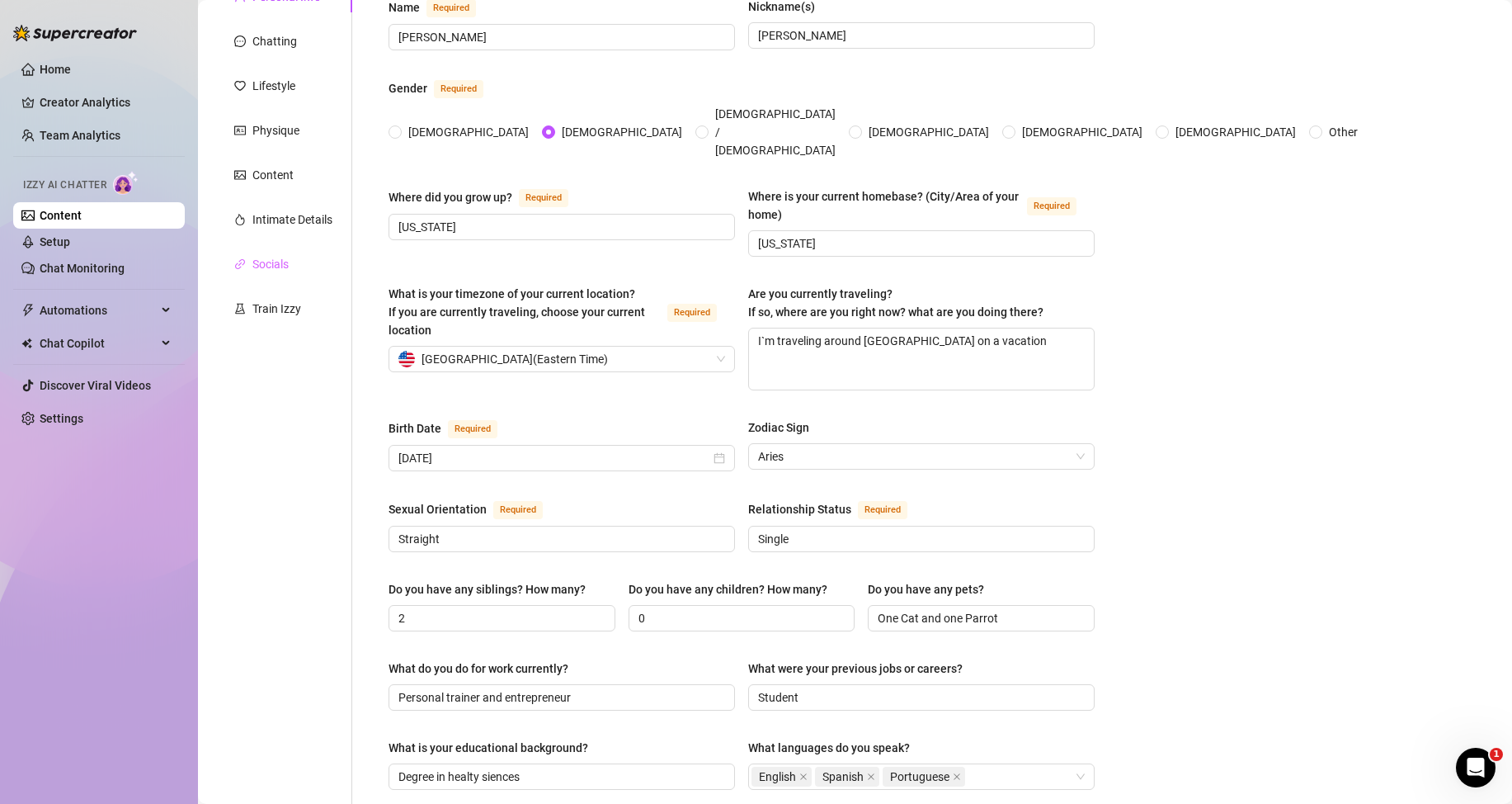
scroll to position [82, 0]
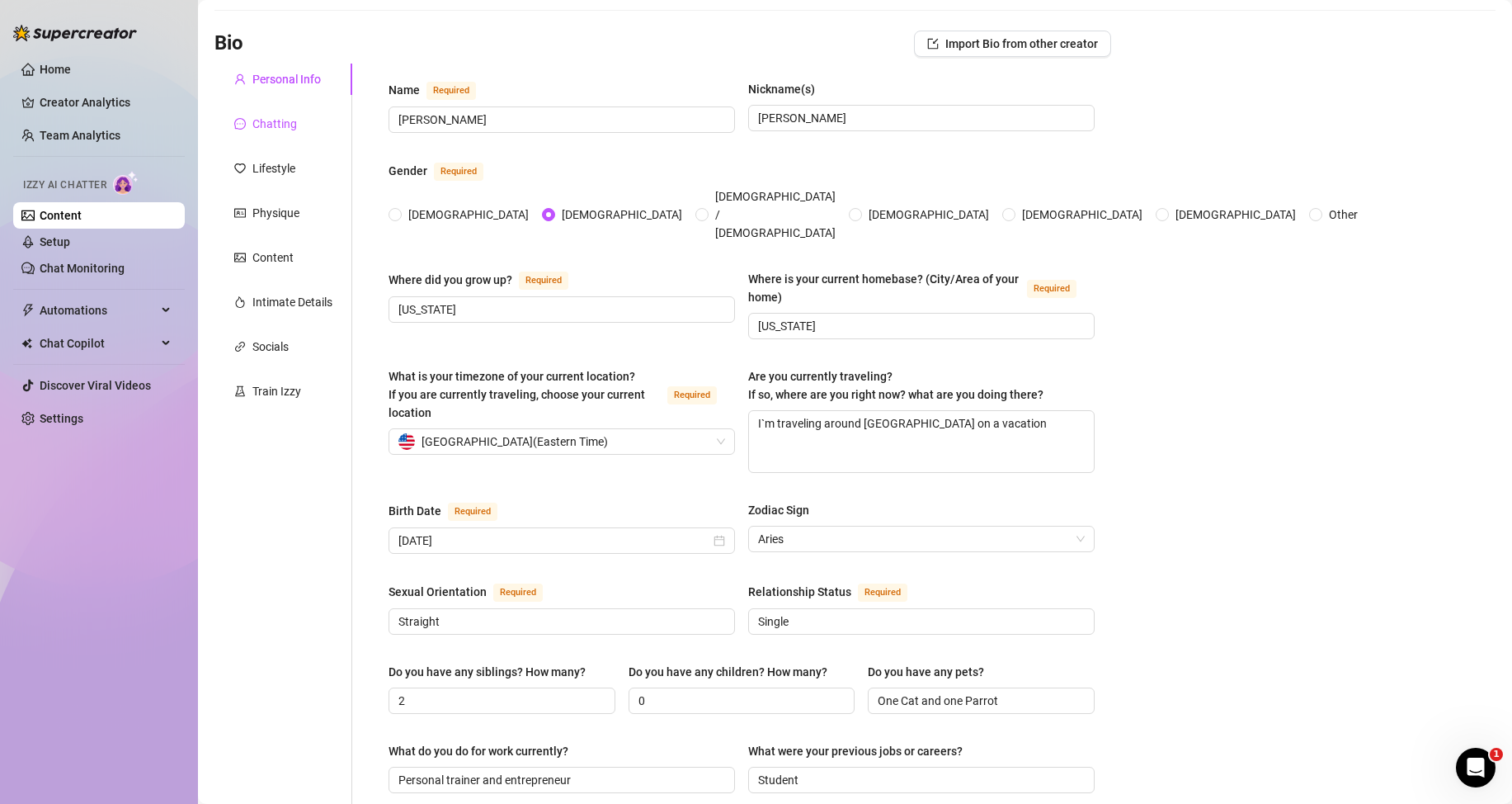
click at [259, 131] on div "Chatting" at bounding box center [274, 124] width 44 height 18
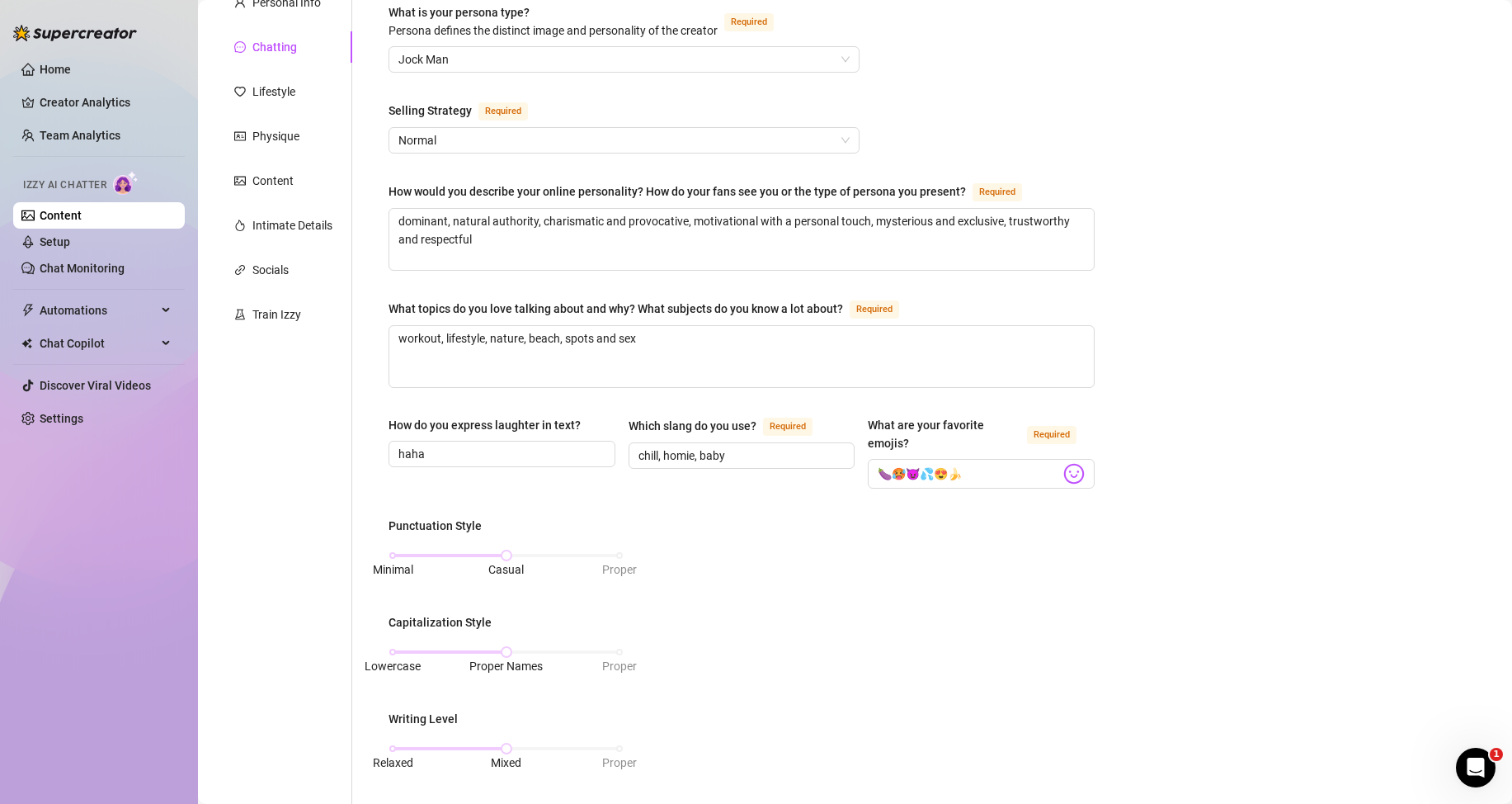
scroll to position [77, 0]
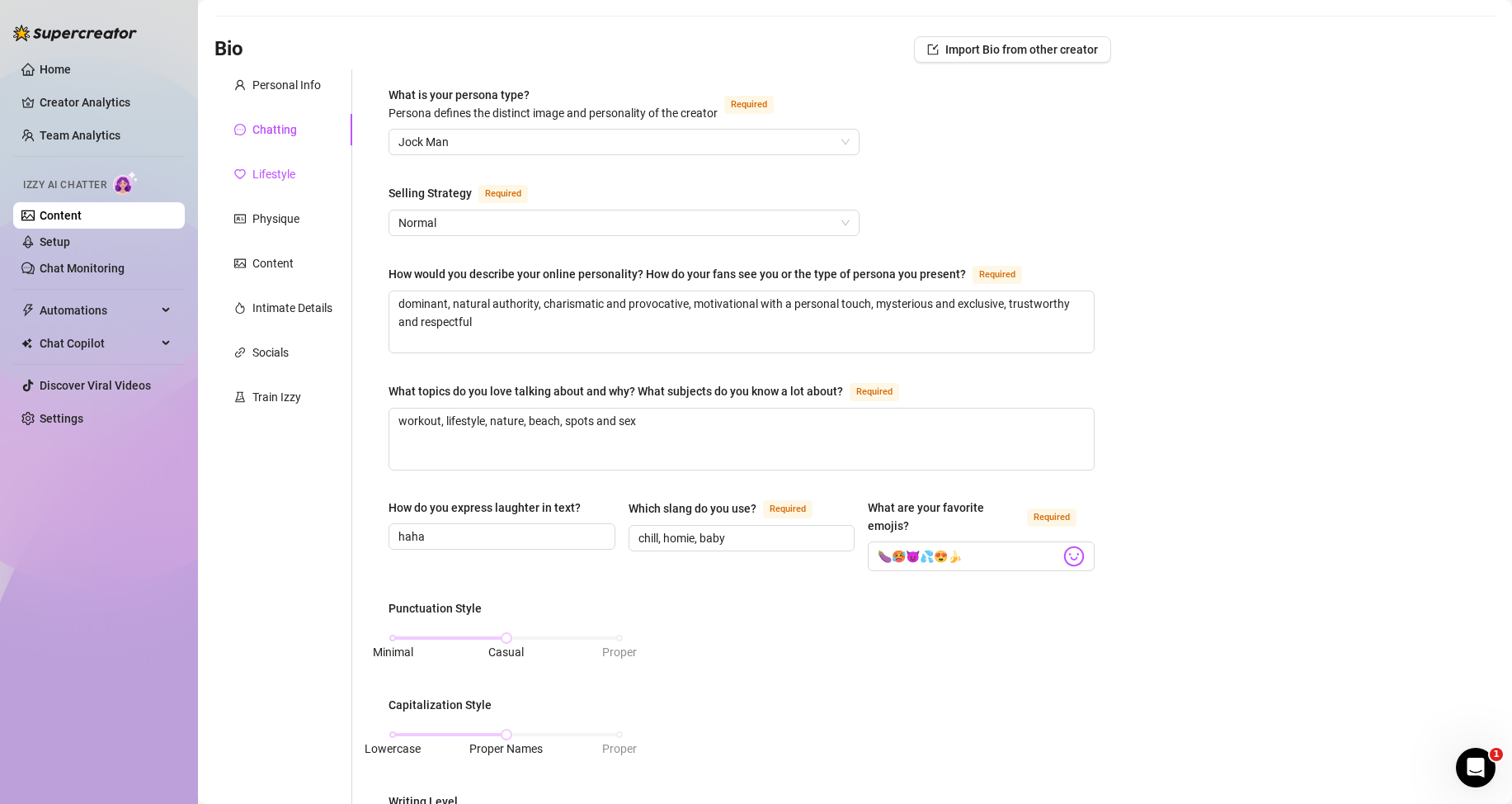
click at [284, 175] on div "Lifestyle" at bounding box center [273, 174] width 43 height 18
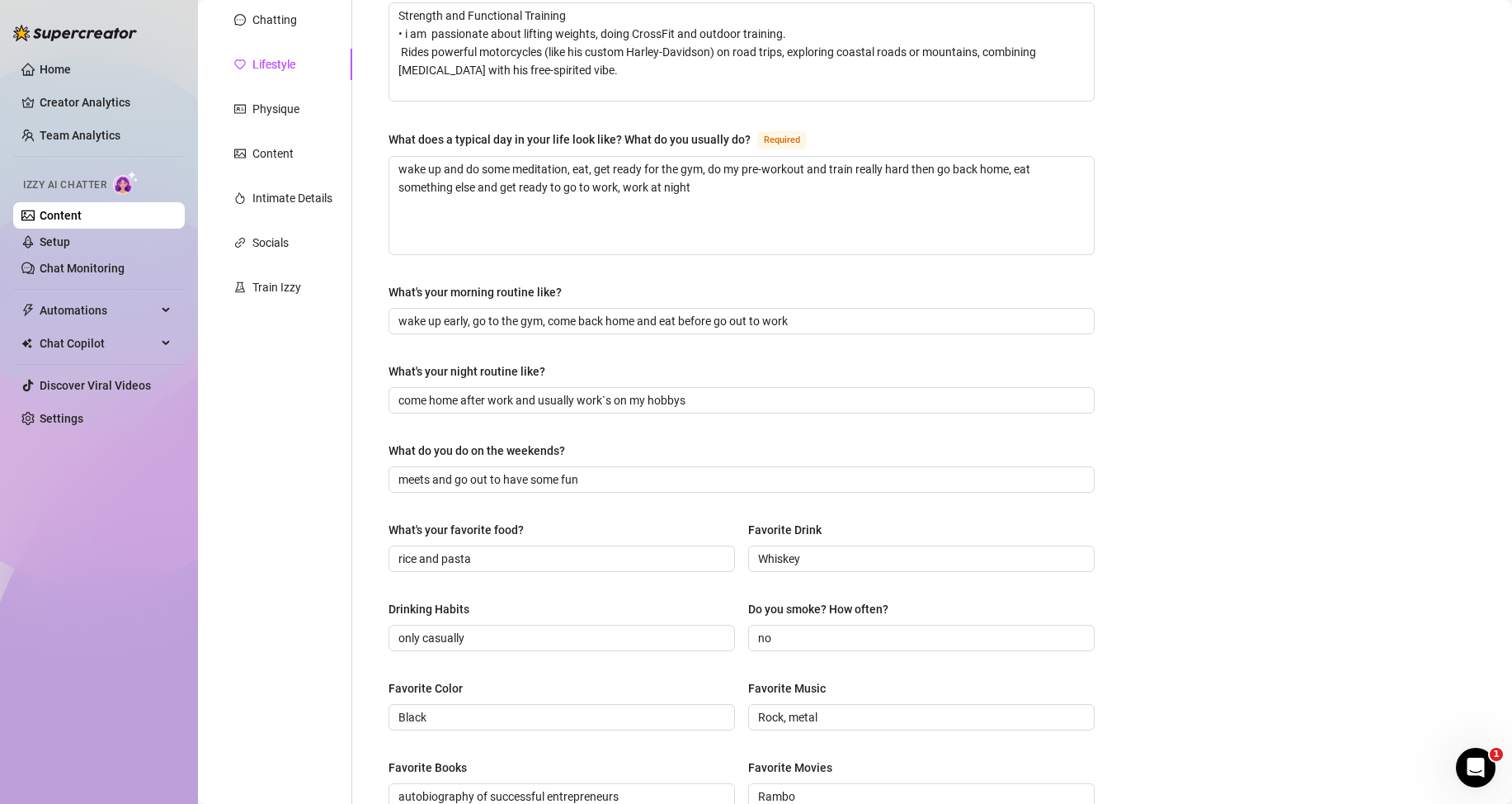
scroll to position [22, 0]
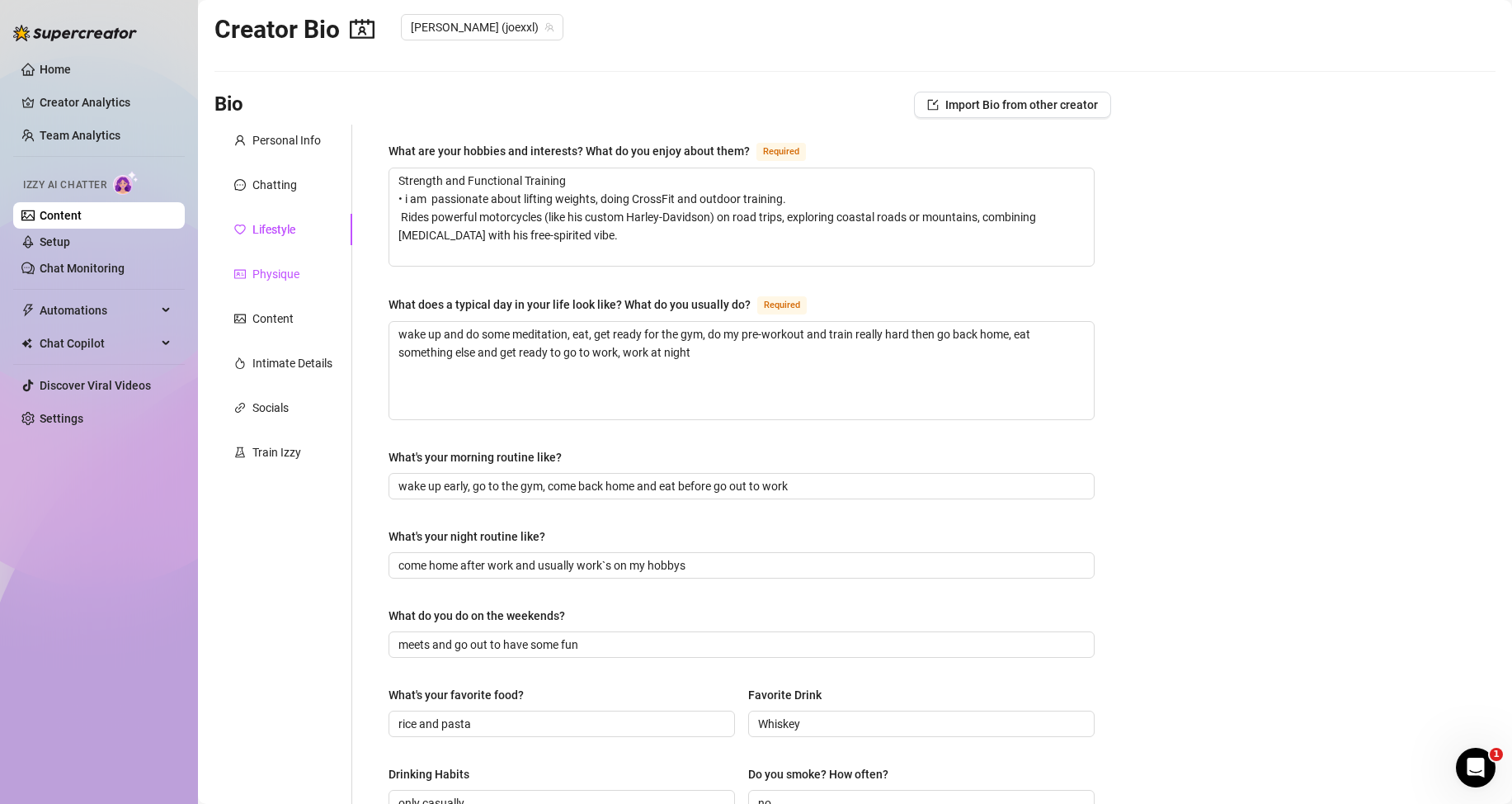
click at [261, 275] on div "Physique" at bounding box center [276, 274] width 47 height 18
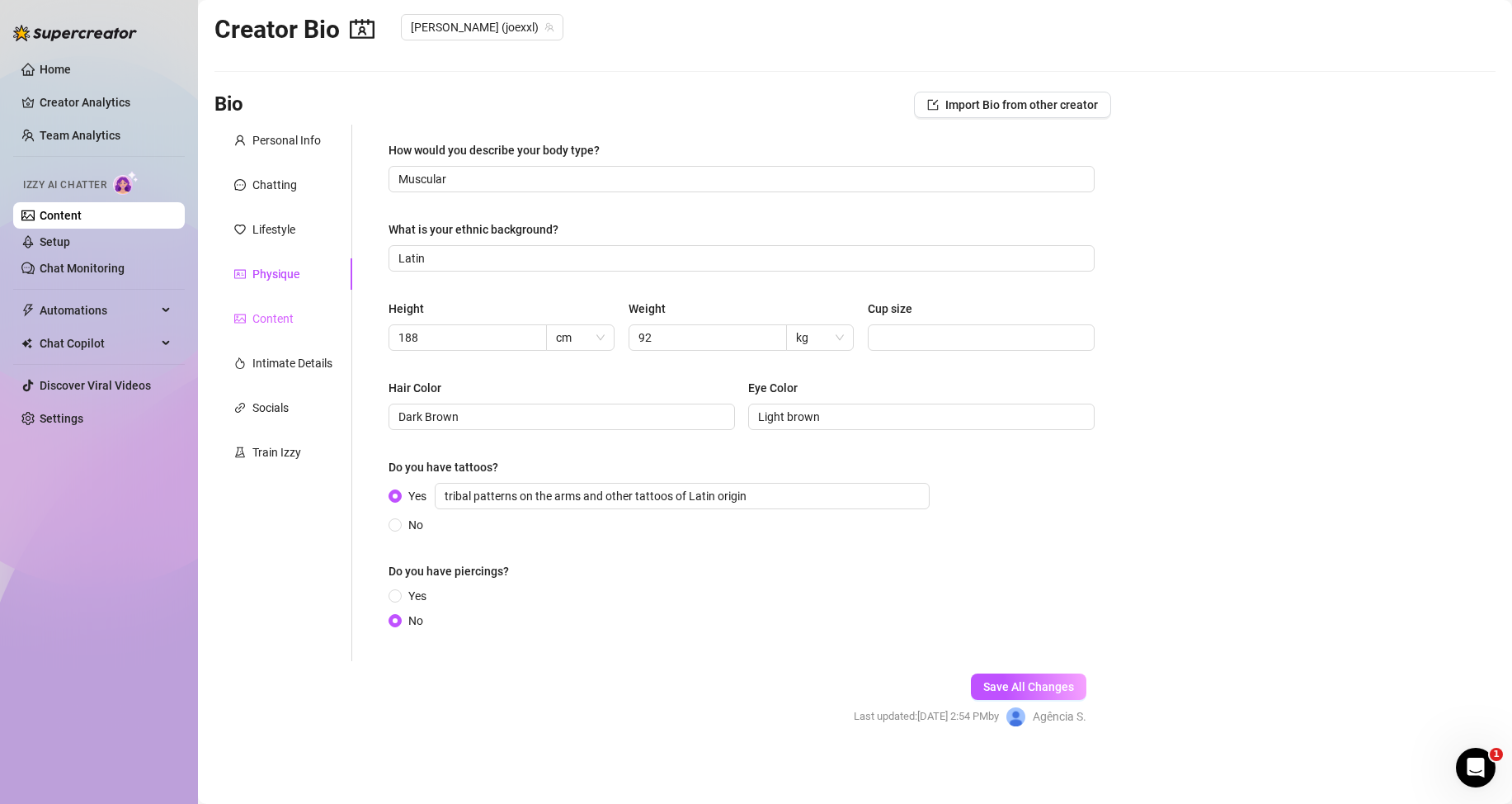
click at [297, 320] on div "Content" at bounding box center [283, 318] width 137 height 31
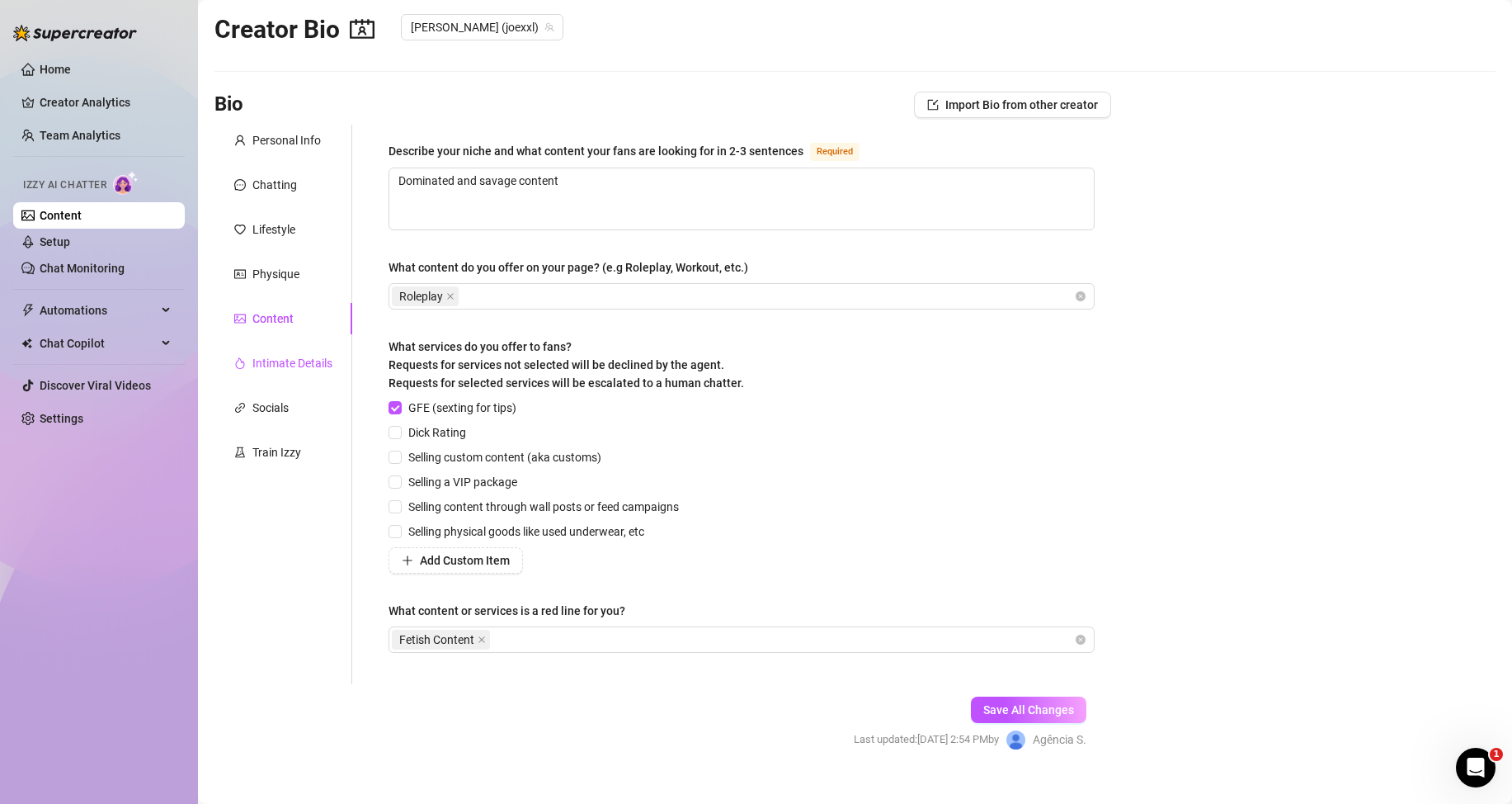
click at [296, 365] on div "Intimate Details" at bounding box center [292, 363] width 80 height 18
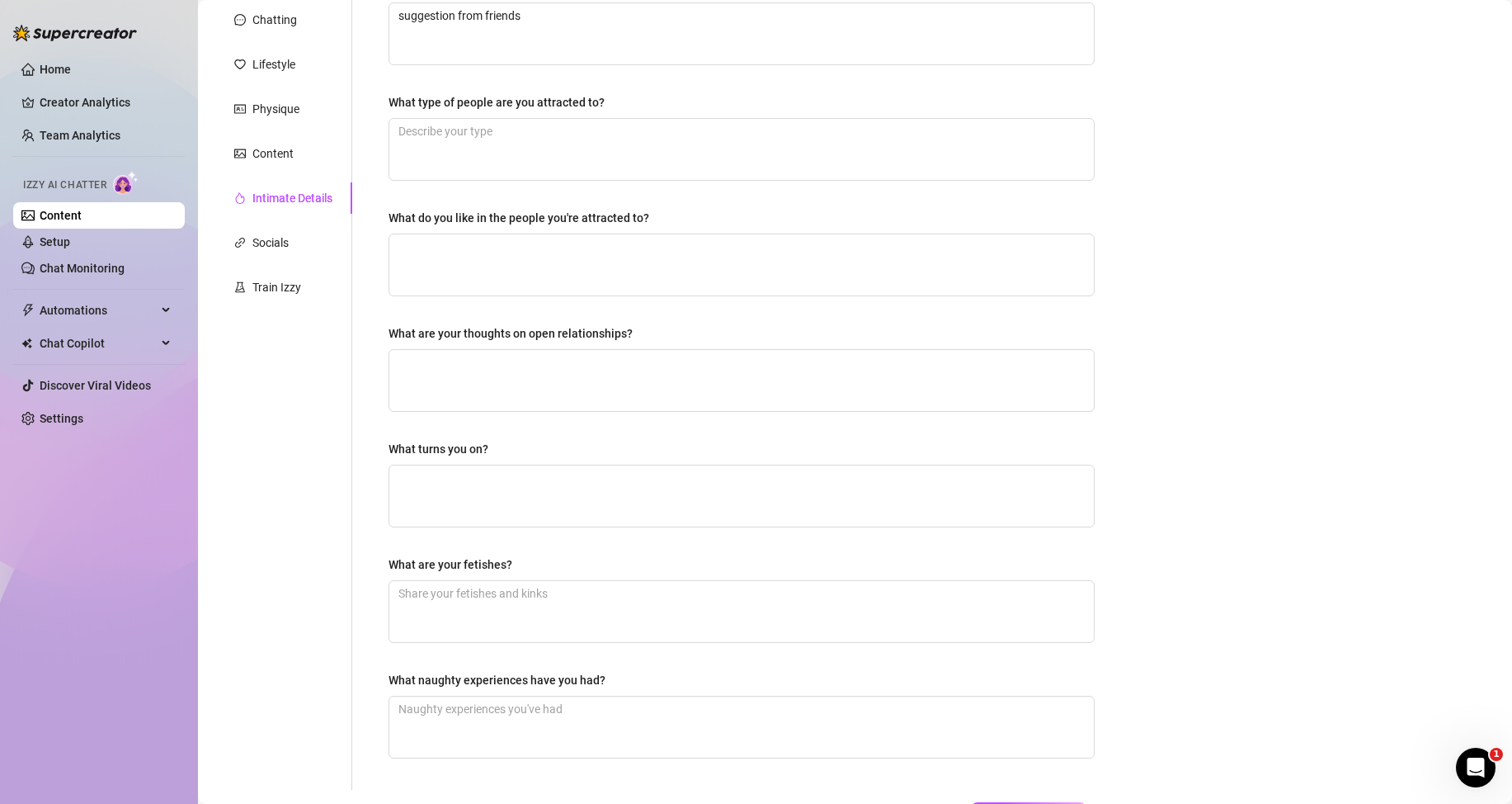
scroll to position [317, 0]
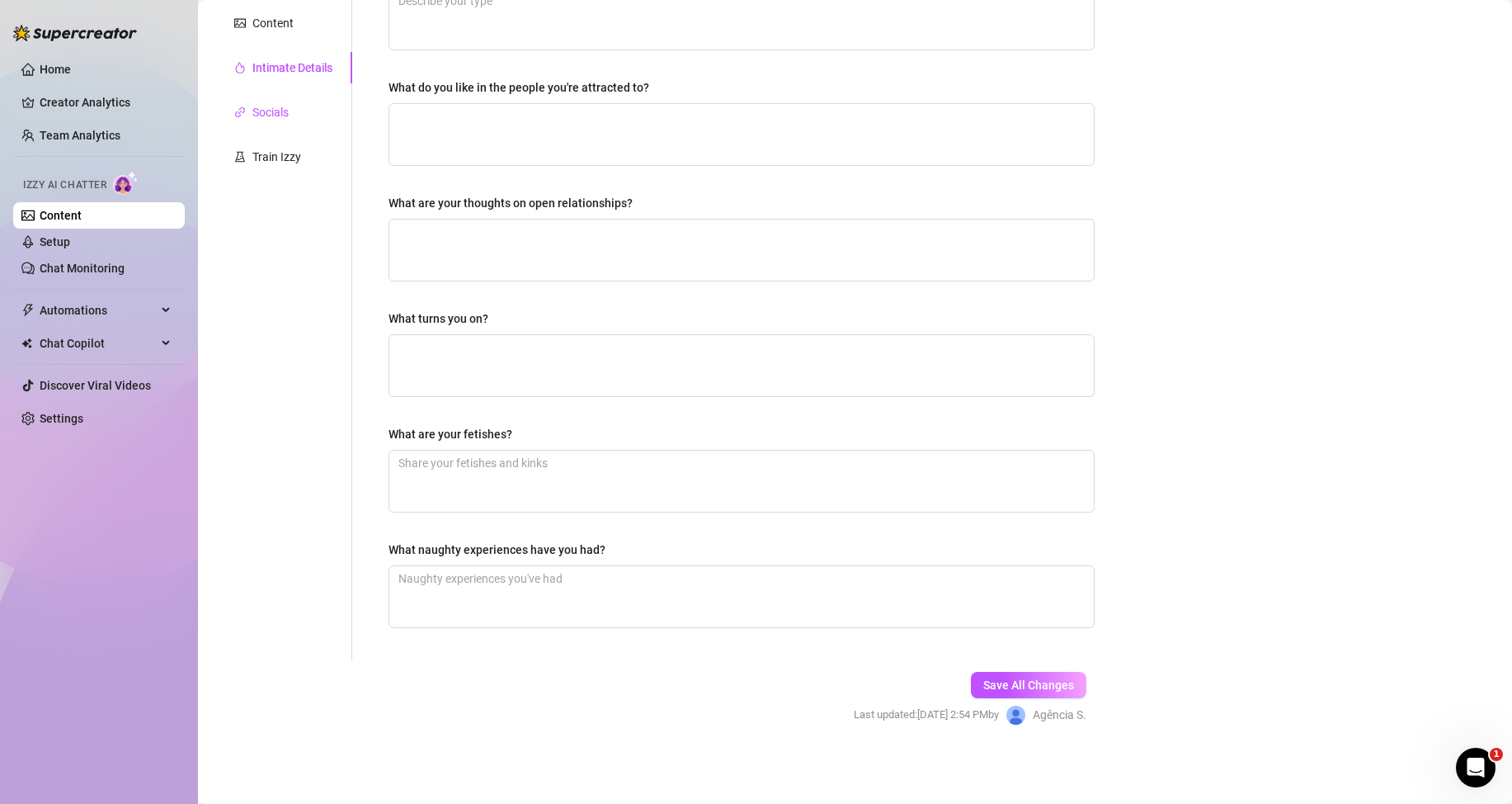
click at [268, 110] on div "Socials" at bounding box center [270, 112] width 36 height 18
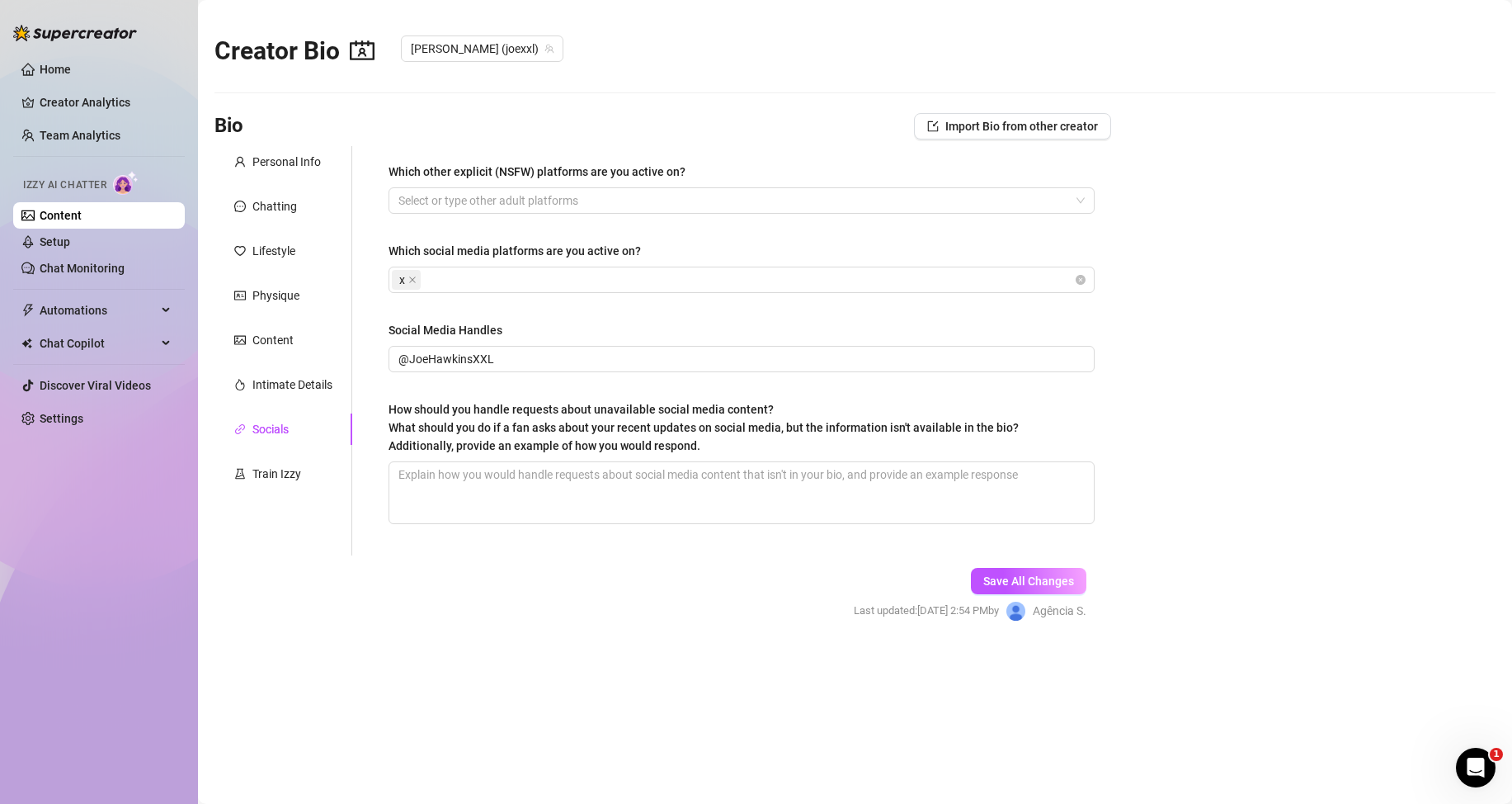
scroll to position [0, 0]
click at [1047, 589] on button "Save All Changes" at bounding box center [1028, 580] width 116 height 26
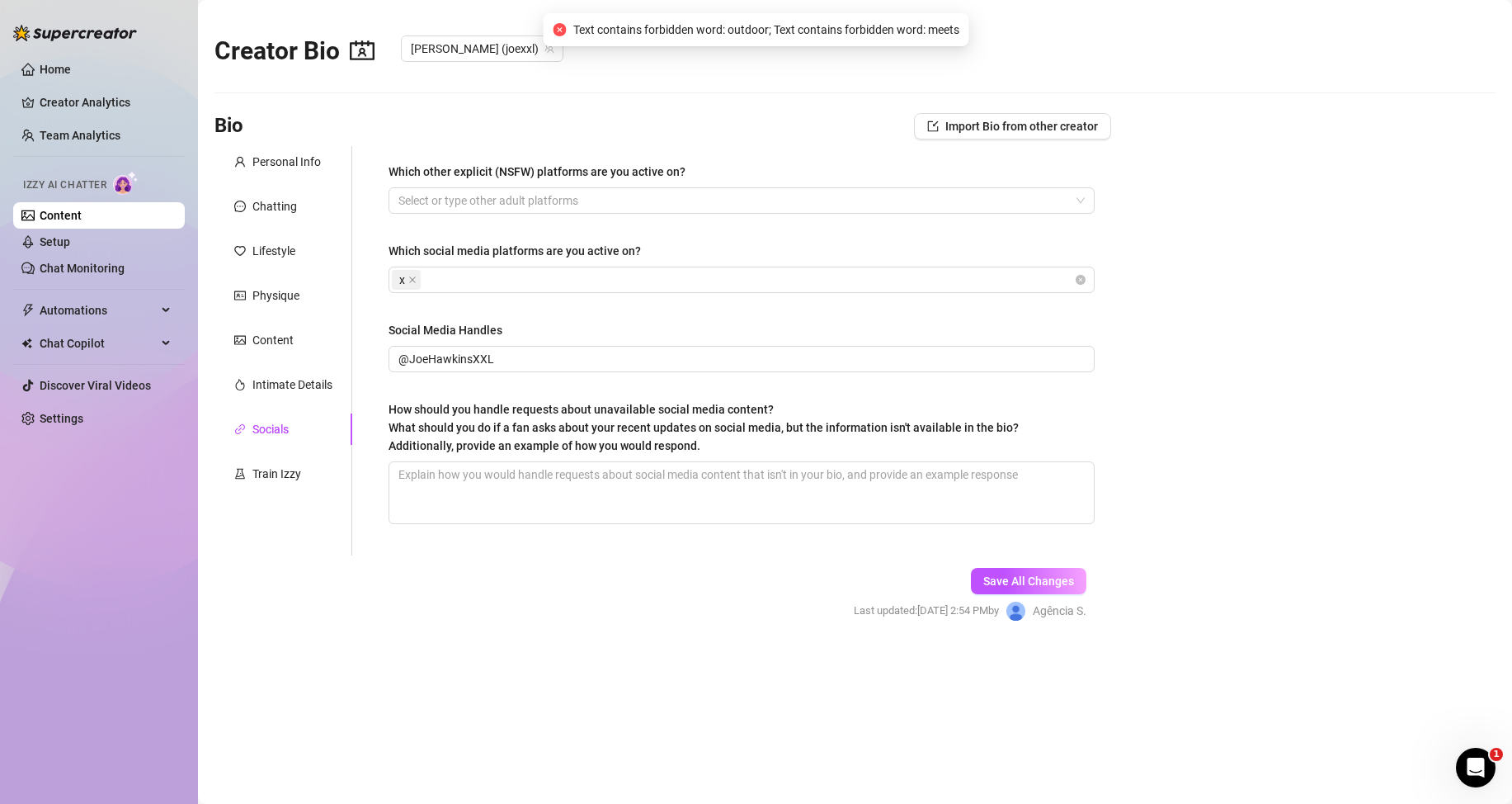
click at [774, 96] on main "Creator Bio [PERSON_NAME] (joexxl) Bio Import Bio from other creator Personal I…" at bounding box center [855, 402] width 1314 height 804
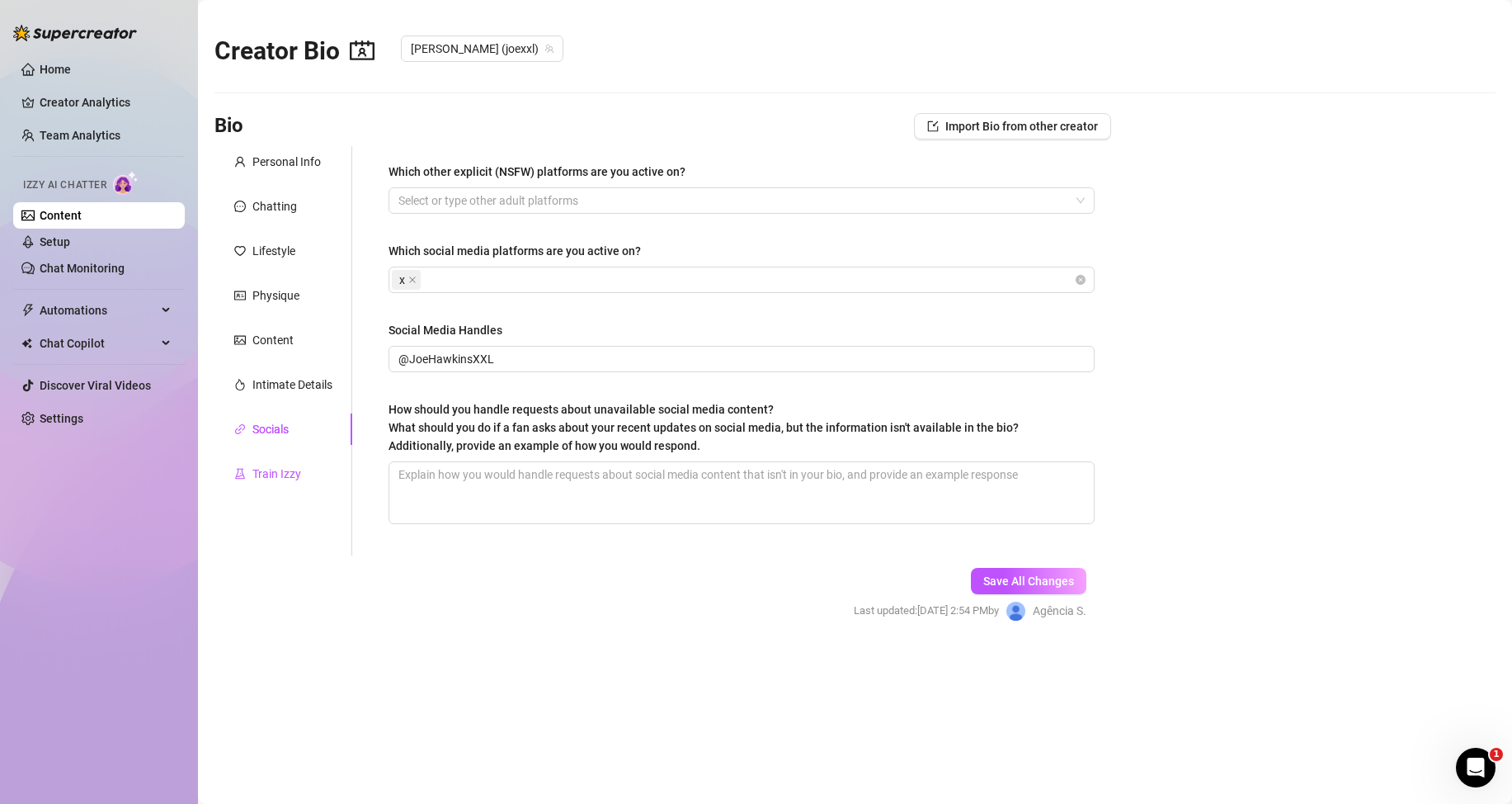
click at [289, 476] on div "Train Izzy" at bounding box center [277, 474] width 49 height 18
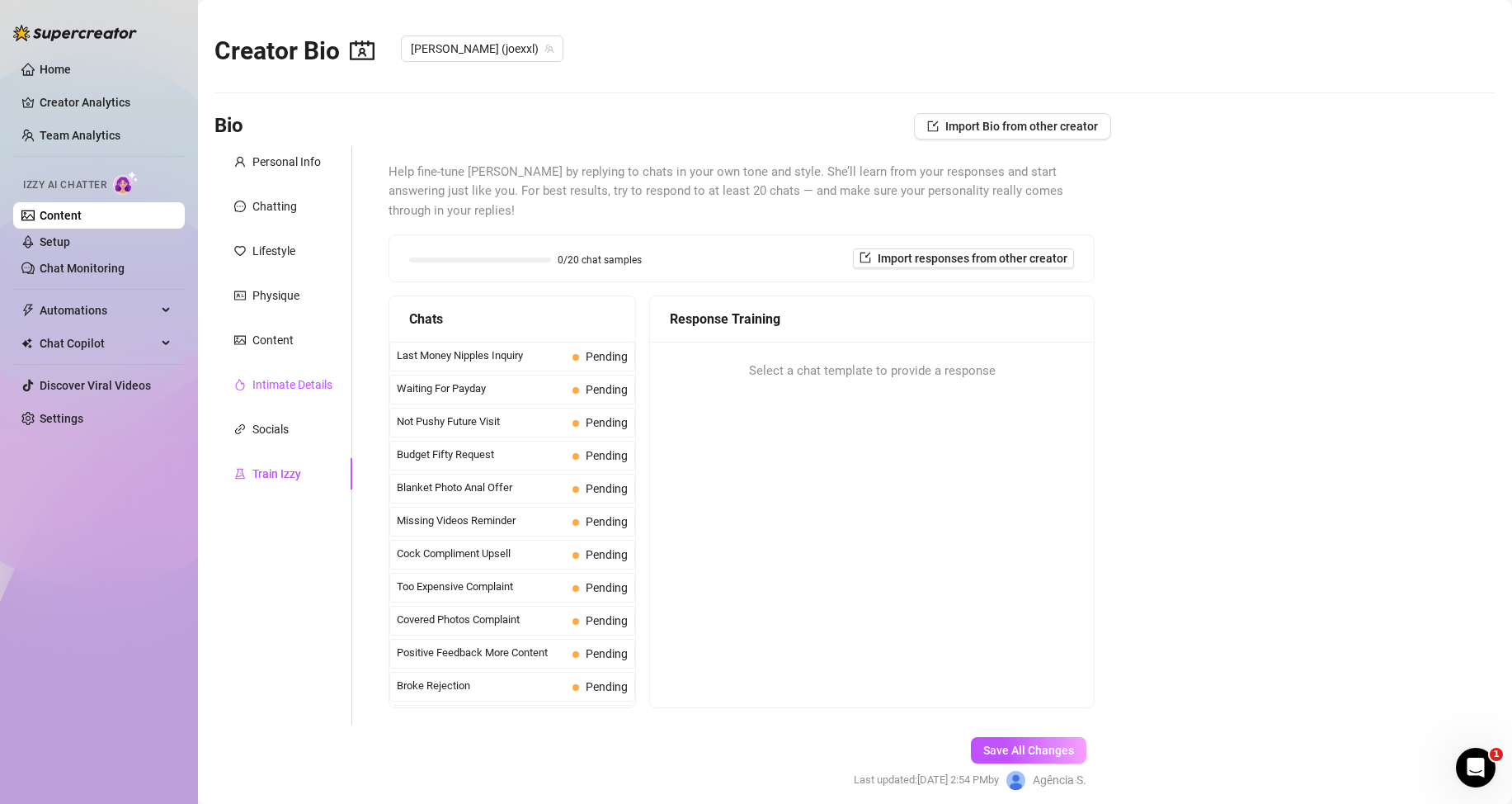
click at [287, 384] on div "Intimate Details" at bounding box center [292, 385] width 80 height 18
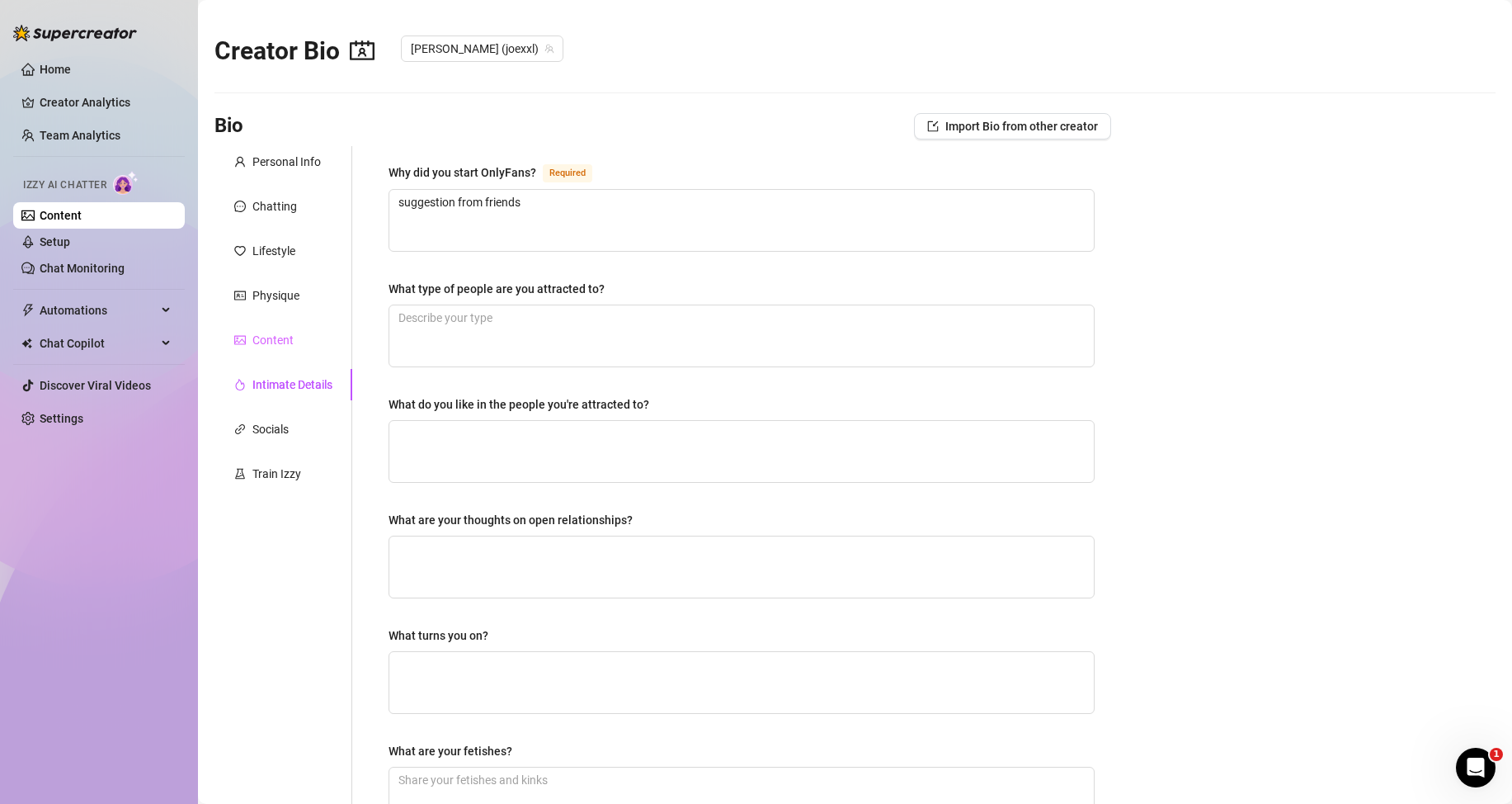
click at [294, 346] on div "Content" at bounding box center [283, 340] width 137 height 31
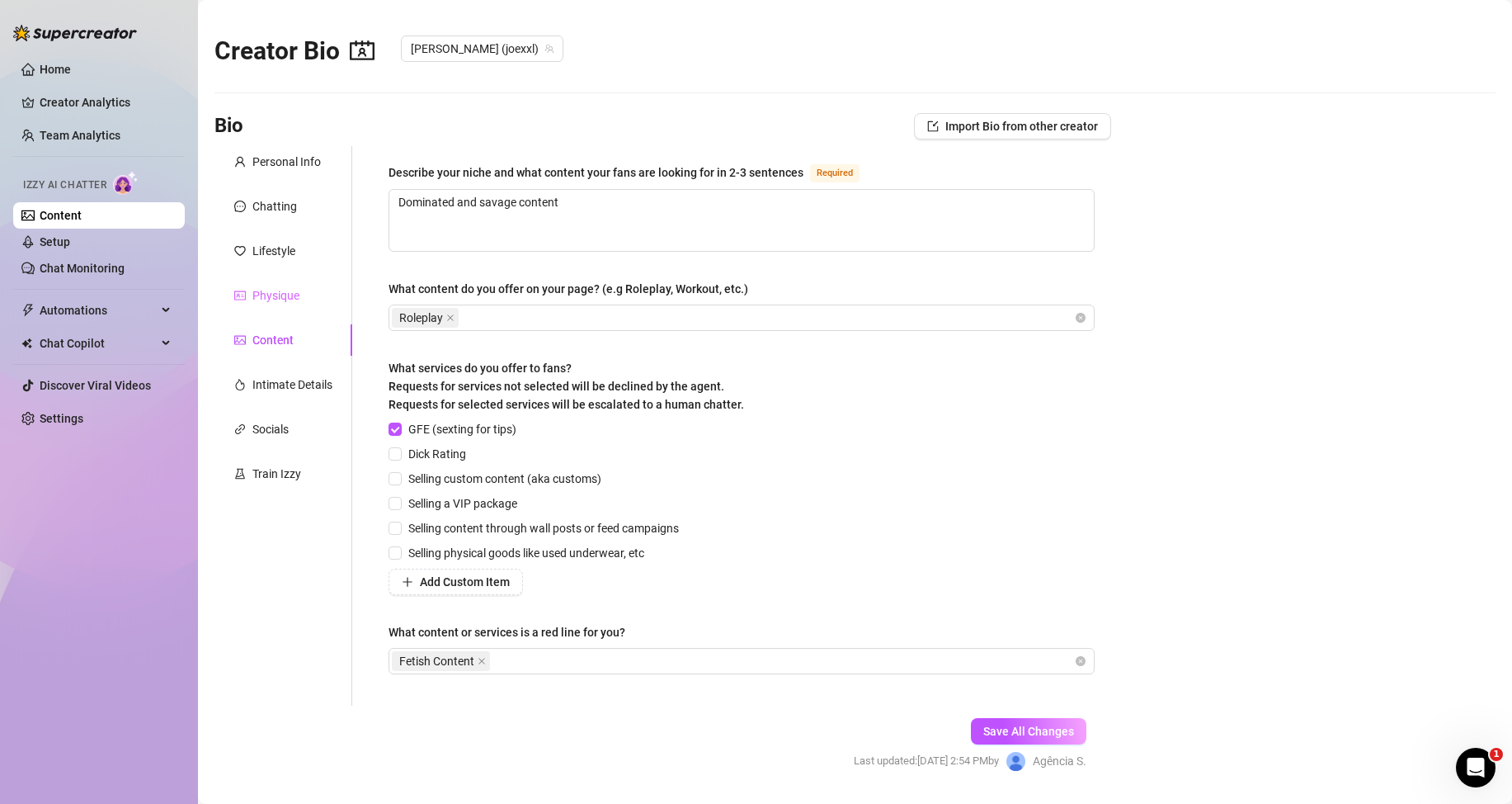
click at [253, 284] on div "Physique" at bounding box center [283, 295] width 137 height 31
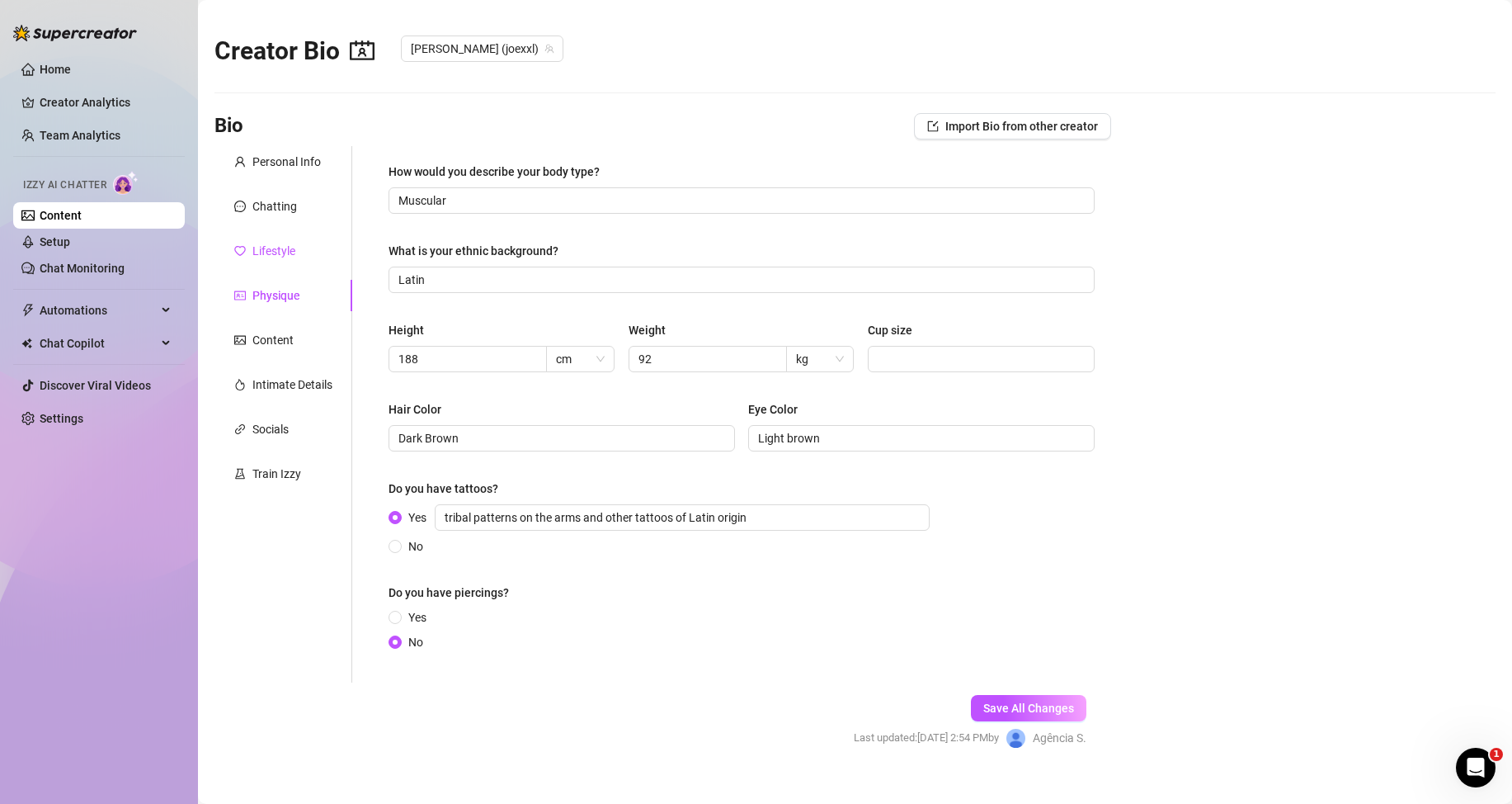
click at [270, 253] on div "Lifestyle" at bounding box center [273, 251] width 43 height 18
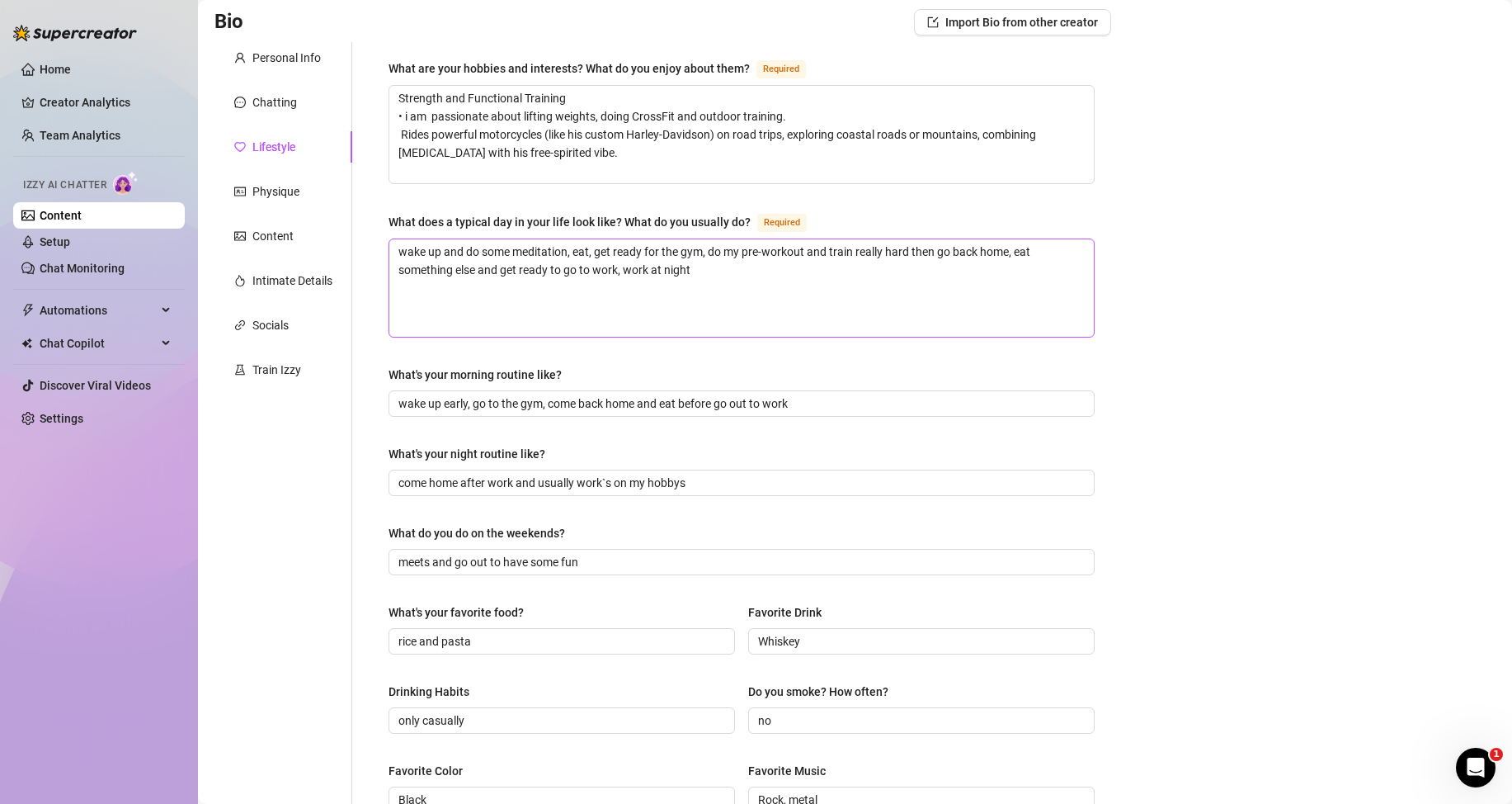
scroll to position [22, 0]
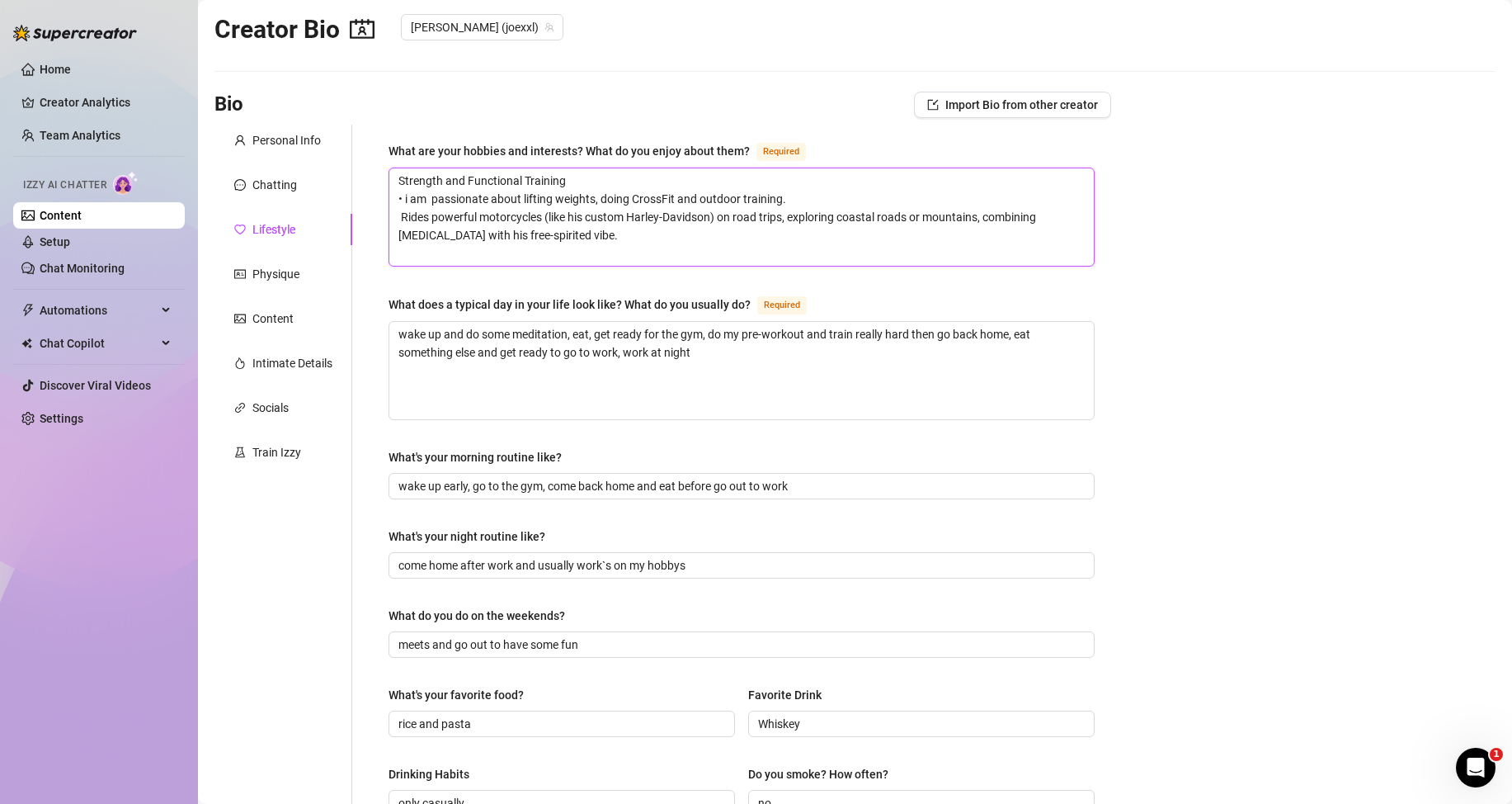
drag, startPoint x: 739, startPoint y: 198, endPoint x: 701, endPoint y: 199, distance: 38.0
click at [701, 199] on textarea "Strength and Functional Training • i am passionate about lifting weights, doing…" at bounding box center [742, 217] width 705 height 97
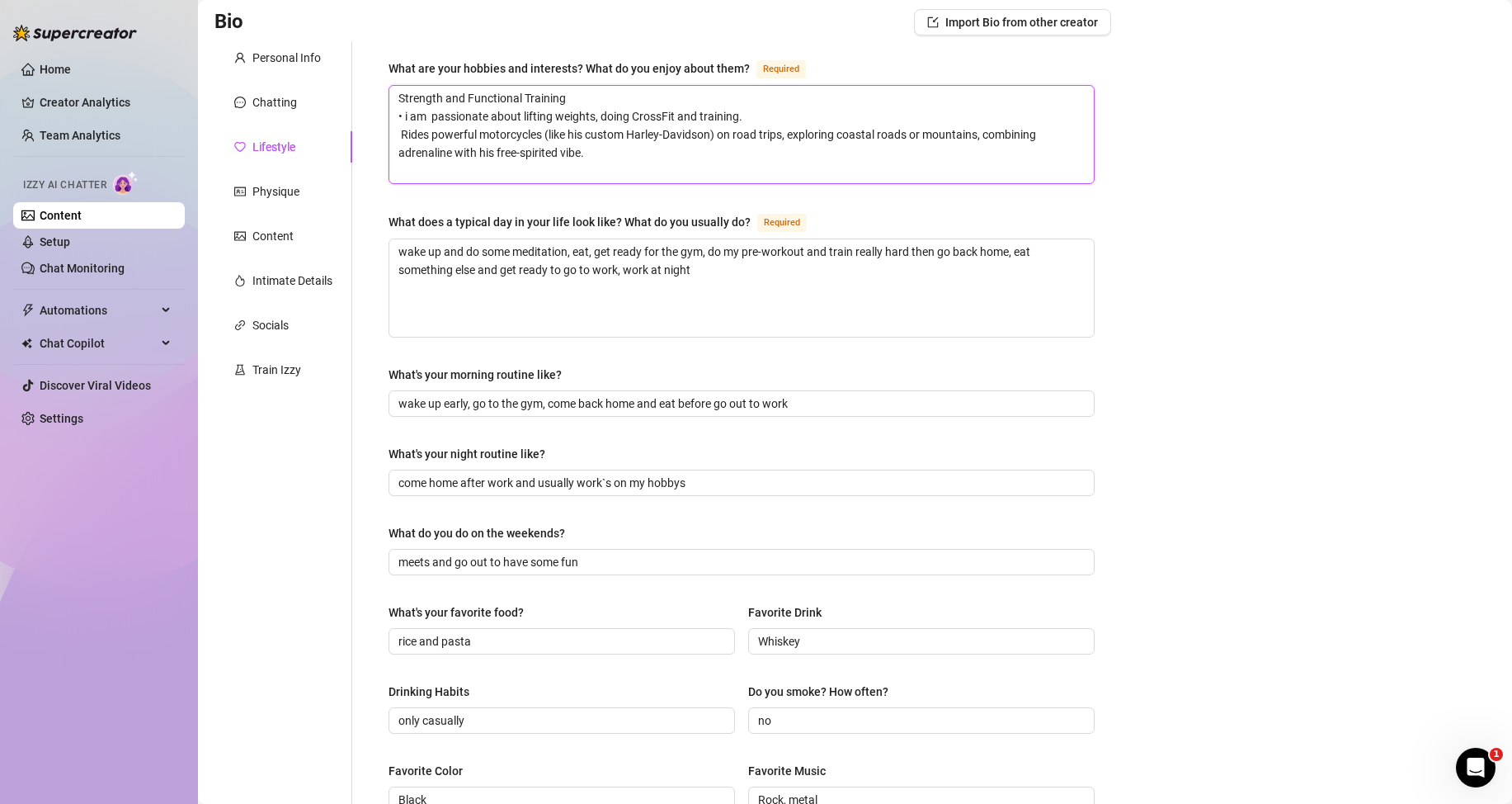
scroll to position [0, 0]
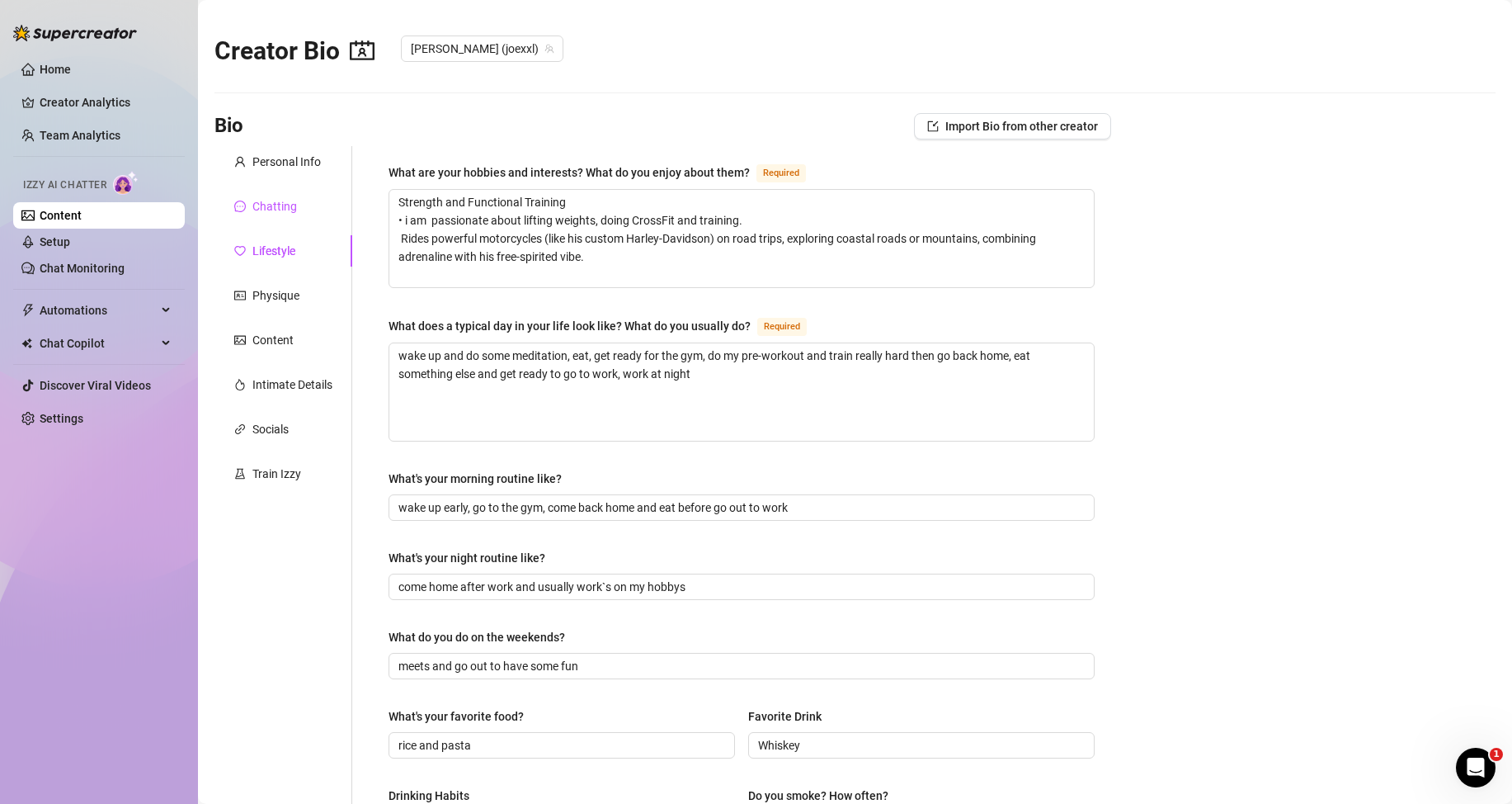
click at [289, 206] on div "Chatting" at bounding box center [274, 206] width 44 height 18
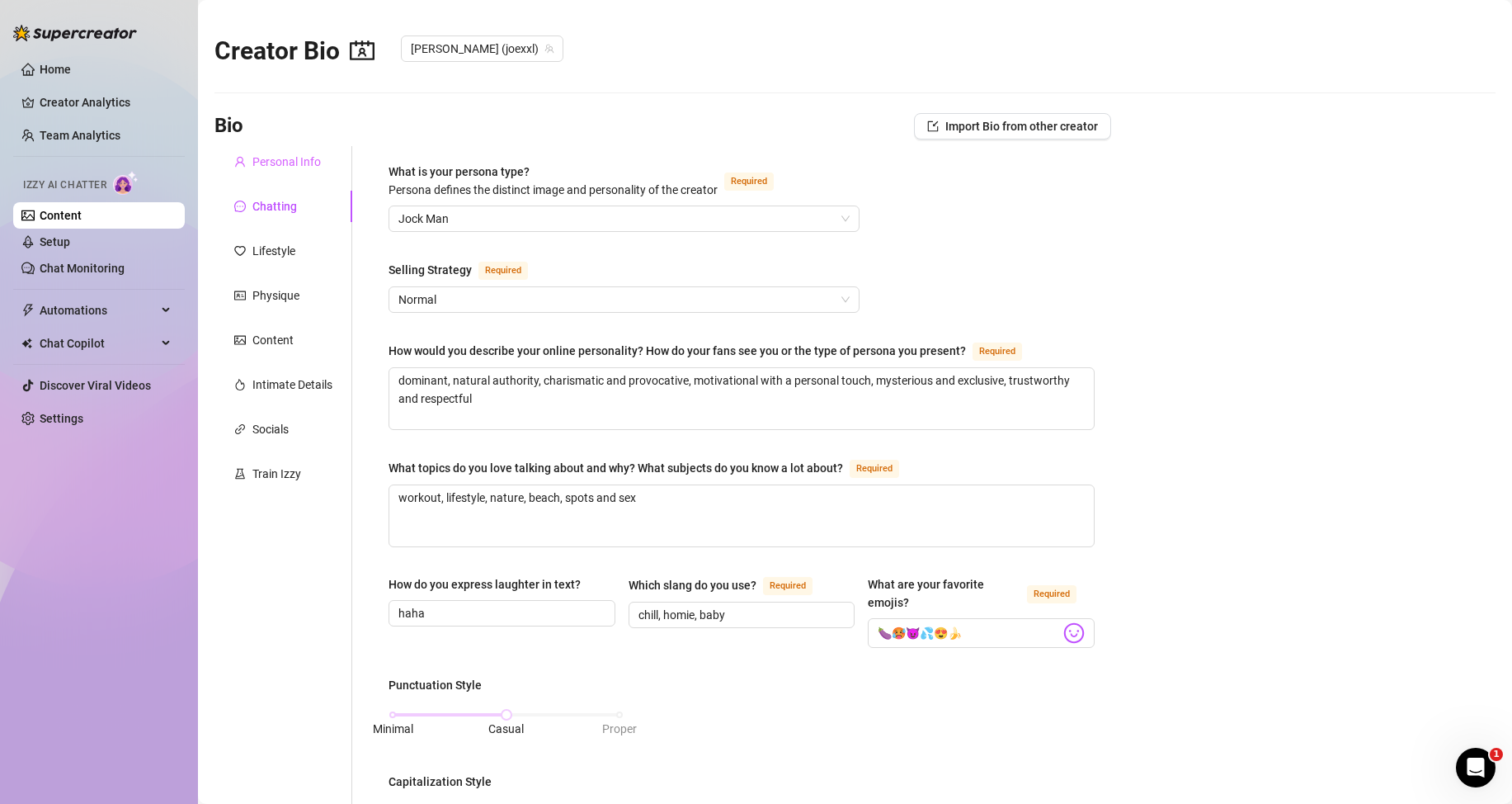
click at [300, 148] on div "Personal Info" at bounding box center [283, 161] width 137 height 31
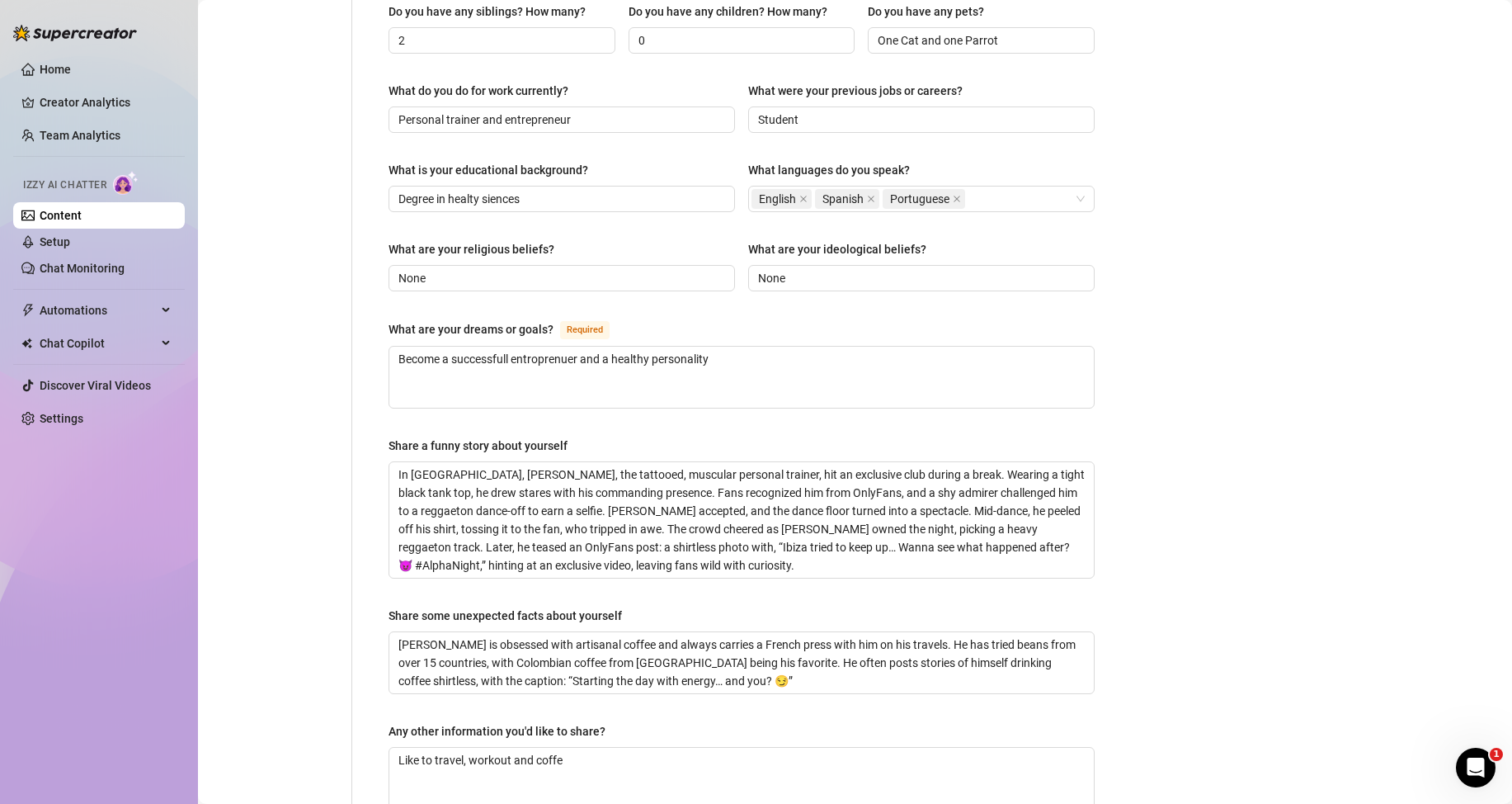
scroll to position [896, 0]
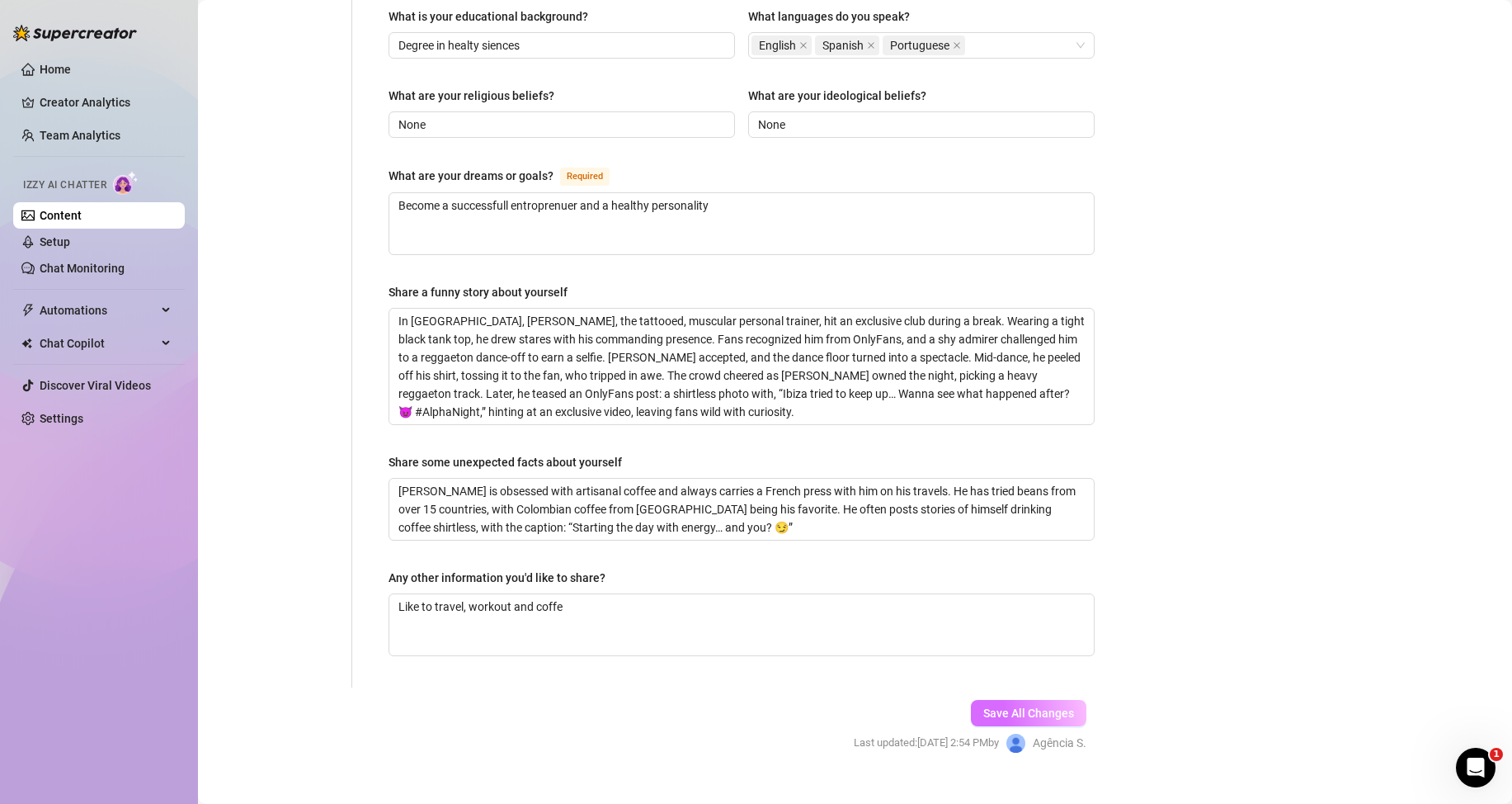
click at [1007, 706] on span "Save All Changes" at bounding box center [1028, 713] width 91 height 13
click at [1012, 706] on span "Save All Changes" at bounding box center [1028, 713] width 91 height 13
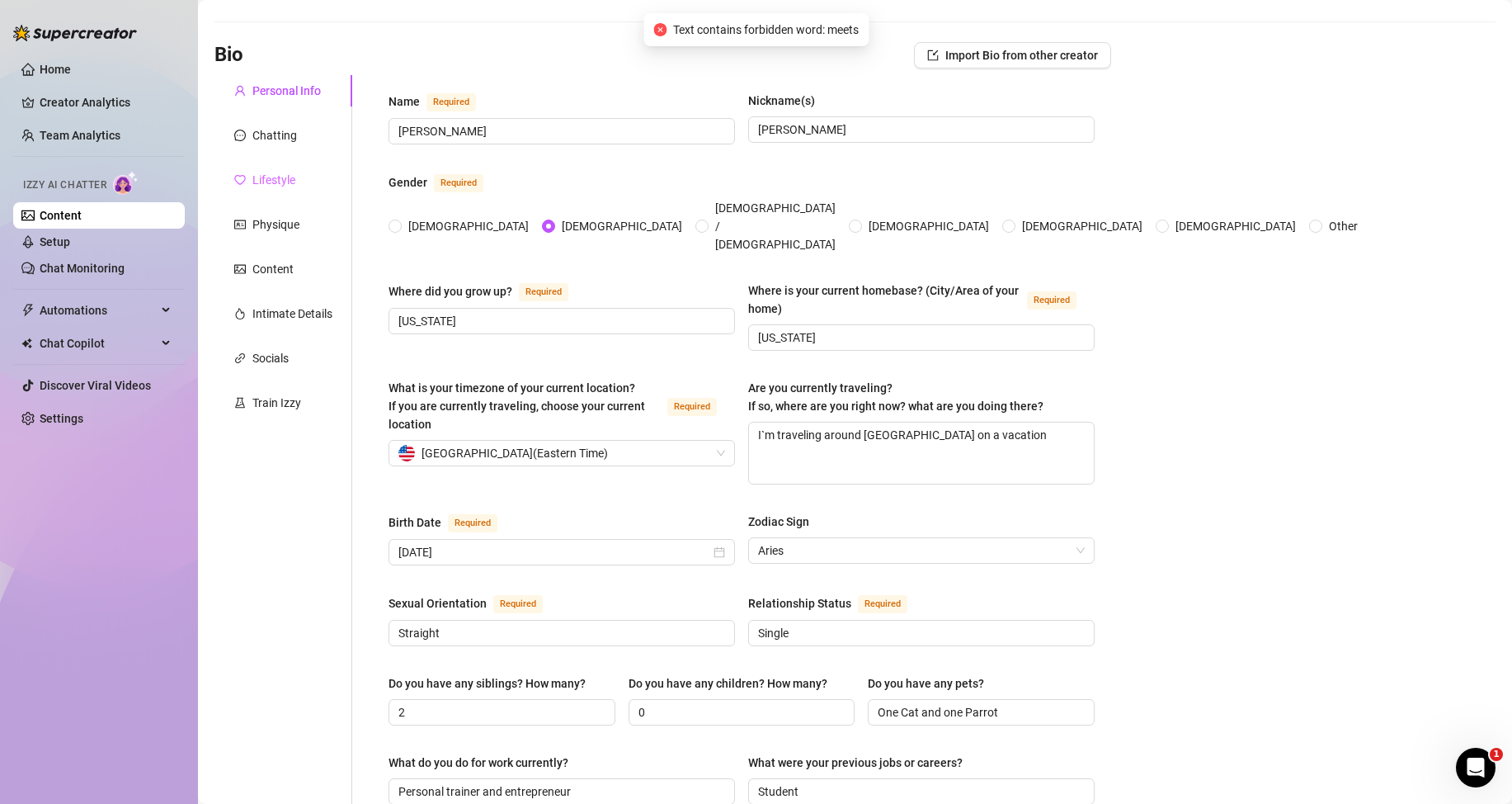
scroll to position [0, 0]
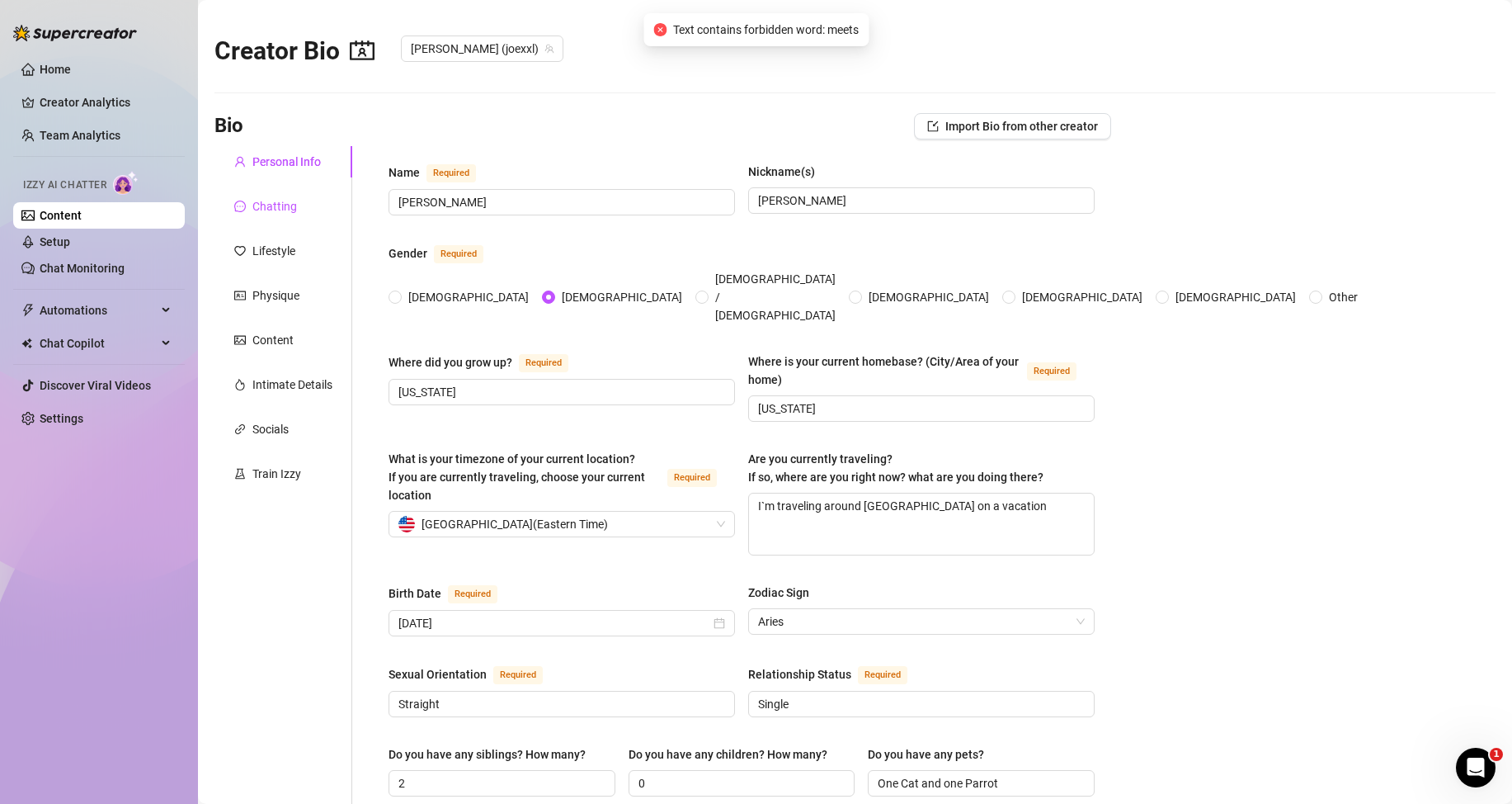
click at [265, 202] on div "Chatting" at bounding box center [274, 206] width 44 height 18
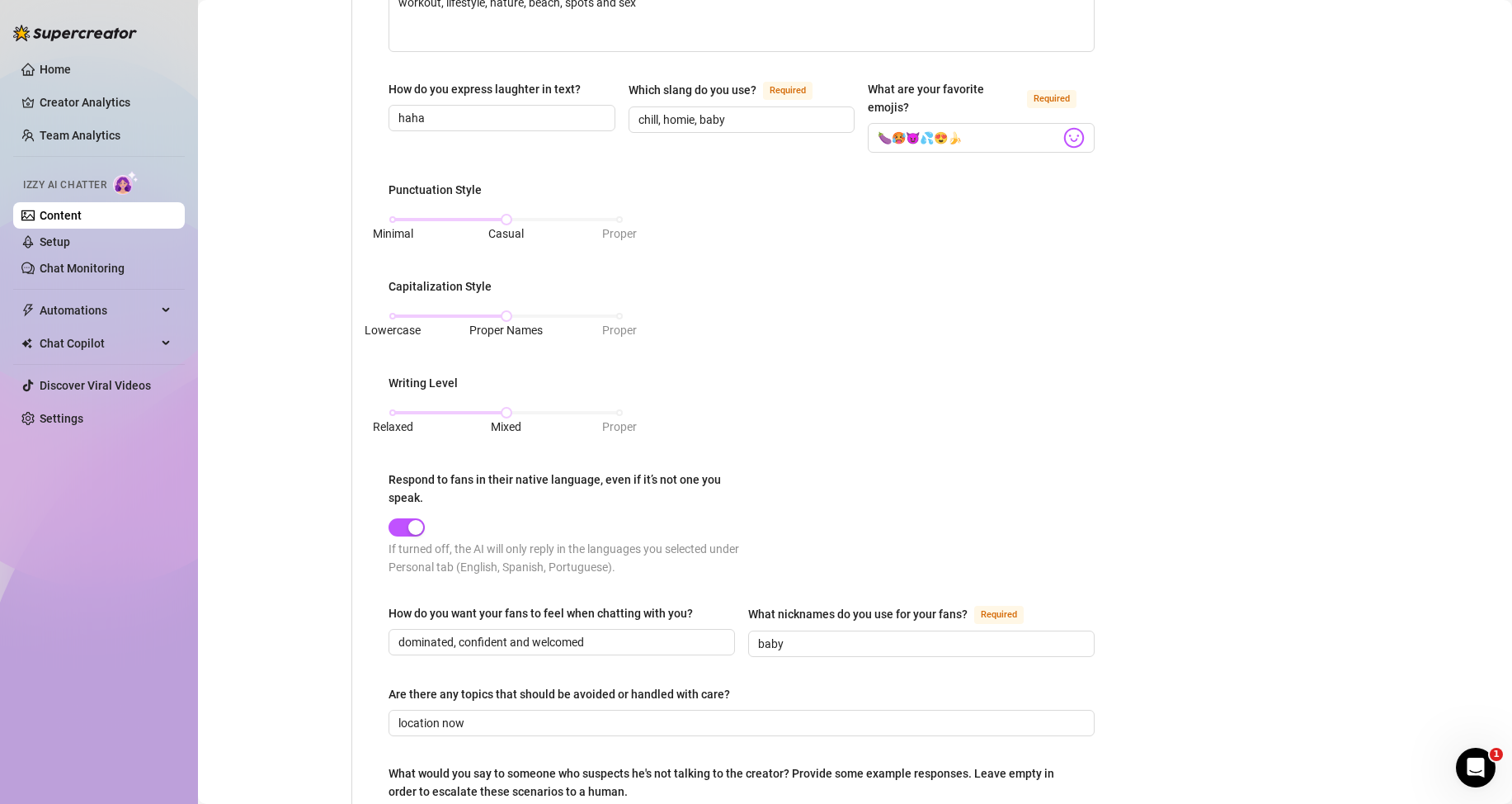
scroll to position [660, 0]
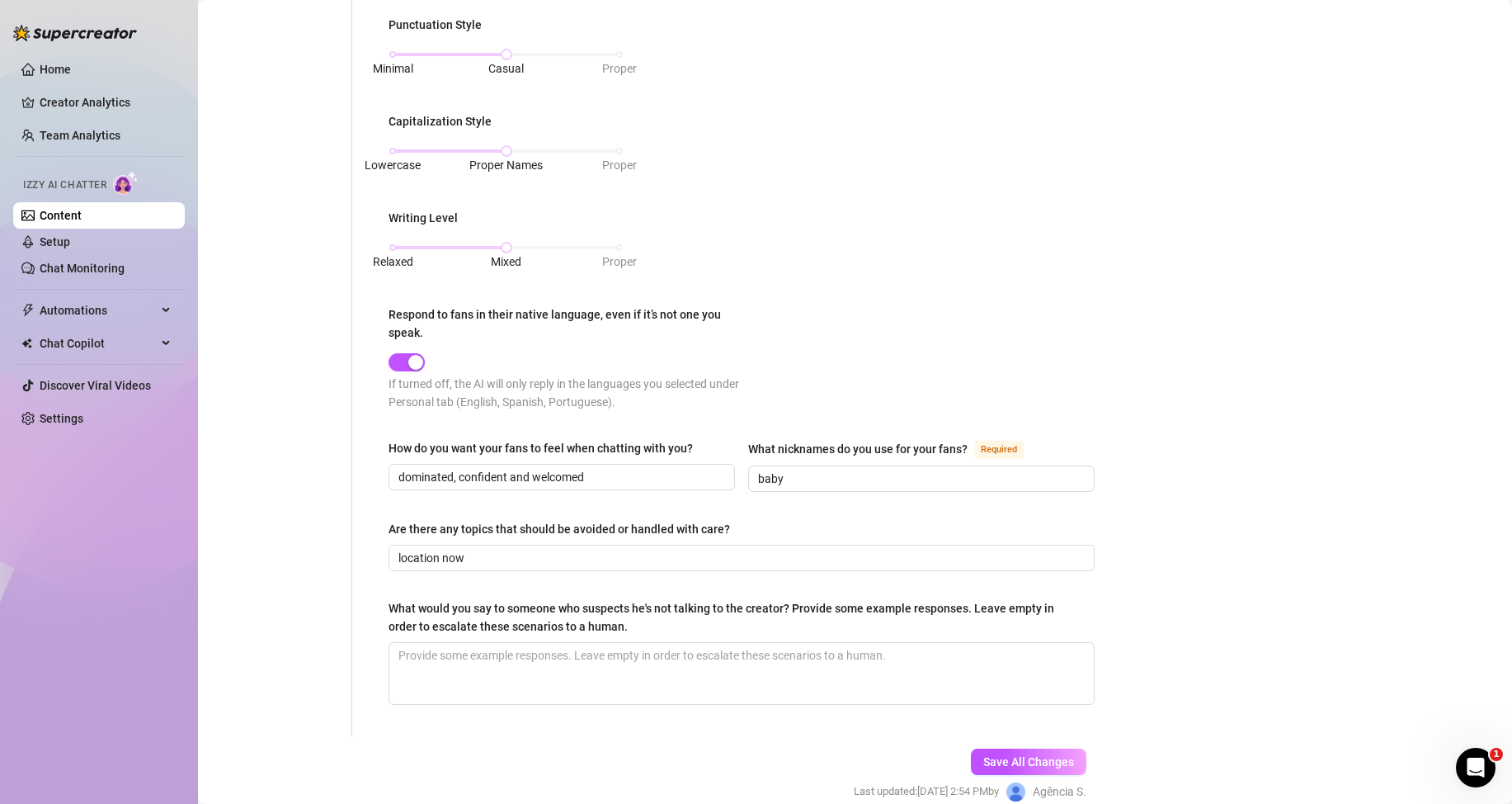
click at [427, 361] on div at bounding box center [565, 361] width 353 height 19
click at [409, 367] on div "button" at bounding box center [416, 362] width 15 height 15
click at [983, 755] on span "Save All Changes" at bounding box center [1028, 762] width 91 height 13
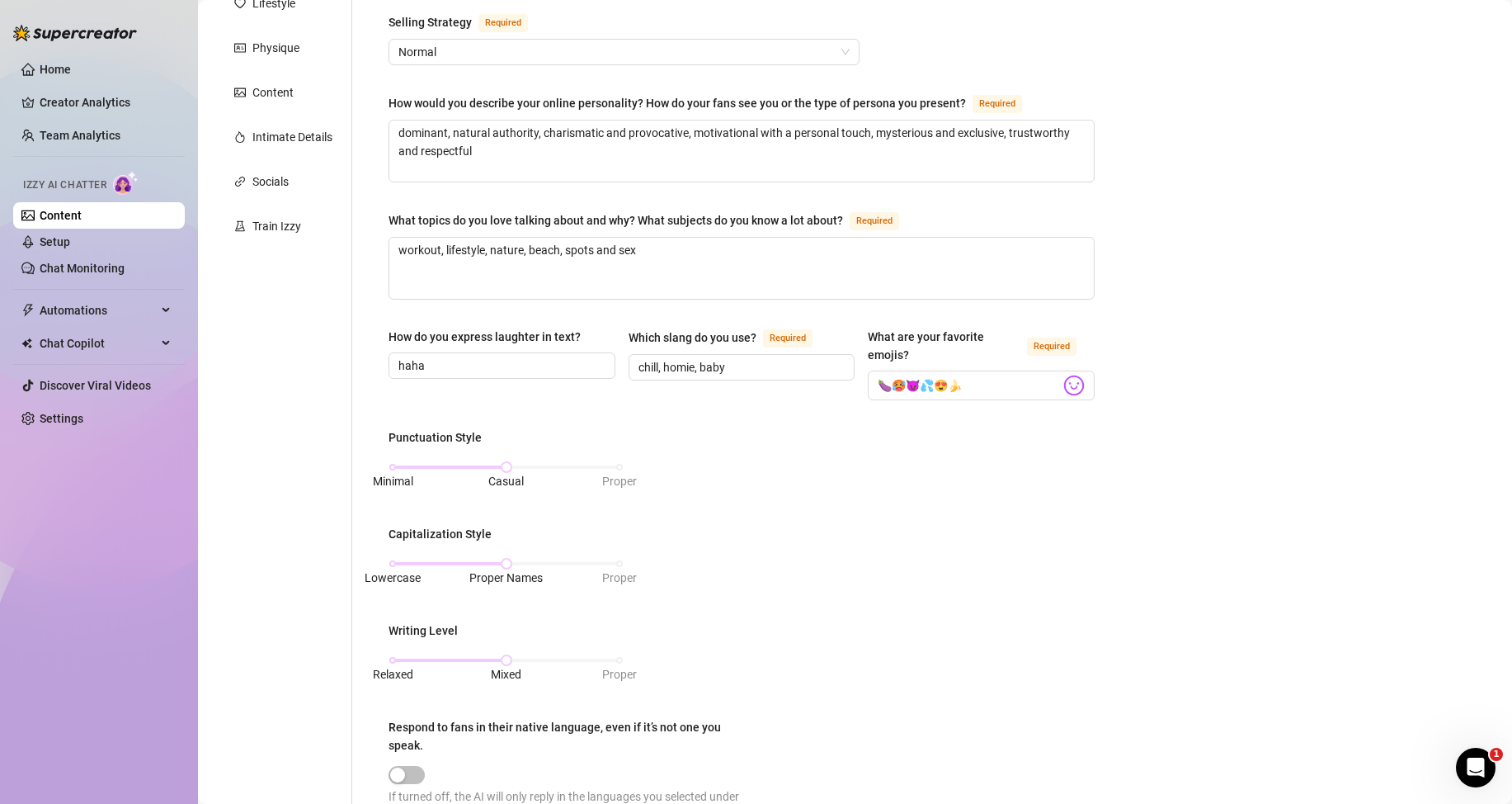
scroll to position [82, 0]
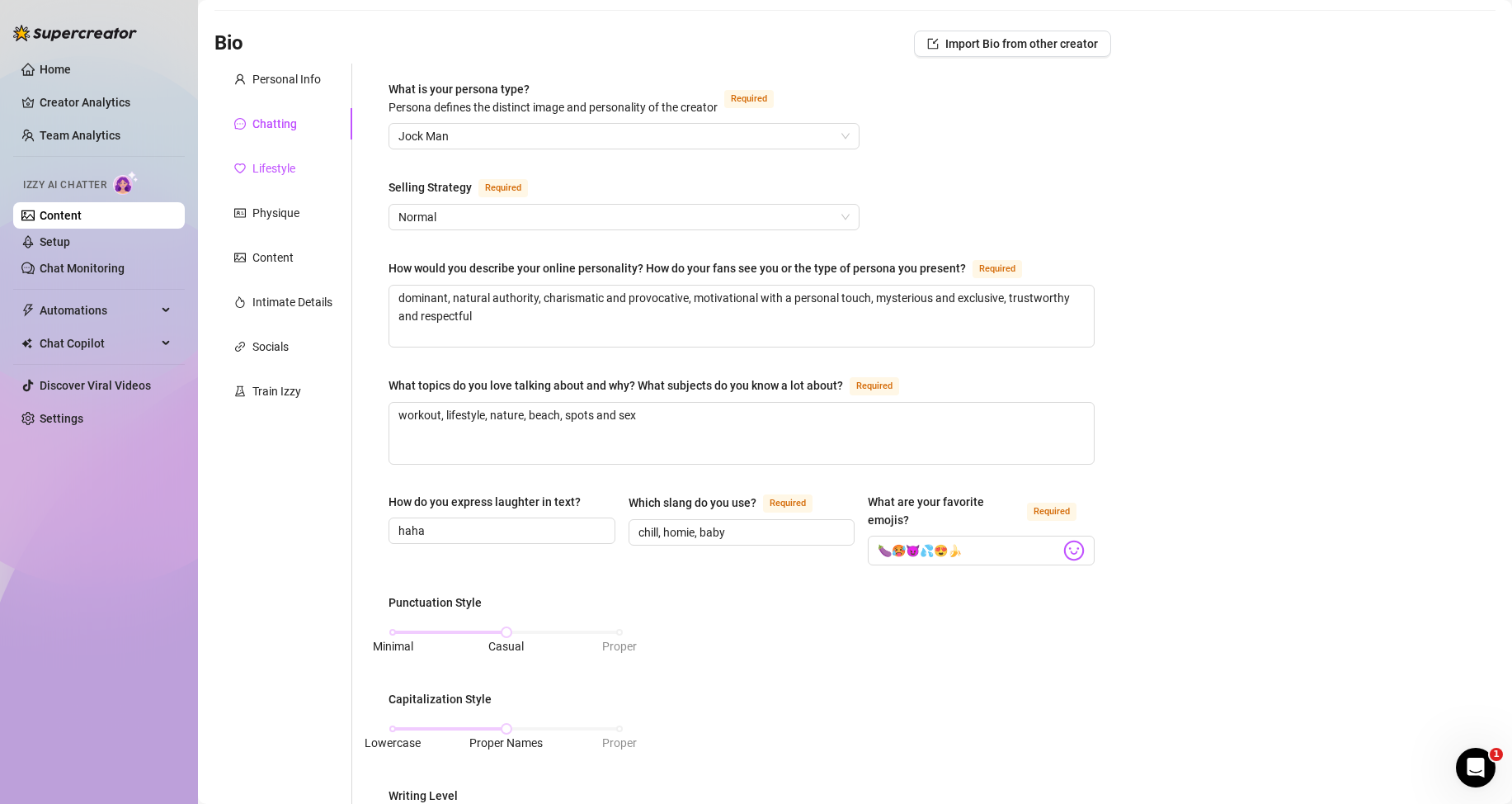
click at [274, 165] on div "Lifestyle" at bounding box center [273, 169] width 43 height 18
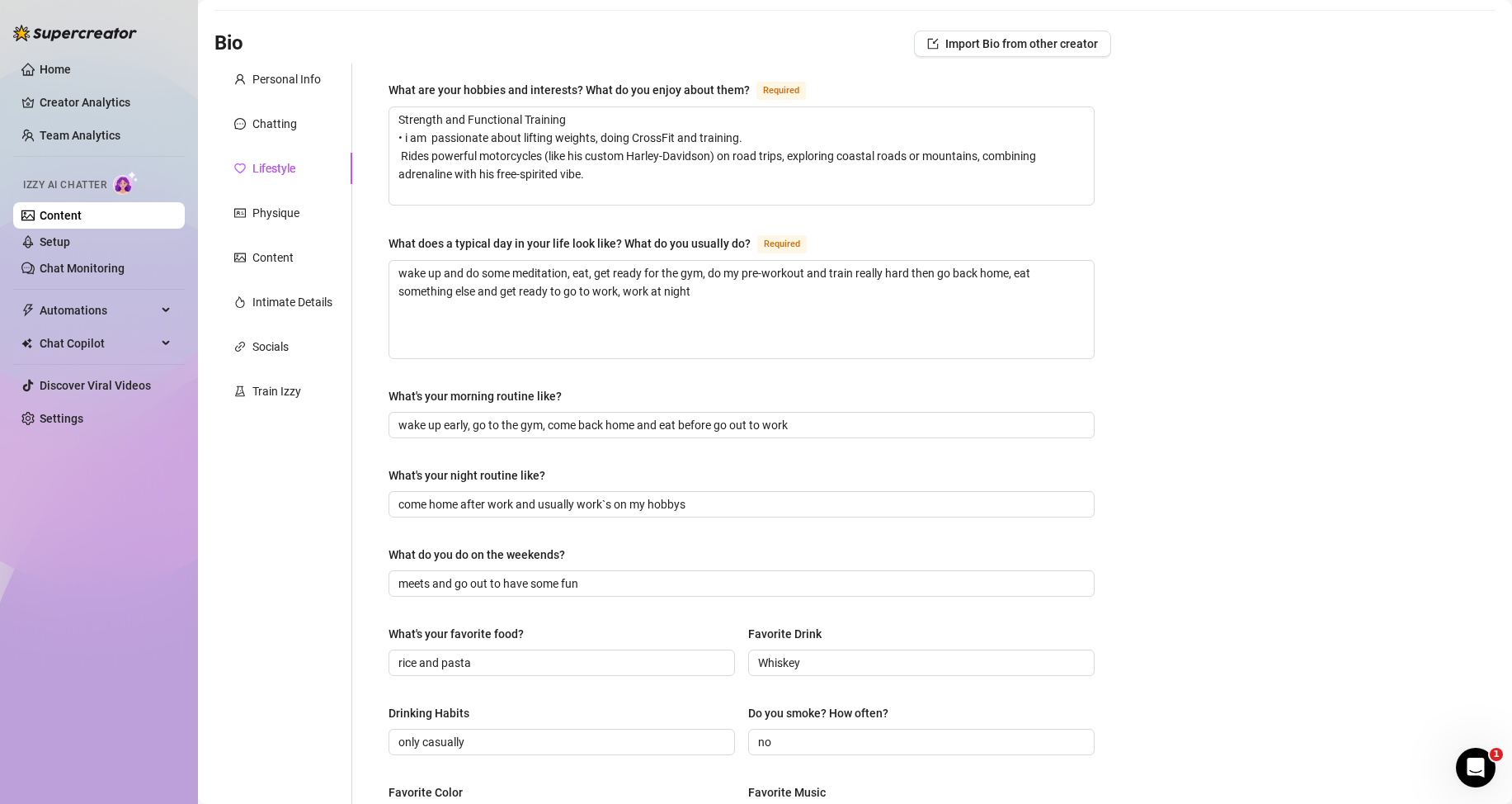
scroll to position [165, 0]
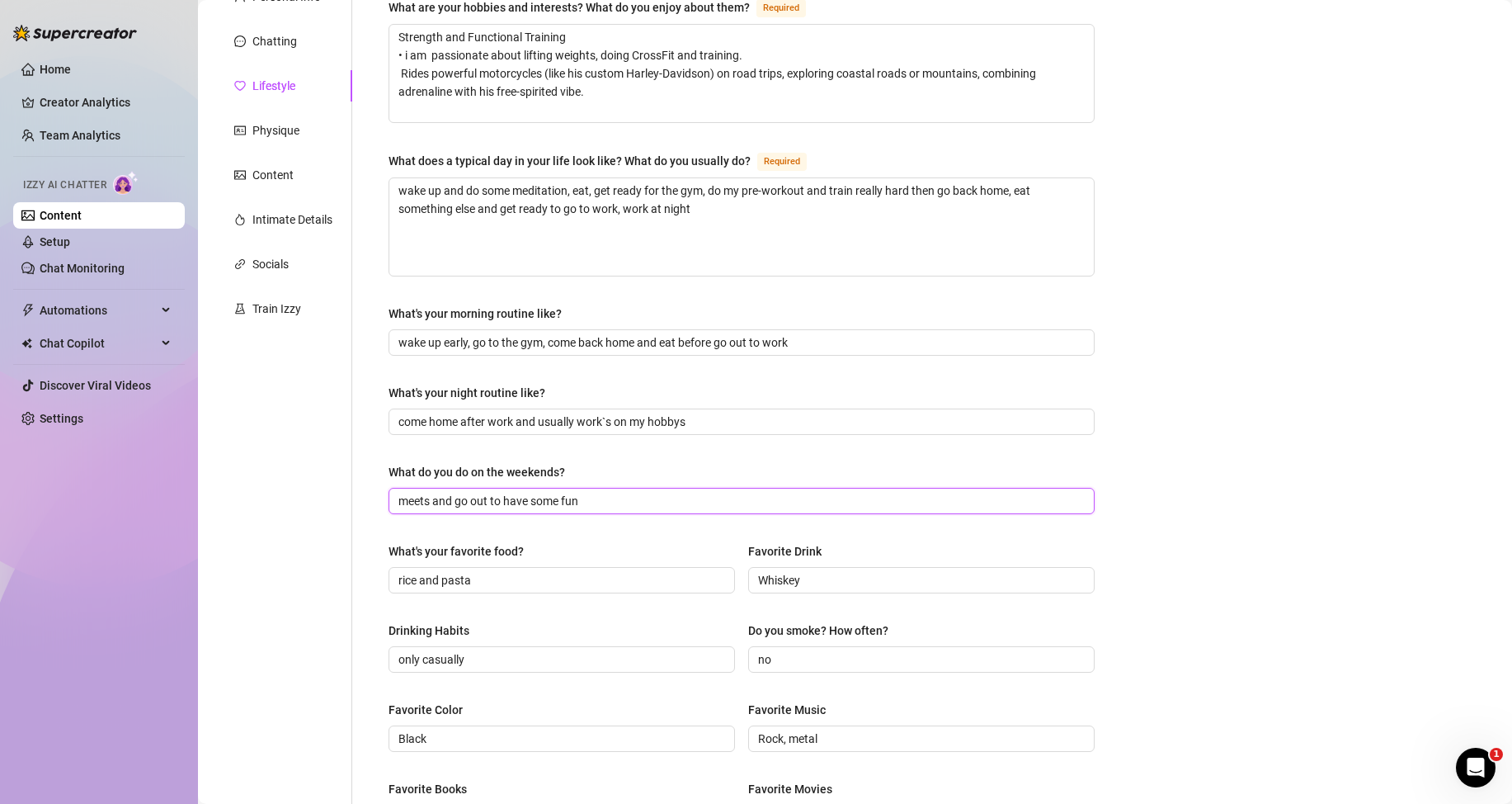
drag, startPoint x: 426, startPoint y: 499, endPoint x: 390, endPoint y: 500, distance: 36.0
click at [390, 500] on span "meets and go out to have some fun" at bounding box center [742, 501] width 706 height 26
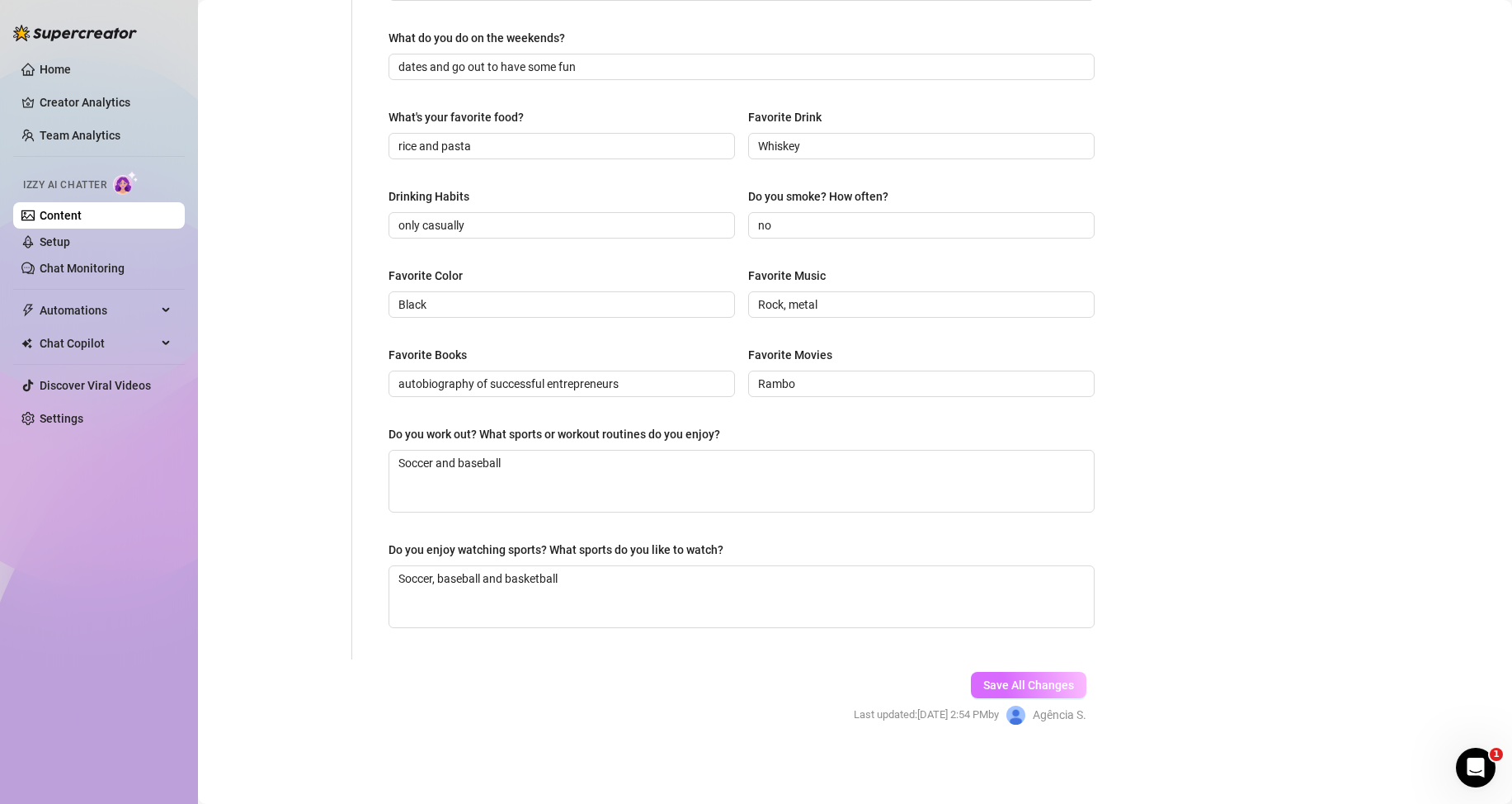
click at [1043, 676] on button "Save All Changes" at bounding box center [1028, 684] width 116 height 26
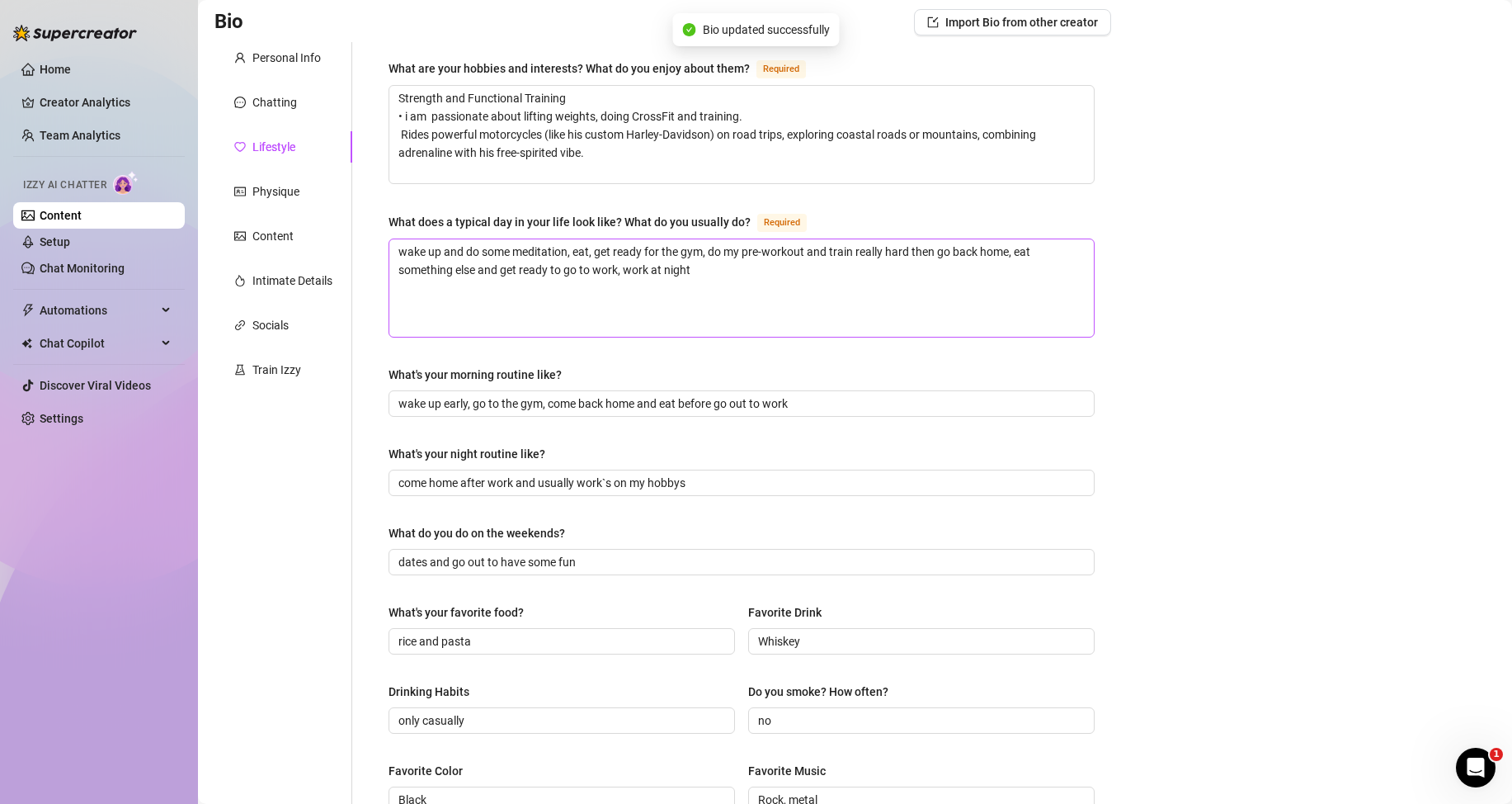
scroll to position [0, 0]
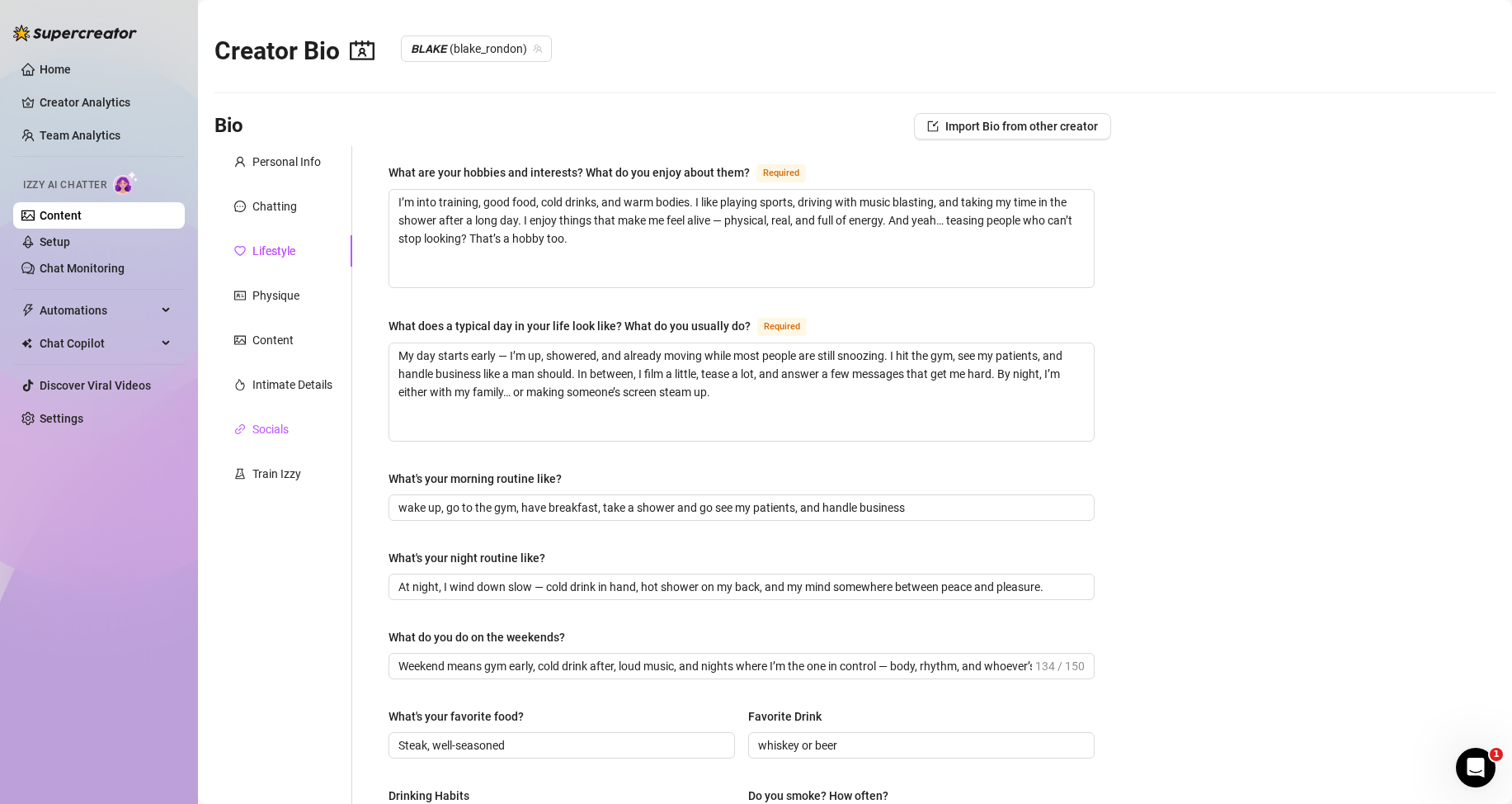
click at [243, 426] on icon "link" at bounding box center [241, 429] width 12 height 12
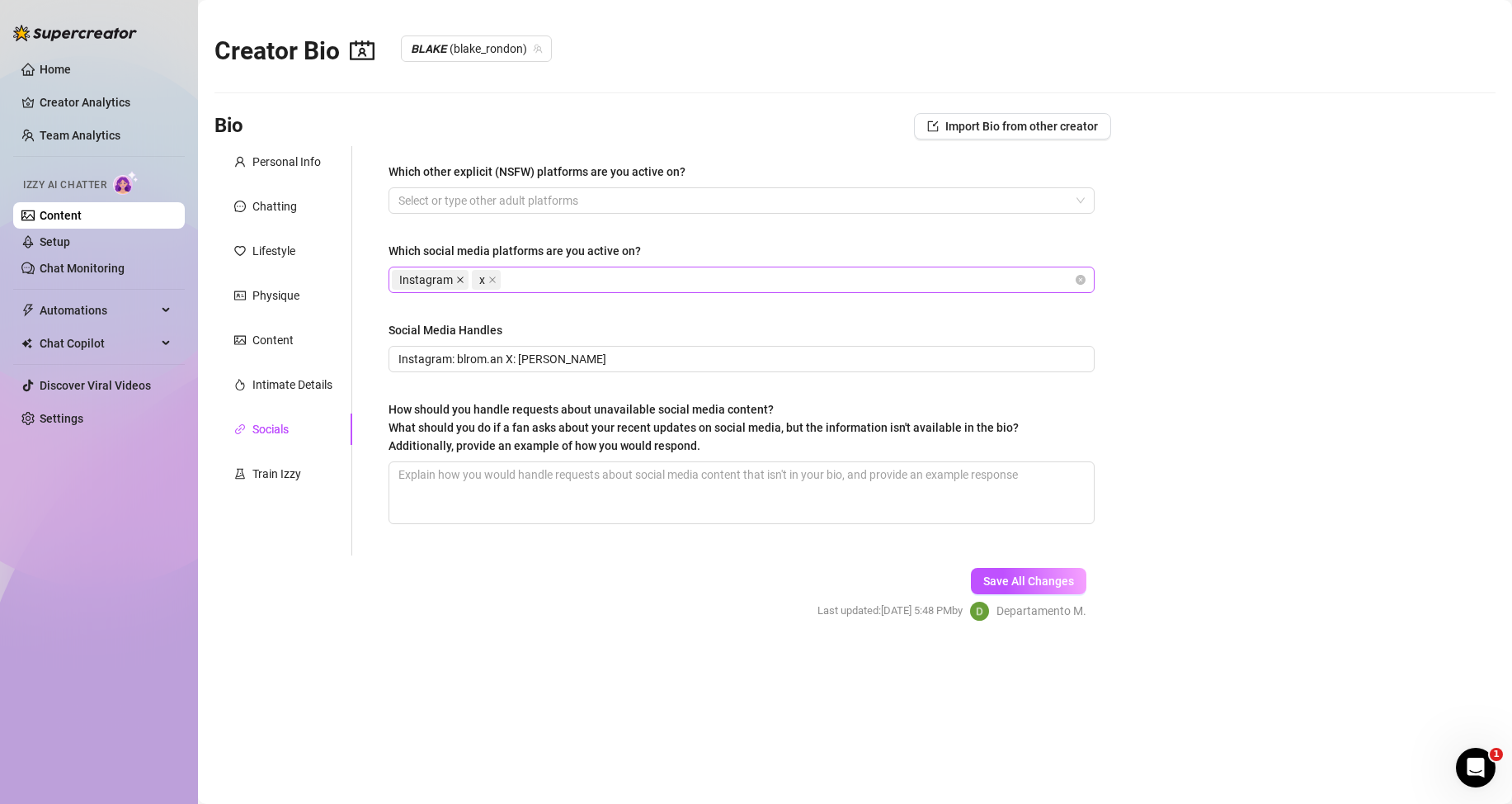
click at [461, 279] on icon "close" at bounding box center [460, 280] width 7 height 7
drag, startPoint x: 500, startPoint y: 359, endPoint x: 389, endPoint y: 363, distance: 111.1
click at [389, 363] on span "Instagram: blrom.an X: [PERSON_NAME]" at bounding box center [742, 358] width 706 height 26
click at [1007, 578] on span "Save All Changes" at bounding box center [1028, 581] width 91 height 13
drag, startPoint x: 456, startPoint y: 364, endPoint x: 413, endPoint y: 353, distance: 44.4
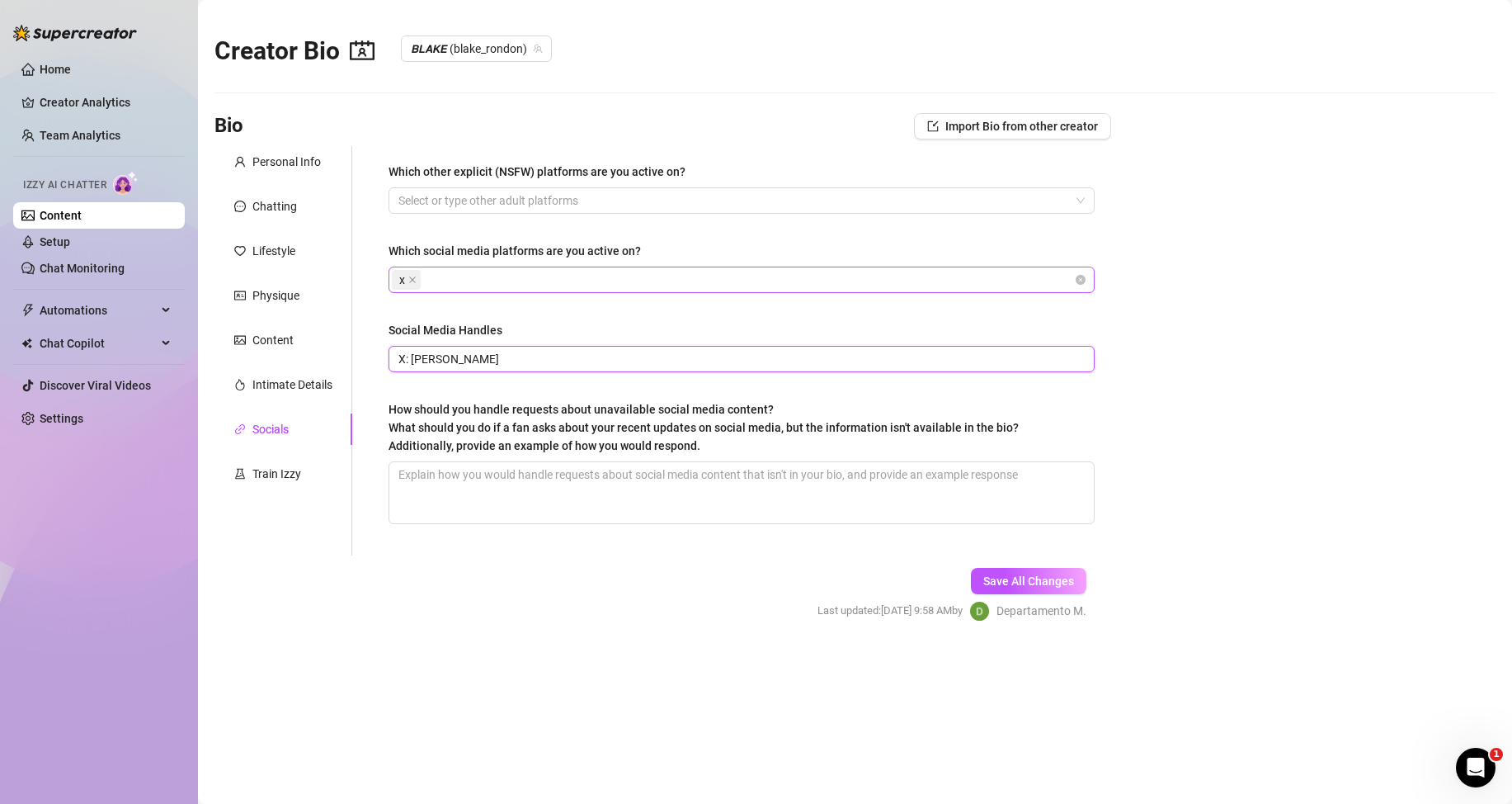
click at [413, 353] on input "X: [PERSON_NAME]" at bounding box center [739, 359] width 683 height 18
click at [997, 577] on span "Save All Changes" at bounding box center [1028, 581] width 91 height 13
click at [459, 279] on icon "close" at bounding box center [460, 280] width 7 height 7
click at [479, 359] on input "Social Media Handles" at bounding box center [739, 359] width 683 height 18
paste input "X: Thomashotxxl"
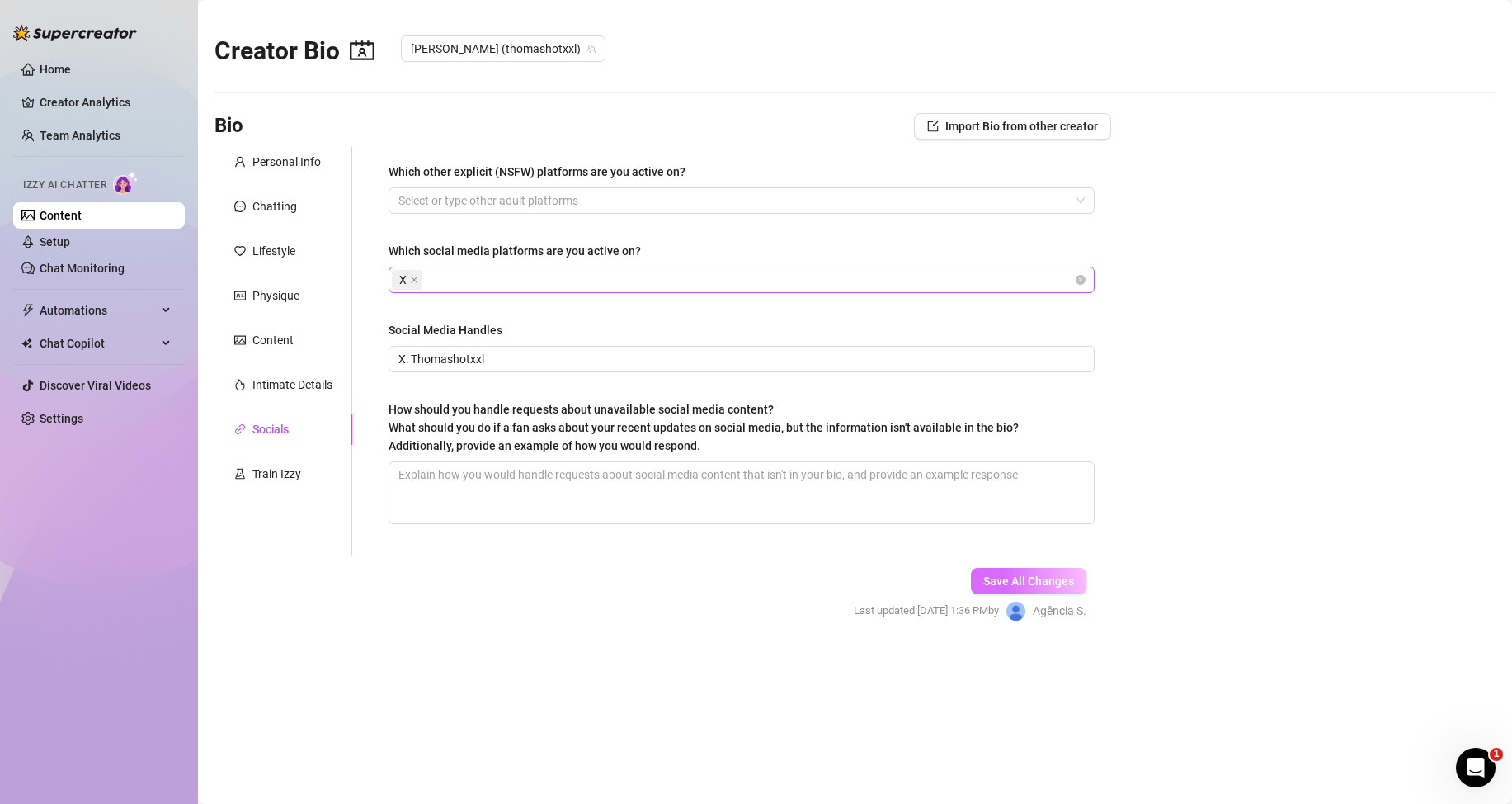
click at [1069, 576] on span "Save All Changes" at bounding box center [1028, 581] width 91 height 13
click at [1008, 566] on div "Save All Changes Last updated: [DATE] 6:04 PM by Agência S." at bounding box center [970, 594] width 282 height 79
drag, startPoint x: 1005, startPoint y: 578, endPoint x: 986, endPoint y: 569, distance: 21.0
click at [1003, 578] on span "Save All Changes" at bounding box center [1028, 581] width 91 height 13
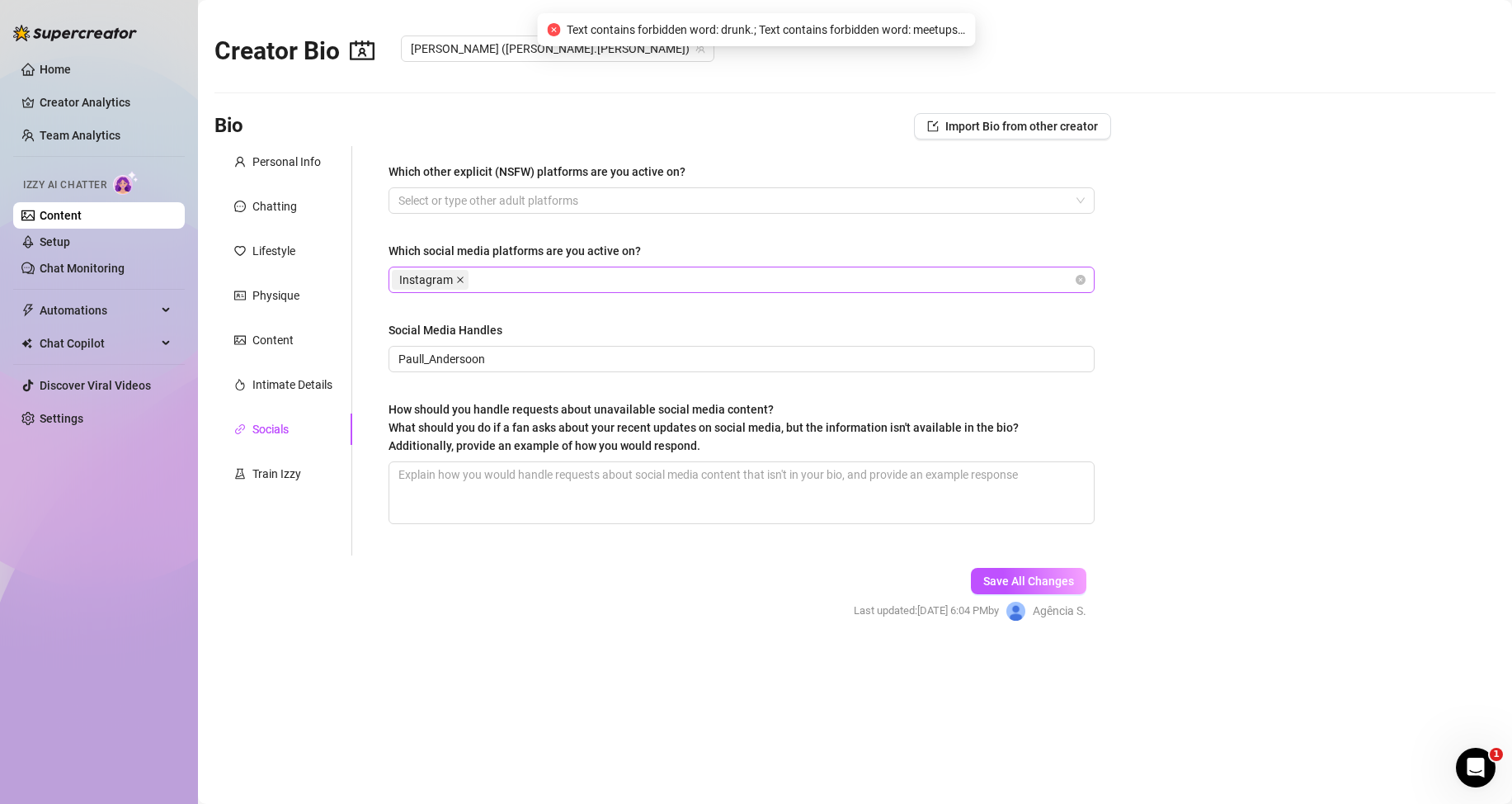
click at [461, 278] on icon "close" at bounding box center [460, 280] width 8 height 8
click at [456, 279] on div at bounding box center [733, 280] width 682 height 23
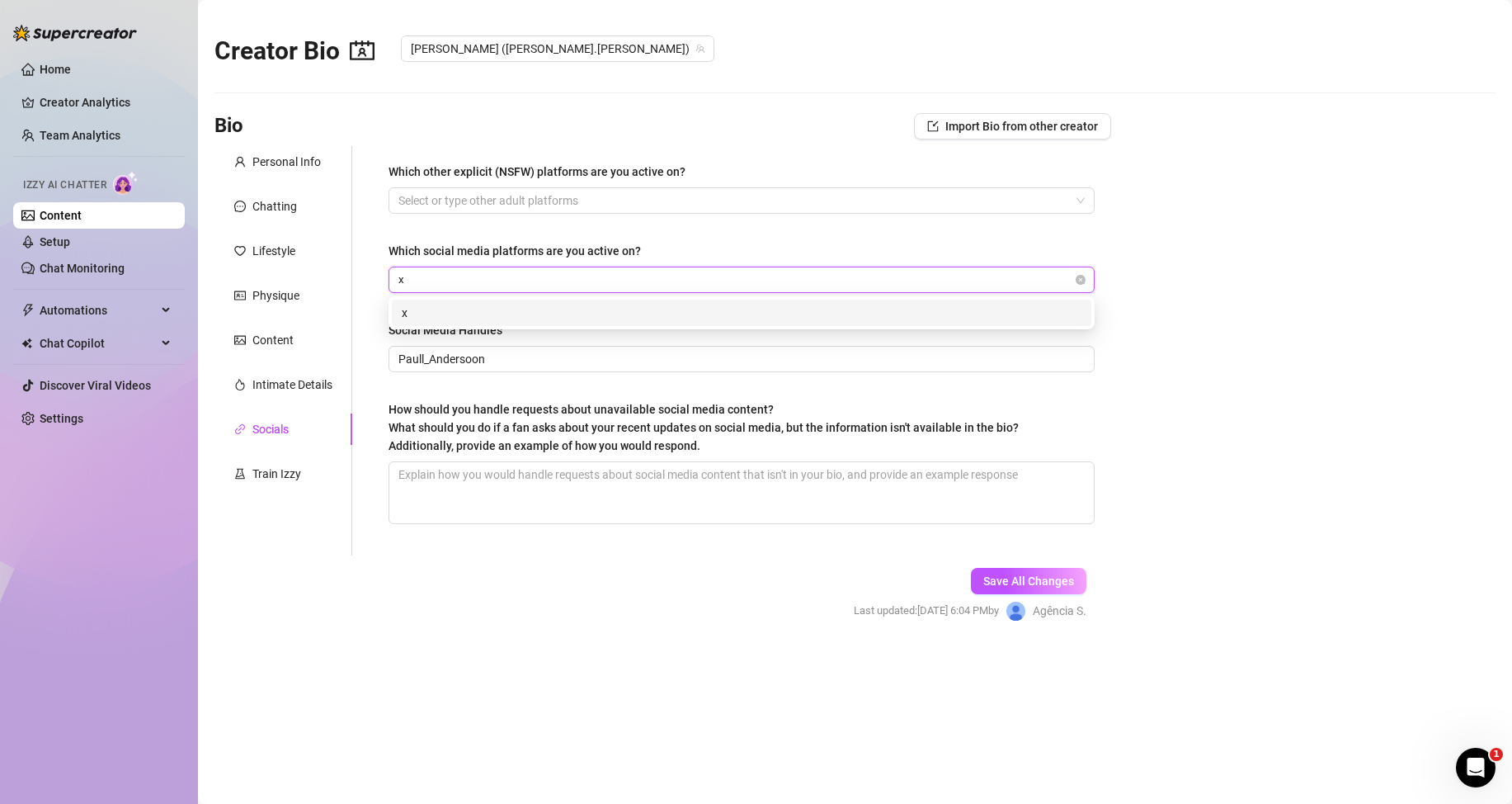
click at [496, 315] on div "x" at bounding box center [741, 313] width 680 height 18
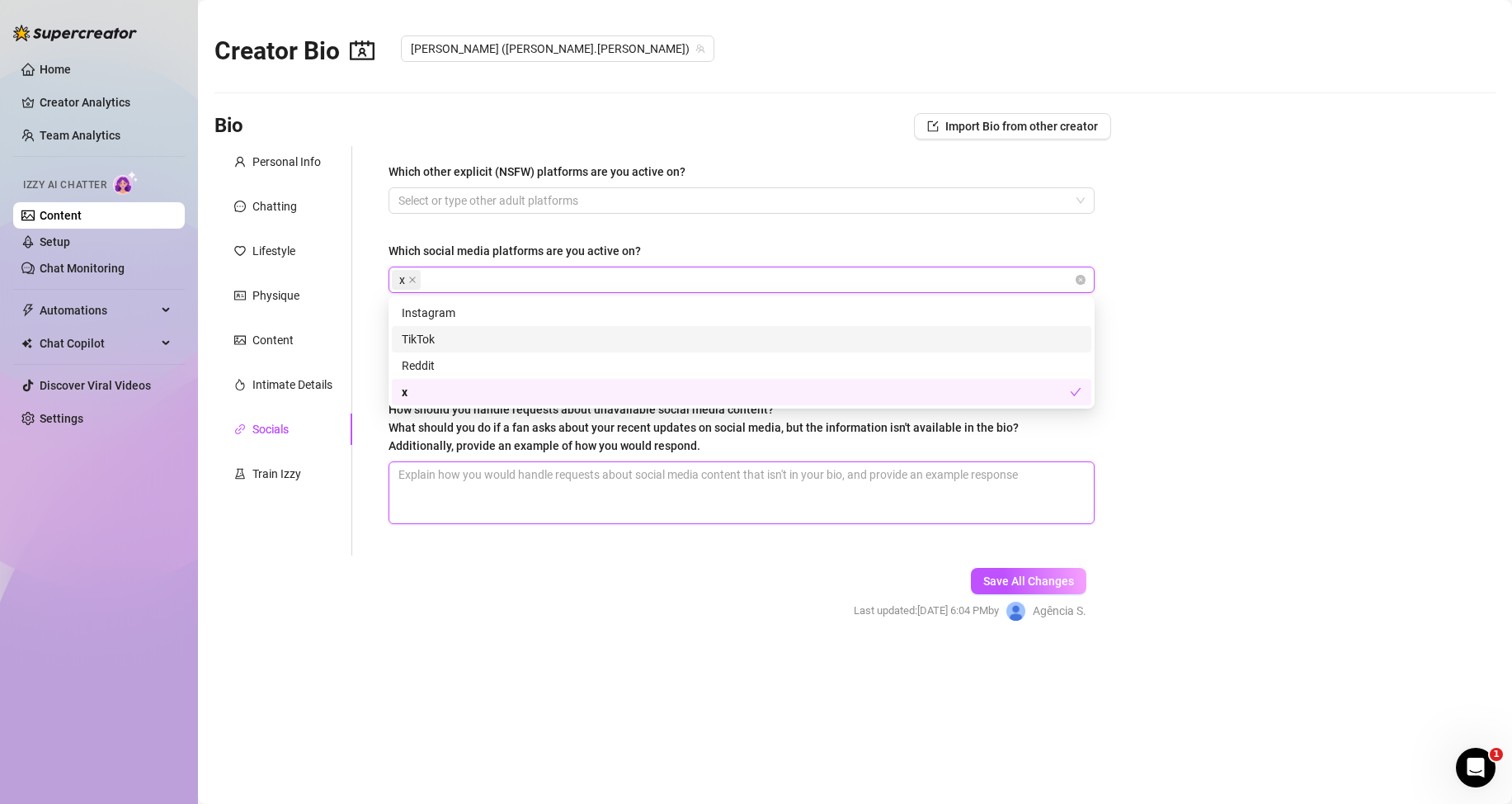
click at [412, 522] on textarea "How should you handle requests about unavailable social media content? What sho…" at bounding box center [742, 492] width 705 height 61
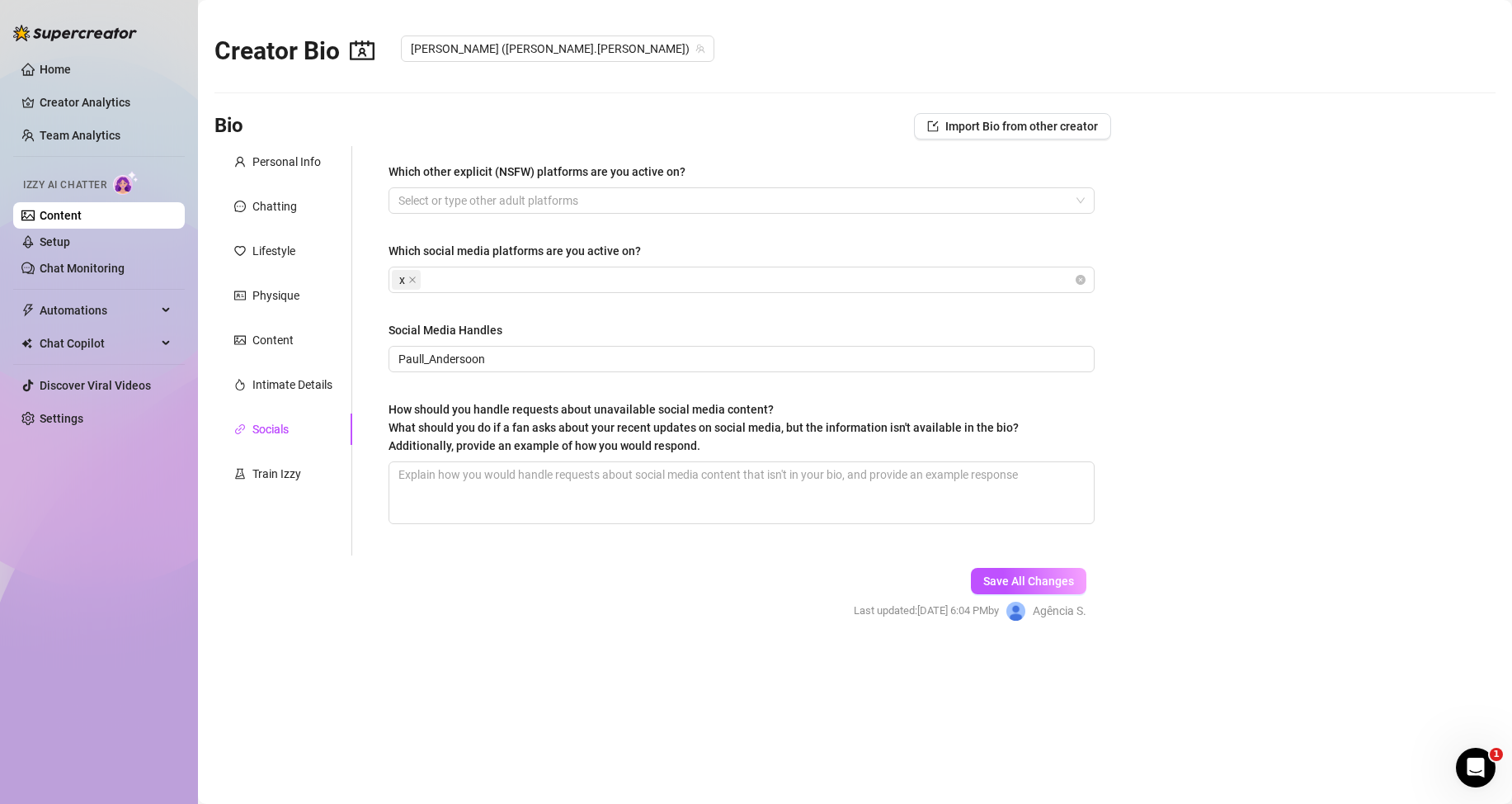
click at [401, 573] on form "Personal Info Chatting Lifestyle Physique Content Intimate Details Socials Trai…" at bounding box center [663, 397] width 897 height 504
click at [460, 281] on icon "close" at bounding box center [460, 280] width 8 height 8
drag, startPoint x: 544, startPoint y: 352, endPoint x: 365, endPoint y: 352, distance: 179.0
click at [365, 352] on div "Which other explicit (NSFW) platforms are you active on? Select or type other a…" at bounding box center [731, 350] width 759 height 409
drag, startPoint x: 527, startPoint y: 362, endPoint x: 420, endPoint y: 358, distance: 107.1
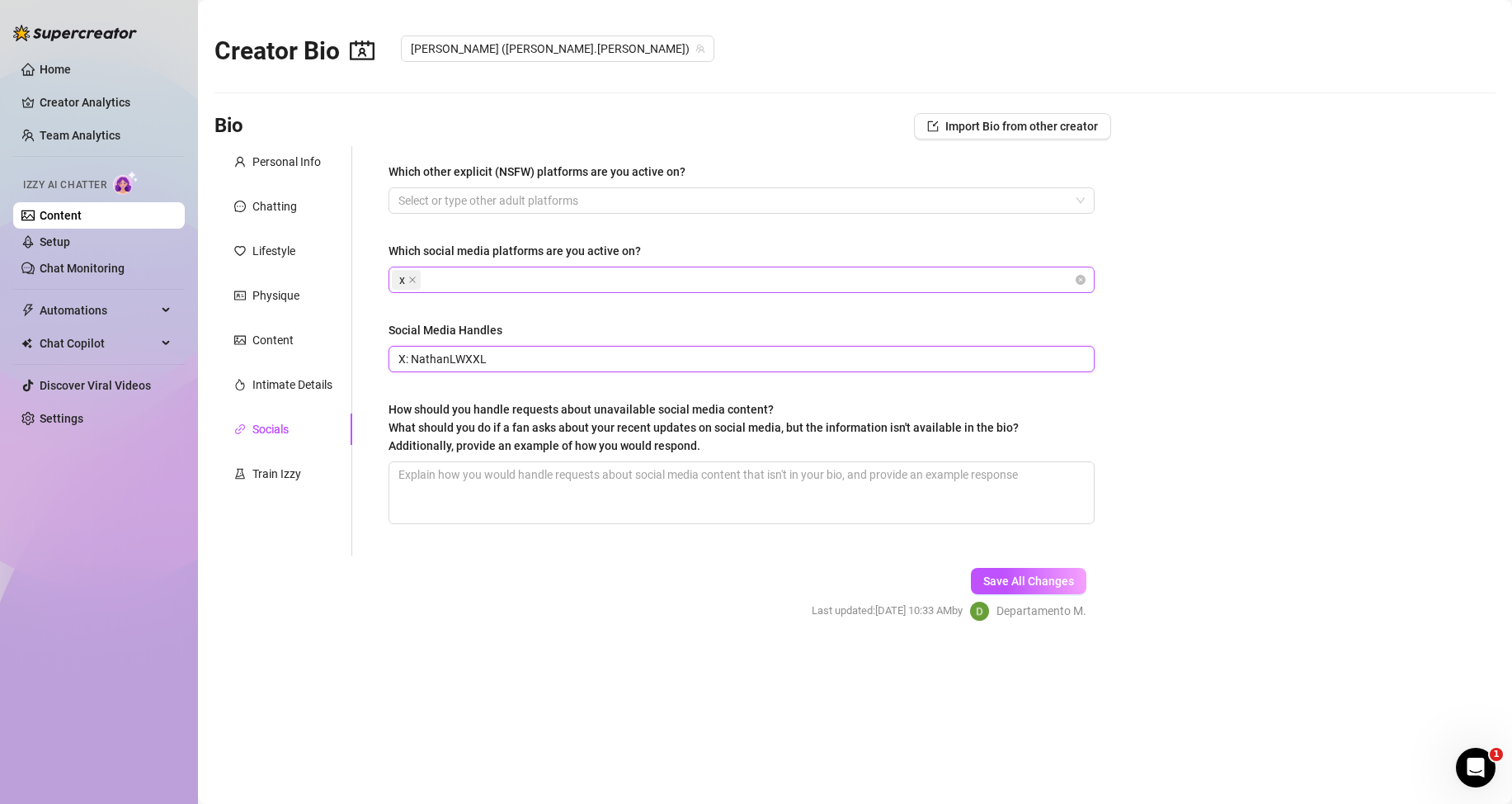
click at [420, 358] on input "X: NathanLWXXL" at bounding box center [739, 359] width 683 height 18
click at [997, 588] on button "Save All Changes" at bounding box center [1028, 580] width 116 height 26
click at [461, 280] on icon "close" at bounding box center [460, 280] width 8 height 8
drag, startPoint x: 640, startPoint y: 361, endPoint x: 497, endPoint y: 355, distance: 143.1
click at [497, 355] on input "X: @DylanCrossxxl Instagram: @dylancrossx_" at bounding box center [739, 359] width 683 height 18
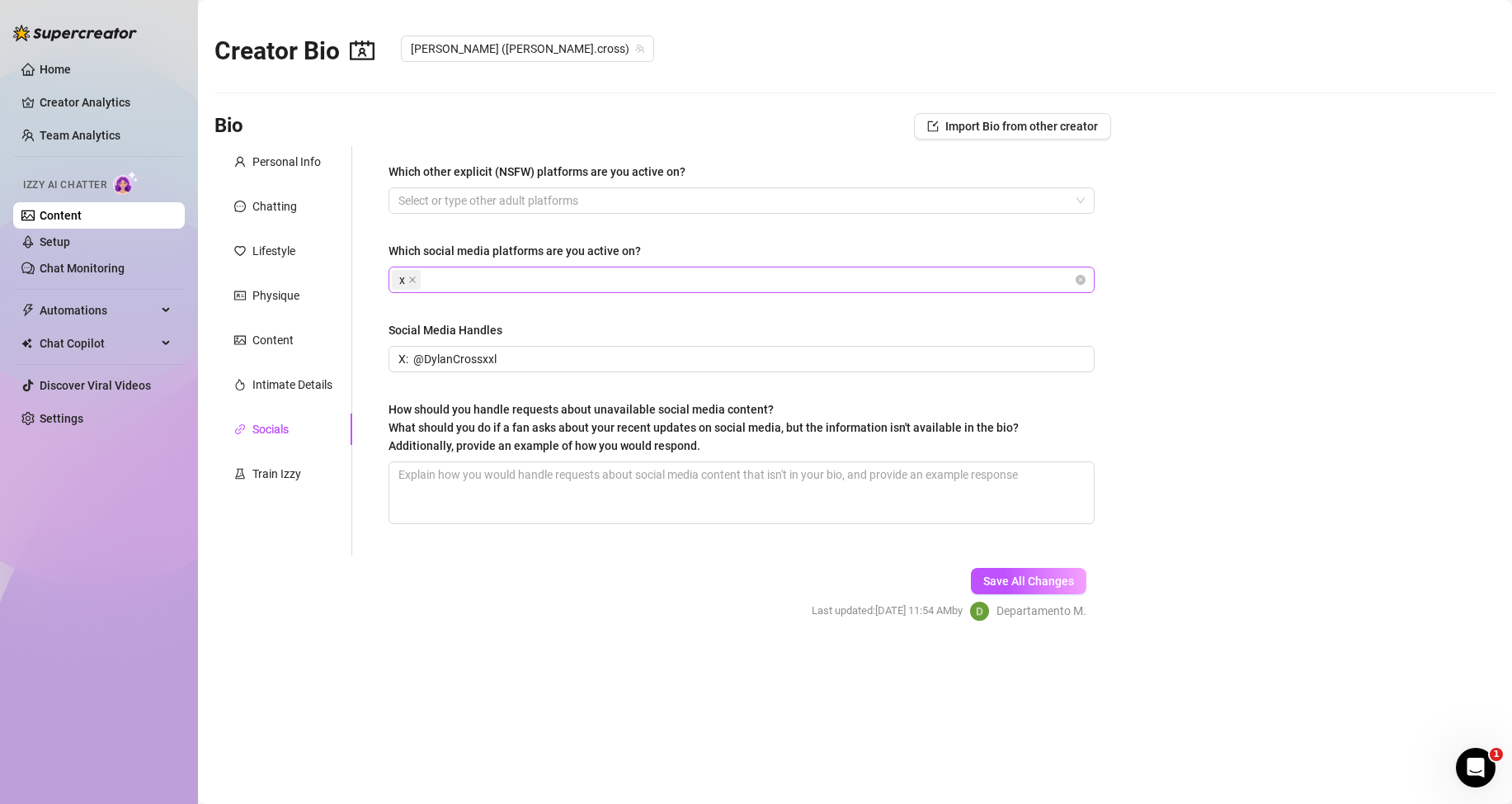
click at [506, 569] on form "Personal Info Chatting Lifestyle Physique Content Intimate Details Socials Trai…" at bounding box center [663, 397] width 897 height 504
drag, startPoint x: 453, startPoint y: 360, endPoint x: 370, endPoint y: 359, distance: 83.0
click at [370, 359] on div "Which other explicit (NSFW) platforms are you active on? Select or type other a…" at bounding box center [731, 350] width 759 height 409
paste input "text"
click at [1005, 584] on span "Save All Changes" at bounding box center [1028, 581] width 91 height 13
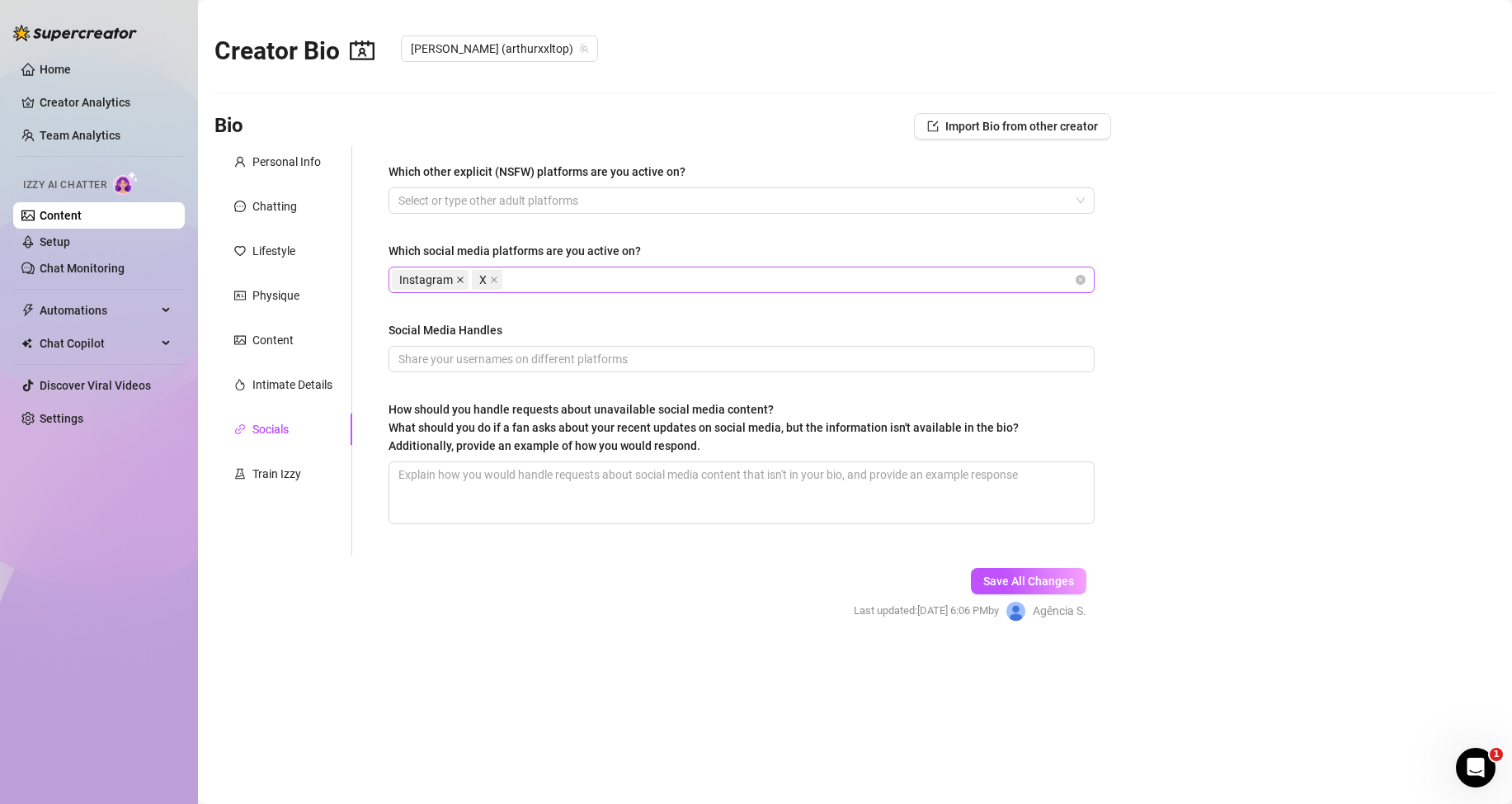
click at [458, 277] on icon "close" at bounding box center [460, 280] width 8 height 8
click at [500, 359] on input "Social Media Handles" at bounding box center [739, 359] width 683 height 18
paste input "X: ArthurWalkerxxl"
click at [991, 575] on span "Save All Changes" at bounding box center [1028, 581] width 91 height 13
drag, startPoint x: 293, startPoint y: 157, endPoint x: 391, endPoint y: 189, distance: 103.1
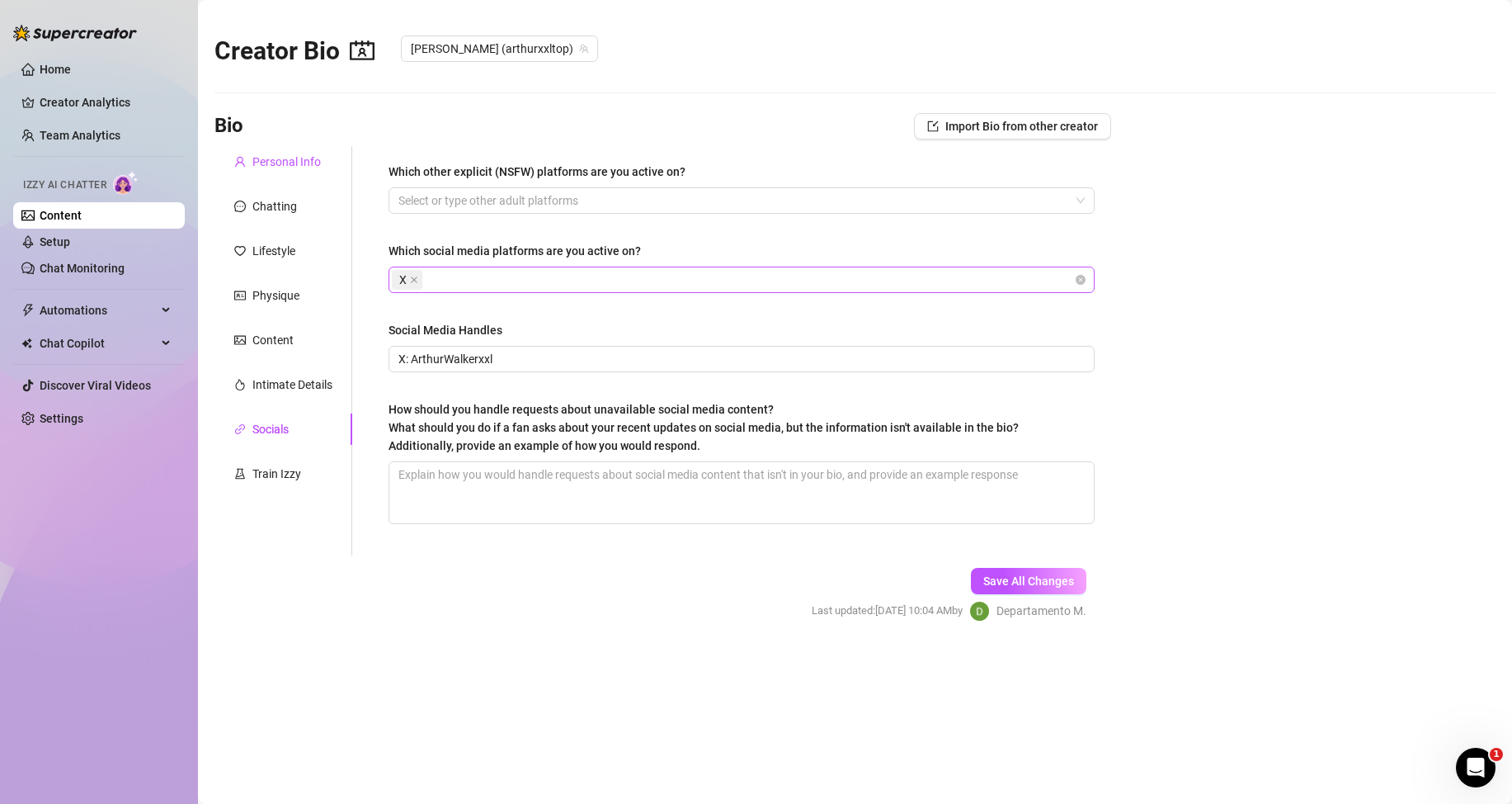
click at [293, 158] on div "Personal Info" at bounding box center [287, 162] width 69 height 18
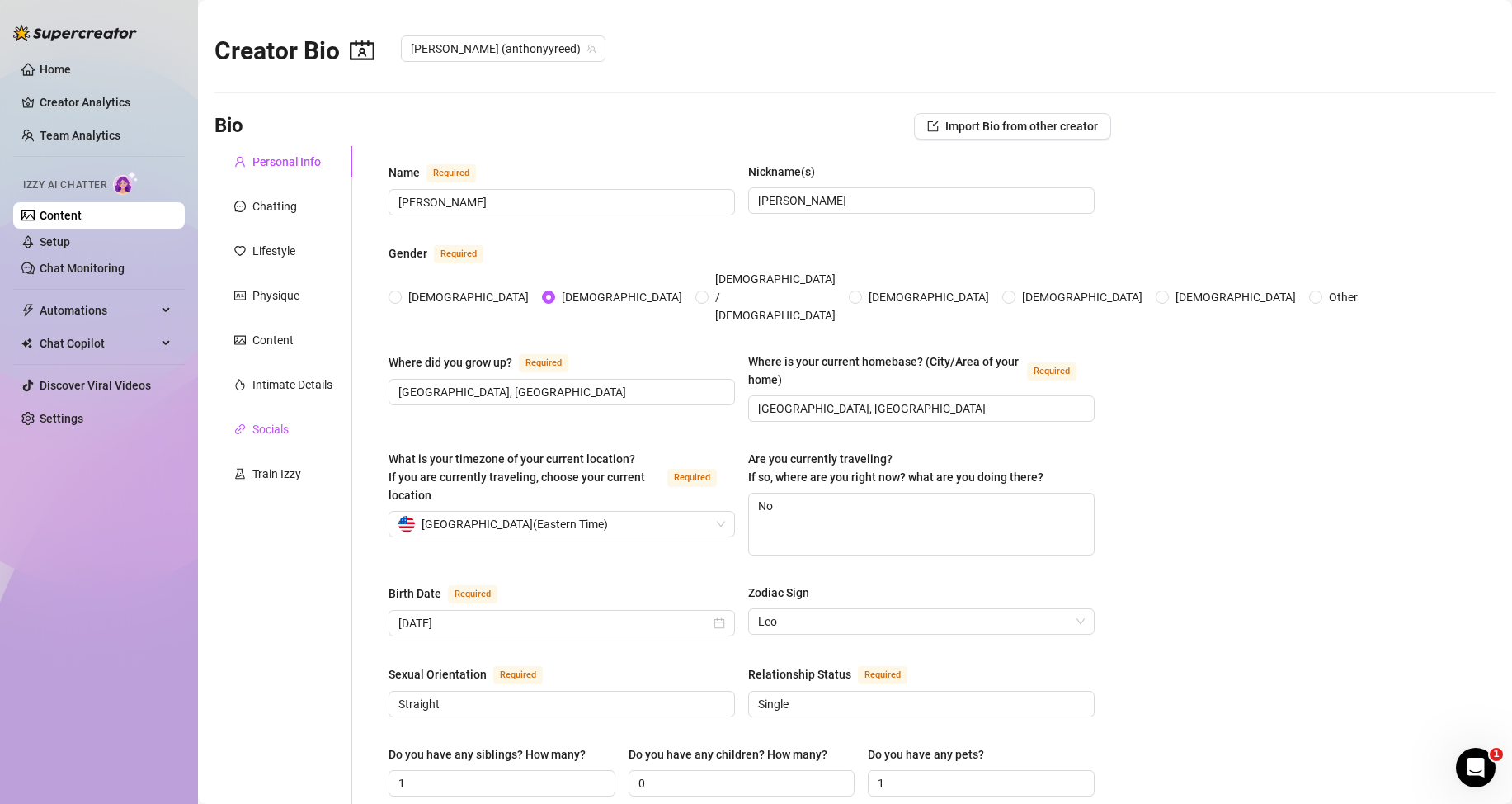
click at [271, 431] on div "Socials" at bounding box center [270, 429] width 36 height 18
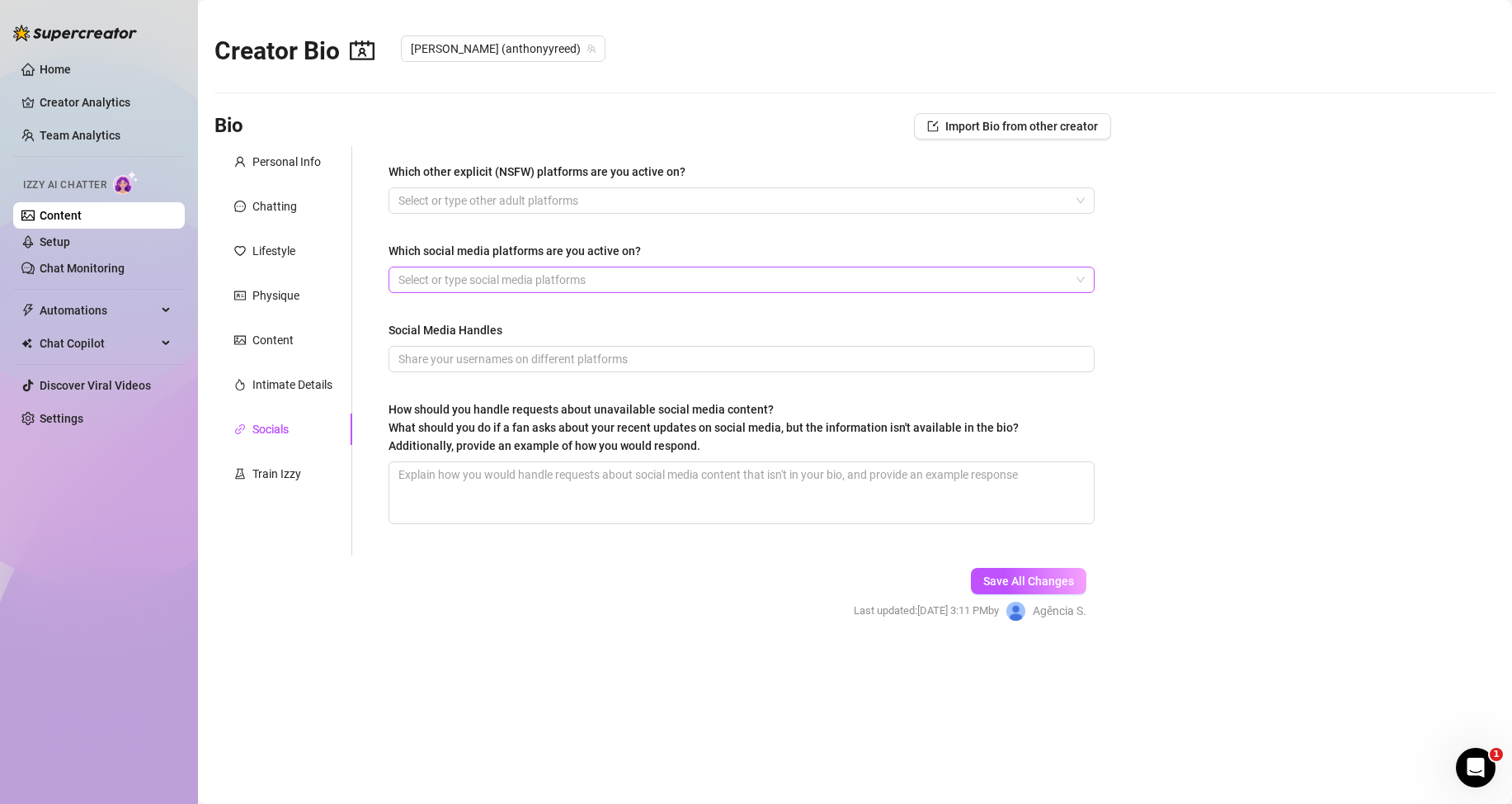
click at [541, 280] on div at bounding box center [733, 280] width 682 height 23
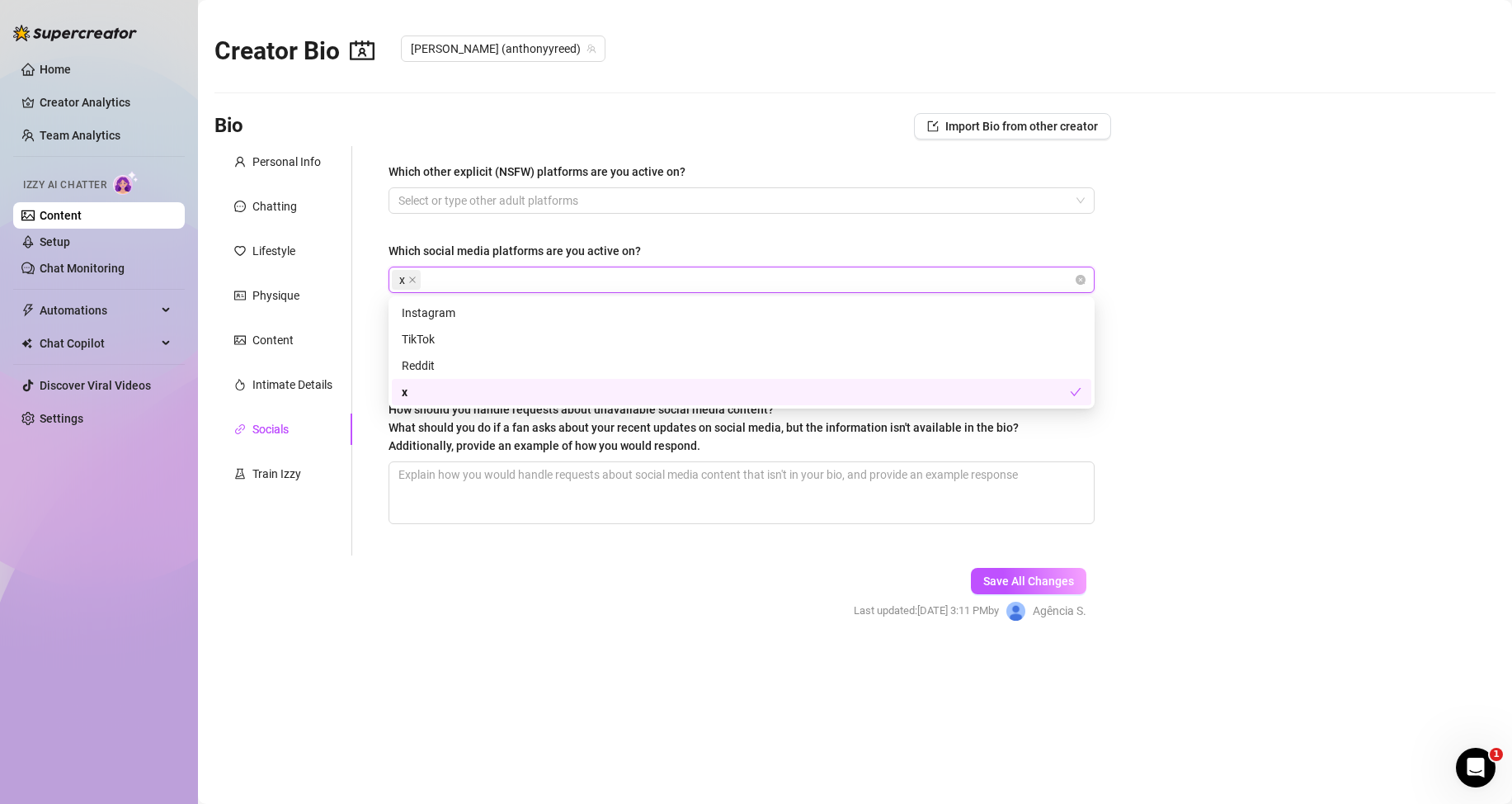
click at [419, 558] on form "Personal Info Chatting Lifestyle Physique Content Intimate Details Socials Trai…" at bounding box center [663, 397] width 897 height 504
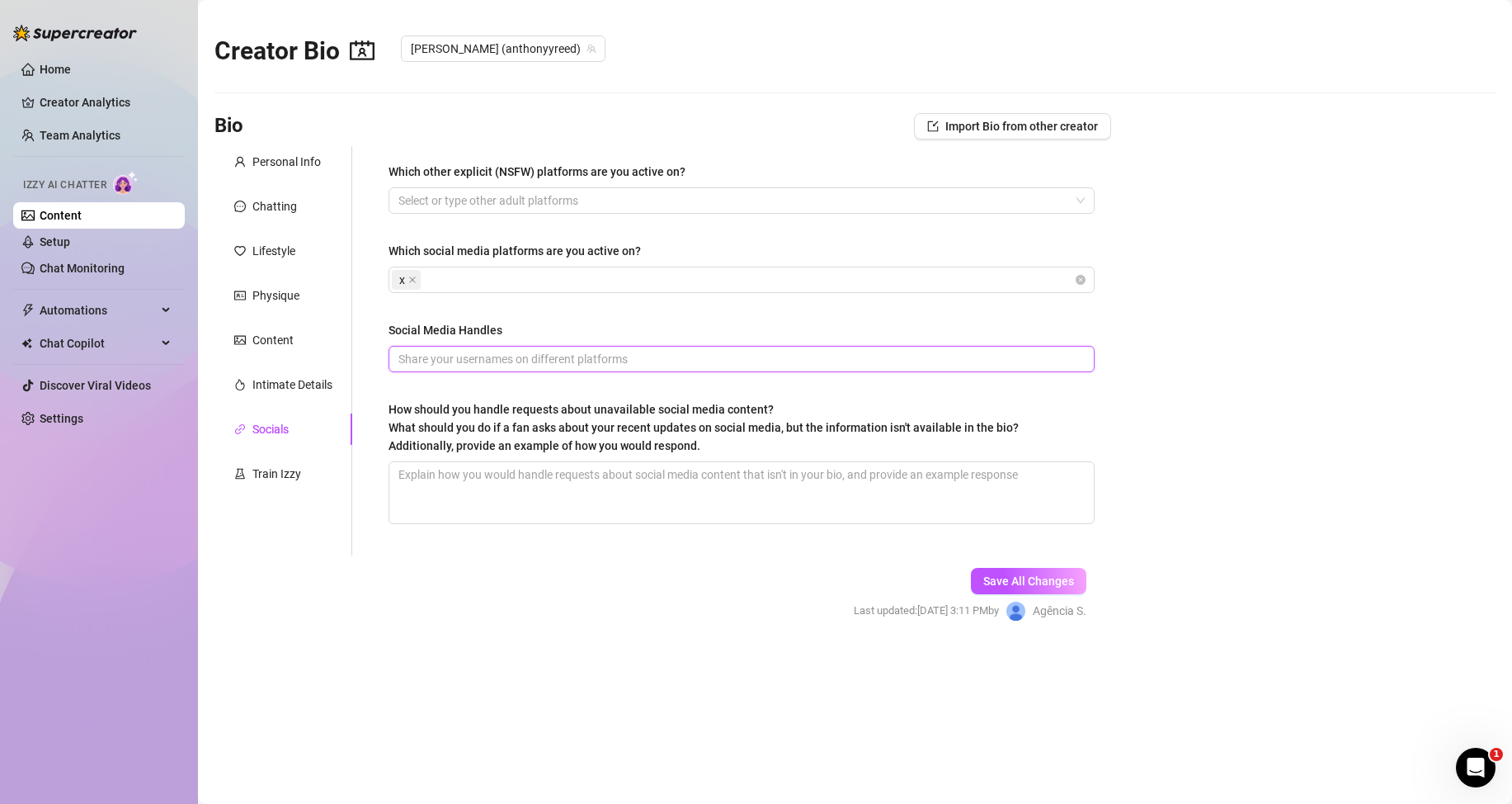
click at [475, 361] on input "Social Media Handles" at bounding box center [739, 359] width 683 height 18
paste input "X: Anthonyyreed"
click at [1006, 590] on button "Save All Changes" at bounding box center [1028, 580] width 116 height 26
click at [1041, 585] on span "Save All Changes" at bounding box center [1028, 581] width 91 height 13
